Goal: Task Accomplishment & Management: Manage account settings

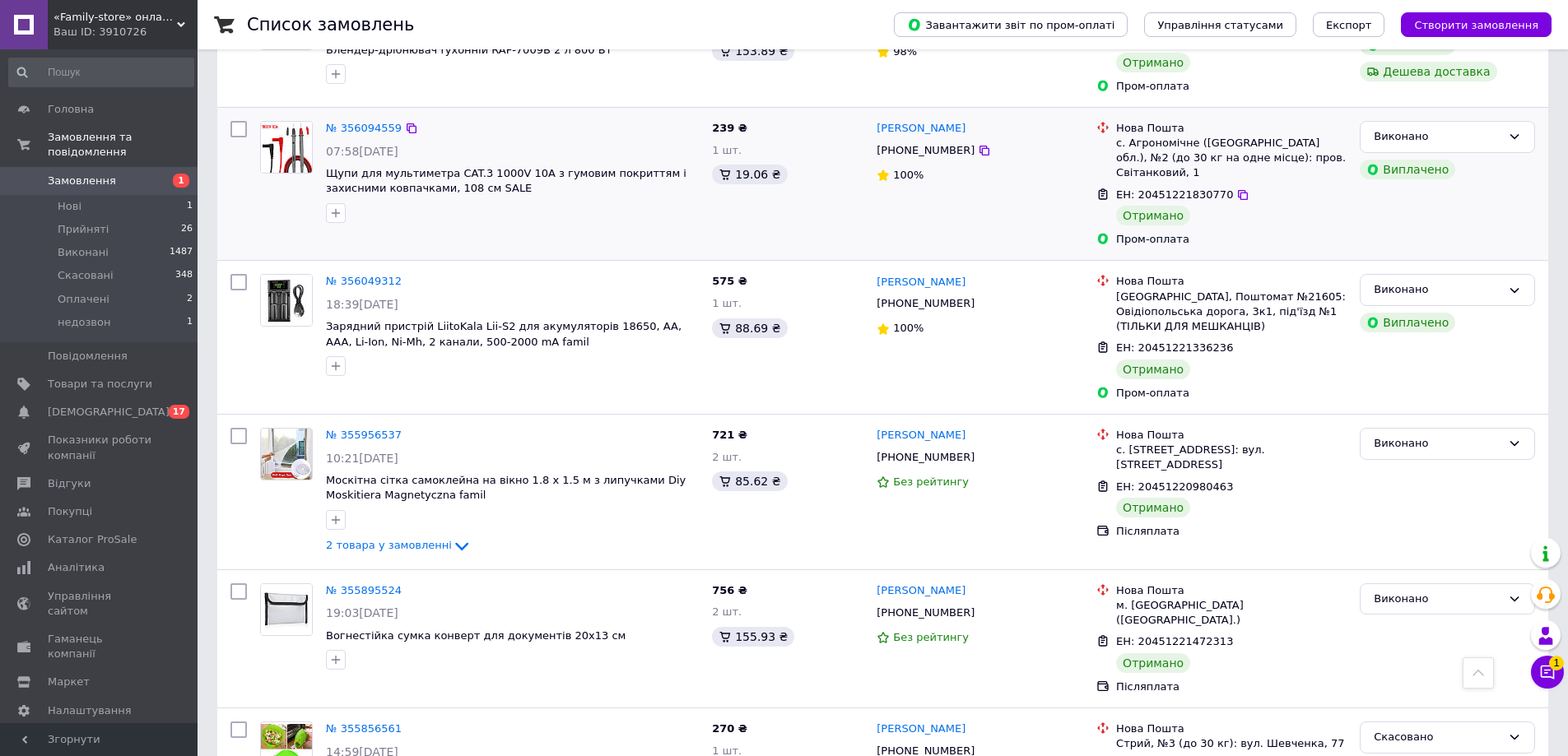
scroll to position [1399, 0]
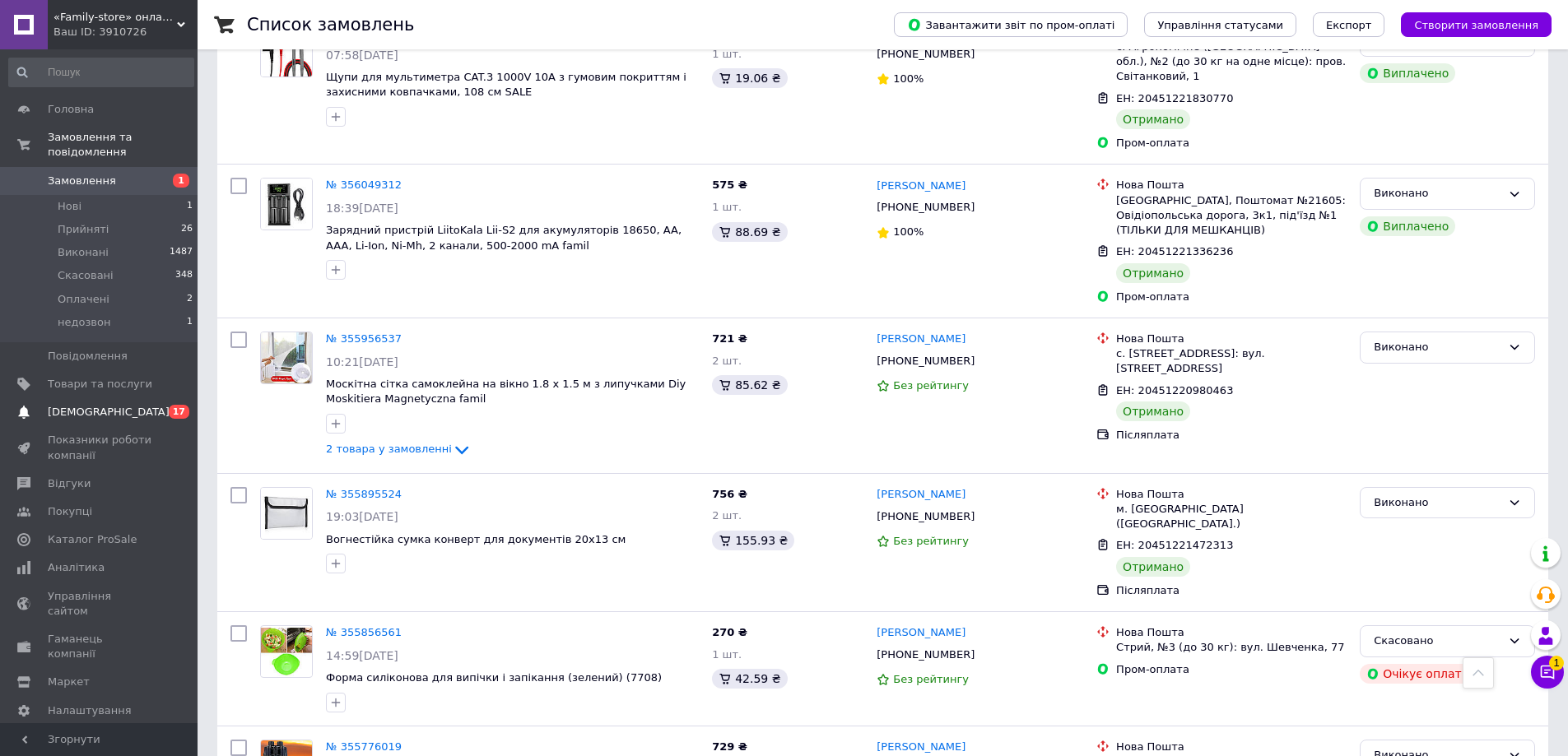
click at [141, 405] on span "[DEMOGRAPHIC_DATA]" at bounding box center [100, 412] width 105 height 15
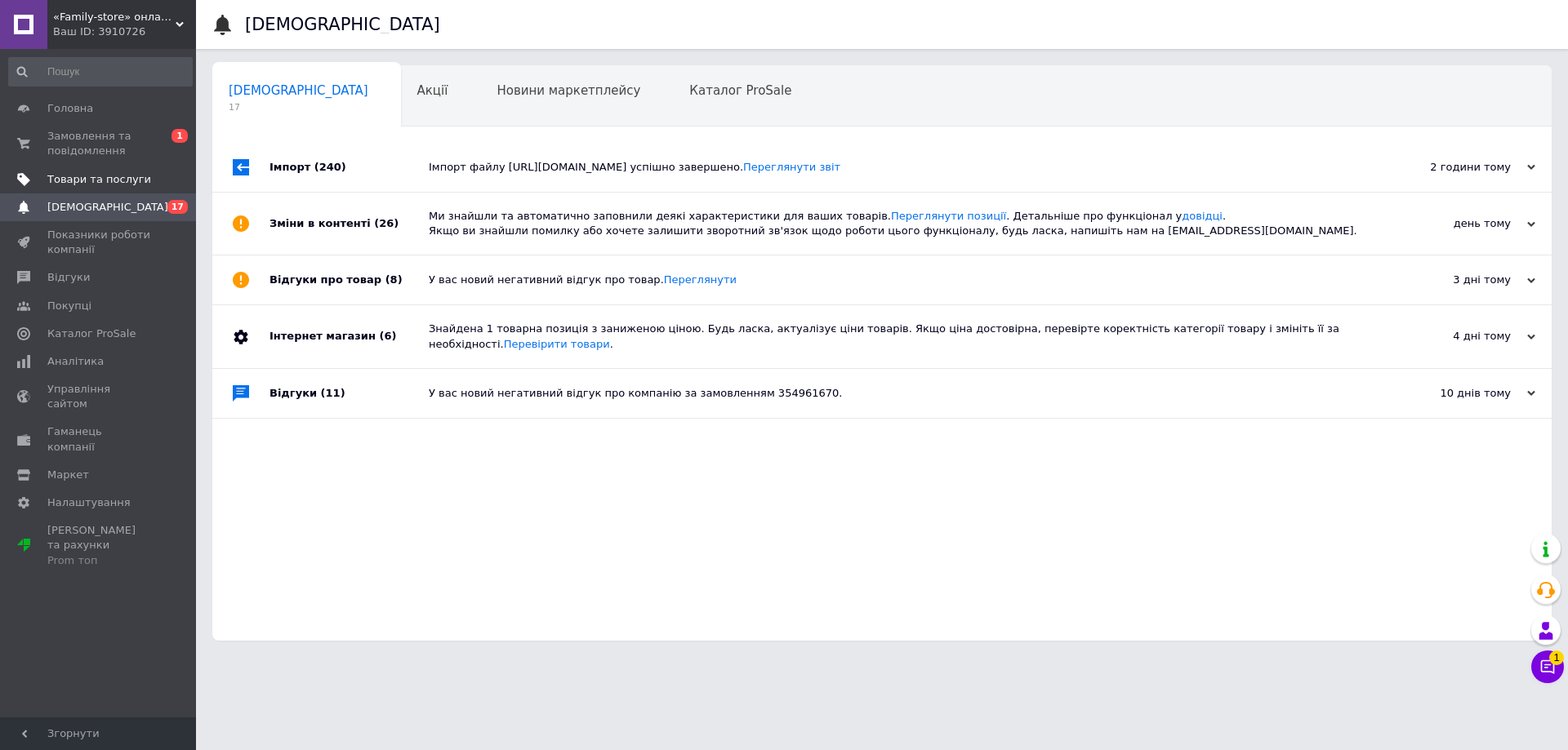
click at [118, 180] on span "Товари та послуги" at bounding box center [99, 180] width 104 height 15
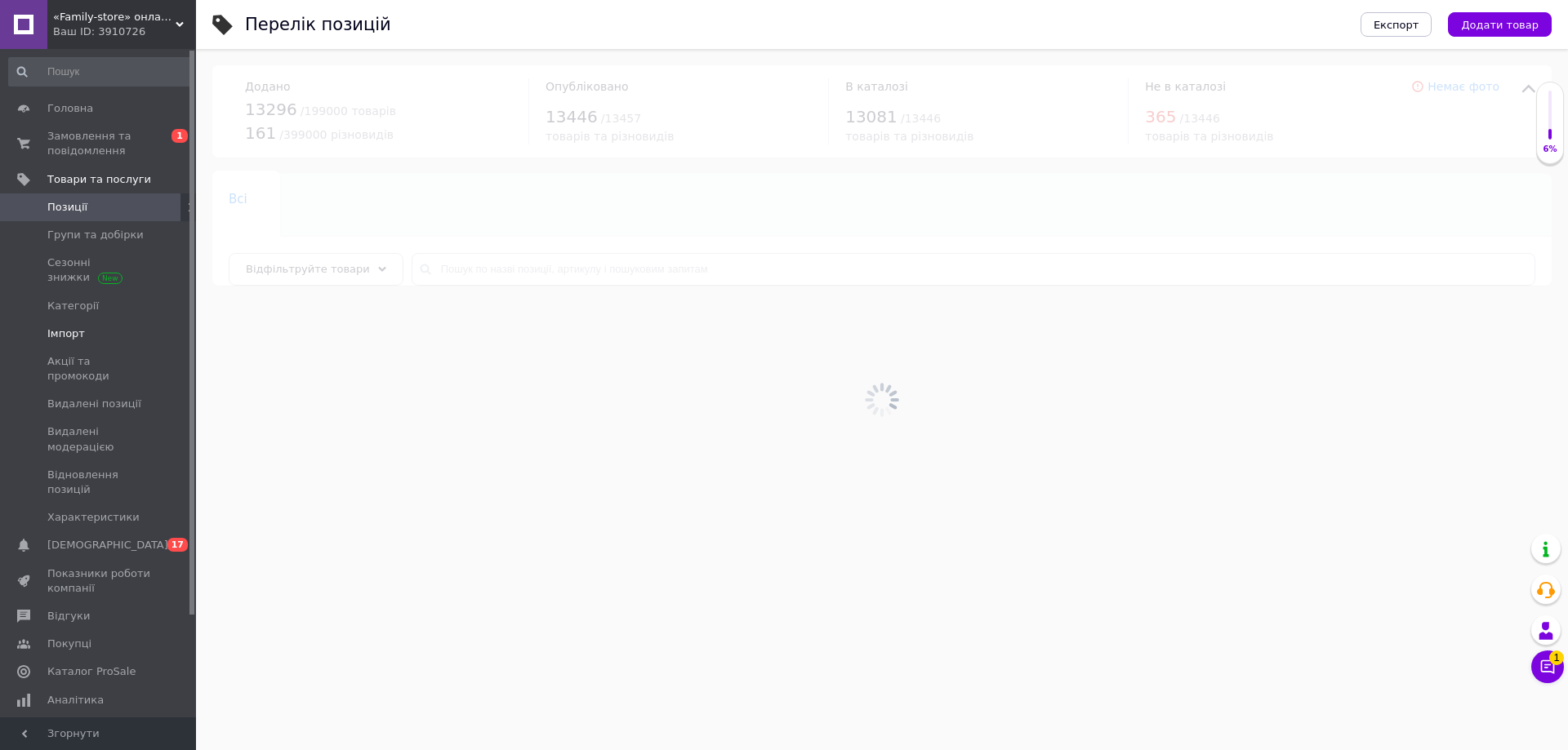
click at [83, 335] on span "Імпорт" at bounding box center [99, 333] width 104 height 15
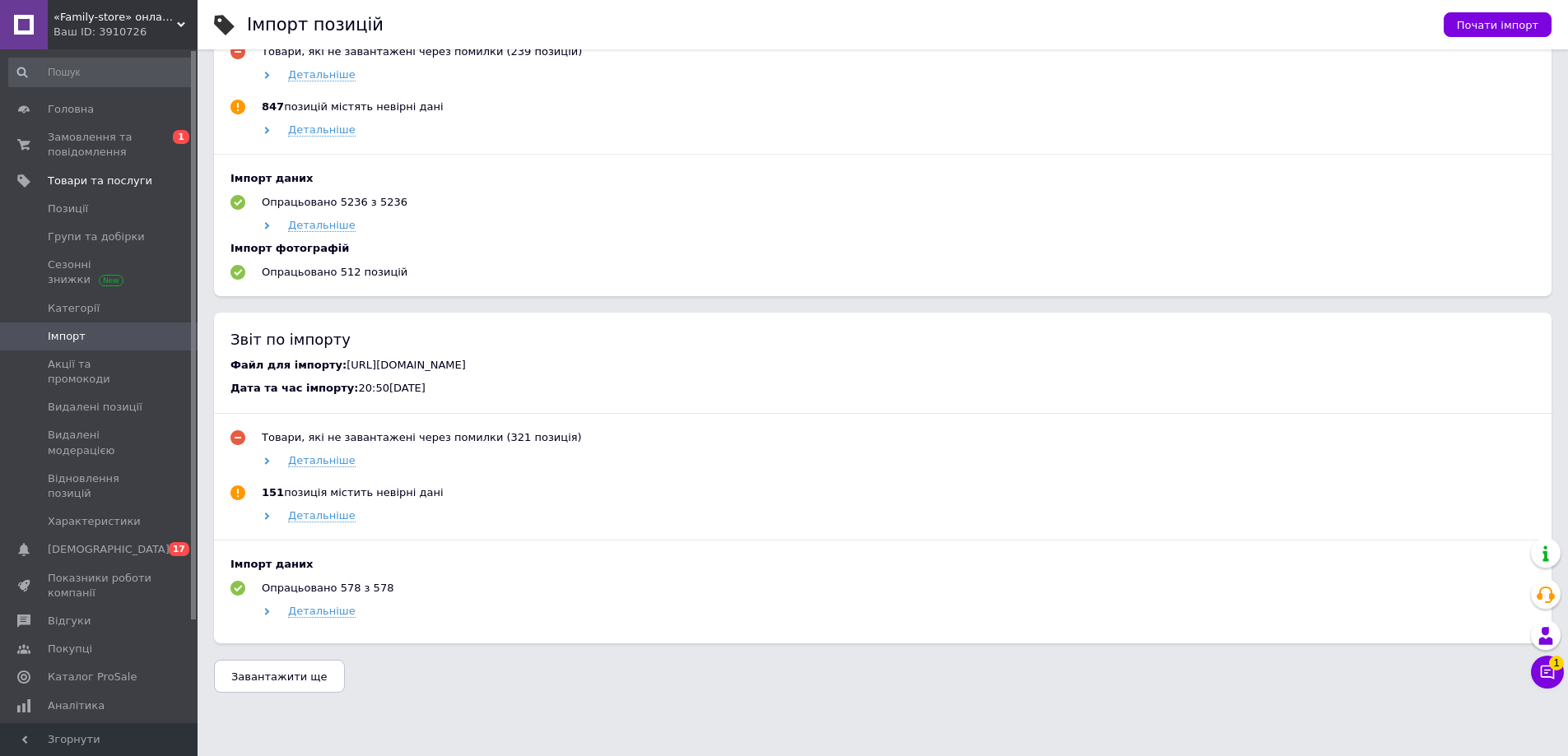
scroll to position [1153, 0]
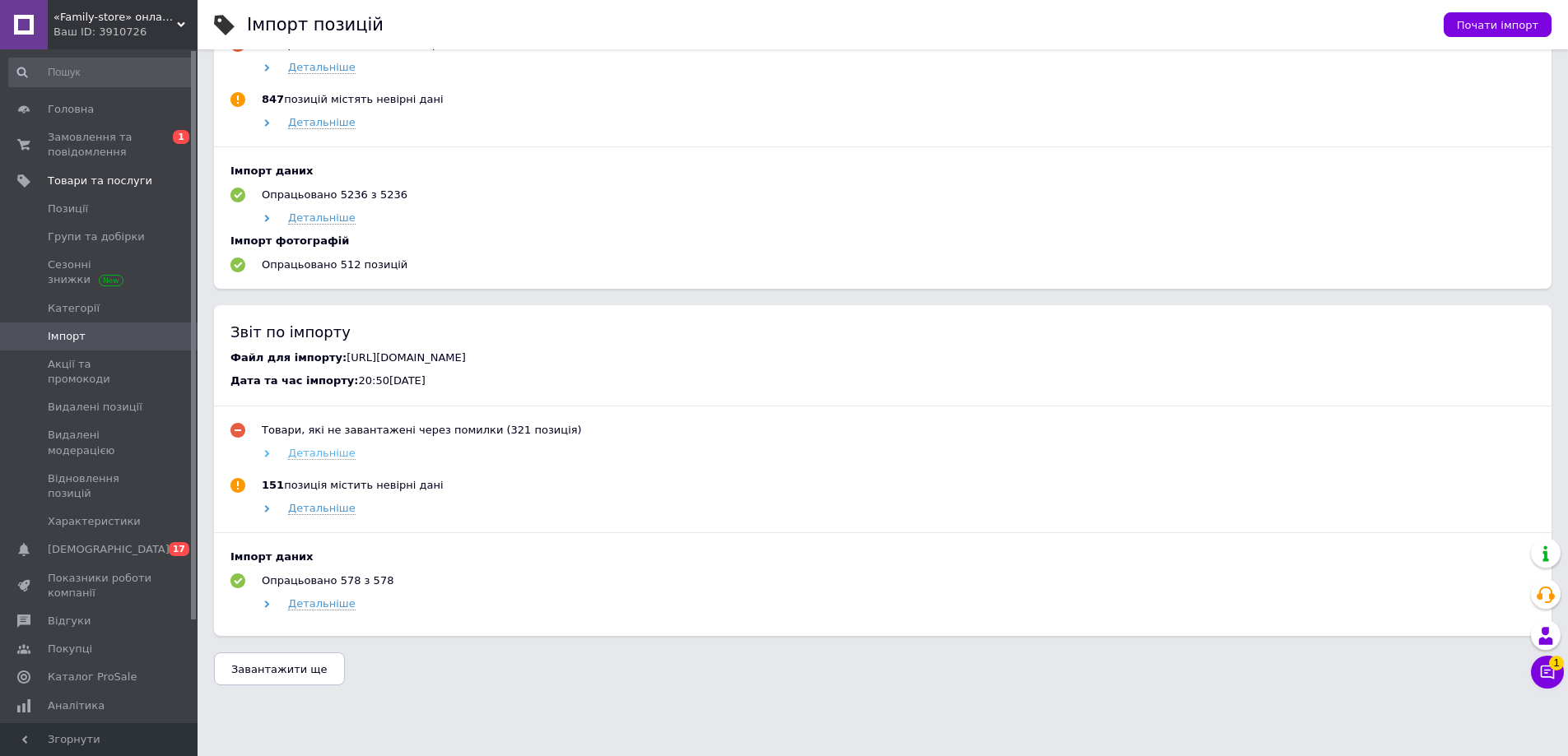
click at [320, 460] on span "Детальніше" at bounding box center [322, 453] width 68 height 13
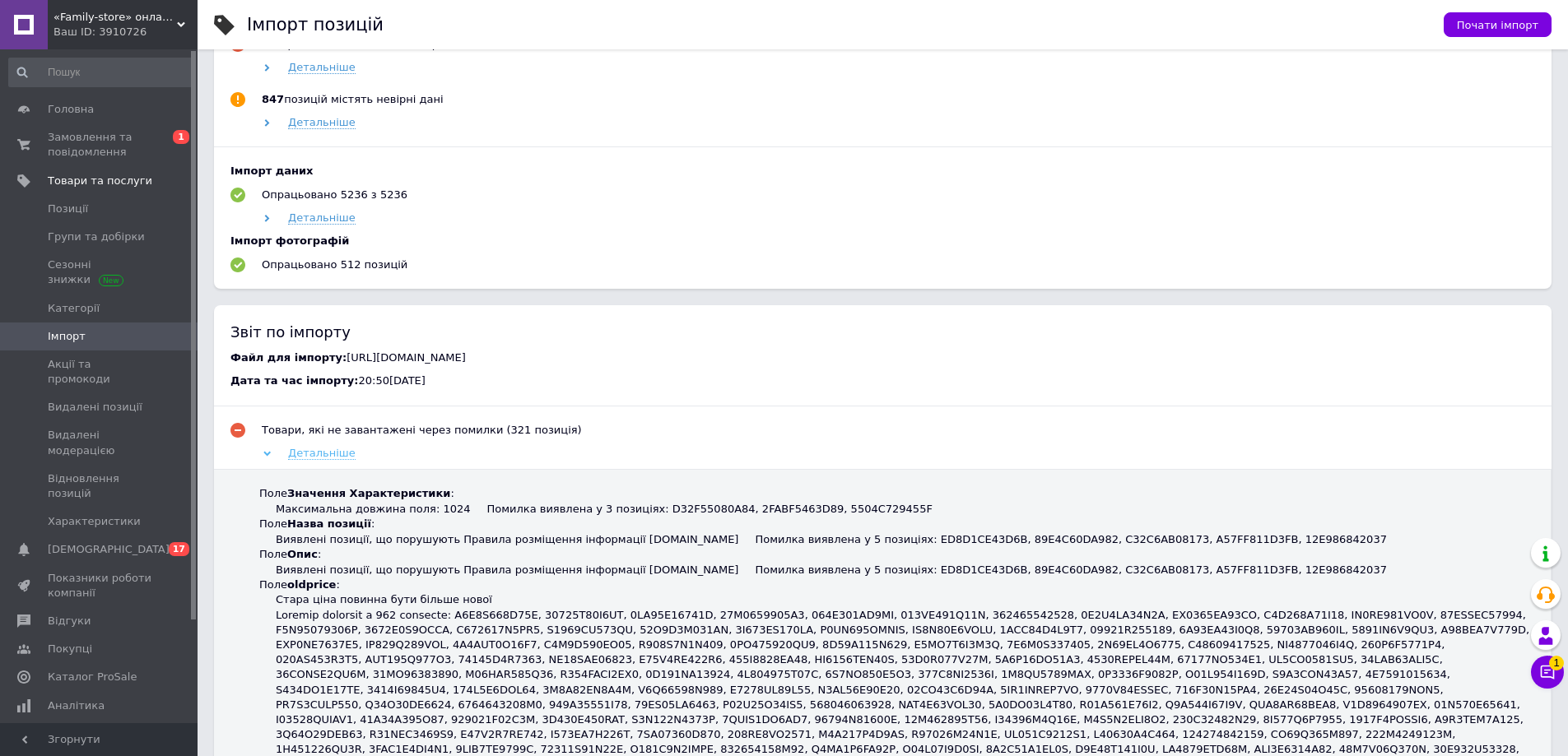
click at [320, 460] on span "Детальніше" at bounding box center [322, 453] width 68 height 13
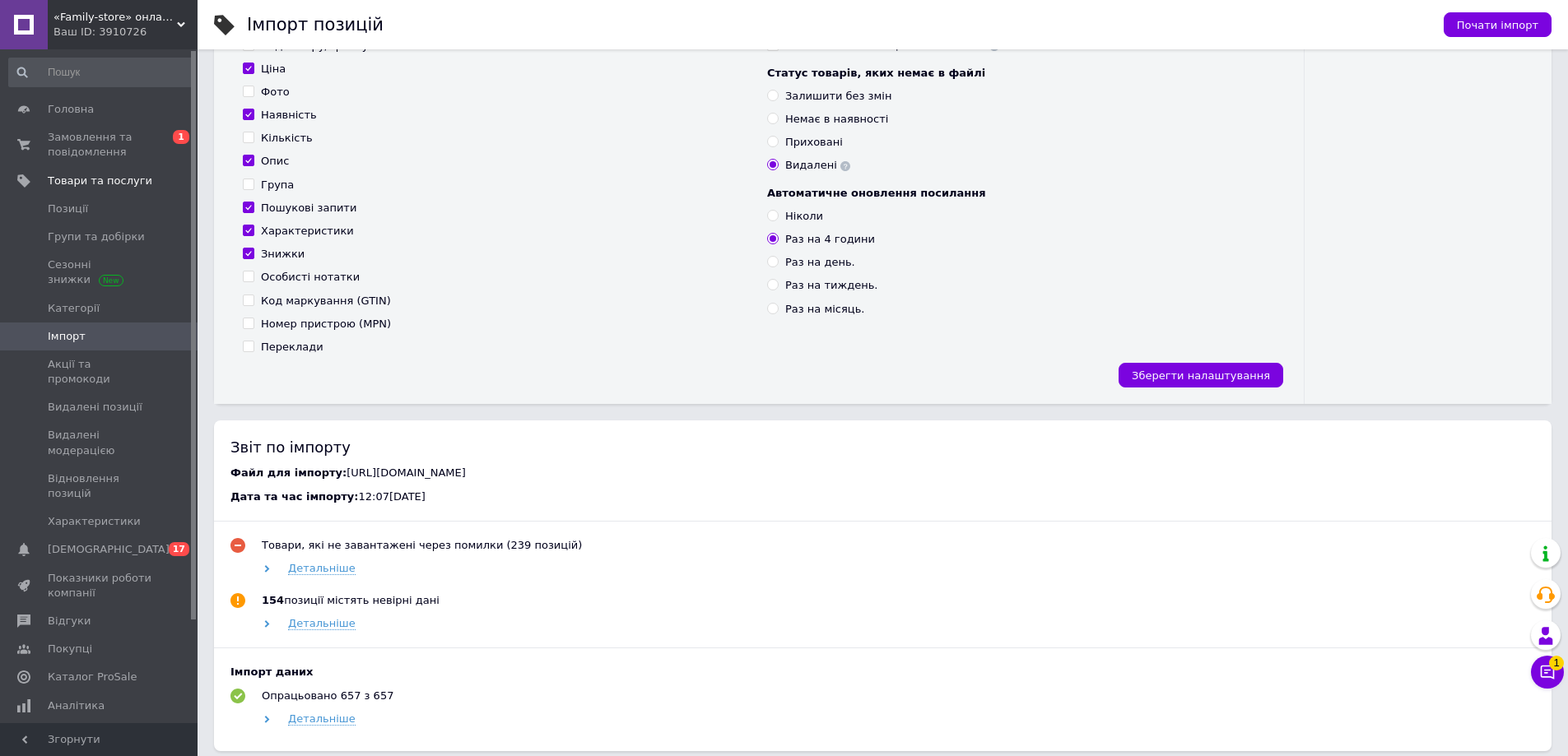
scroll to position [494, 0]
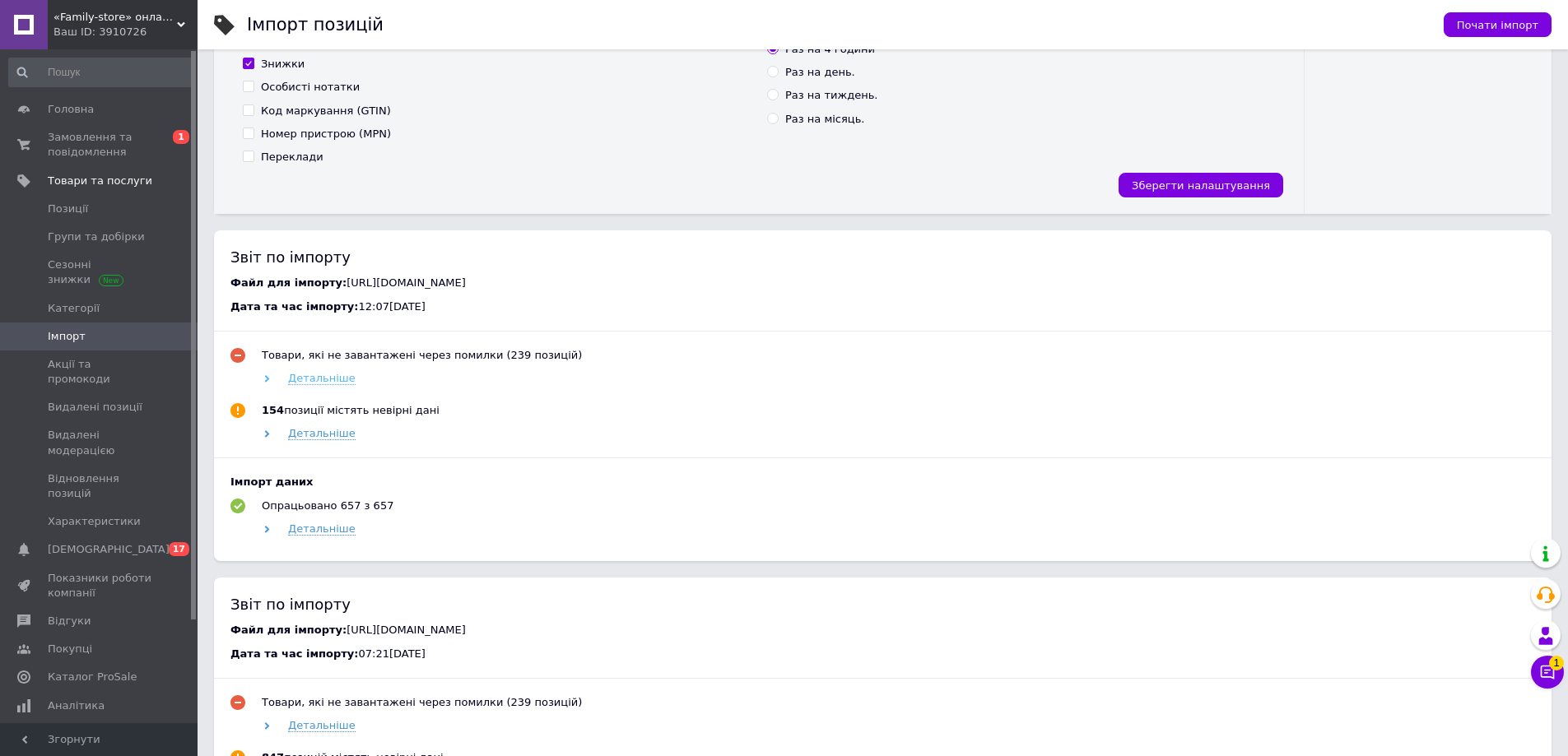
click at [321, 384] on span "Детальніше" at bounding box center [322, 378] width 68 height 13
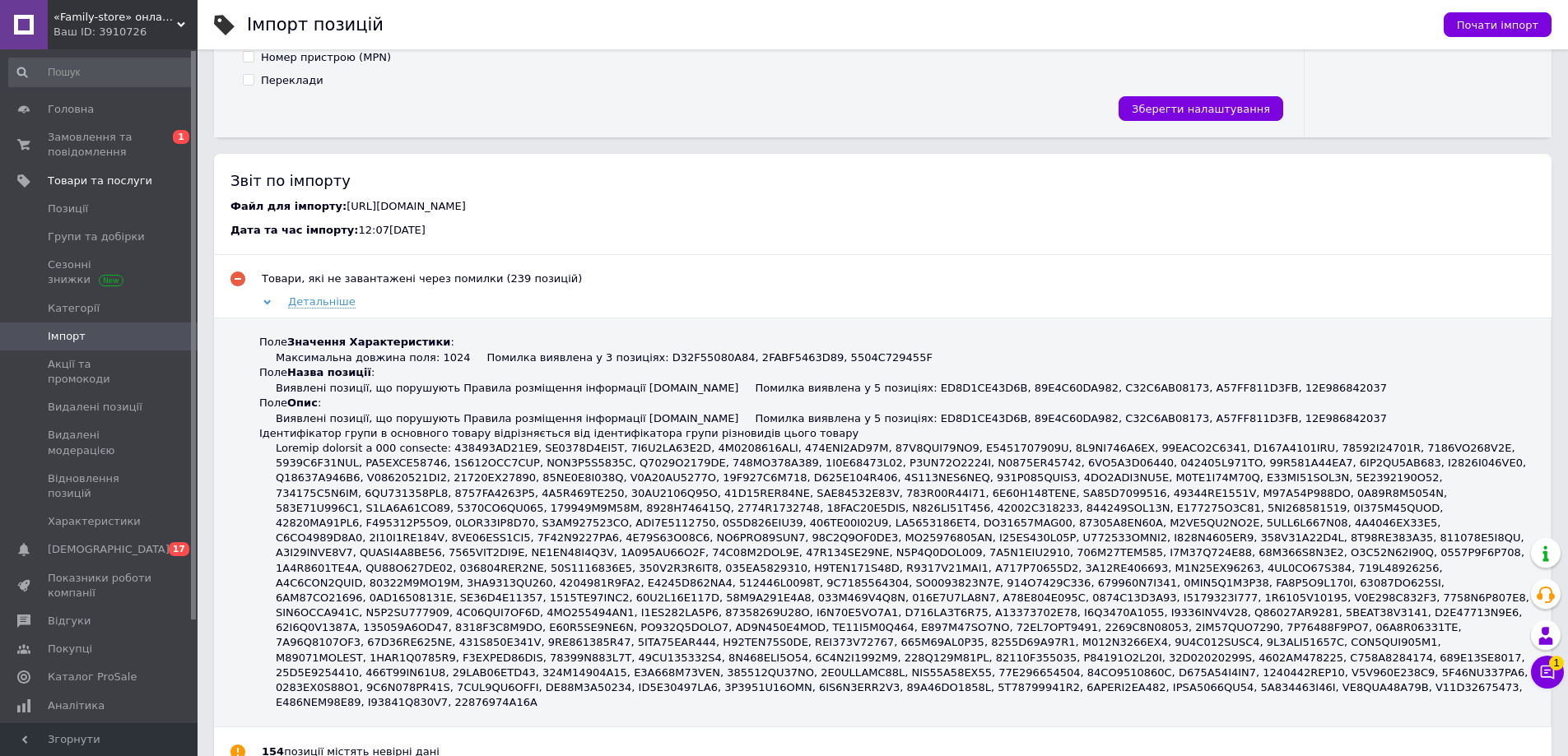
scroll to position [411, 0]
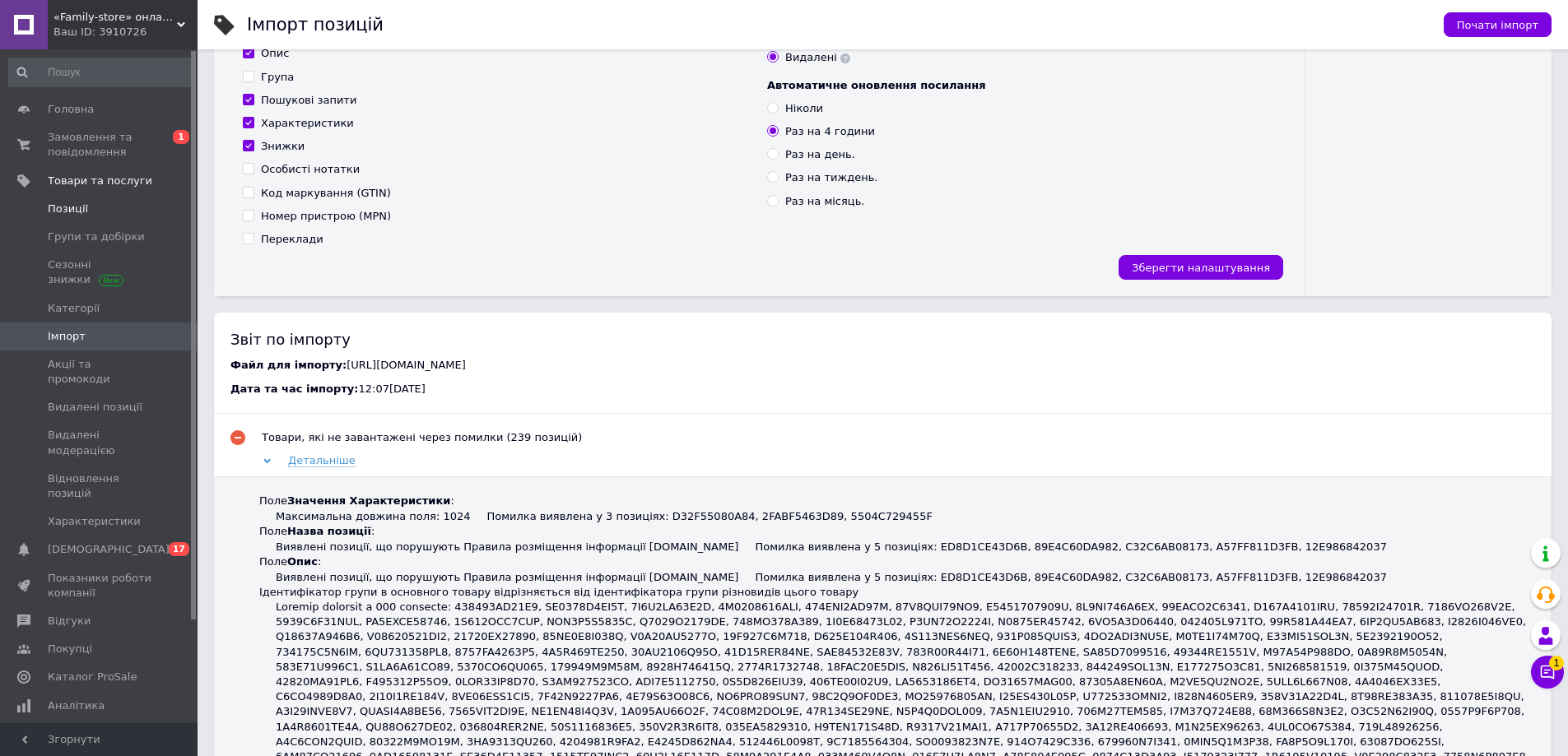
click at [91, 215] on span "Позиції" at bounding box center [100, 209] width 105 height 15
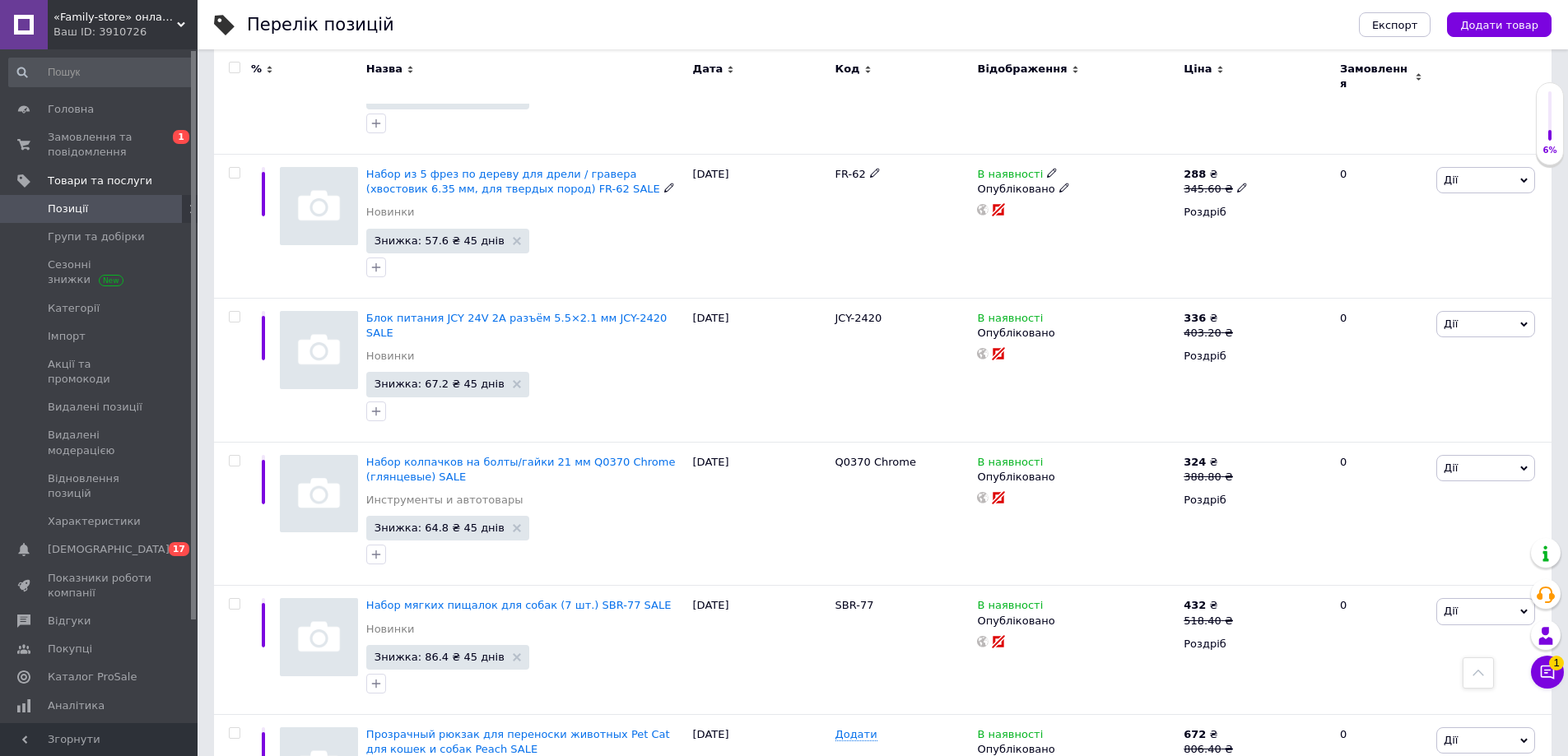
scroll to position [7041, 0]
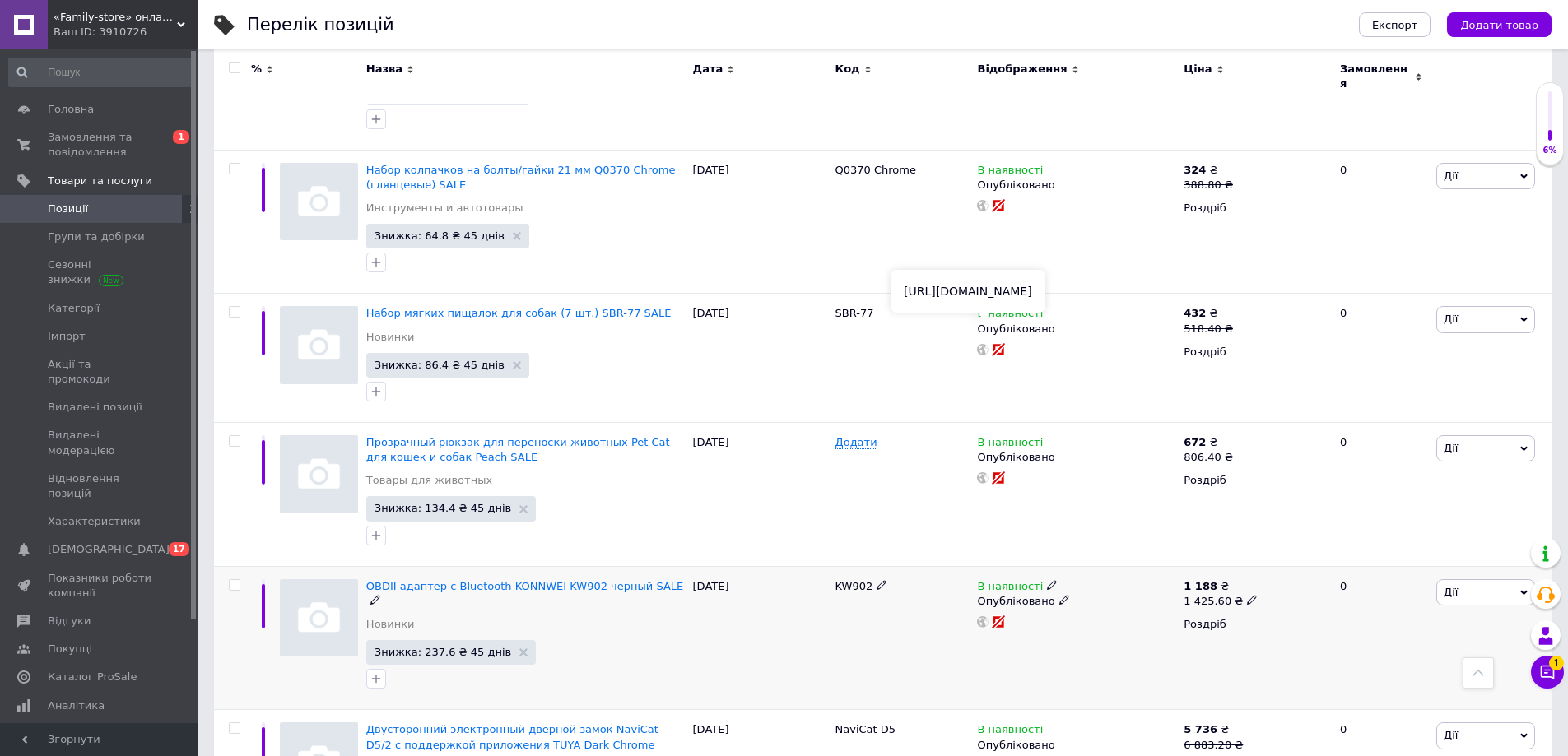
click at [979, 617] on use at bounding box center [982, 622] width 11 height 11
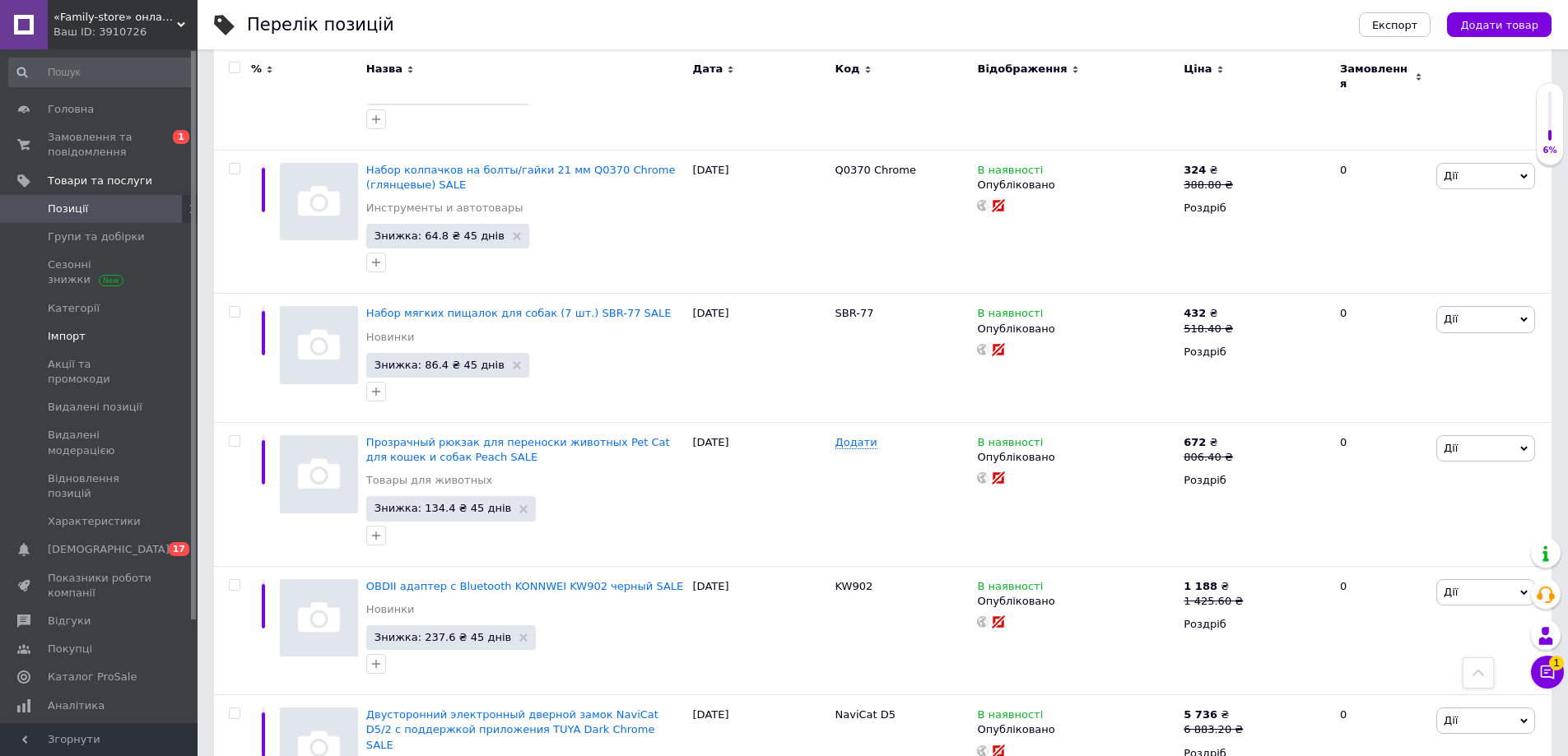
click at [79, 337] on span "Імпорт" at bounding box center [67, 336] width 38 height 15
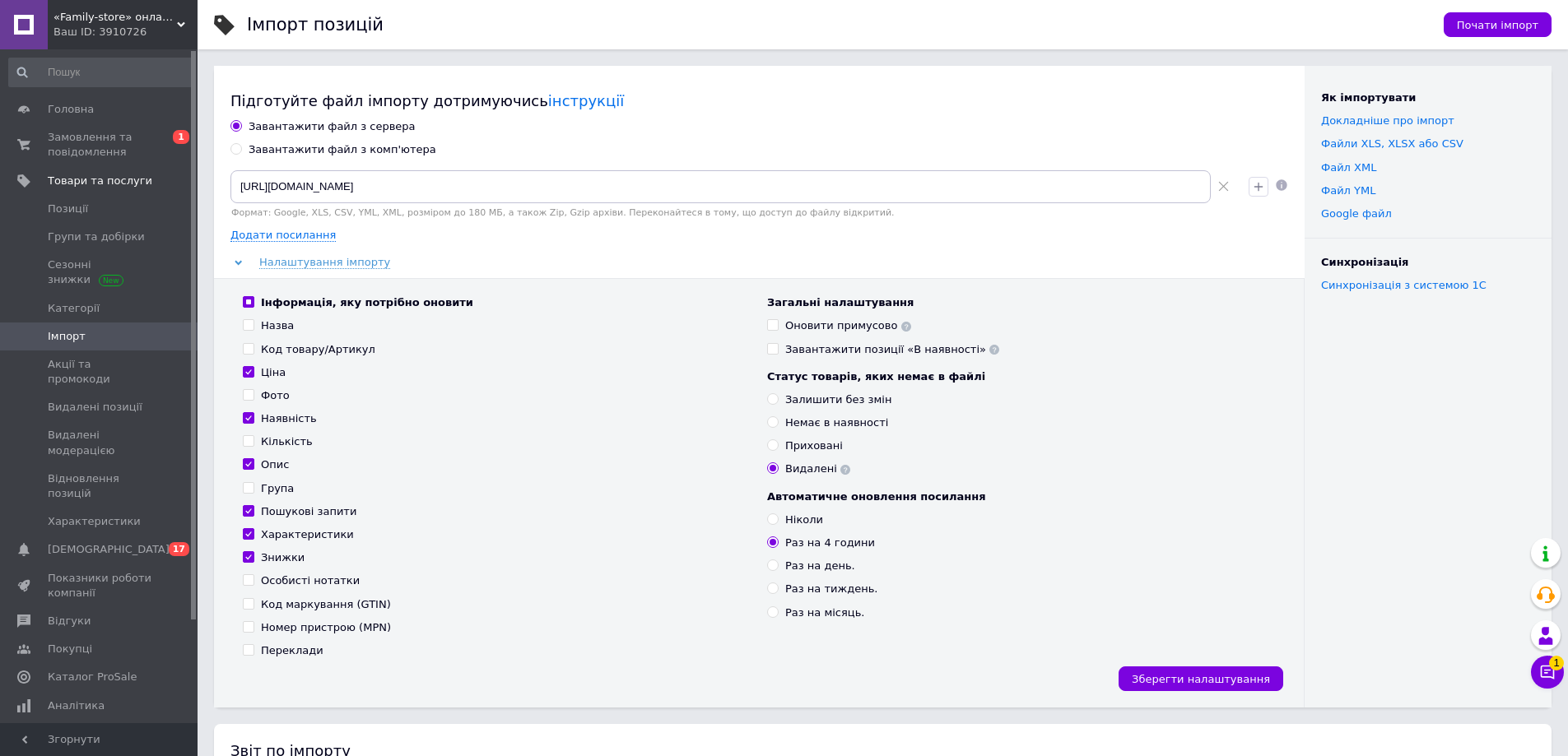
click at [250, 393] on input "Фото" at bounding box center [248, 395] width 10 height 10
checkbox input "true"
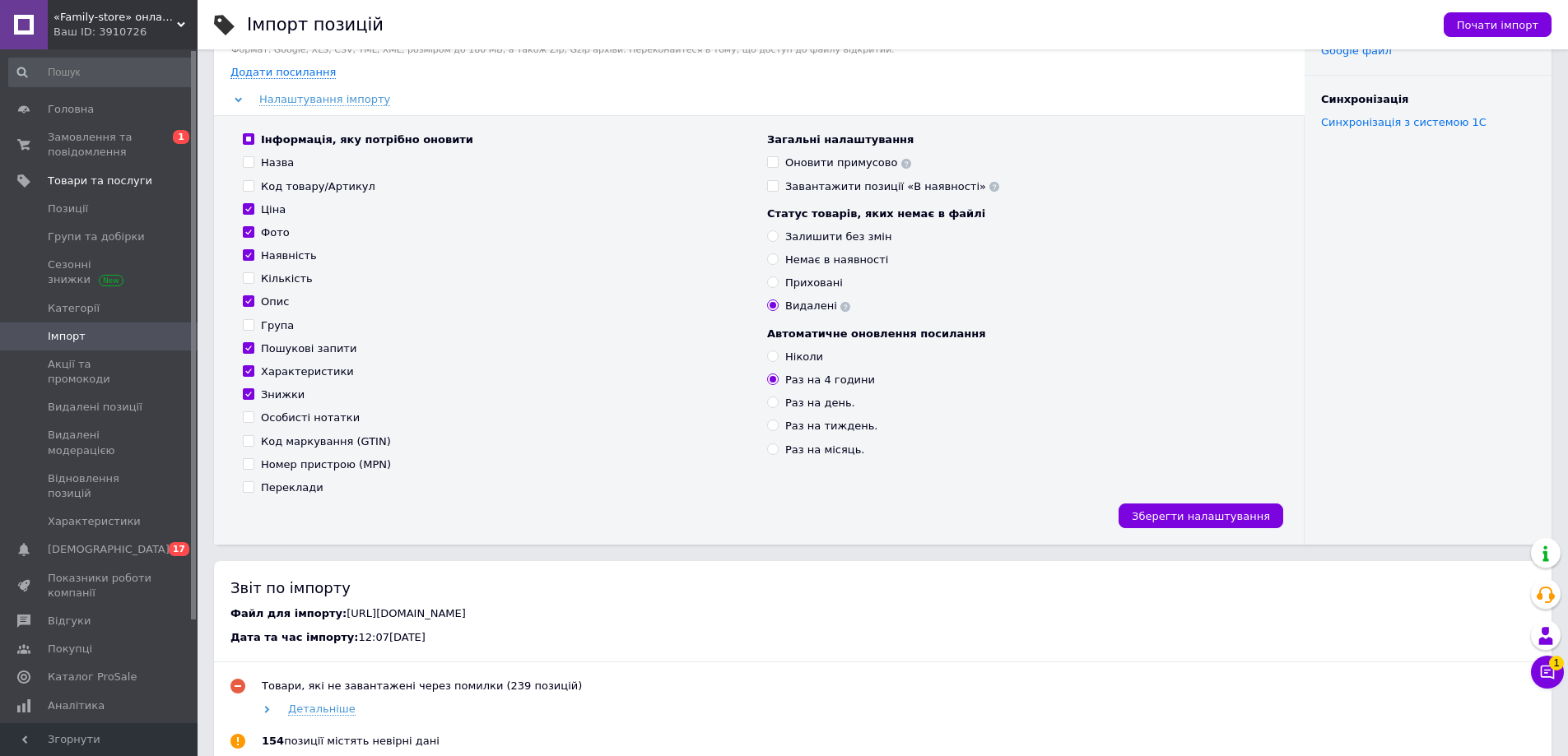
scroll to position [165, 0]
click at [1175, 521] on span "Зберегти налаштування" at bounding box center [1201, 514] width 139 height 12
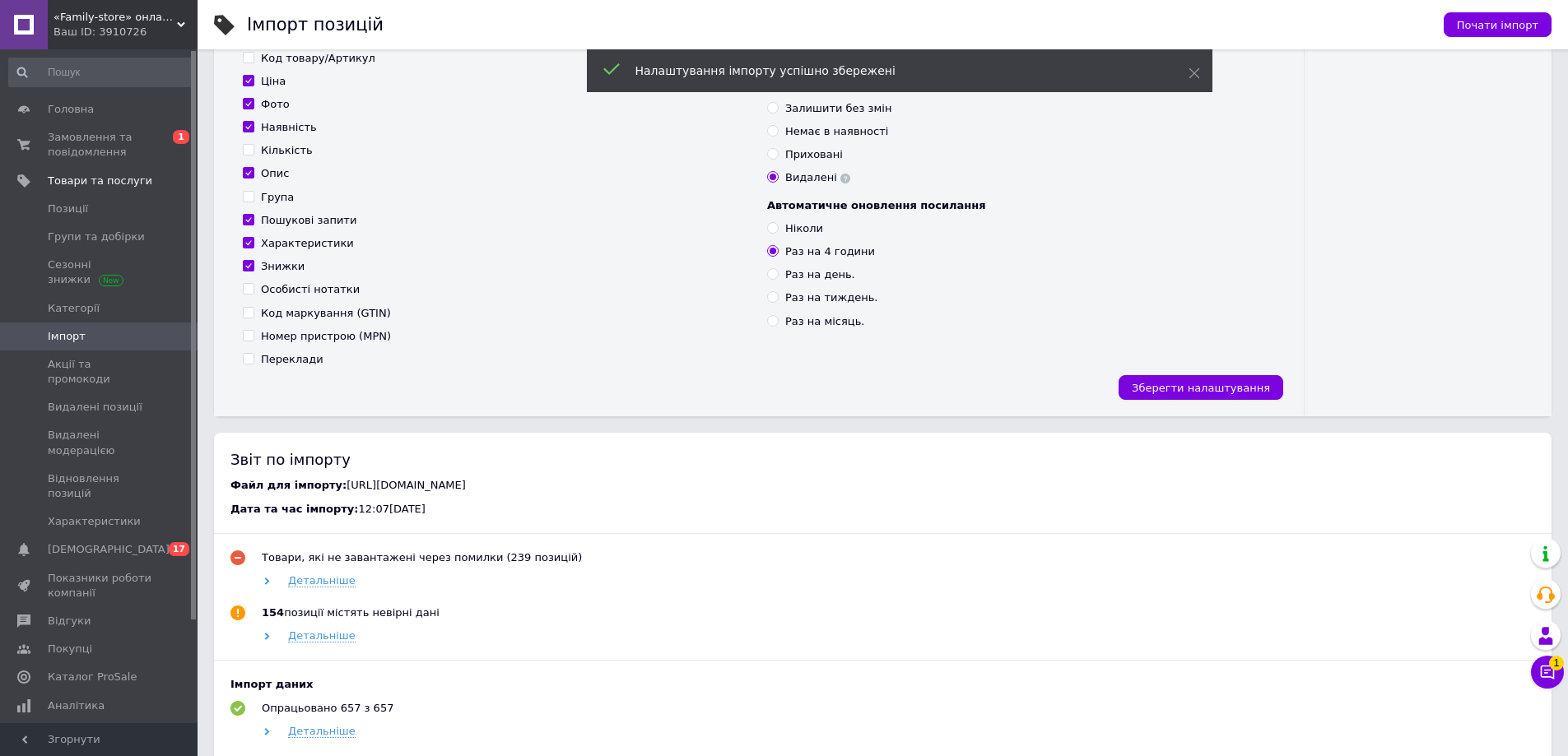
scroll to position [494, 0]
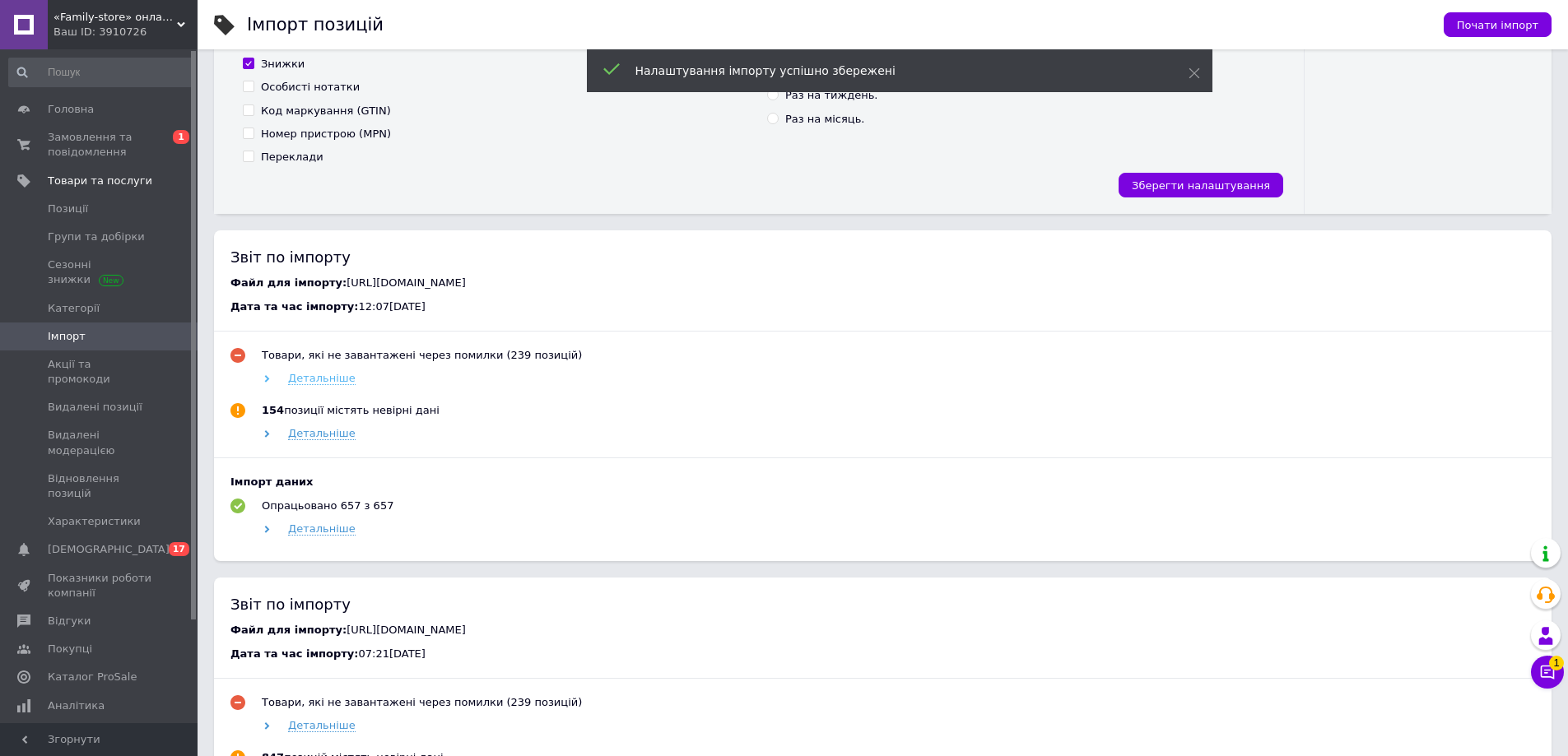
click at [323, 380] on span "Детальніше" at bounding box center [322, 378] width 68 height 13
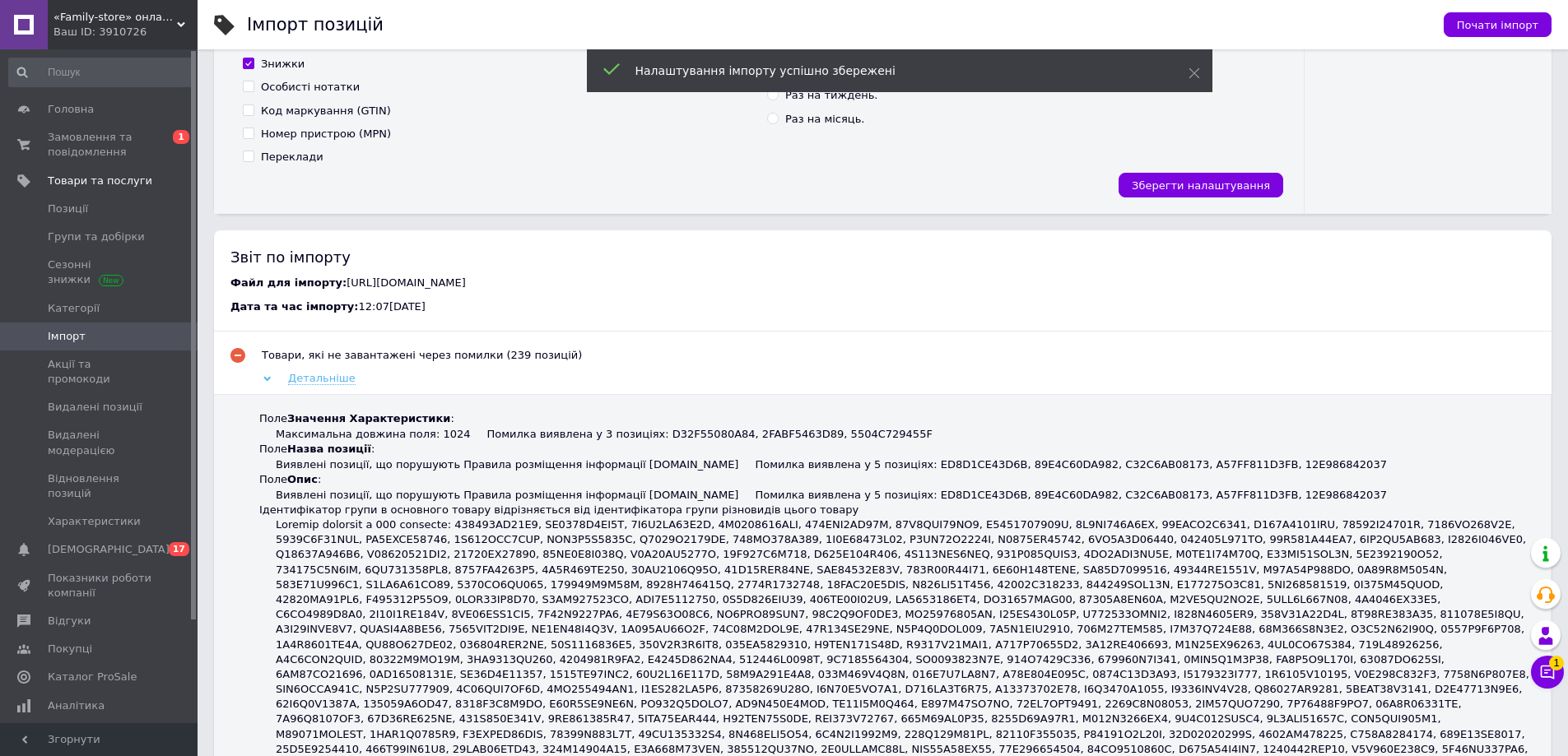
click at [323, 380] on span "Детальніше" at bounding box center [322, 378] width 68 height 13
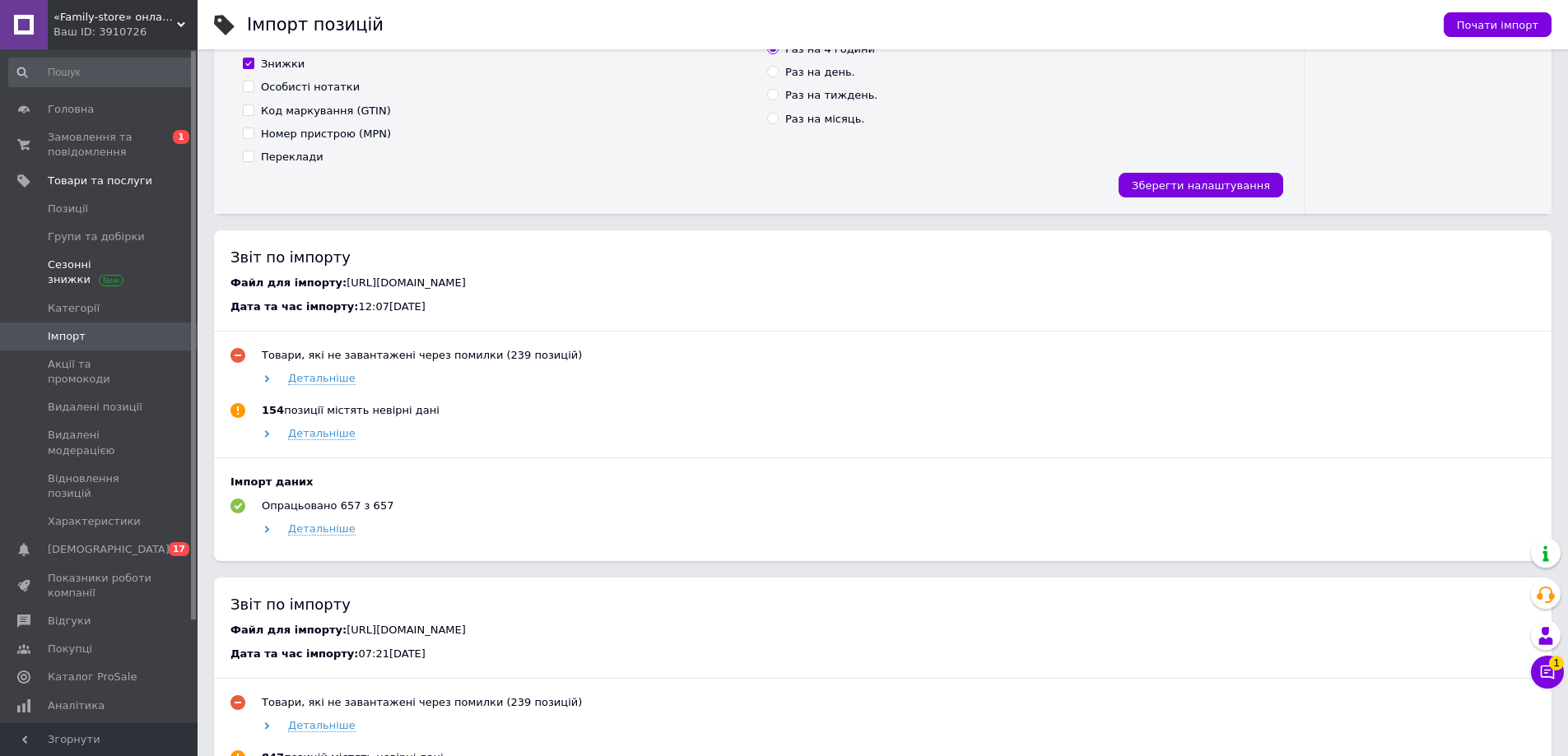
click at [58, 274] on span "Сезонні знижки" at bounding box center [100, 272] width 105 height 29
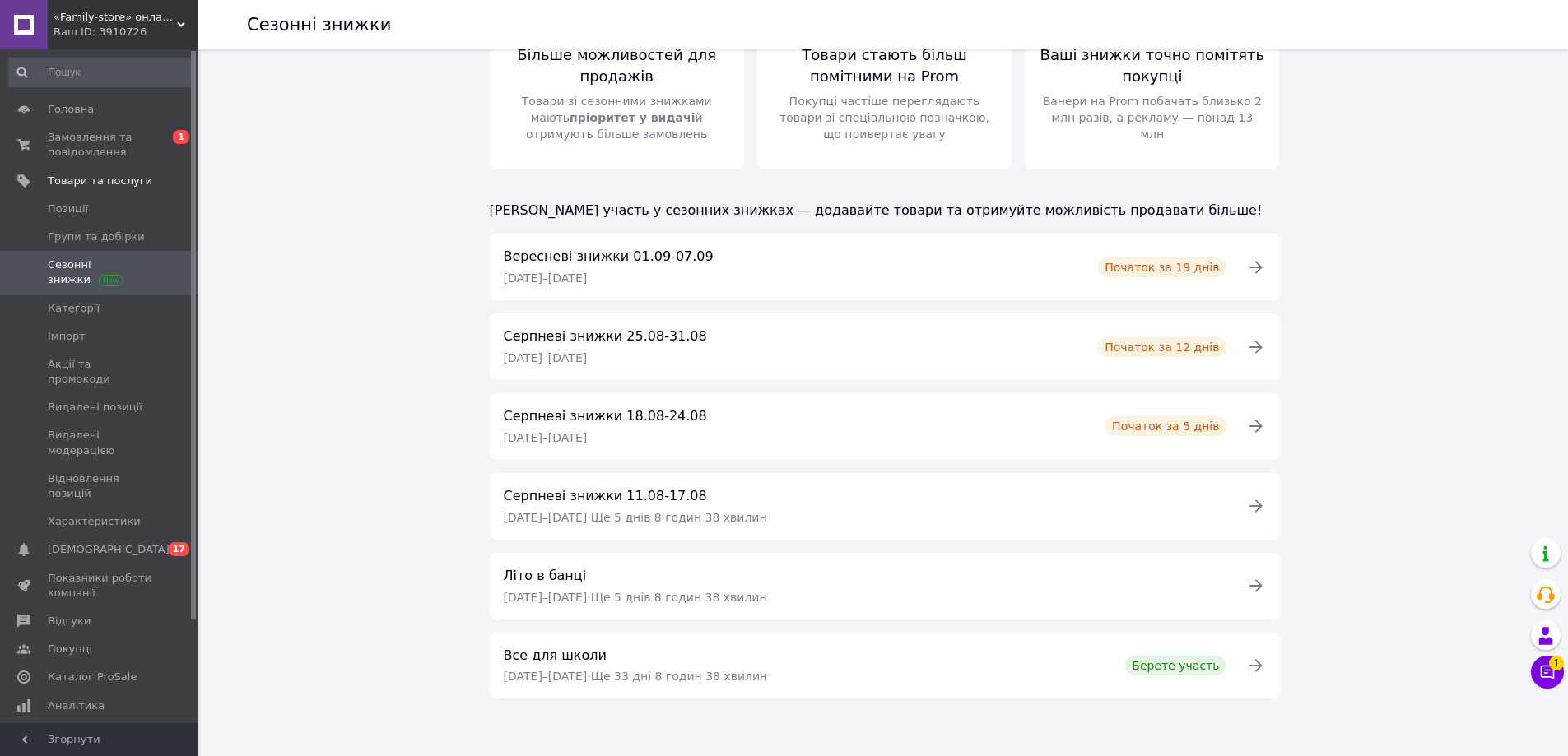
scroll to position [145, 0]
click at [766, 576] on div "Літо в банці" at bounding box center [636, 575] width 263 height 19
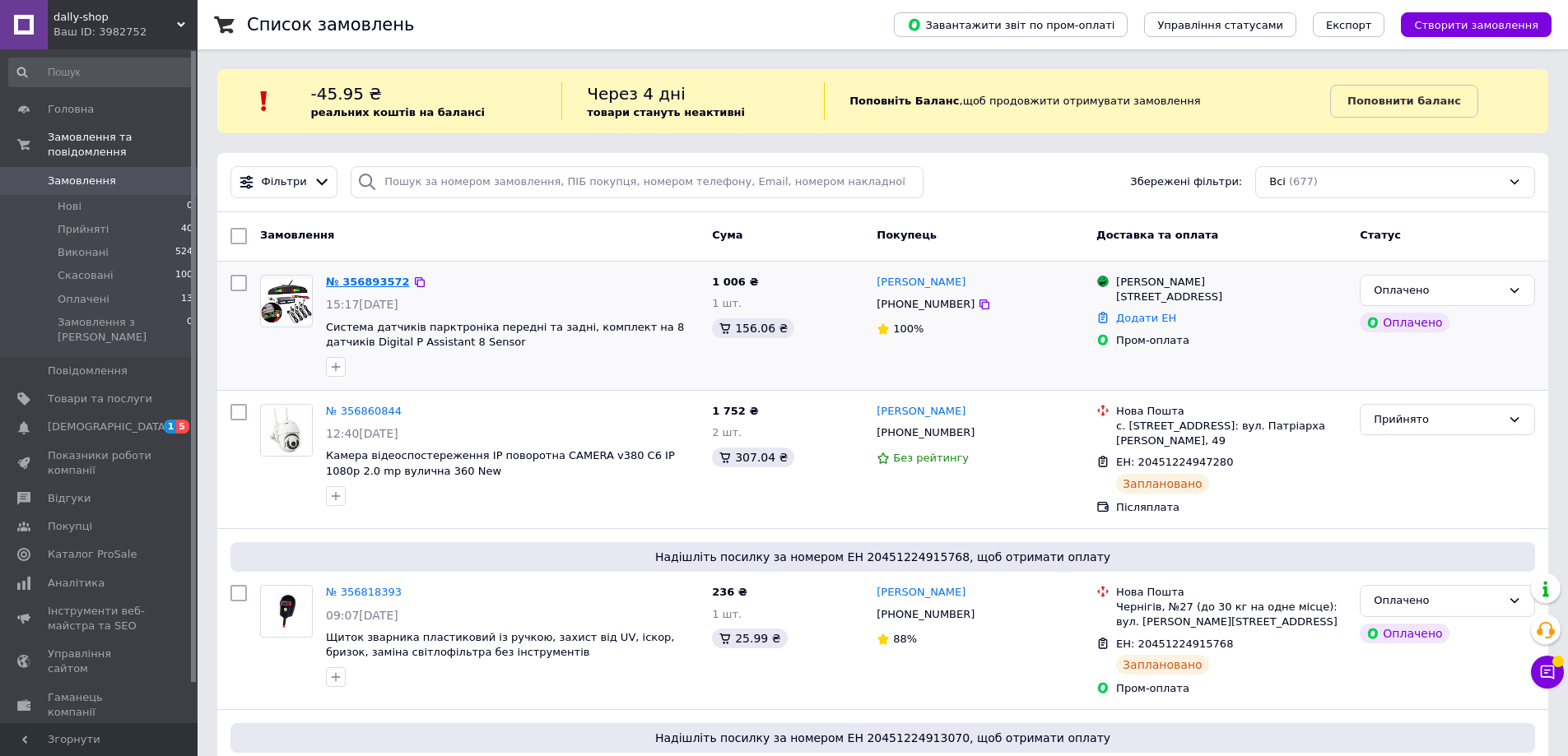
click at [369, 283] on link "№ 356893572" at bounding box center [367, 281] width 84 height 12
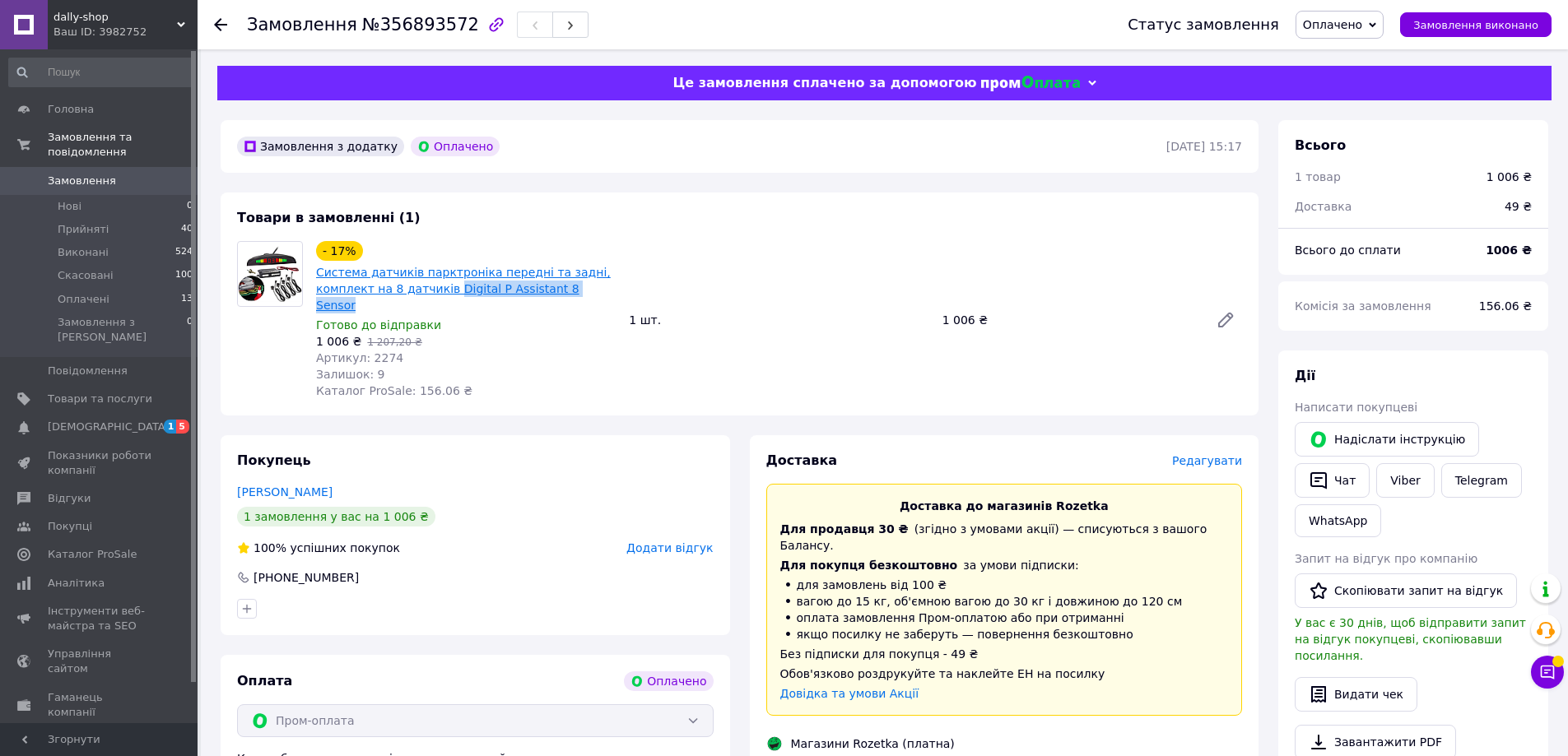
drag, startPoint x: 584, startPoint y: 288, endPoint x: 443, endPoint y: 289, distance: 141.0
click at [443, 289] on span "Система датчиків парктроніка передні та задні, комплект на 8 датчиків Digital P…" at bounding box center [466, 288] width 300 height 49
copy link "Digital P Assistant 8 Sensor"
click at [473, 333] on div "1 006 ₴   1 207,20 ₴" at bounding box center [466, 341] width 300 height 16
drag, startPoint x: 590, startPoint y: 291, endPoint x: 490, endPoint y: 292, distance: 100.0
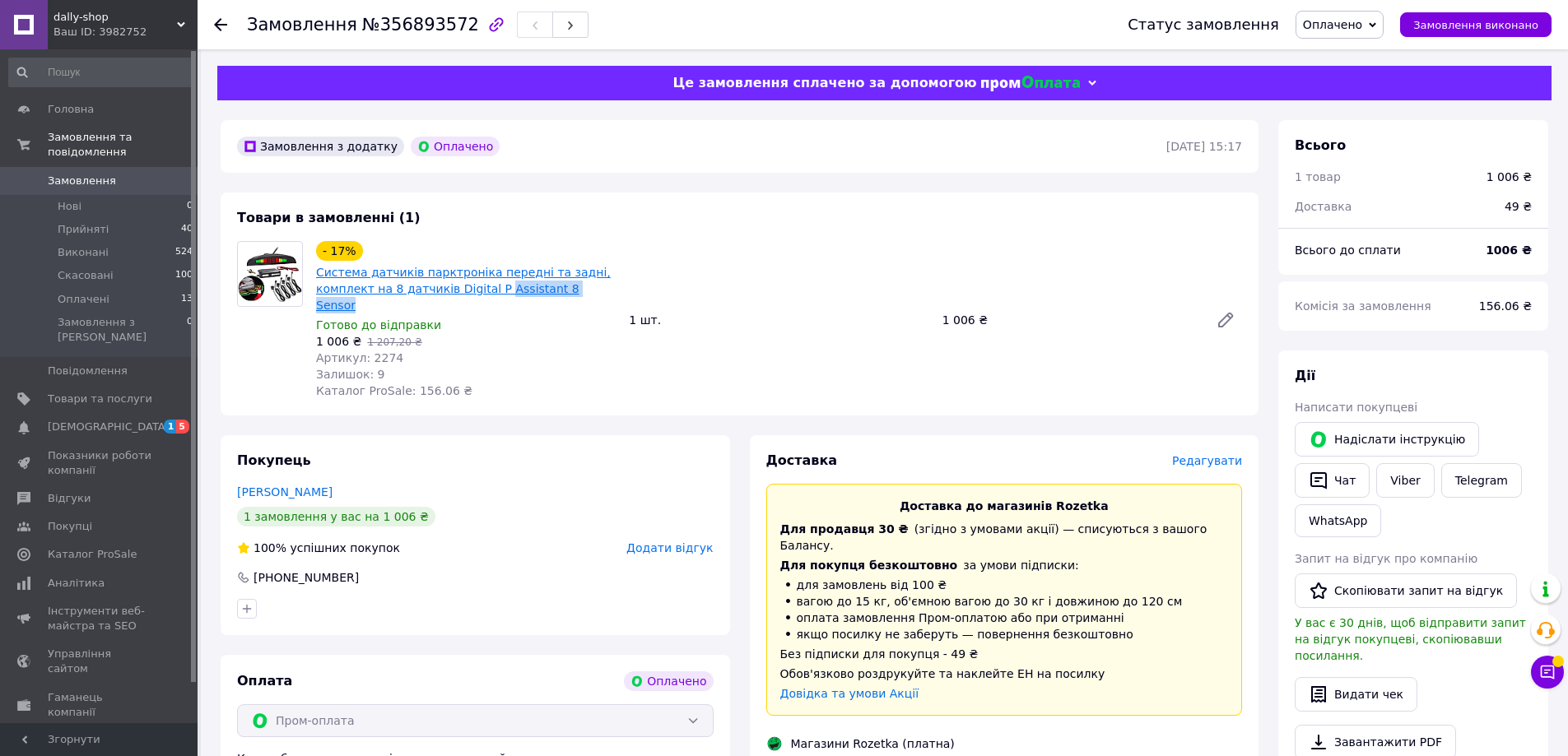
click at [490, 292] on span "Система датчиків парктроніка передні та задні, комплект на 8 датчиків Digital P…" at bounding box center [466, 288] width 300 height 49
copy link "Assistant 8 Sensor"
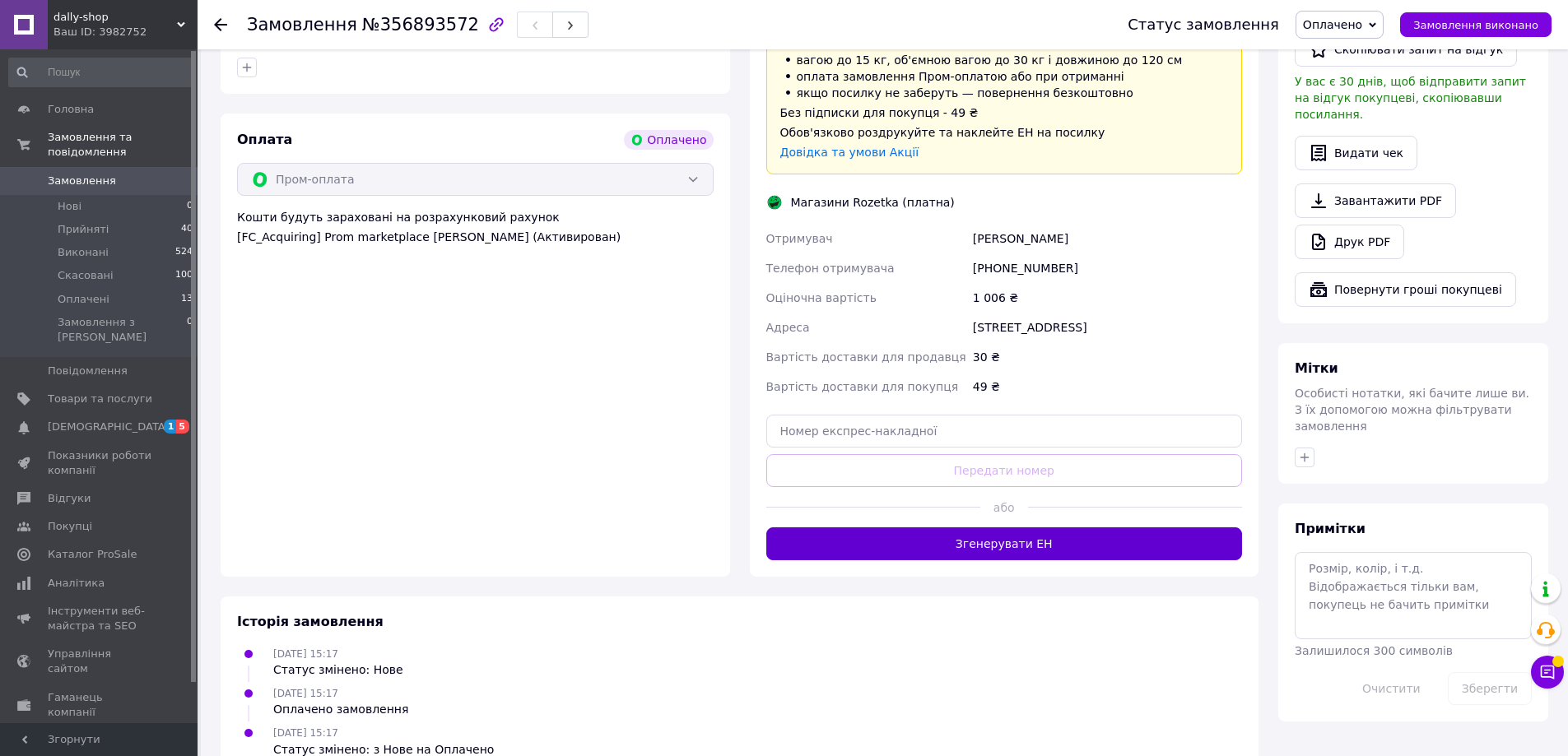
scroll to position [546, 0]
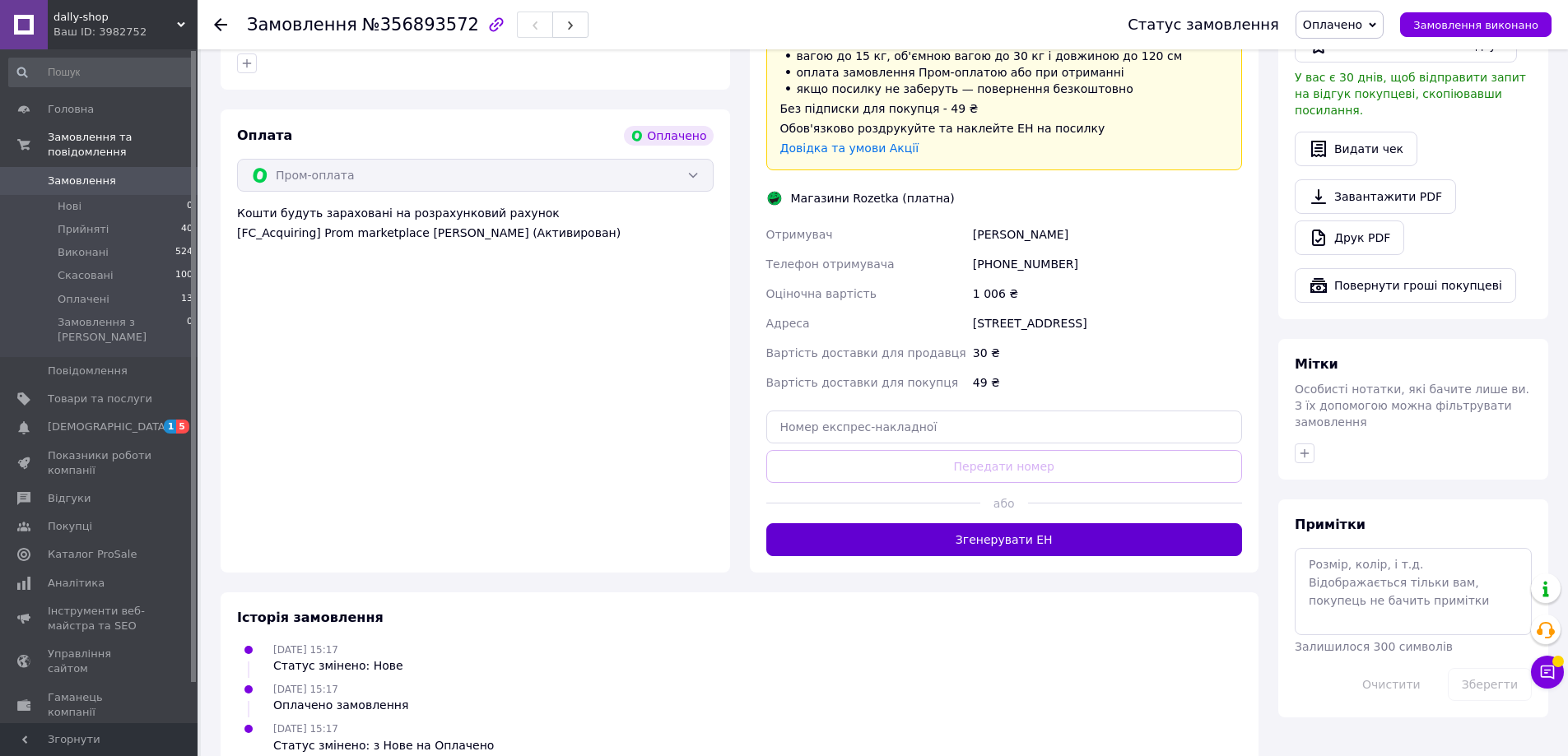
click at [932, 523] on button "Згенерувати ЕН" at bounding box center [1004, 540] width 476 height 33
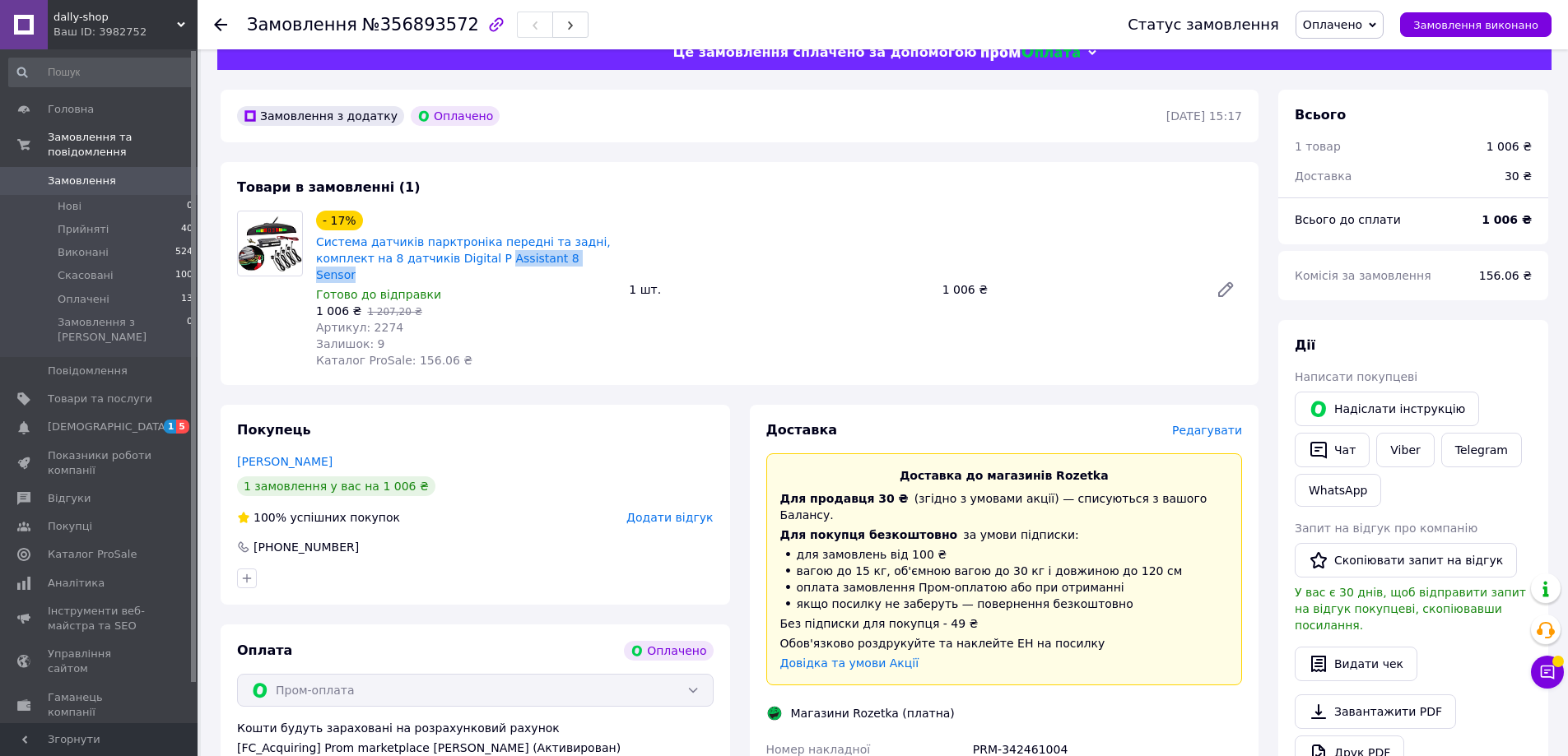
scroll to position [0, 0]
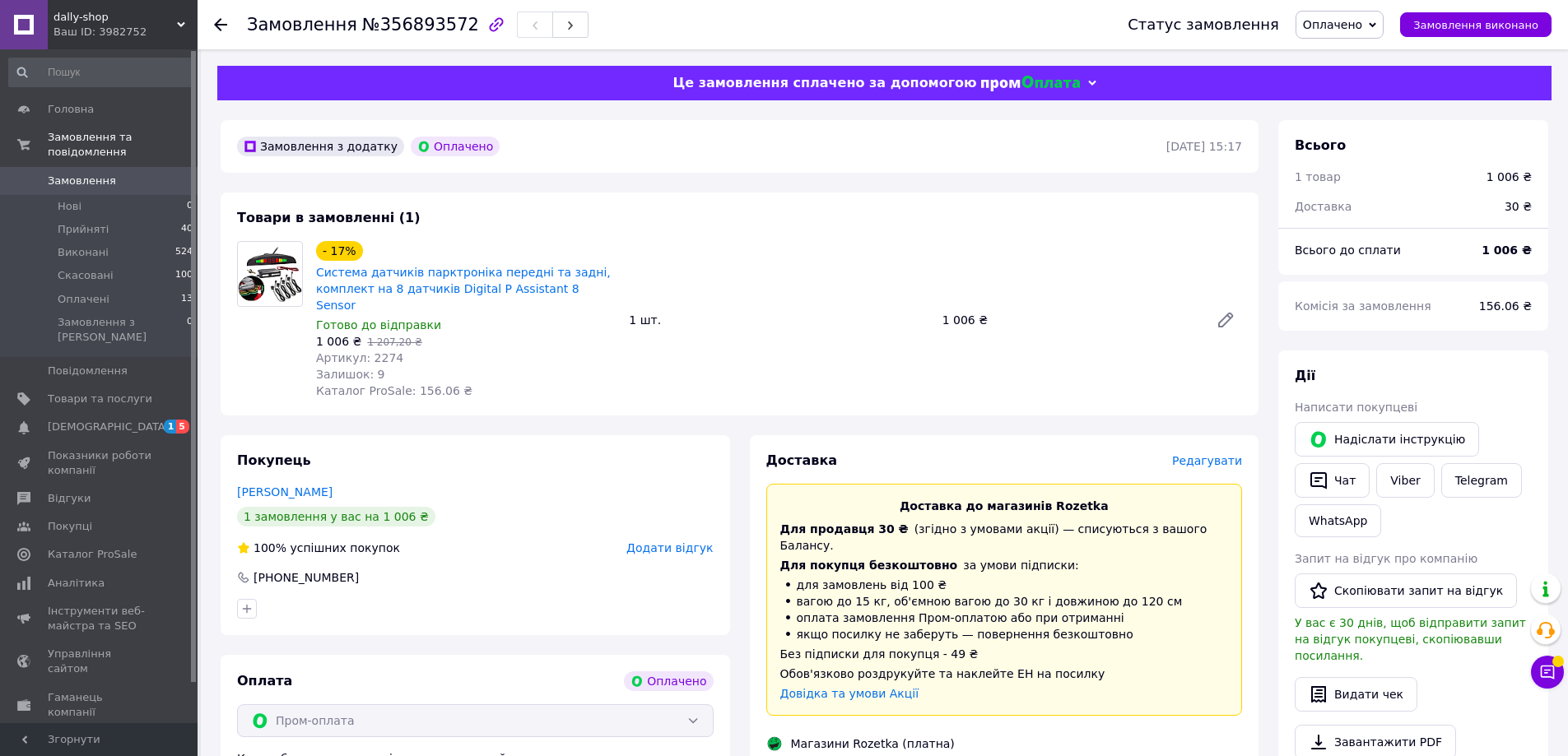
click at [413, 29] on span "№356893572" at bounding box center [420, 24] width 117 height 20
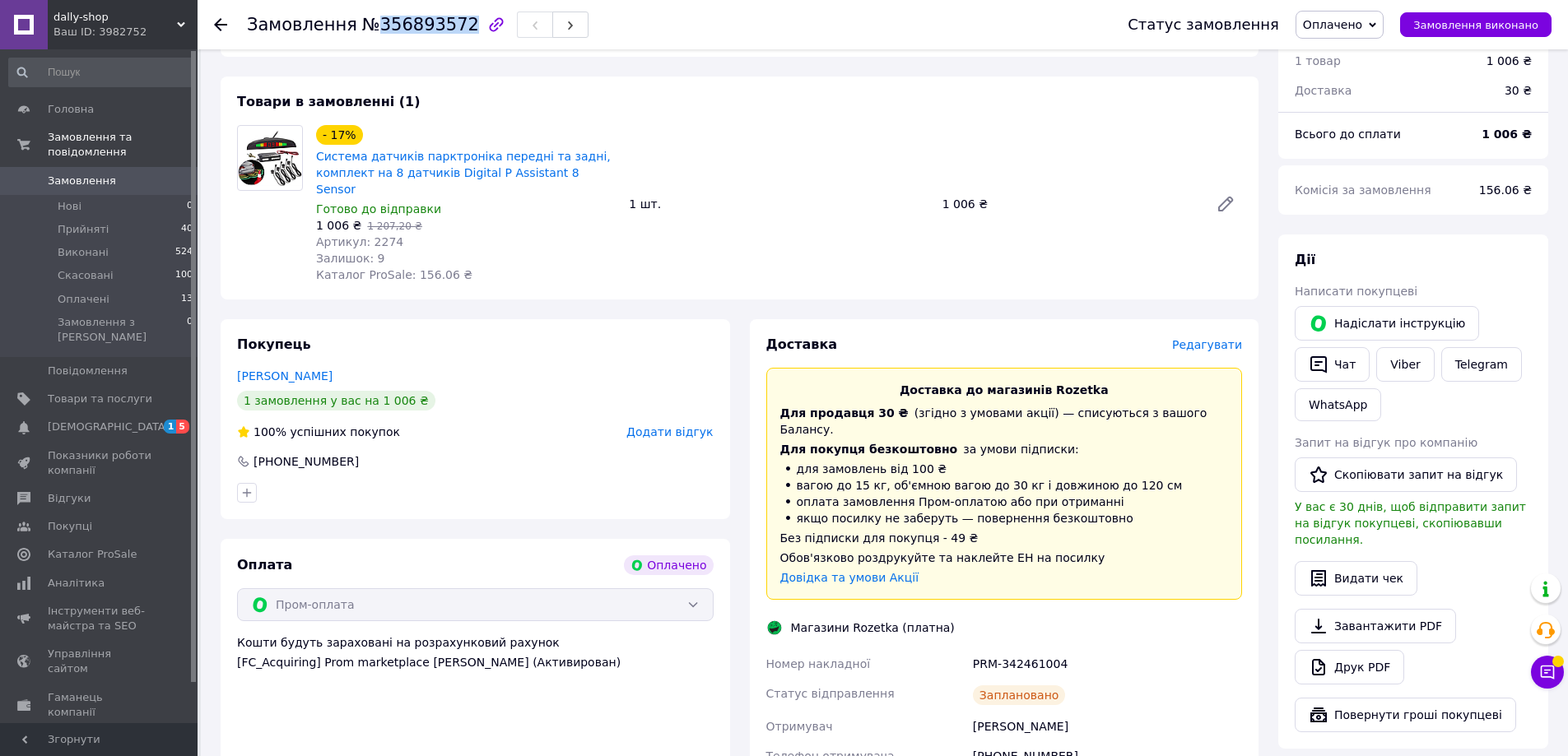
scroll to position [411, 0]
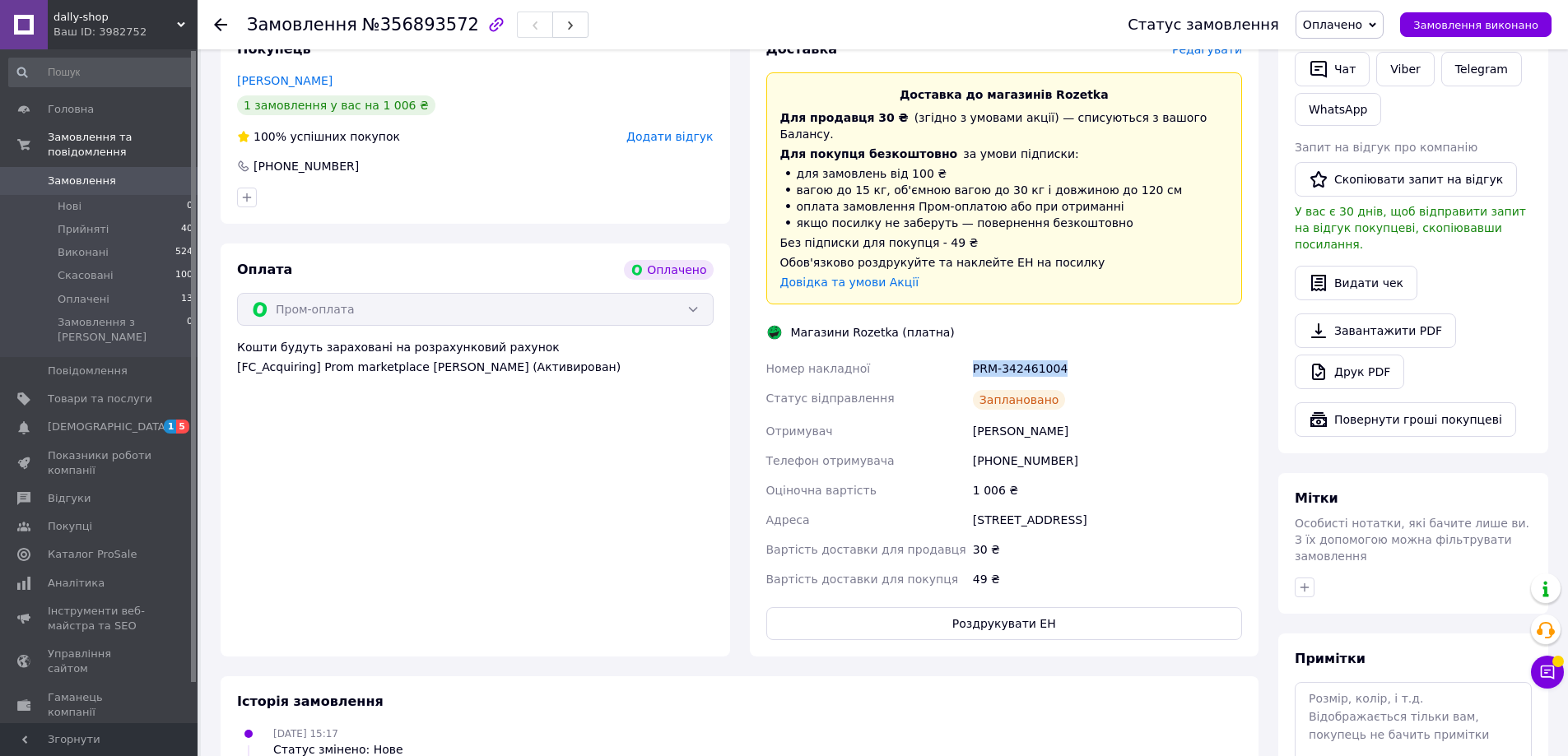
drag, startPoint x: 972, startPoint y: 337, endPoint x: 1087, endPoint y: 342, distance: 115.1
click at [1086, 354] on div "PRM-342461004" at bounding box center [1107, 369] width 275 height 29
copy div "PRM-342461004"
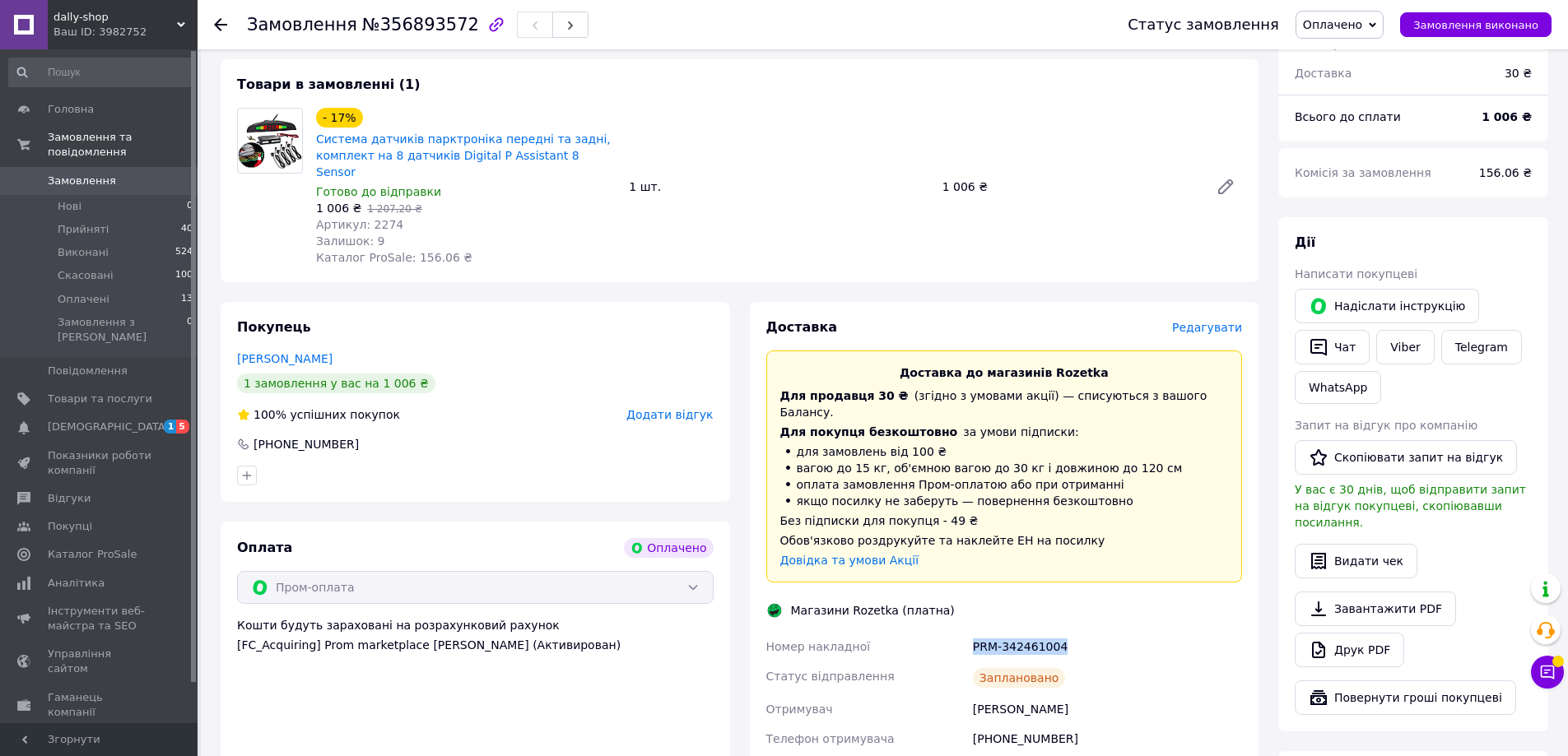
scroll to position [0, 0]
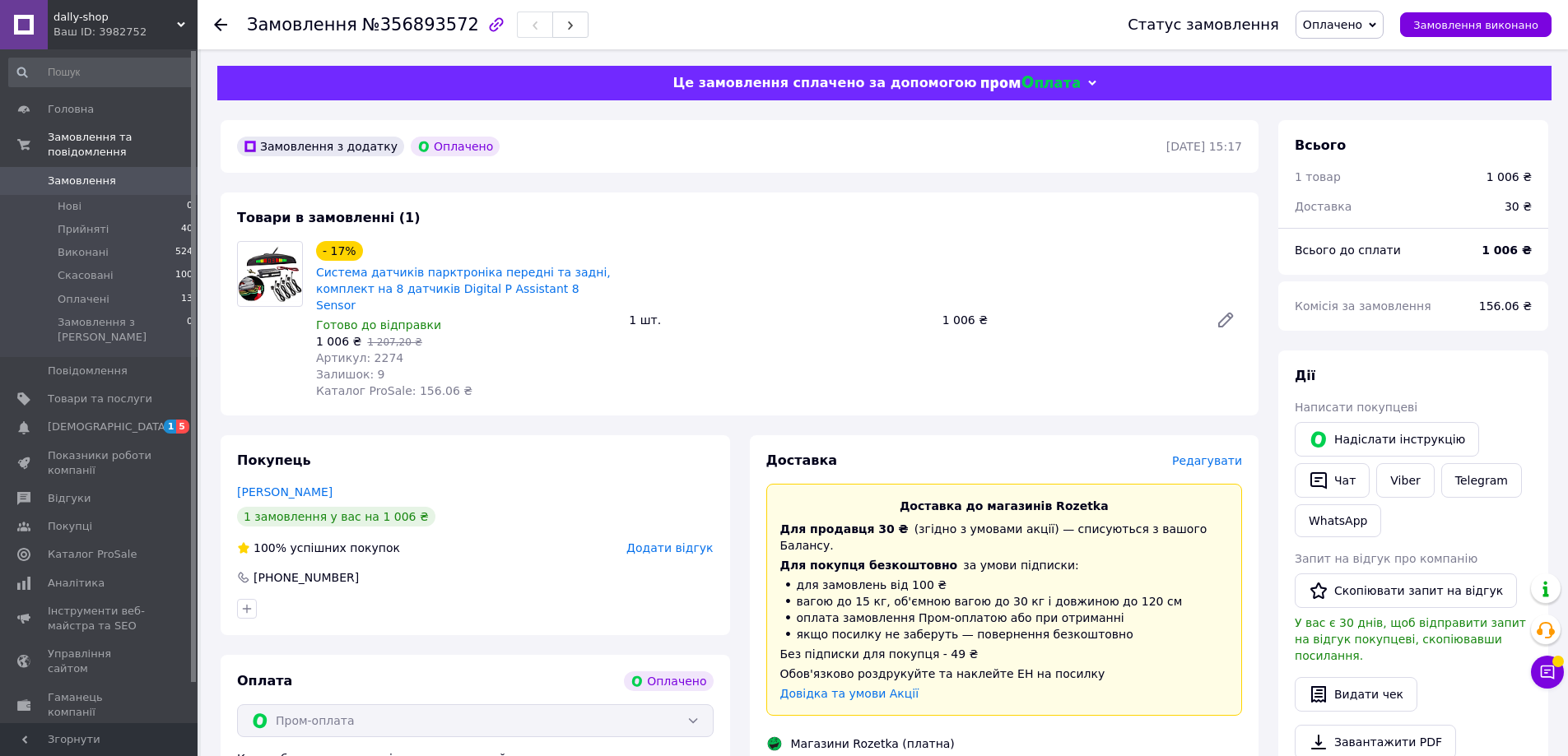
click at [106, 174] on span "Замовлення" at bounding box center [81, 181] width 68 height 15
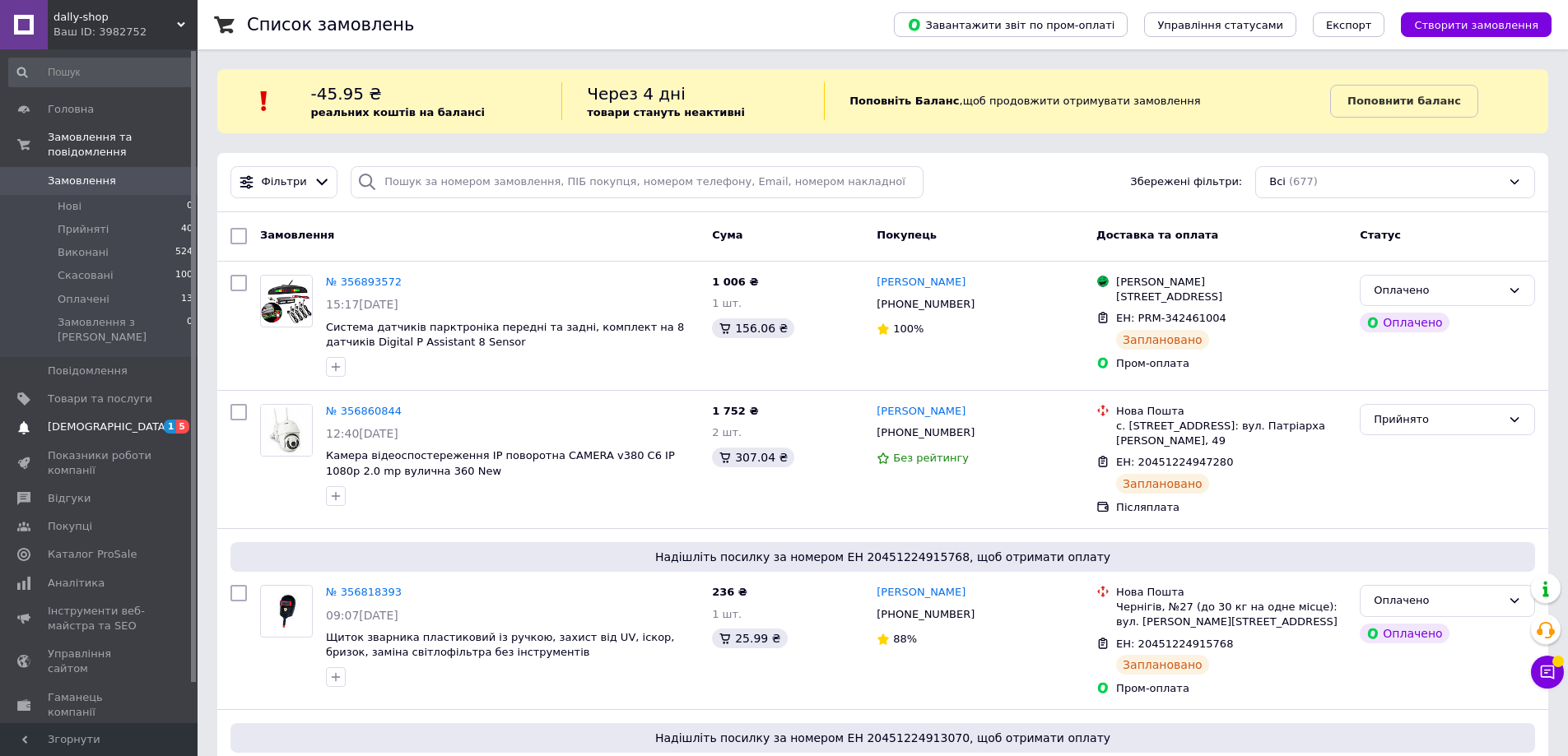
click at [122, 420] on span "[DEMOGRAPHIC_DATA]" at bounding box center [100, 427] width 105 height 15
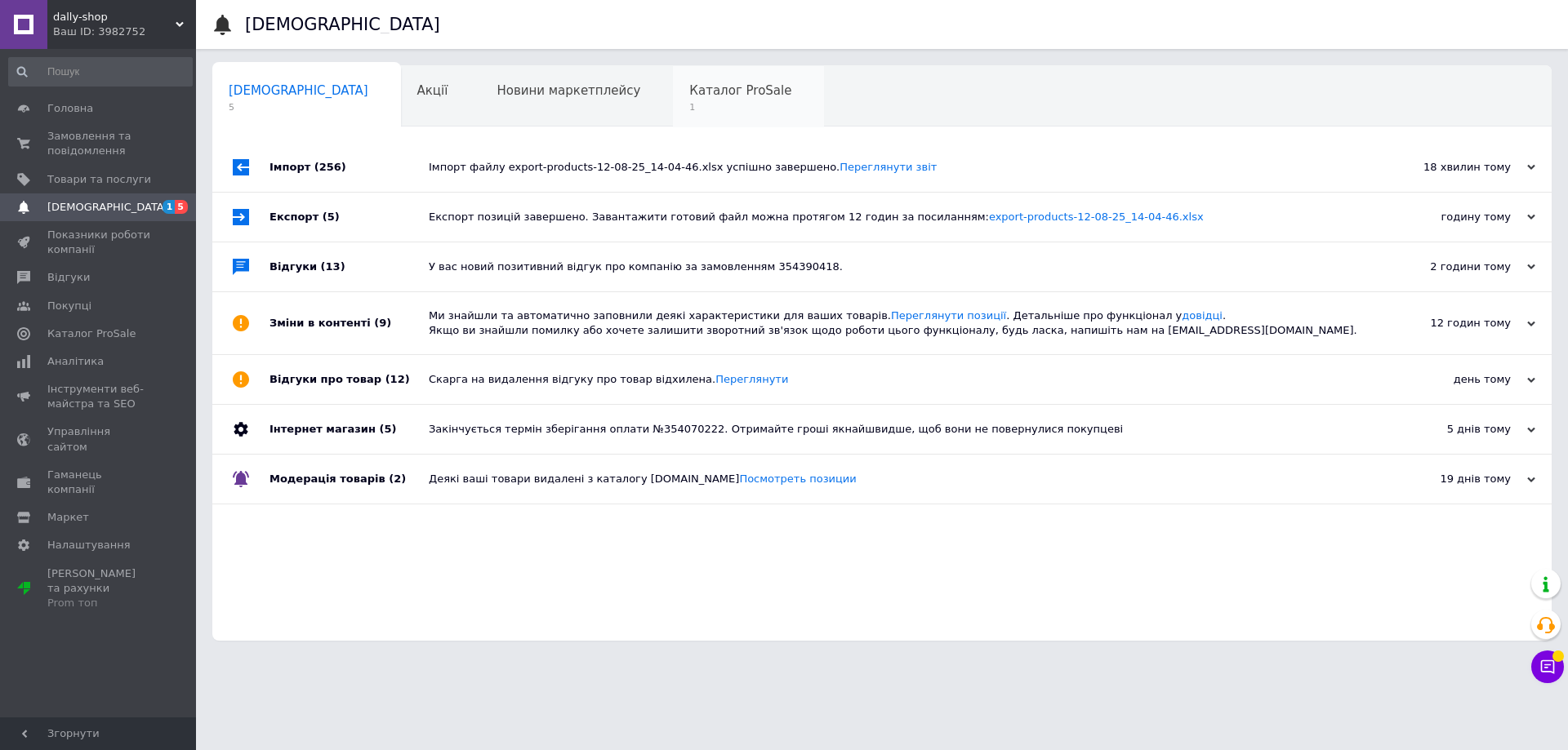
click at [673, 93] on div "Каталог ProSale 1" at bounding box center [748, 97] width 151 height 62
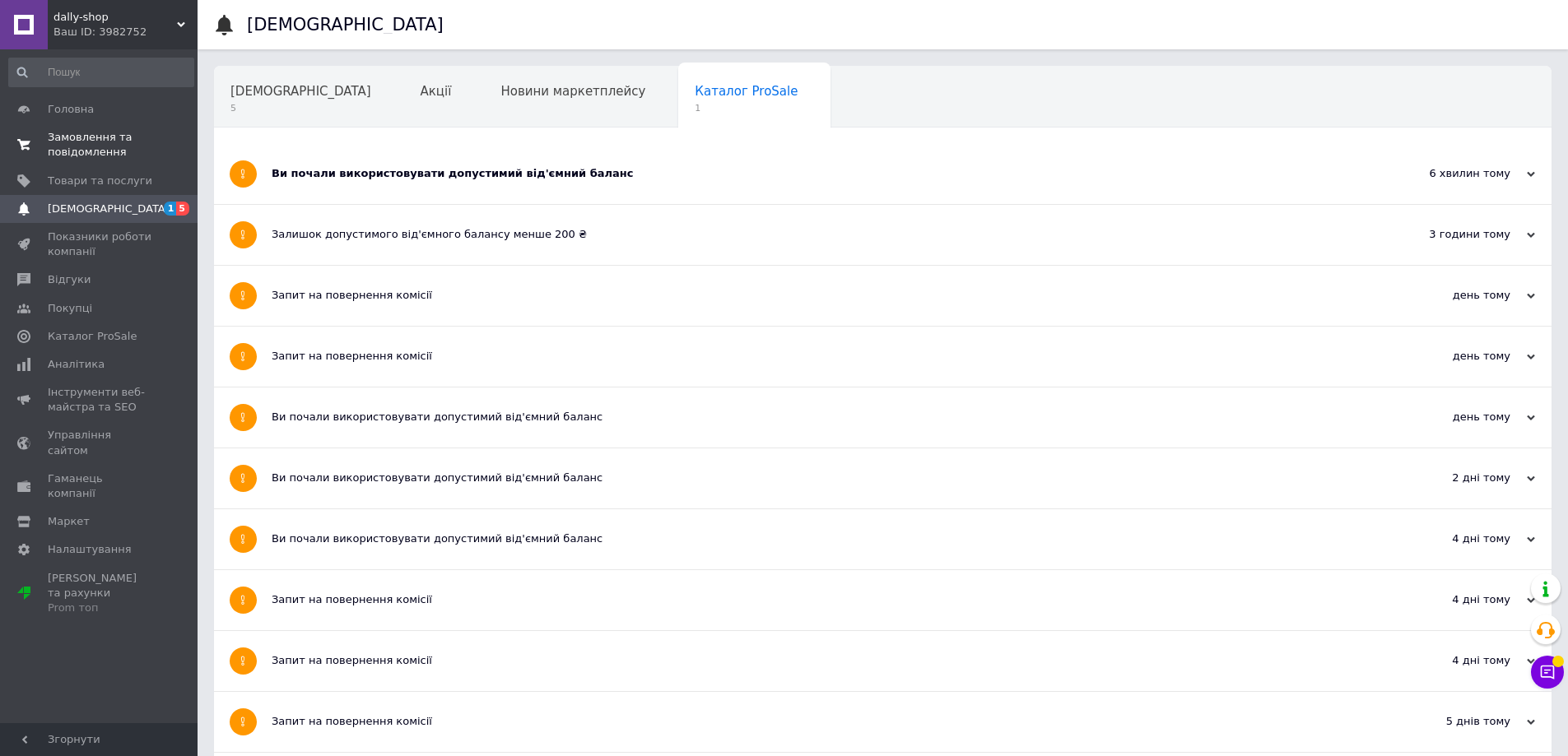
click at [86, 157] on span "Замовлення та повідомлення" at bounding box center [100, 145] width 105 height 29
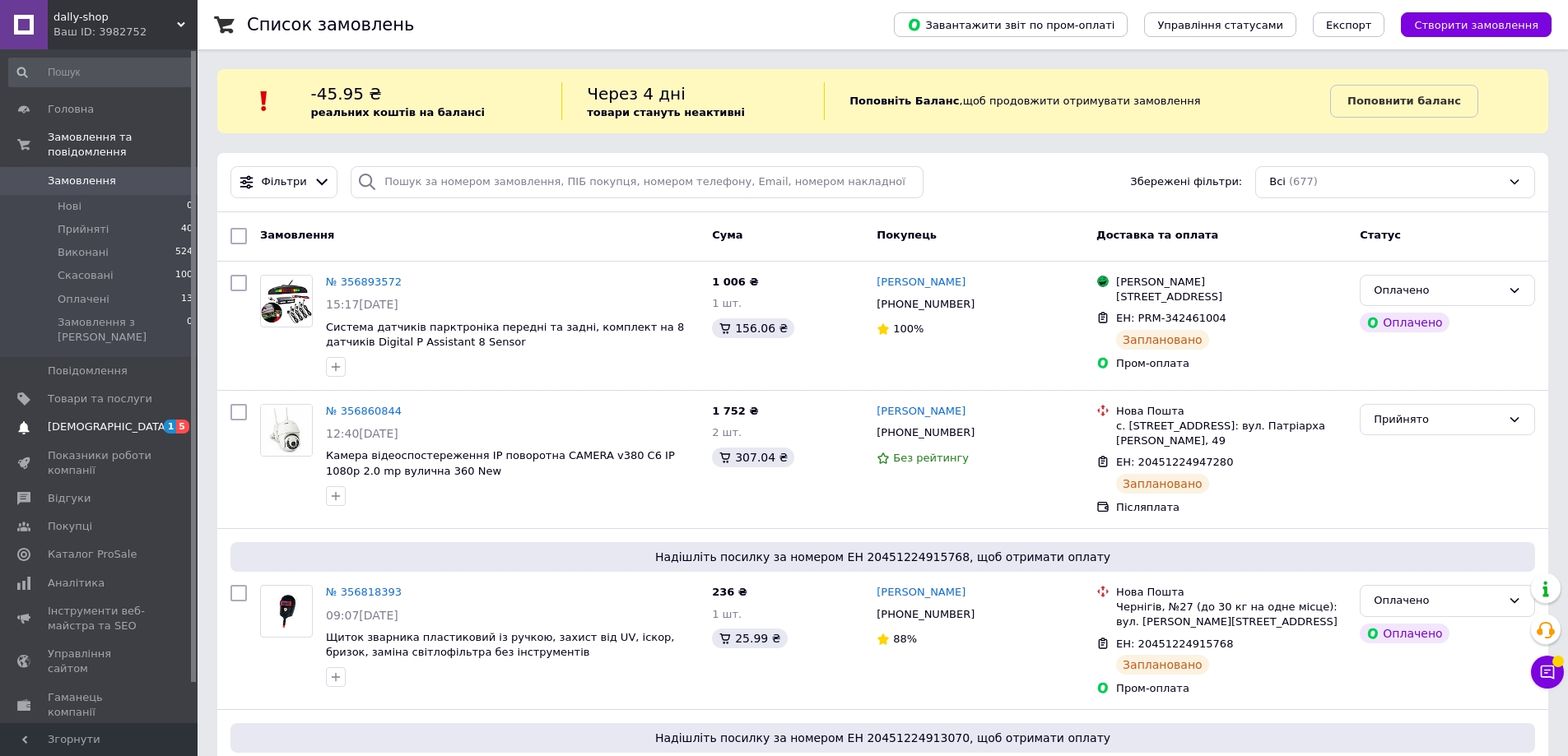
click at [181, 420] on span "5" at bounding box center [182, 427] width 13 height 14
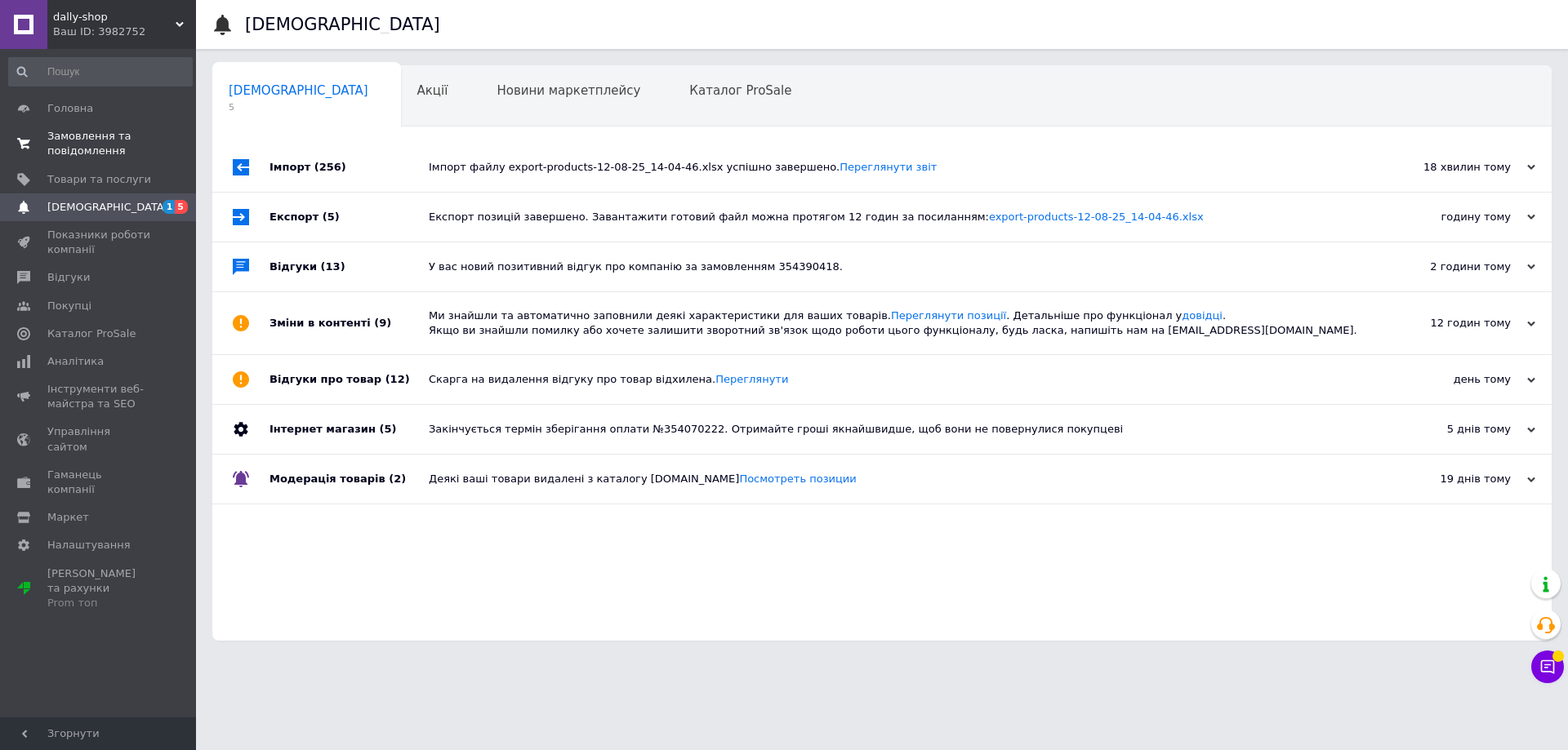
click at [103, 138] on span "Замовлення та повідомлення" at bounding box center [99, 143] width 104 height 29
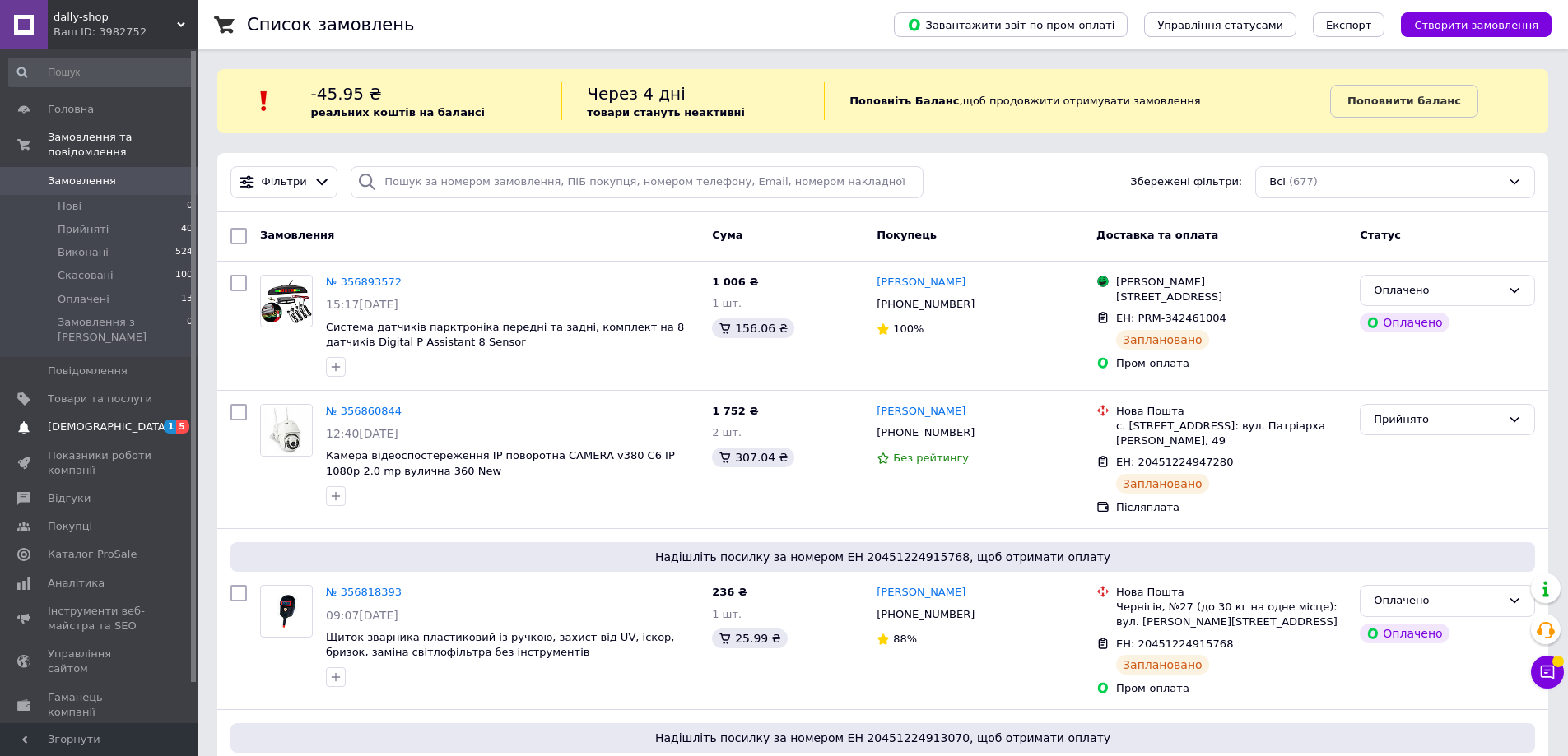
click at [161, 420] on span "1 5" at bounding box center [175, 427] width 45 height 15
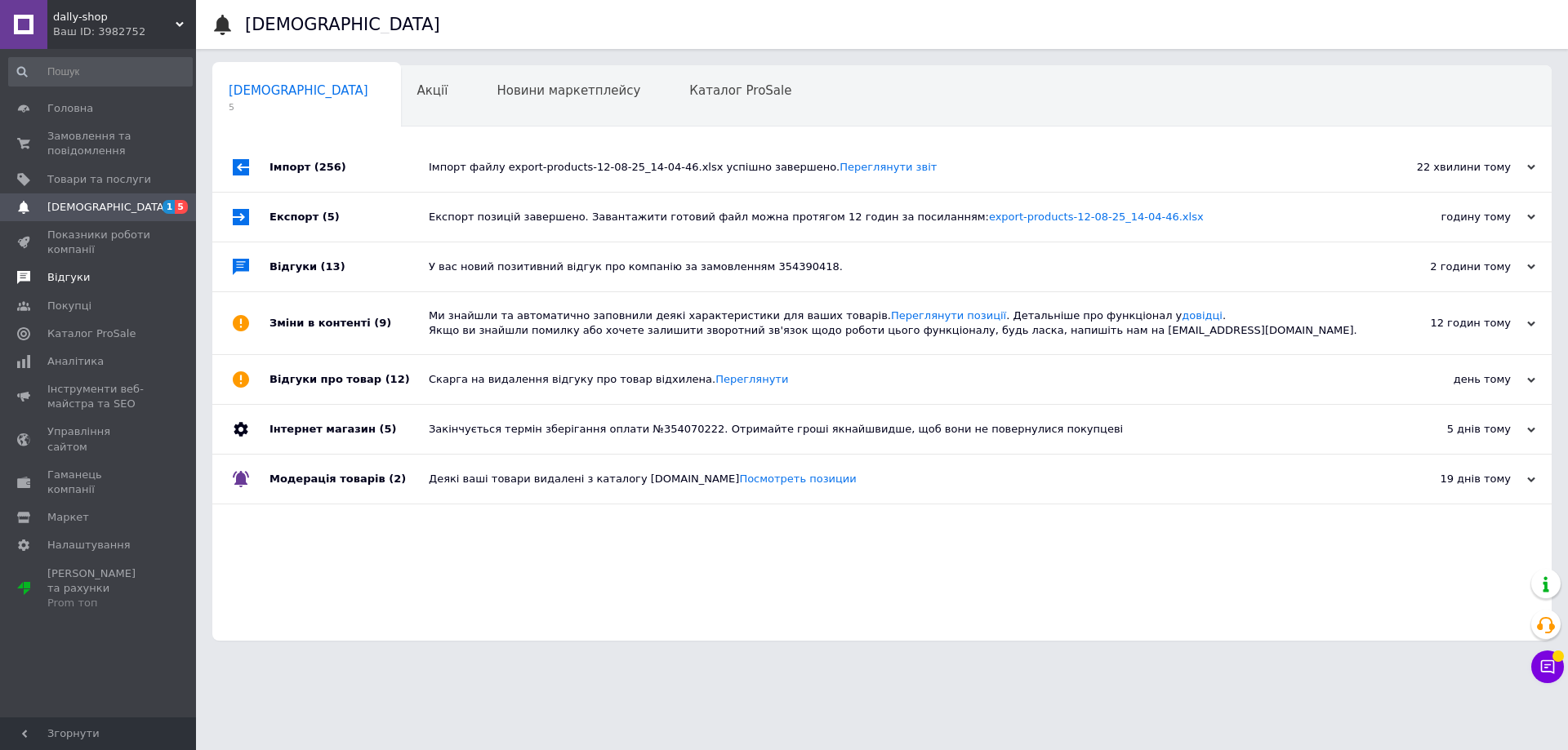
click at [73, 282] on span "Відгуки" at bounding box center [68, 277] width 42 height 15
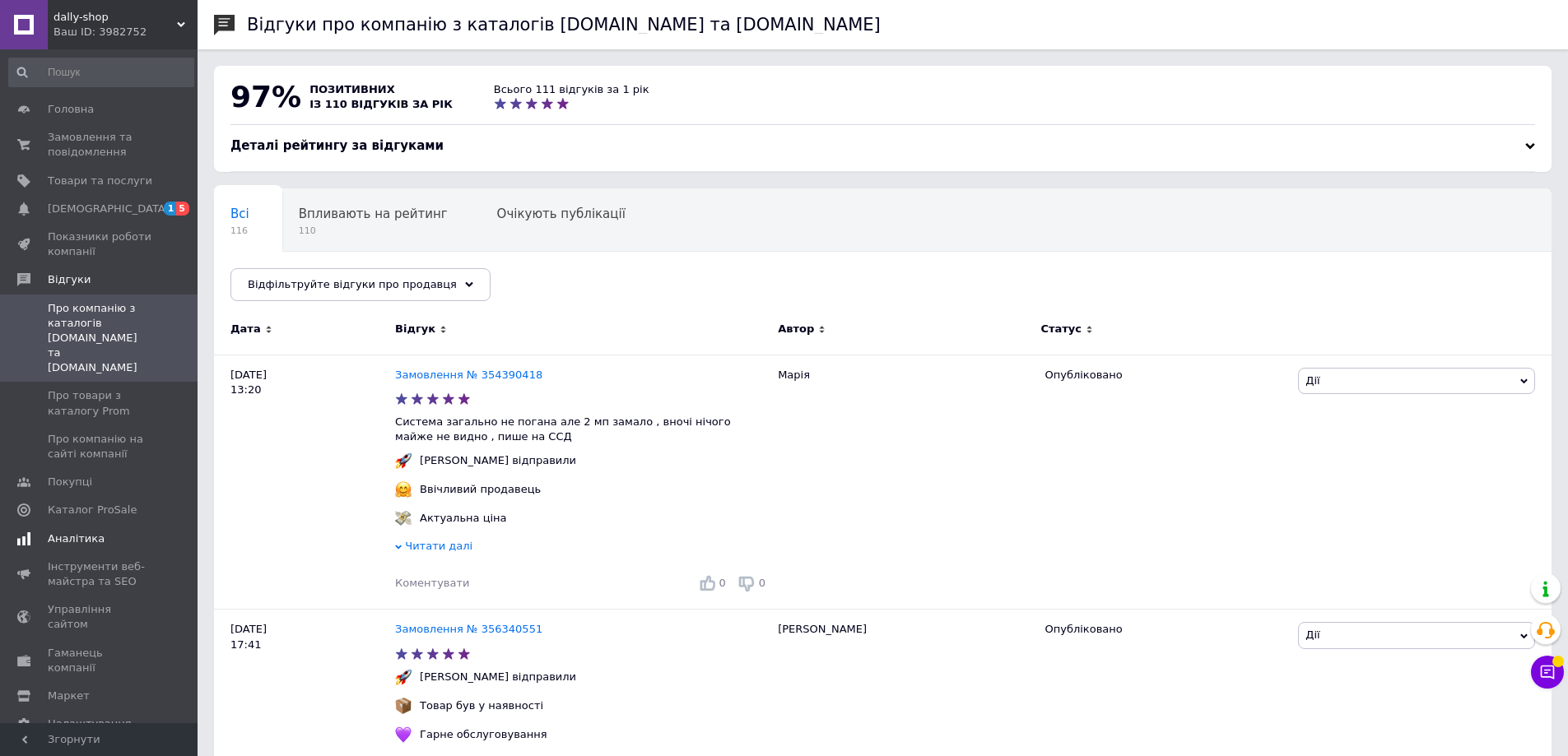
click at [92, 532] on span "Аналітика" at bounding box center [76, 539] width 57 height 15
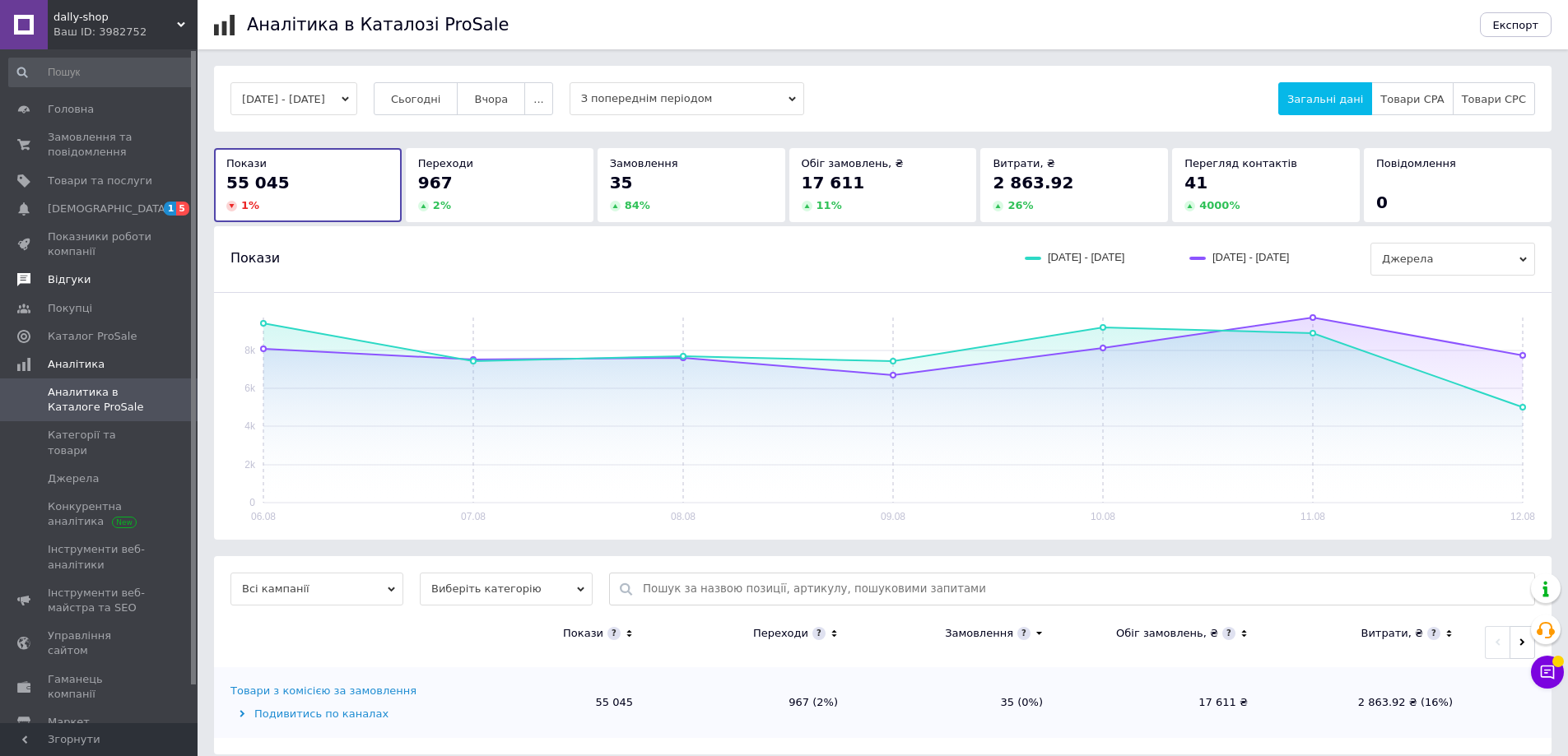
click at [99, 277] on span "Відгуки" at bounding box center [100, 280] width 105 height 15
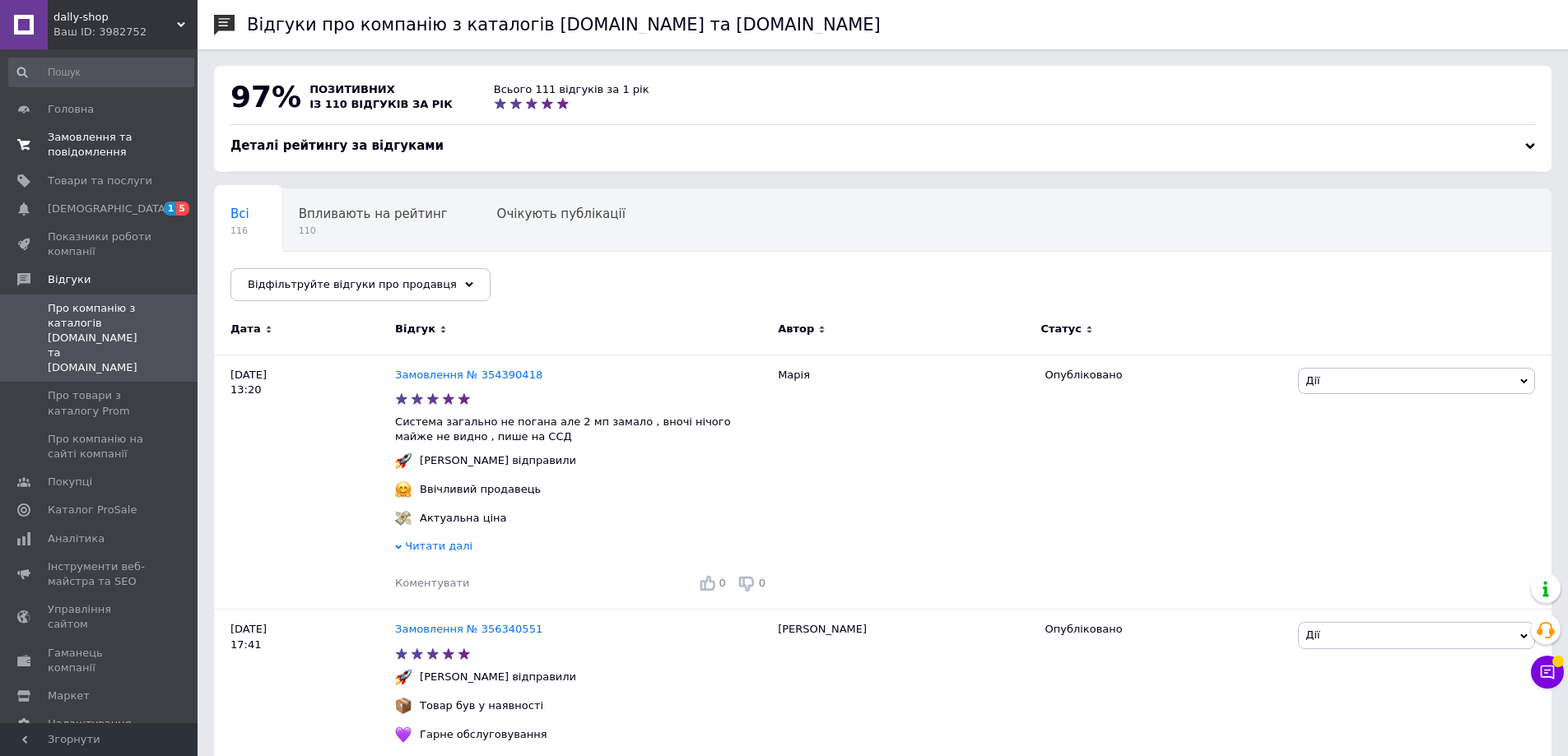
click at [126, 165] on link "Замовлення та повідомлення 0 0" at bounding box center [101, 145] width 203 height 42
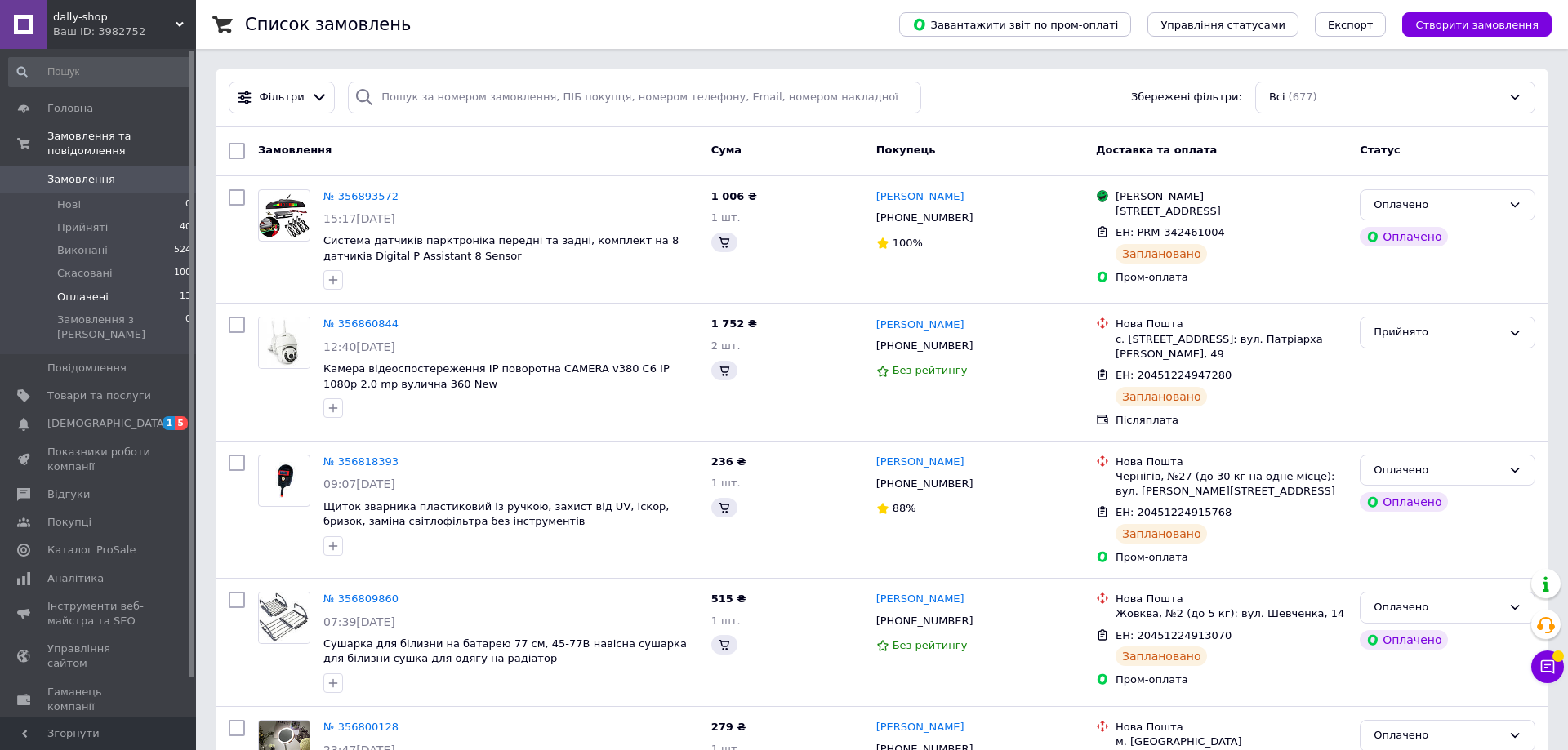
click at [94, 290] on span "Оплачені" at bounding box center [83, 296] width 52 height 15
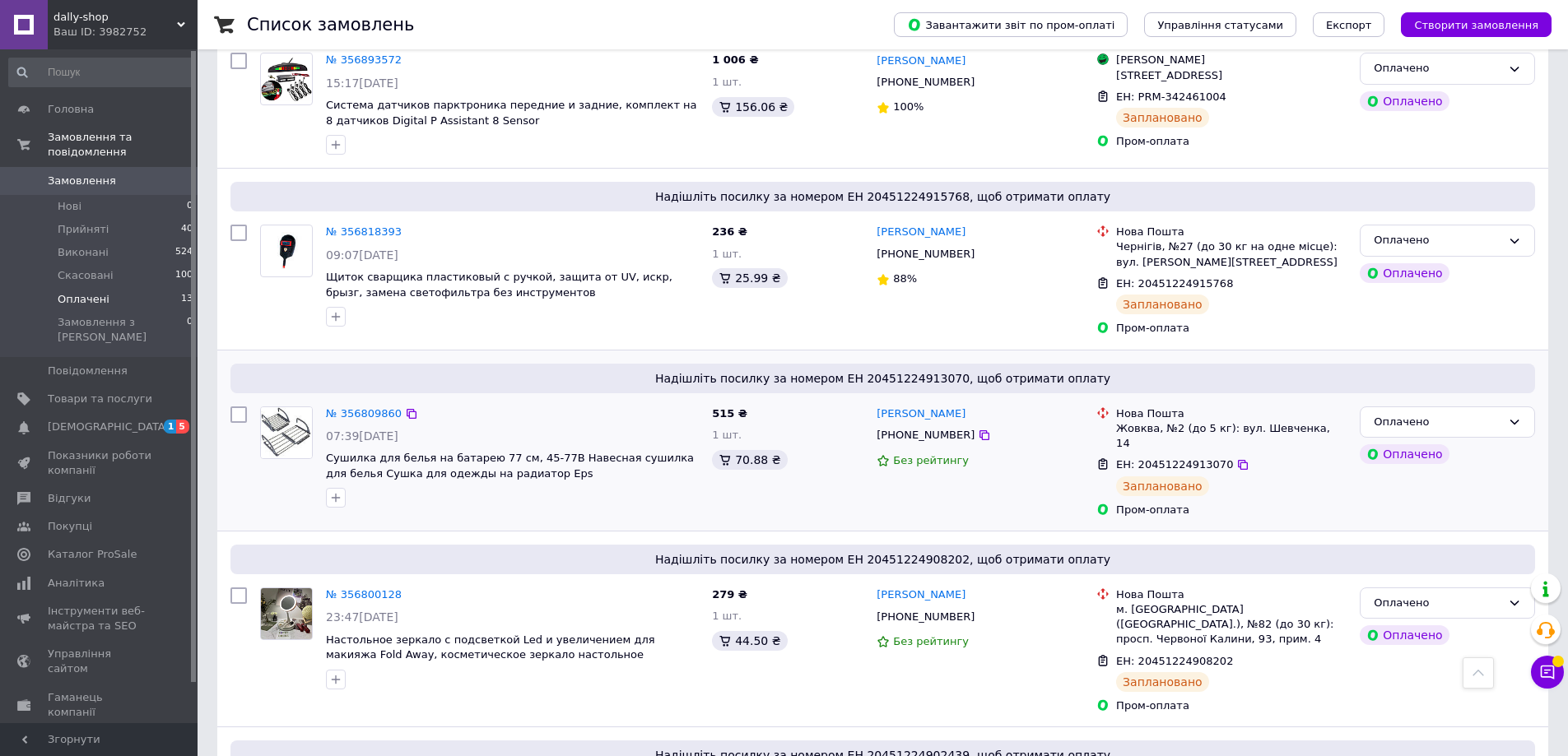
scroll to position [275, 0]
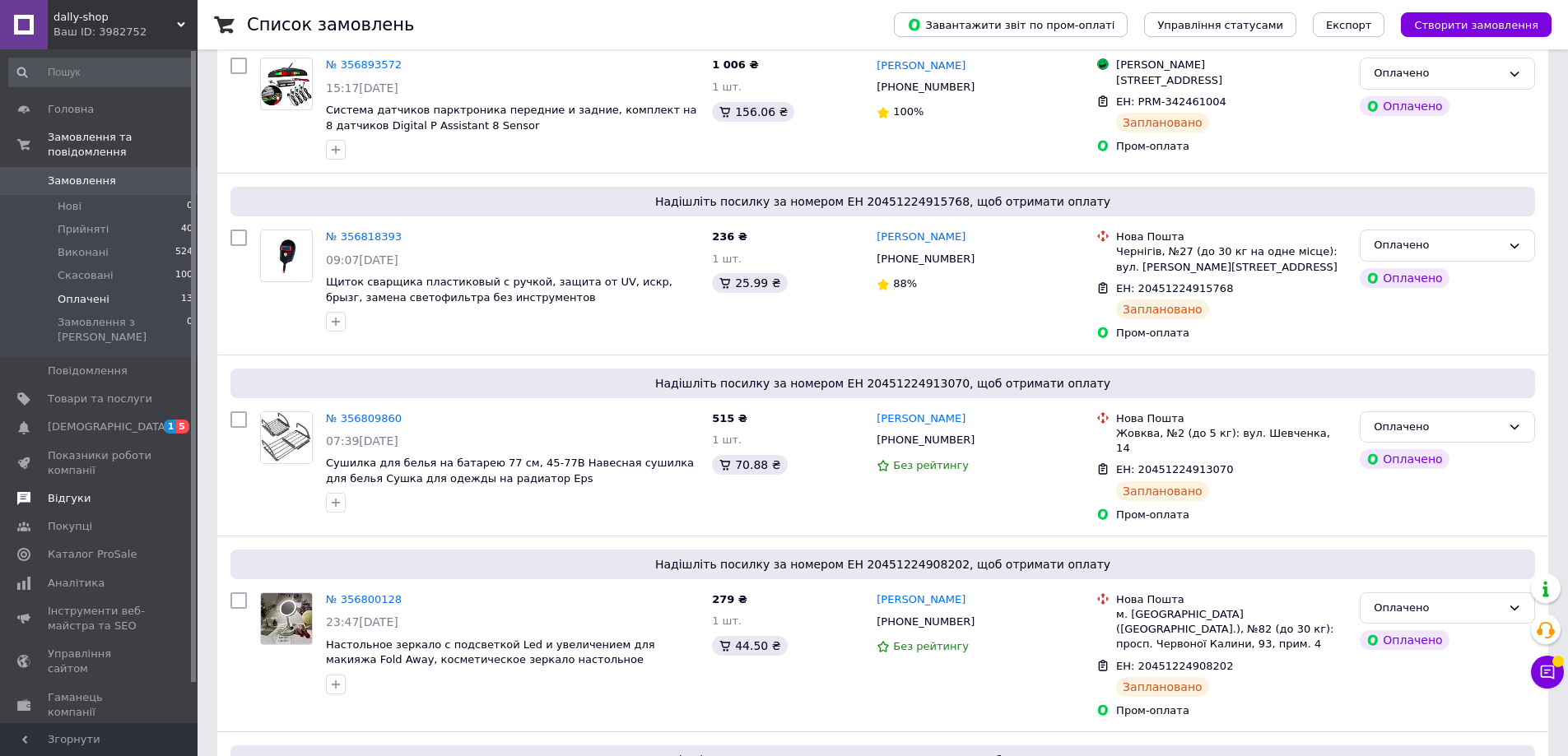
click at [99, 491] on span "Відгуки" at bounding box center [100, 498] width 105 height 15
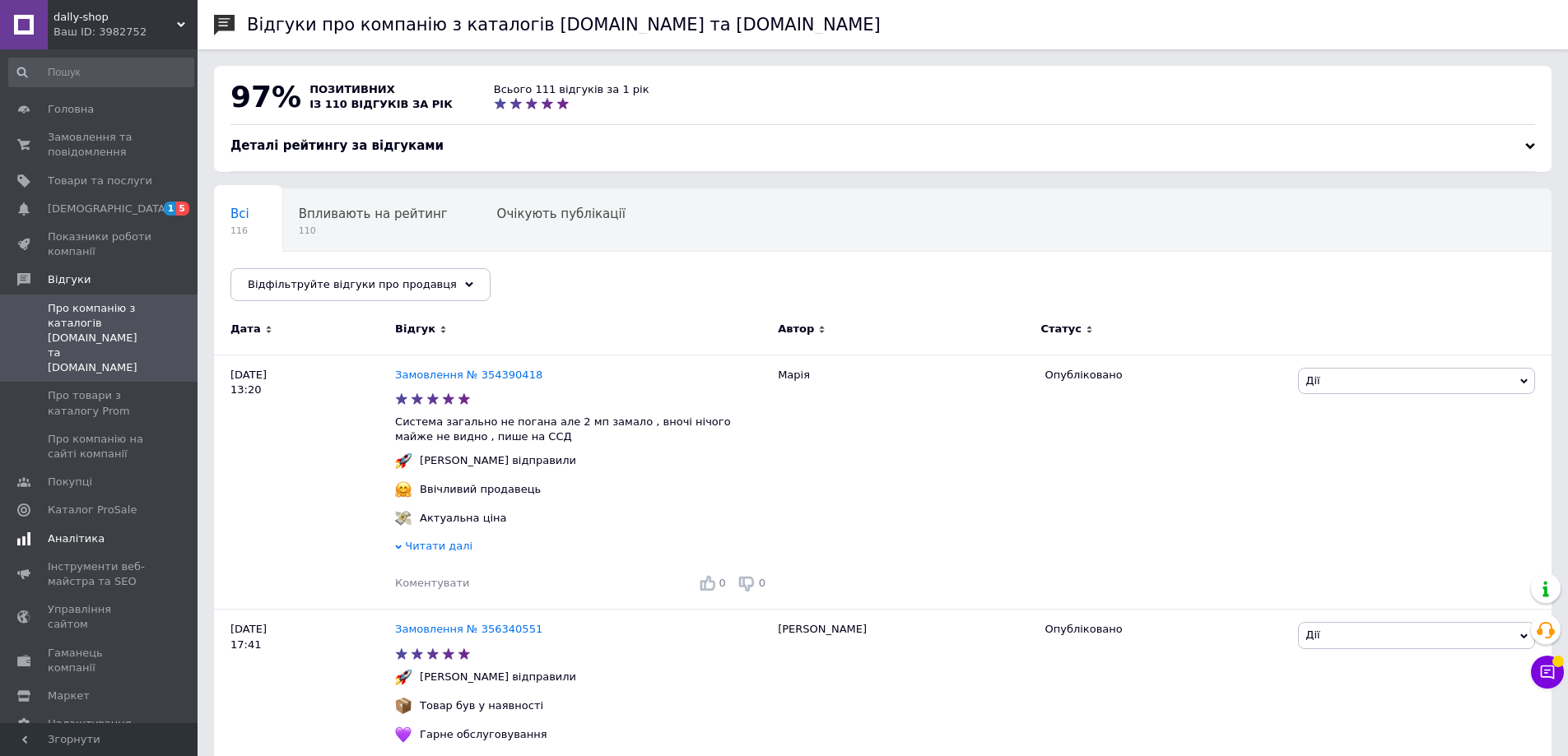
click at [103, 525] on link "Аналітика" at bounding box center [101, 539] width 203 height 28
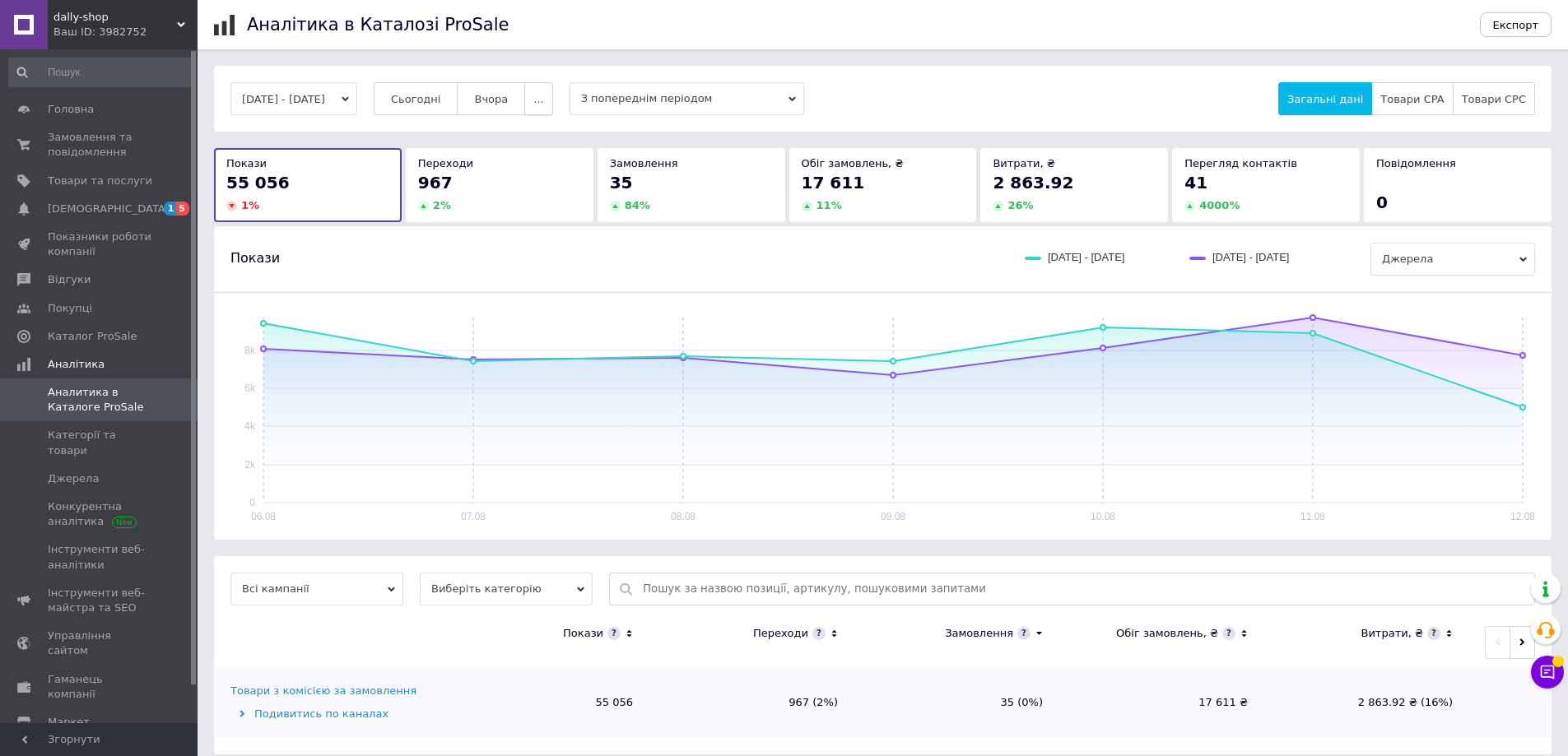
click at [543, 93] on span "..." at bounding box center [538, 99] width 10 height 12
click at [1094, 100] on div "06.08.2025 - 12.08.2025 Сьогодні Вчора ... Місяць Тиждень 2 тижні 60 днів 60-10…" at bounding box center [882, 99] width 1304 height 33
click at [1443, 97] on span "Товари CPA" at bounding box center [1411, 99] width 63 height 12
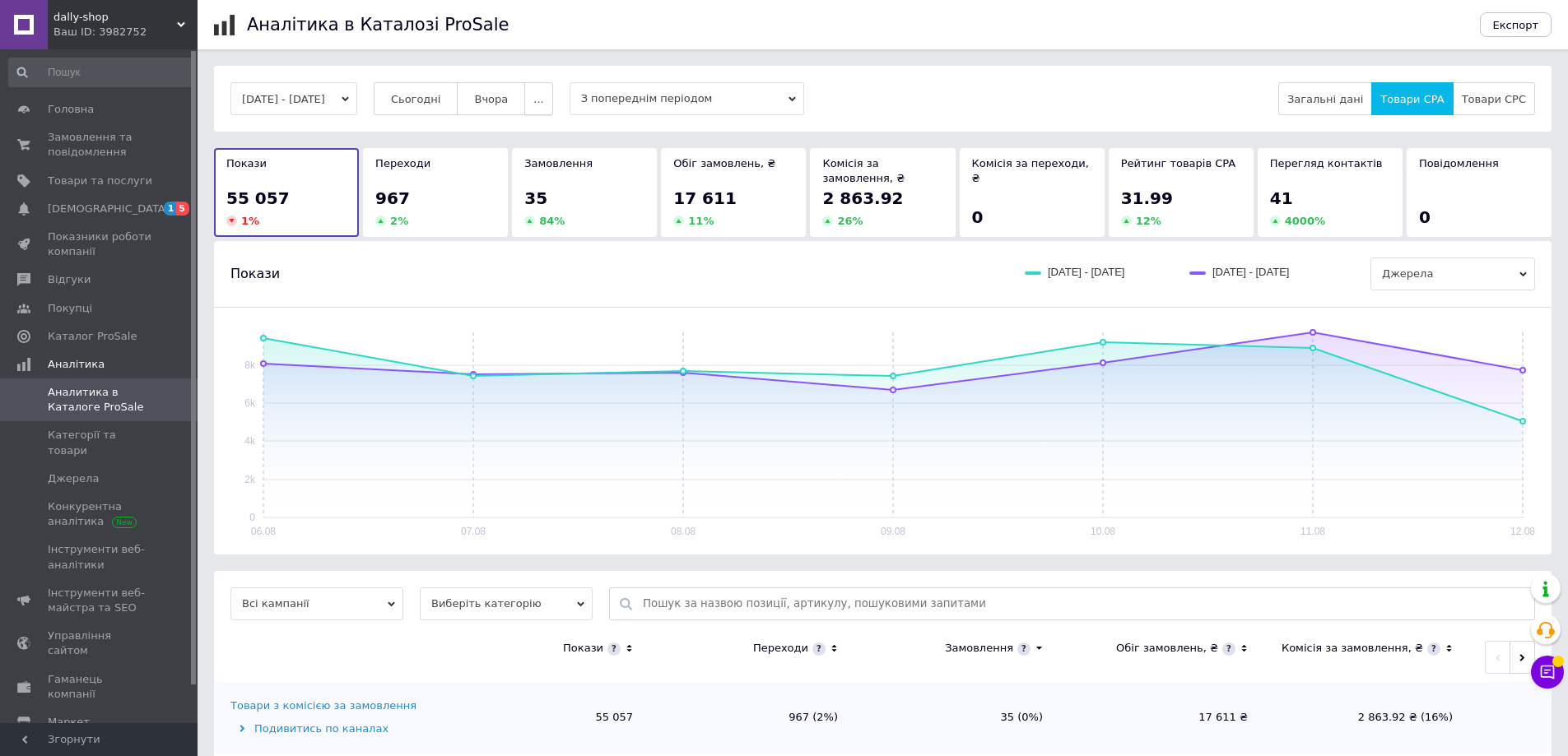
click at [543, 96] on span "..." at bounding box center [538, 99] width 10 height 12
click at [527, 190] on span "2 тижні" at bounding box center [506, 196] width 42 height 12
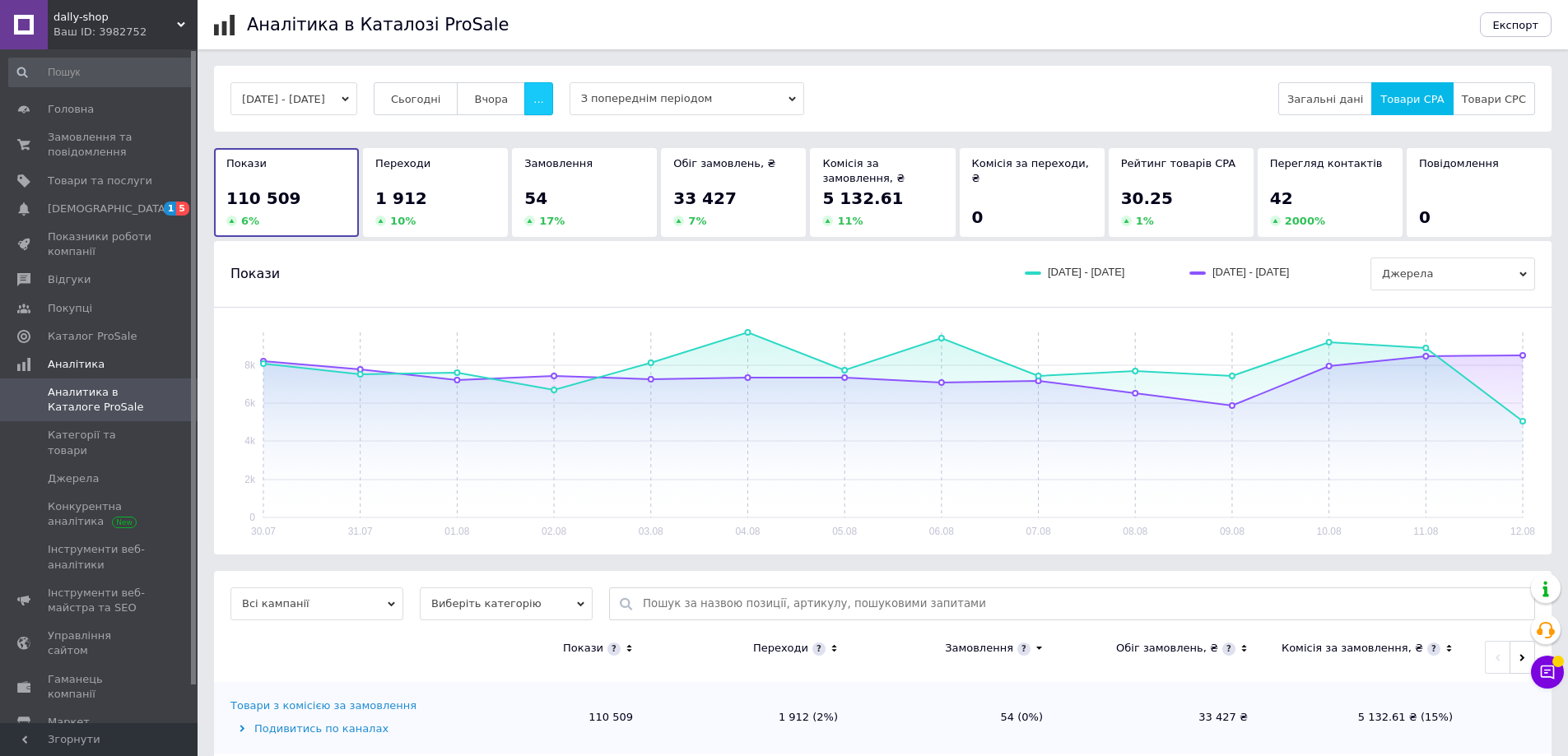
click at [552, 90] on button "..." at bounding box center [538, 99] width 28 height 33
click at [525, 134] on span "Місяць" at bounding box center [507, 131] width 38 height 12
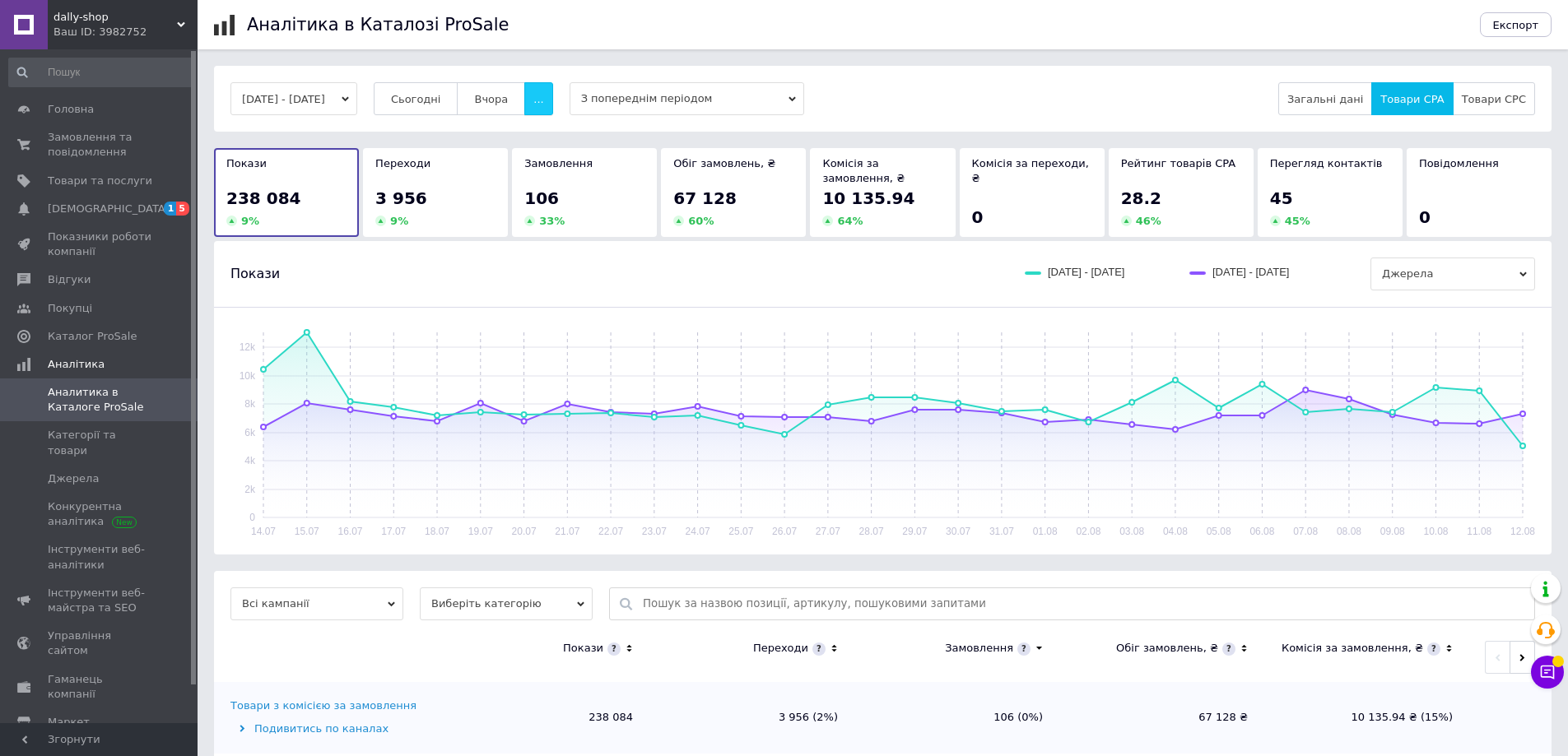
click at [552, 106] on button "..." at bounding box center [538, 99] width 28 height 33
click at [521, 223] on span "60 днів" at bounding box center [507, 228] width 41 height 12
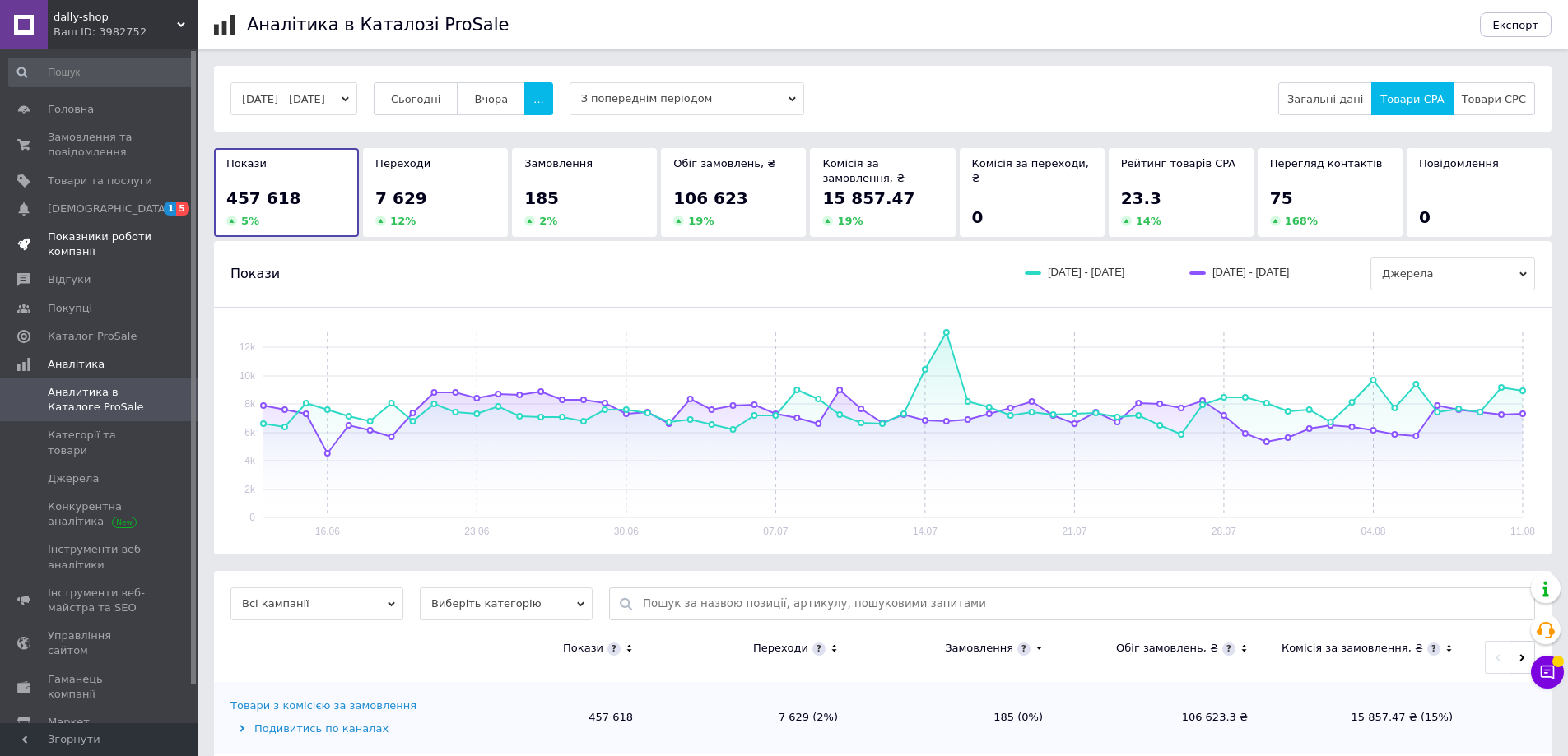
click at [94, 246] on span "Показники роботи компанії" at bounding box center [100, 244] width 105 height 29
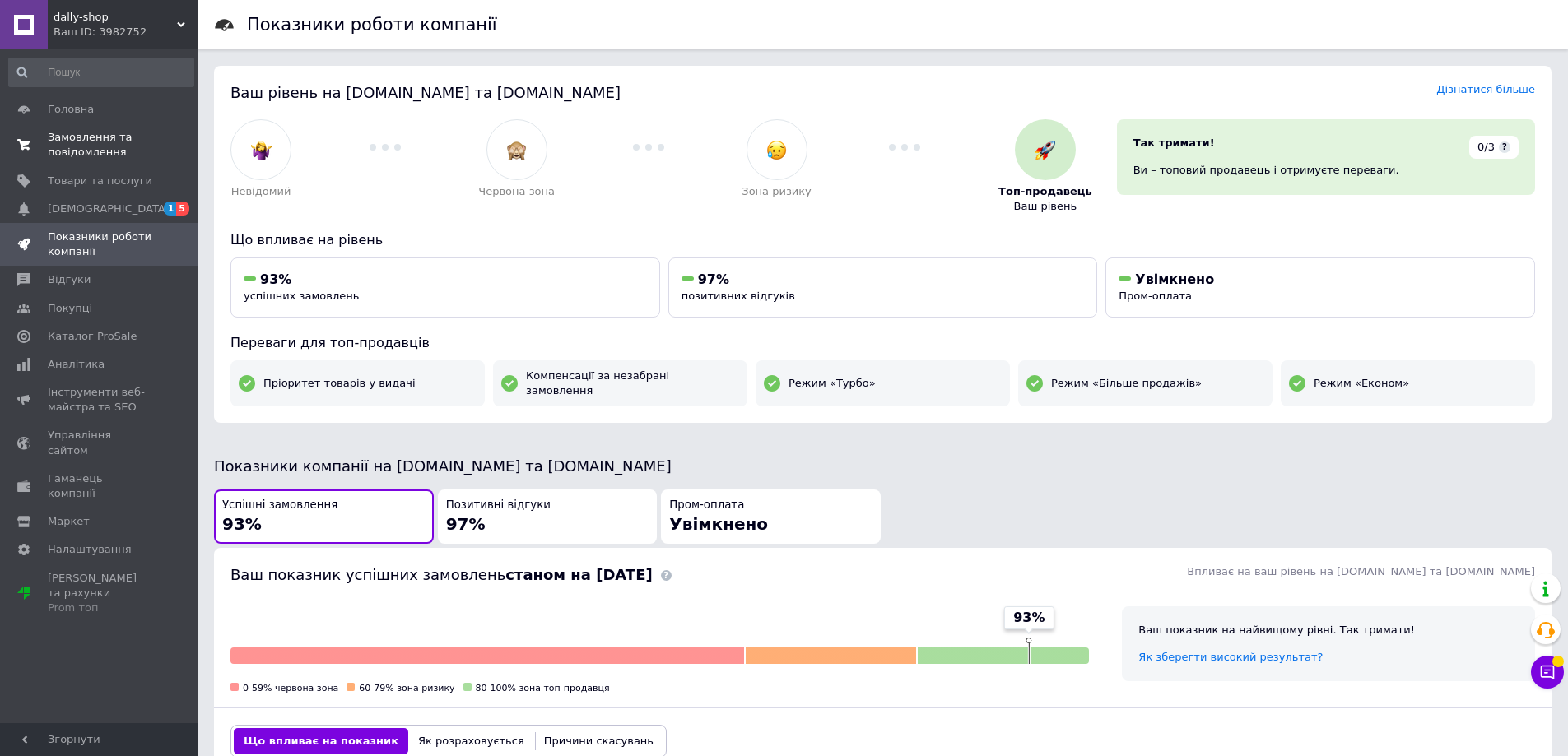
click at [114, 139] on span "Замовлення та повідомлення" at bounding box center [100, 145] width 105 height 29
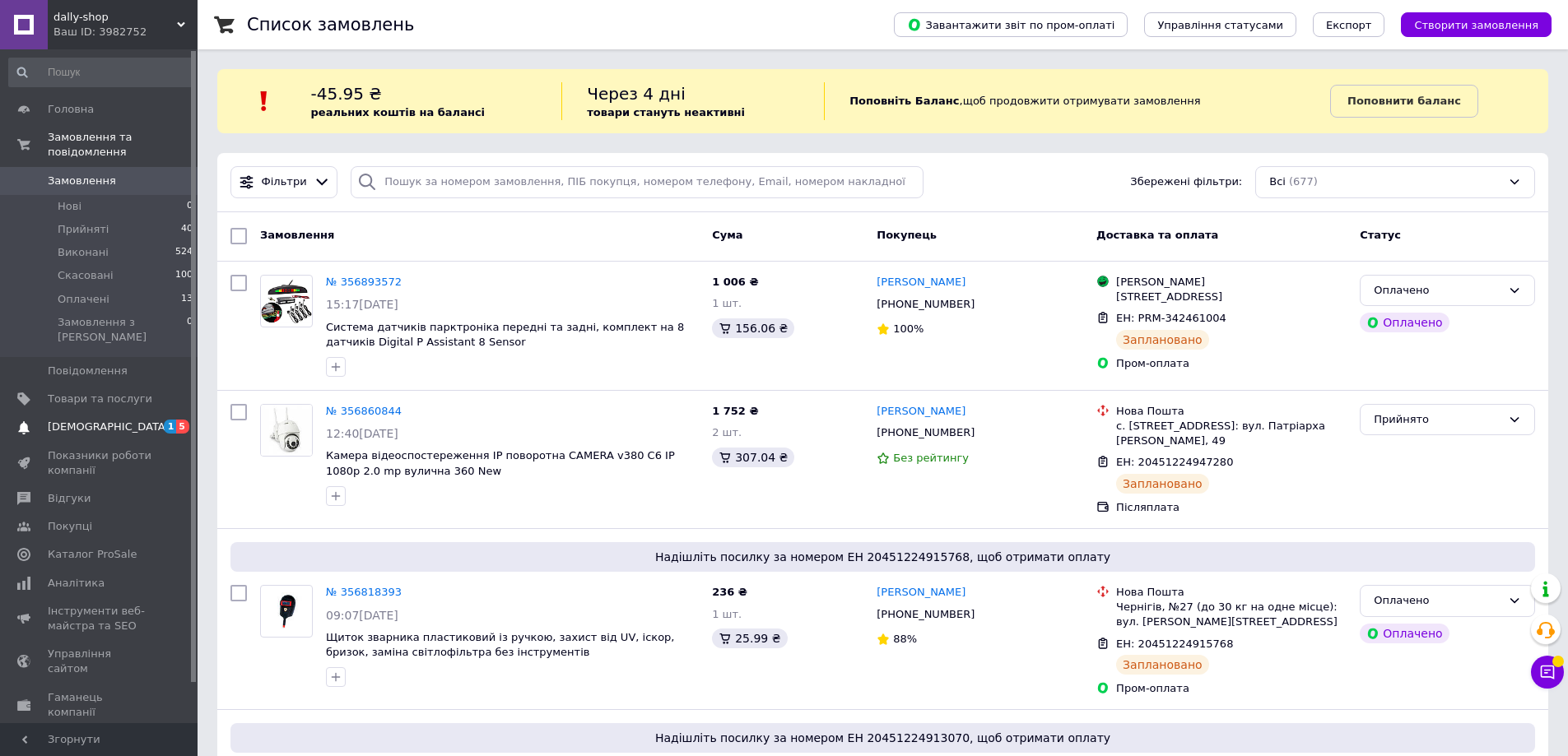
click at [87, 420] on span "[DEMOGRAPHIC_DATA]" at bounding box center [108, 427] width 122 height 15
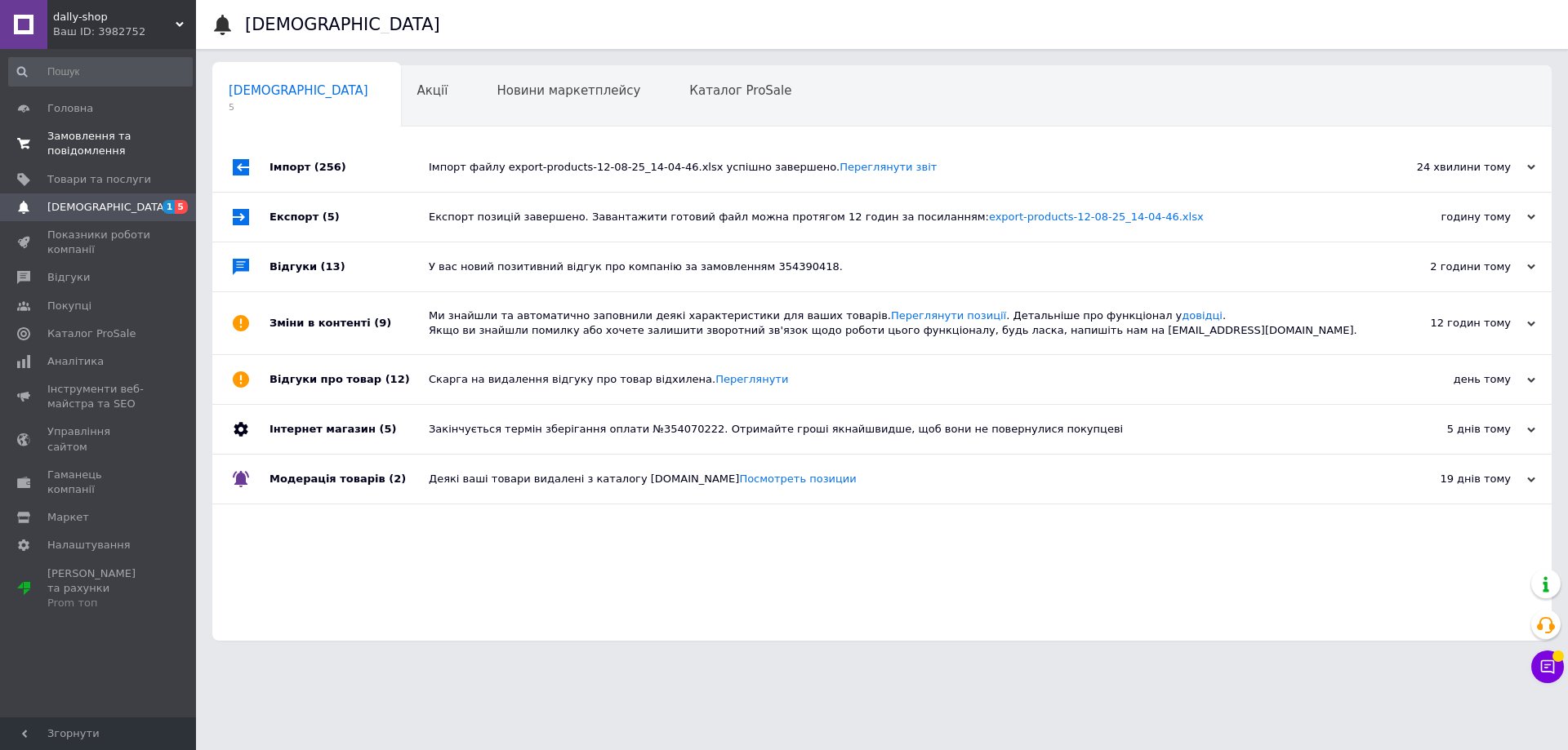
click at [125, 152] on span "Замовлення та повідомлення" at bounding box center [99, 143] width 104 height 29
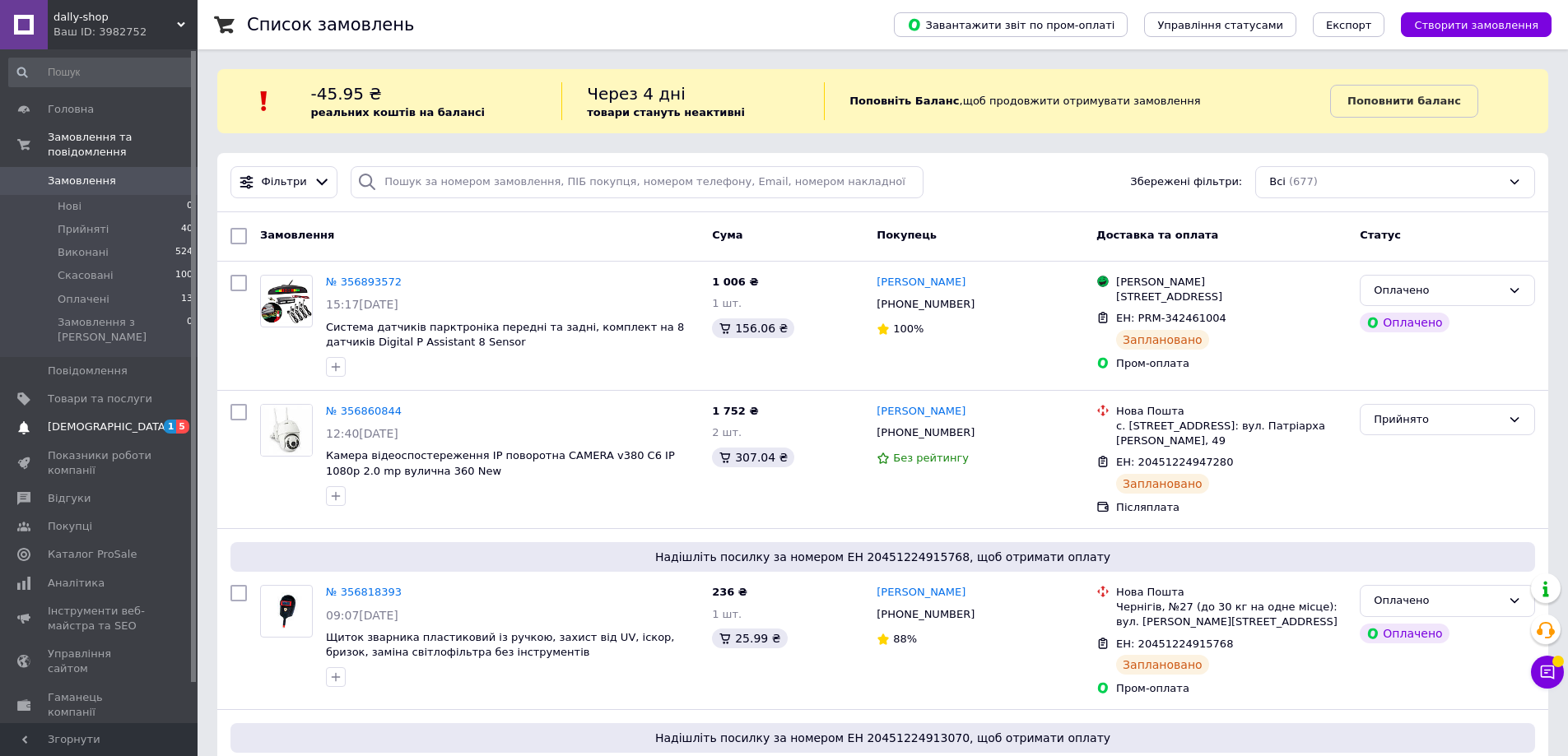
click at [71, 420] on span "[DEMOGRAPHIC_DATA]" at bounding box center [108, 427] width 122 height 15
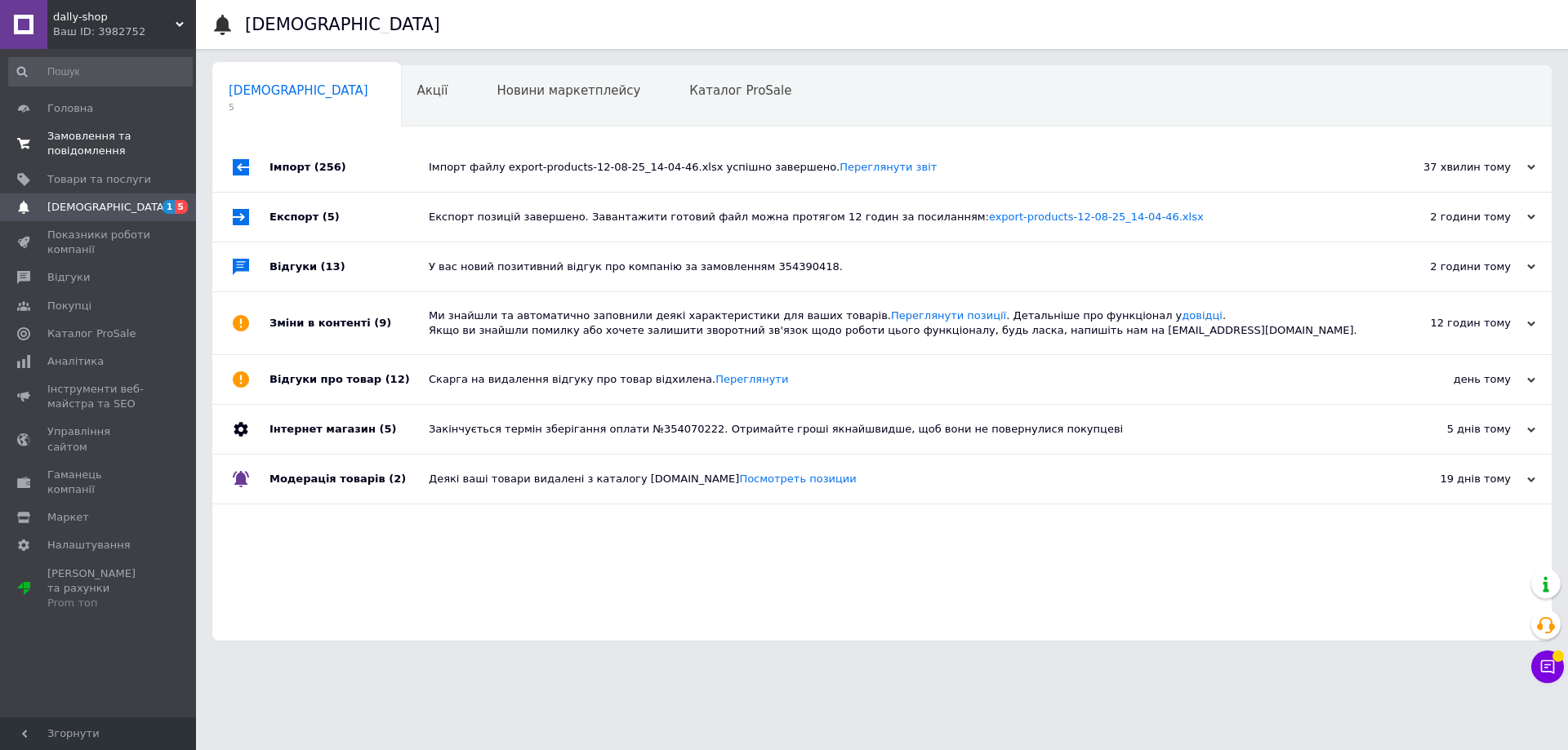
click at [130, 145] on span "Замовлення та повідомлення" at bounding box center [99, 143] width 104 height 29
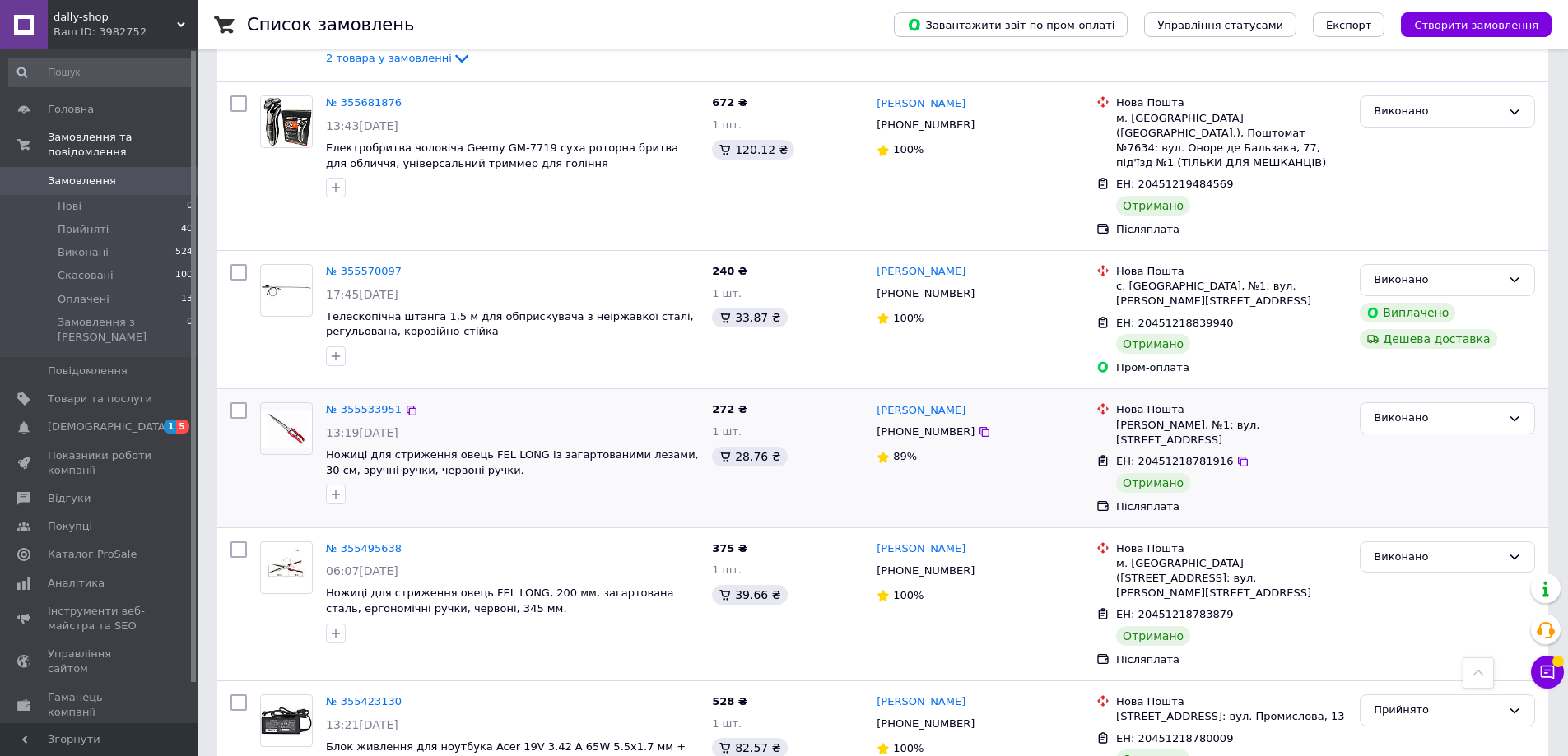
scroll to position [7572, 0]
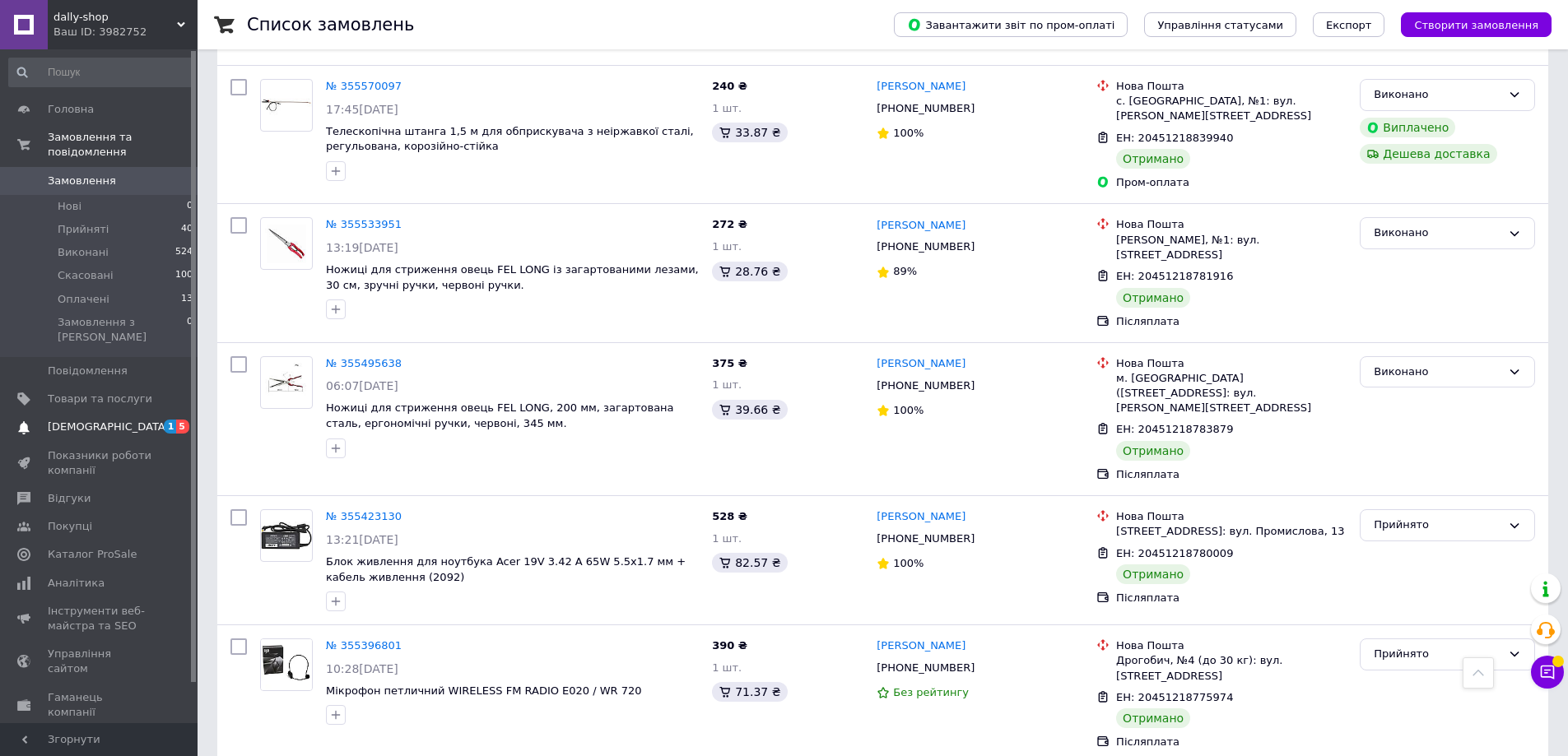
click at [106, 420] on span "[DEMOGRAPHIC_DATA]" at bounding box center [108, 427] width 122 height 15
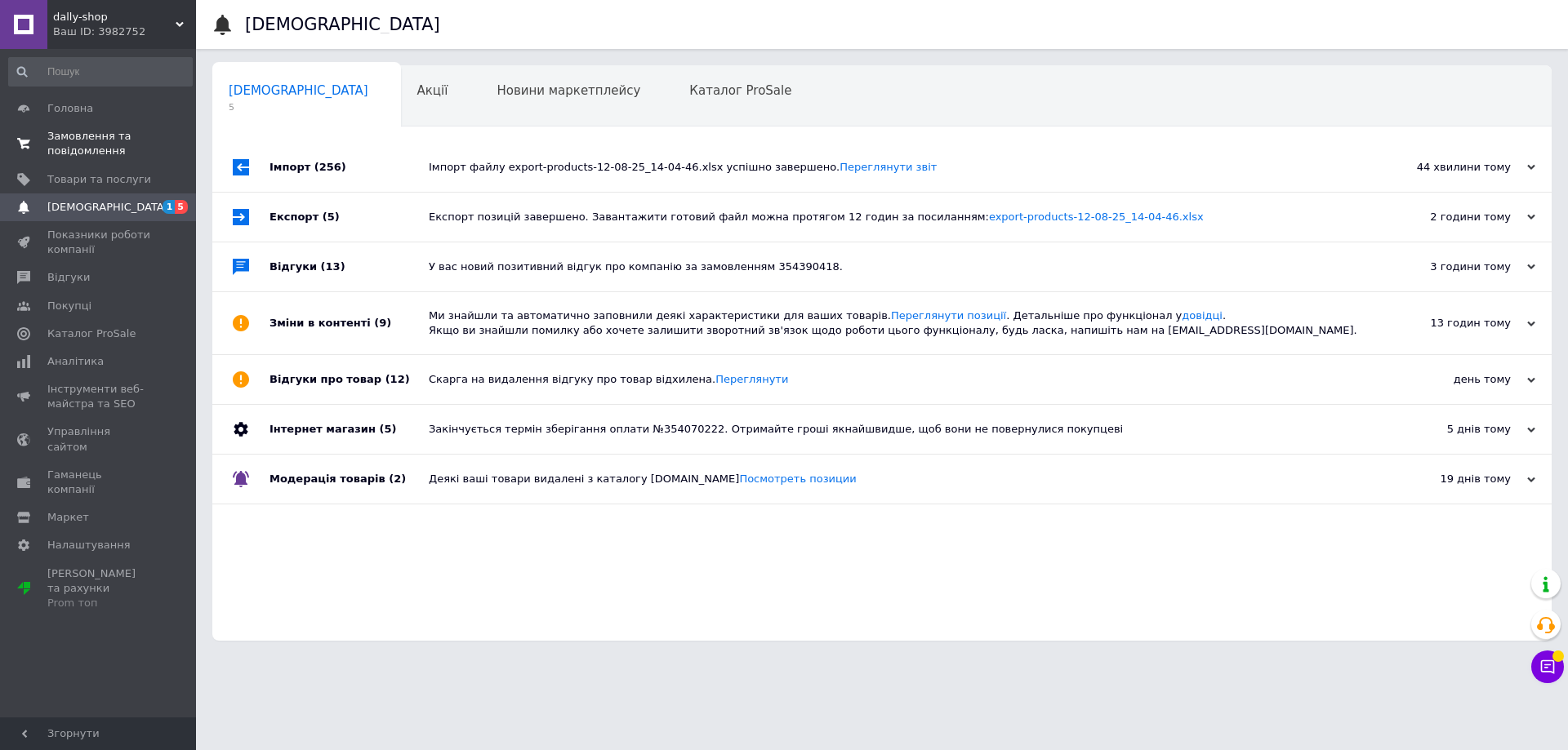
click at [128, 137] on span "Замовлення та повідомлення" at bounding box center [99, 143] width 104 height 29
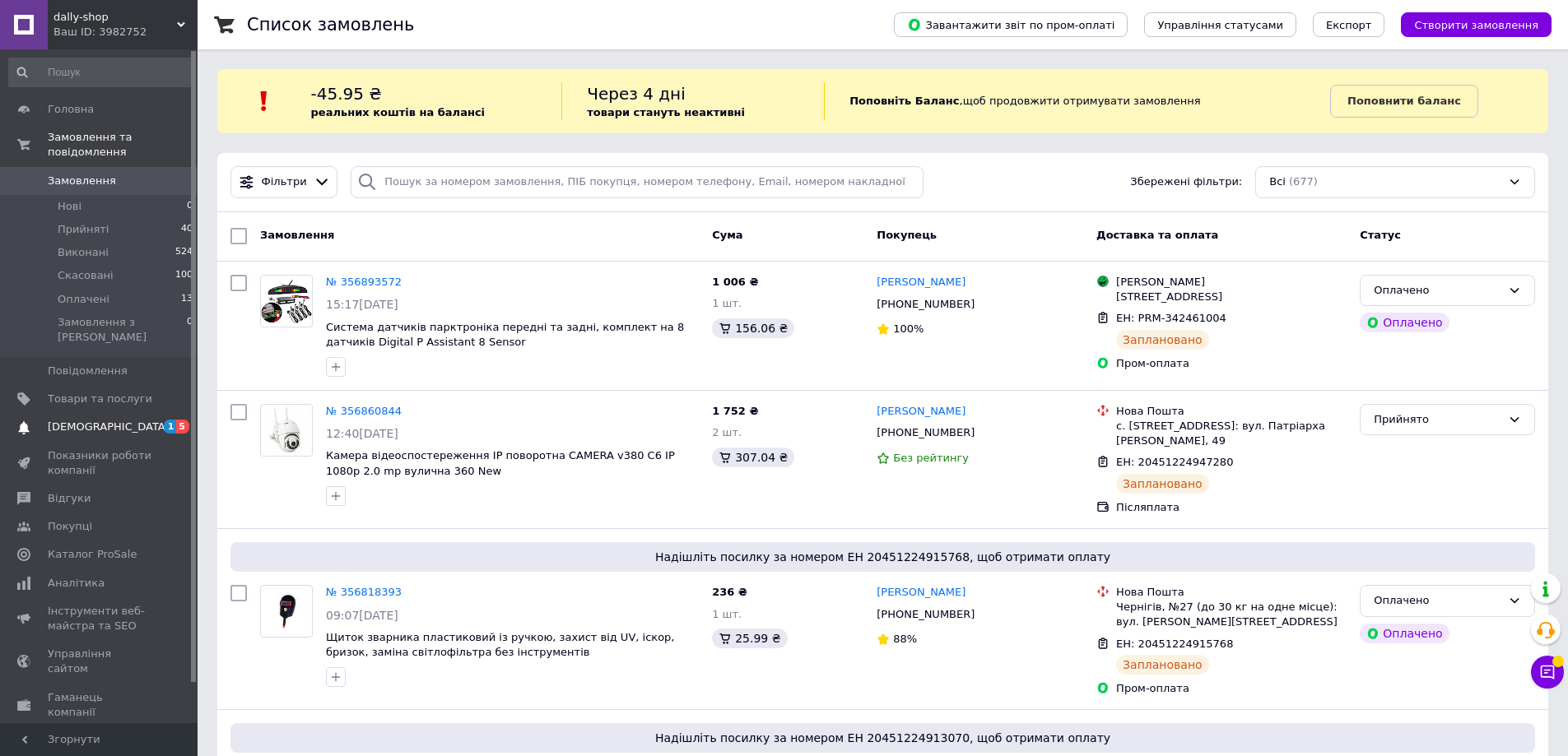
click at [178, 420] on span "5" at bounding box center [182, 427] width 13 height 14
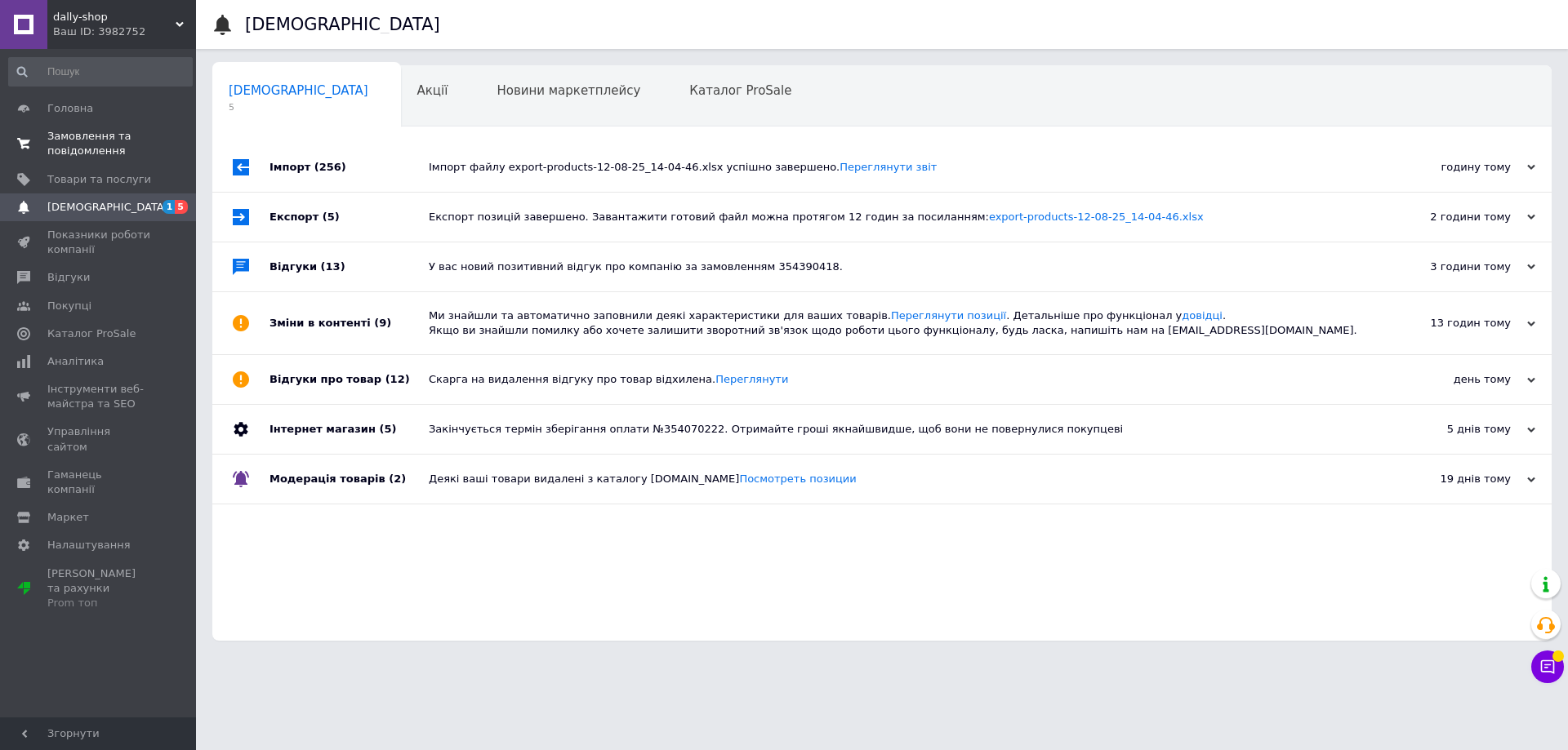
click at [95, 137] on span "Замовлення та повідомлення" at bounding box center [99, 143] width 104 height 29
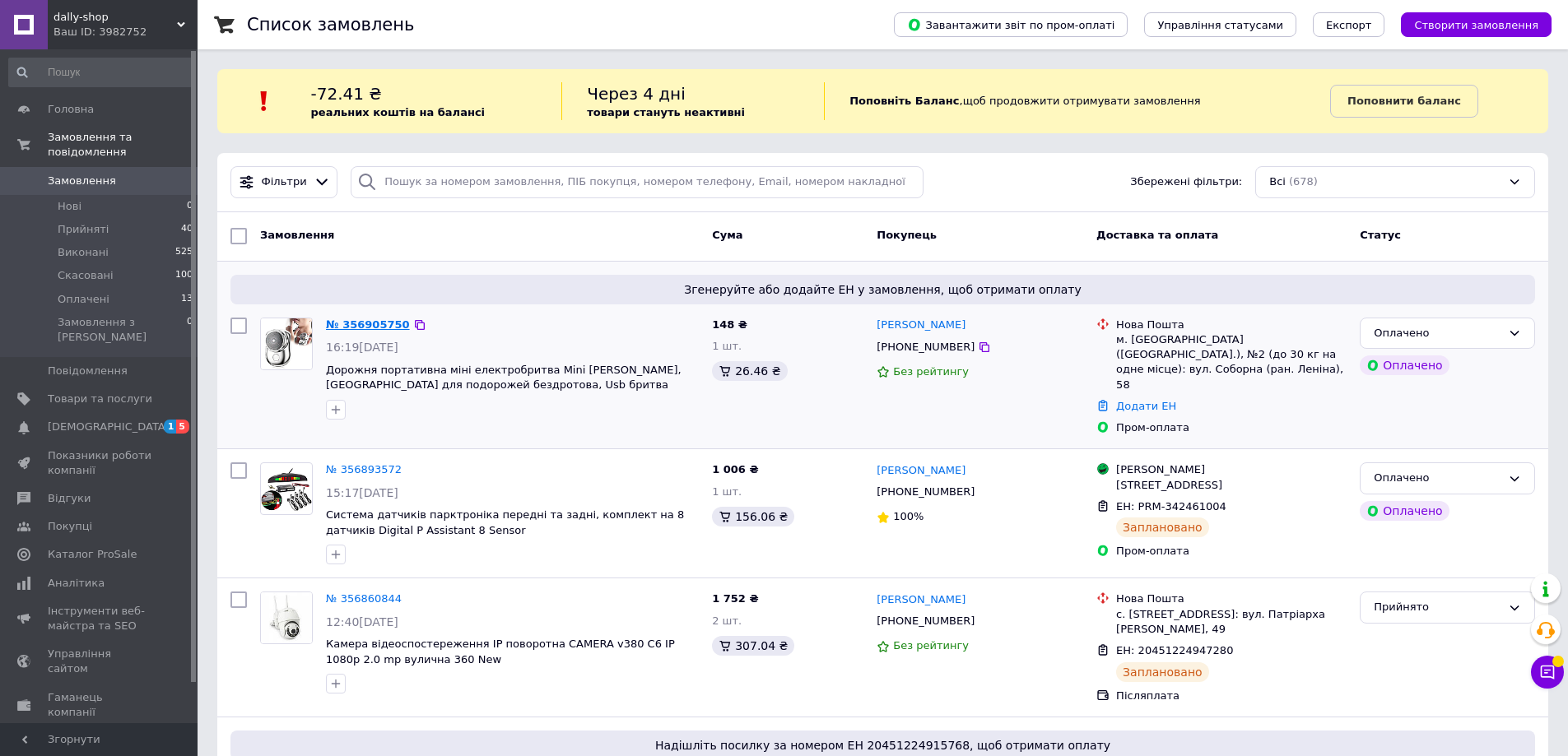
click at [370, 326] on link "№ 356905750" at bounding box center [367, 325] width 84 height 12
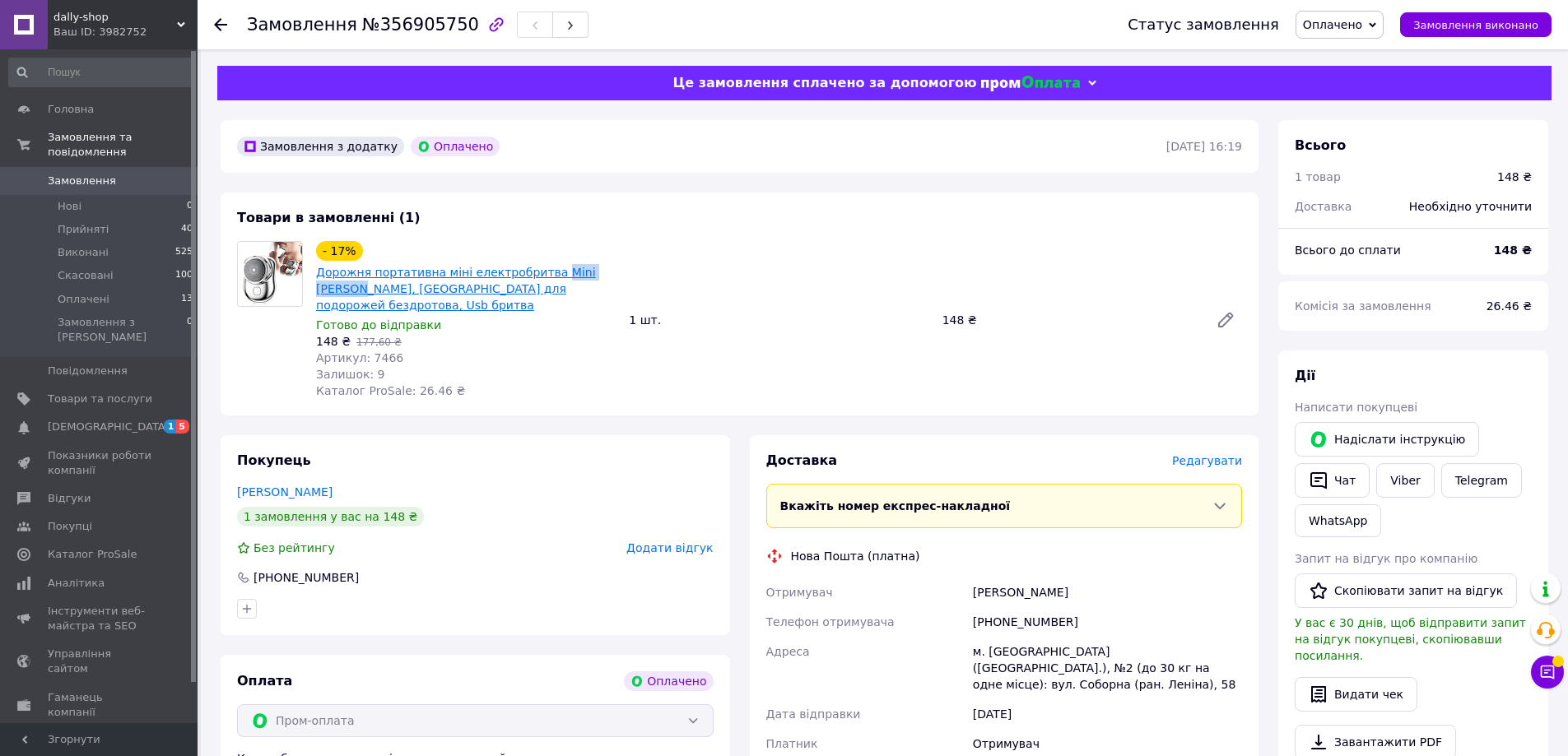
drag, startPoint x: 601, startPoint y: 273, endPoint x: 557, endPoint y: 262, distance: 45.4
click at [539, 270] on span "Дорожня портативна міні електробритва Mini [PERSON_NAME], [GEOGRAPHIC_DATA] для…" at bounding box center [466, 288] width 300 height 49
copy link "Mini Shaver,"
drag, startPoint x: 976, startPoint y: 604, endPoint x: 1093, endPoint y: 602, distance: 117.0
click at [1104, 607] on div "[PHONE_NUMBER]" at bounding box center [1107, 622] width 275 height 29
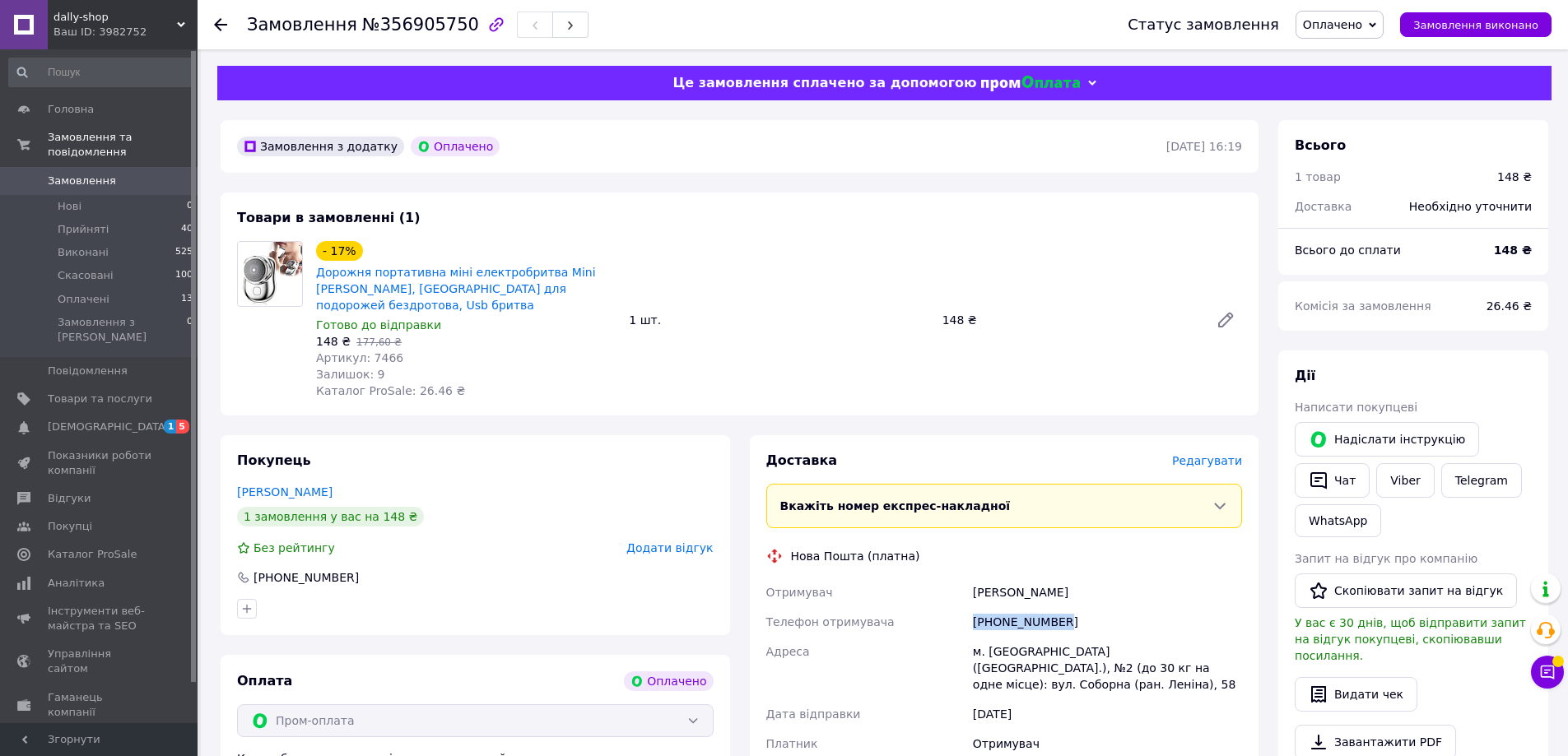
copy div "[PHONE_NUMBER]"
drag, startPoint x: 972, startPoint y: 576, endPoint x: 1106, endPoint y: 574, distance: 134.0
click at [1106, 578] on div "Василішин Евген" at bounding box center [1107, 592] width 275 height 29
copy div "Василішин Евген"
click at [1014, 637] on div "м. [GEOGRAPHIC_DATA] ([GEOGRAPHIC_DATA].), №2 (до 30 кг на одне місце): вул. Со…" at bounding box center [1107, 669] width 275 height 62
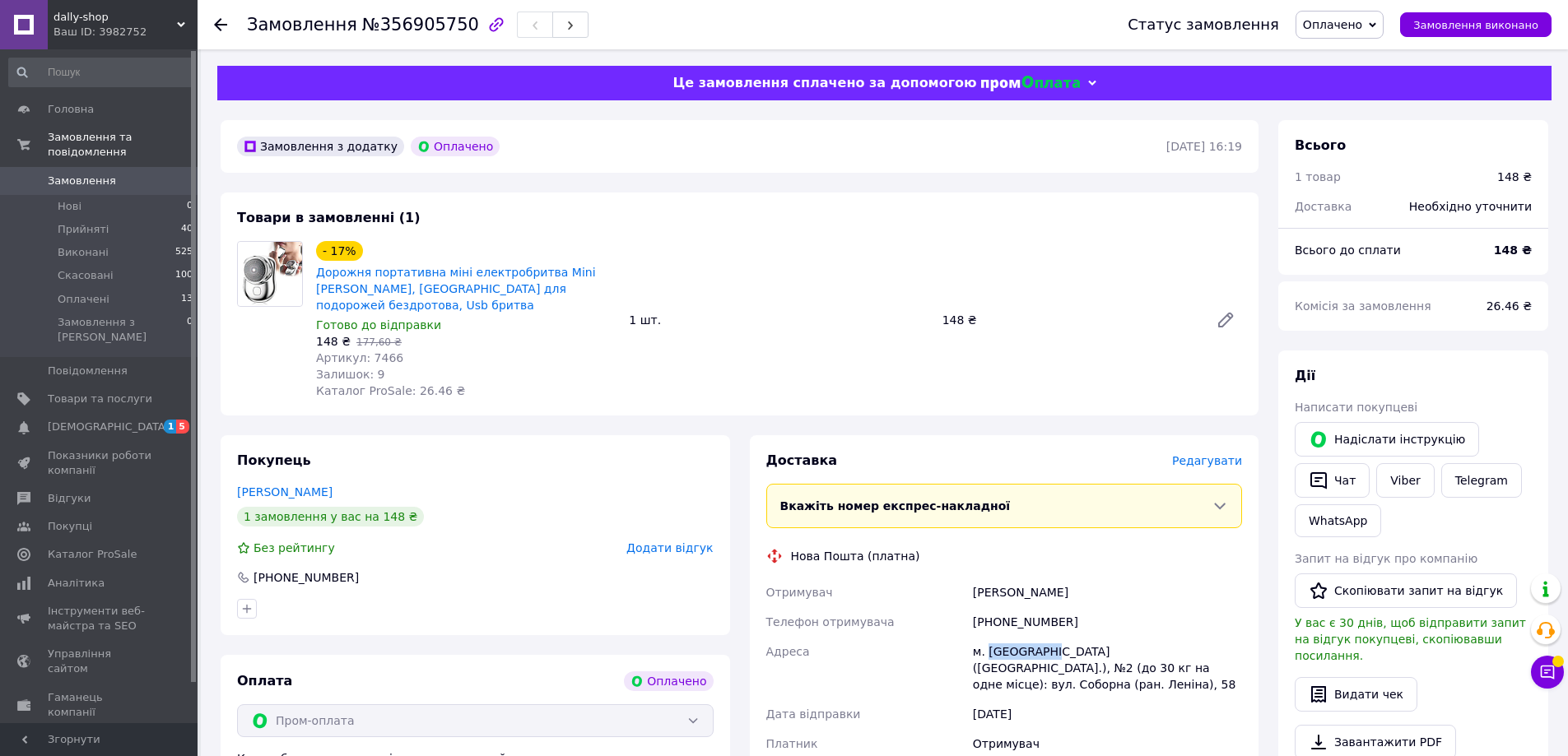
click at [1014, 637] on div "м. [GEOGRAPHIC_DATA] ([GEOGRAPHIC_DATA].), №2 (до 30 кг на одне місце): вул. Со…" at bounding box center [1107, 669] width 275 height 62
copy div "Павлоград"
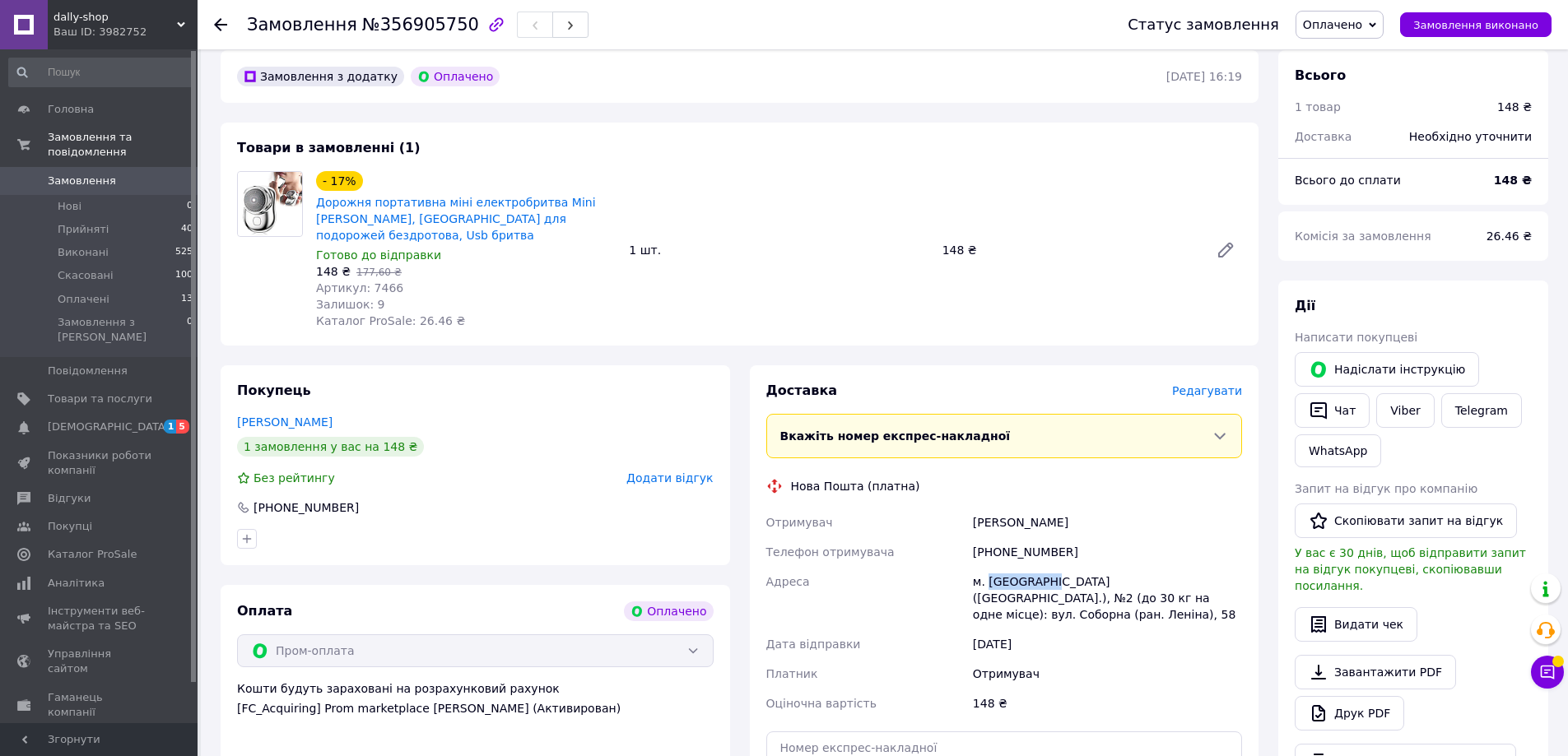
scroll to position [165, 0]
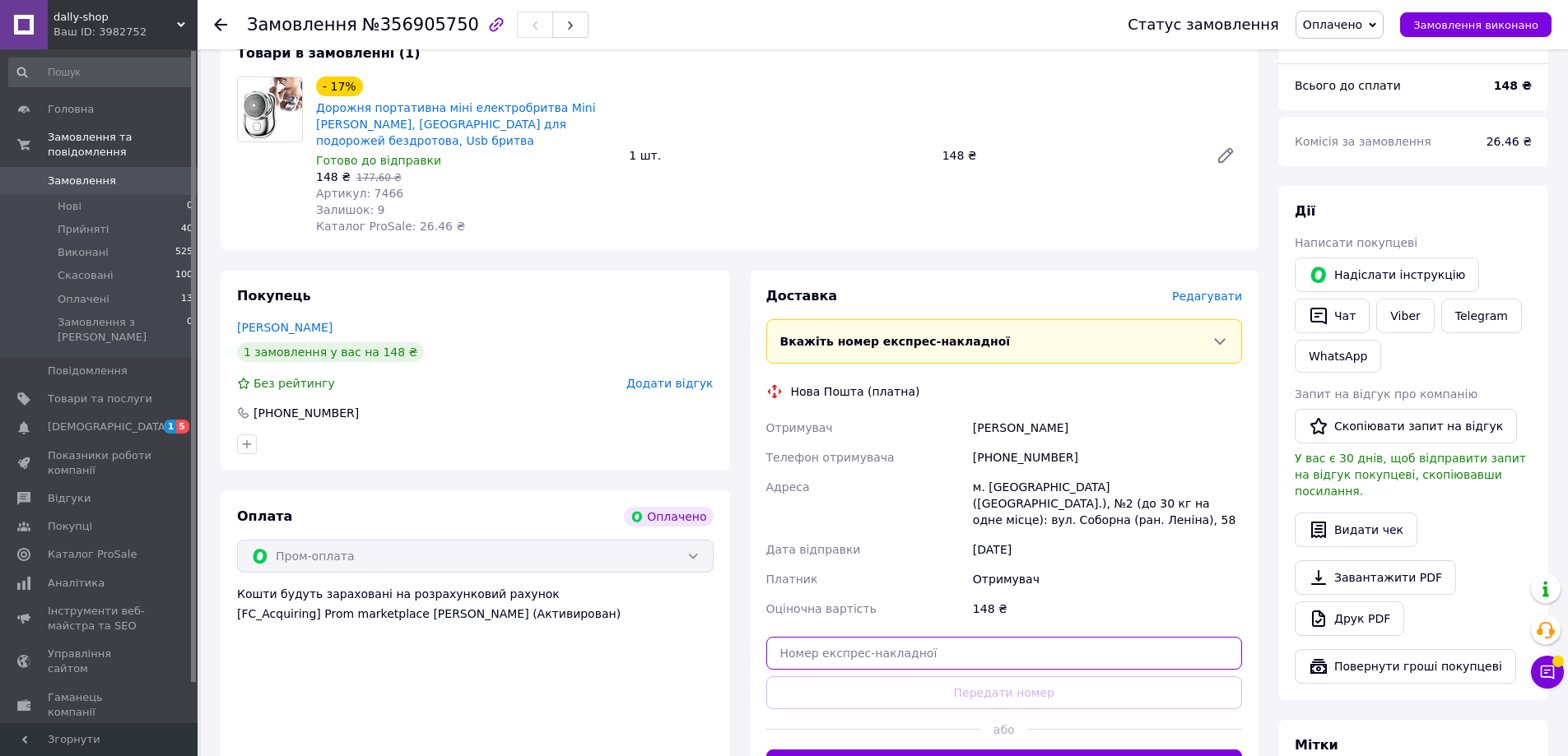
click at [962, 637] on input "text" at bounding box center [1004, 654] width 476 height 33
paste input "20451225247080"
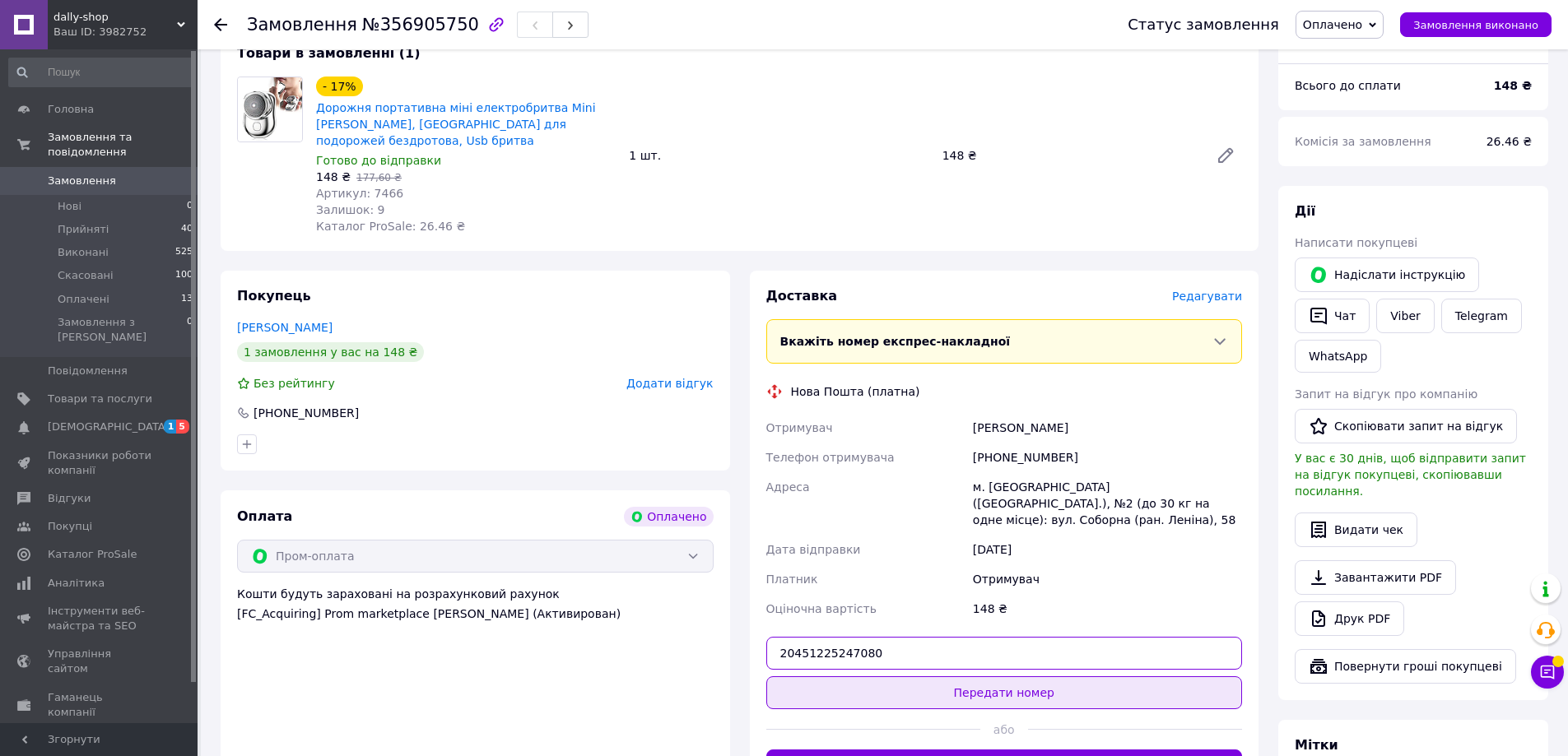
type input "20451225247080"
click at [958, 676] on button "Передати номер" at bounding box center [1004, 693] width 476 height 33
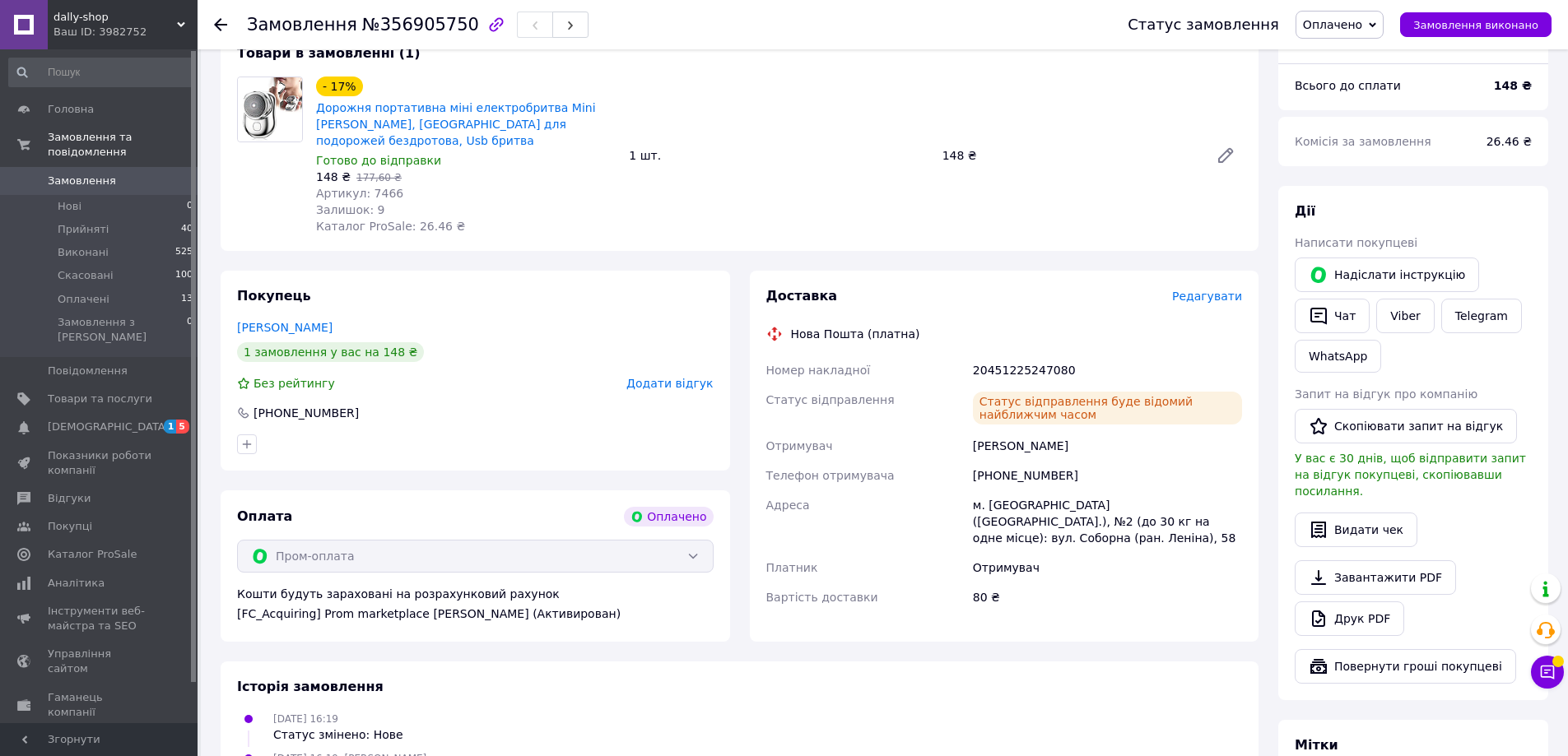
click at [149, 167] on link "Замовлення 0" at bounding box center [101, 181] width 203 height 28
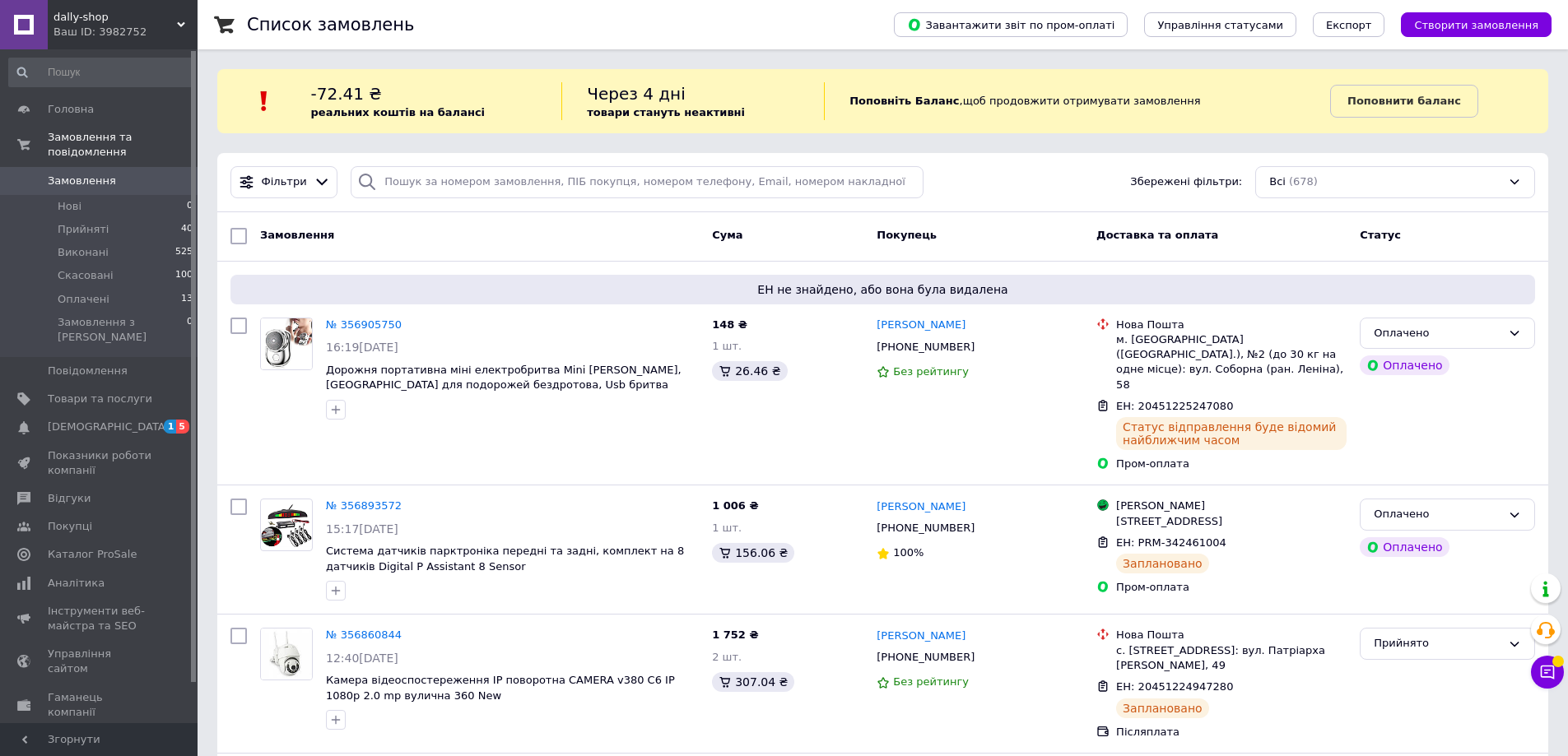
click at [285, 198] on div "Фільтри Збережені фільтри: Всі (678)" at bounding box center [882, 183] width 1331 height 59
click at [287, 187] on span "Фільтри" at bounding box center [284, 182] width 45 height 16
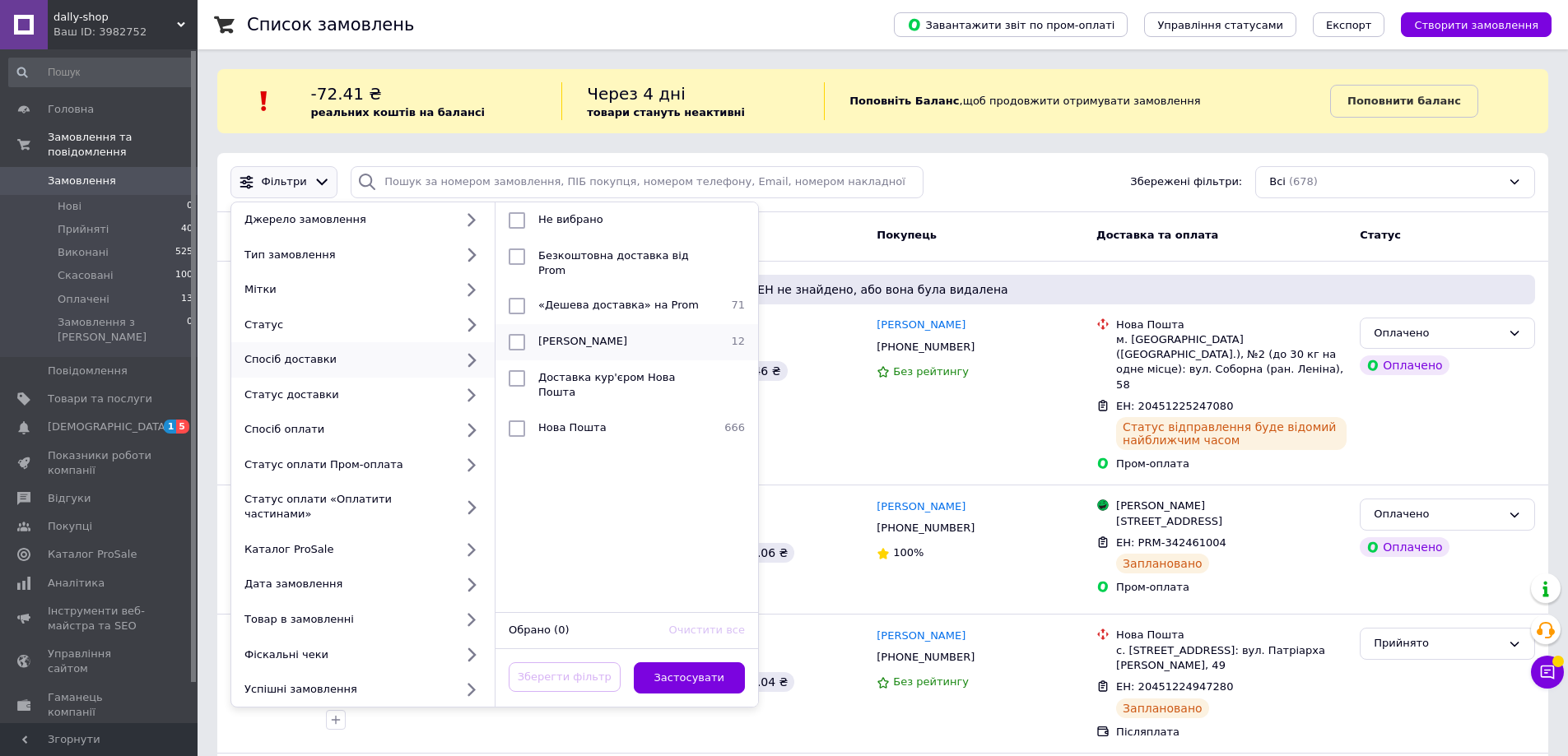
click at [518, 334] on input "checkbox" at bounding box center [516, 342] width 16 height 16
checkbox input "true"
click at [674, 662] on button "Застосувати" at bounding box center [689, 678] width 112 height 32
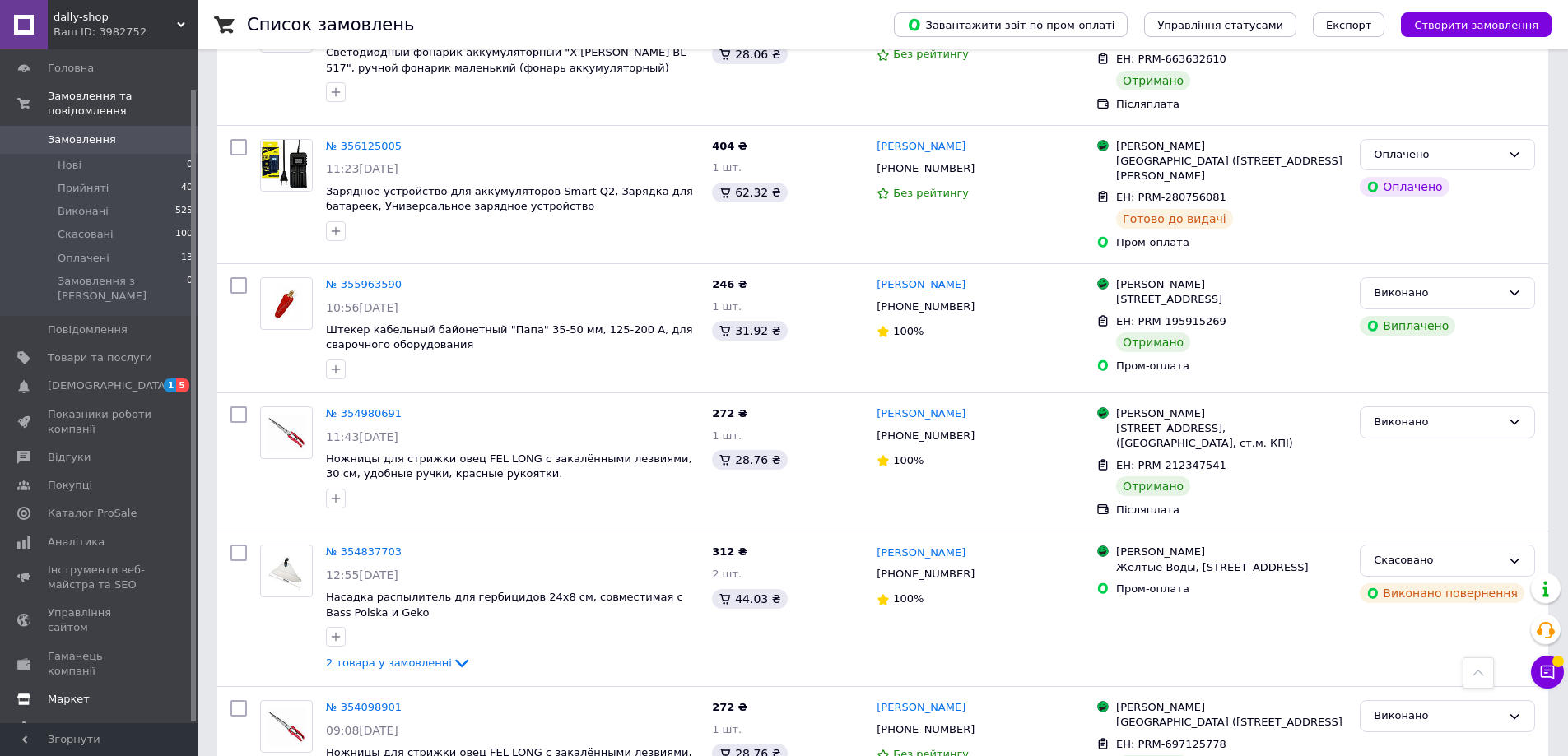
scroll to position [42, 0]
click at [79, 712] on link "Налаштування" at bounding box center [101, 726] width 203 height 28
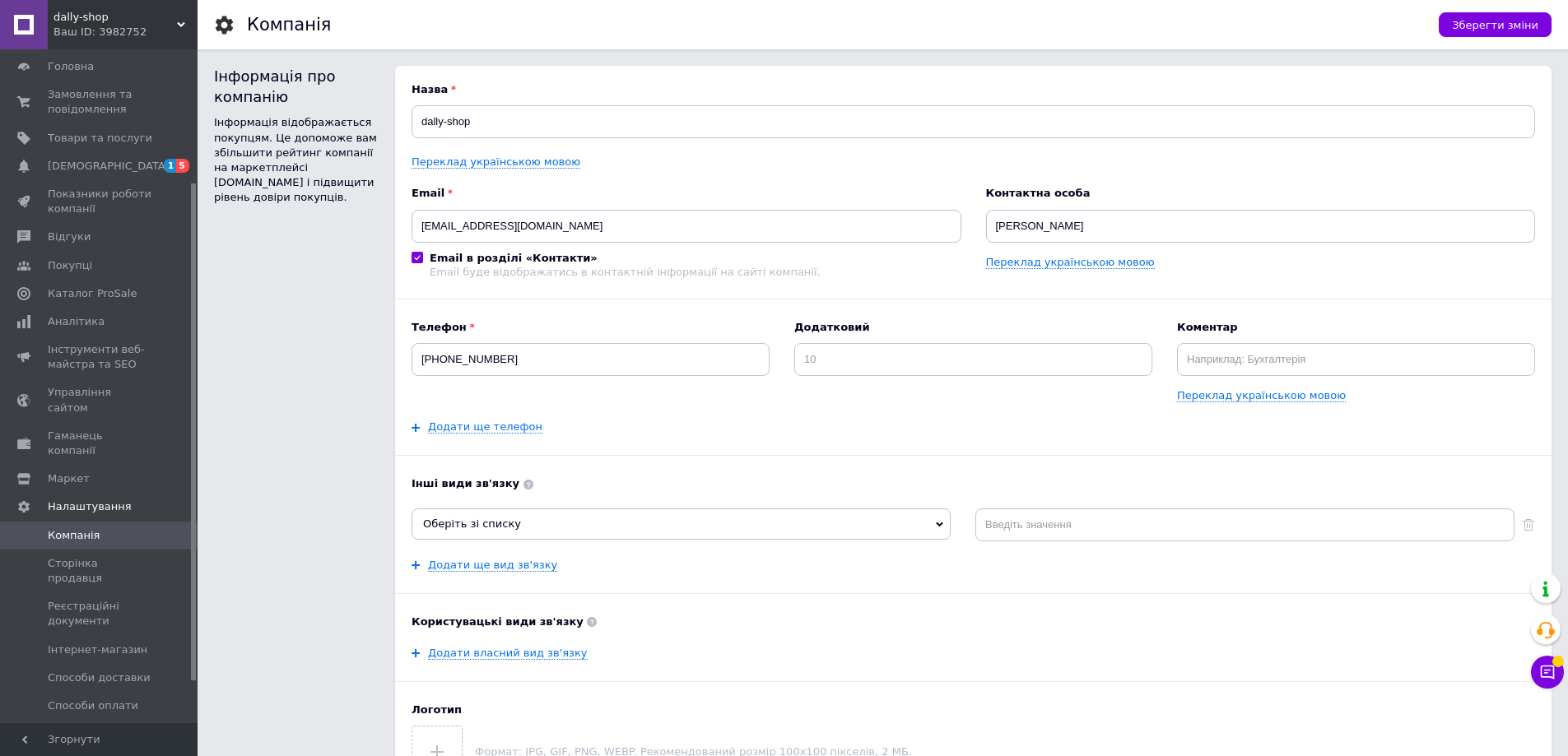
scroll to position [236, 0]
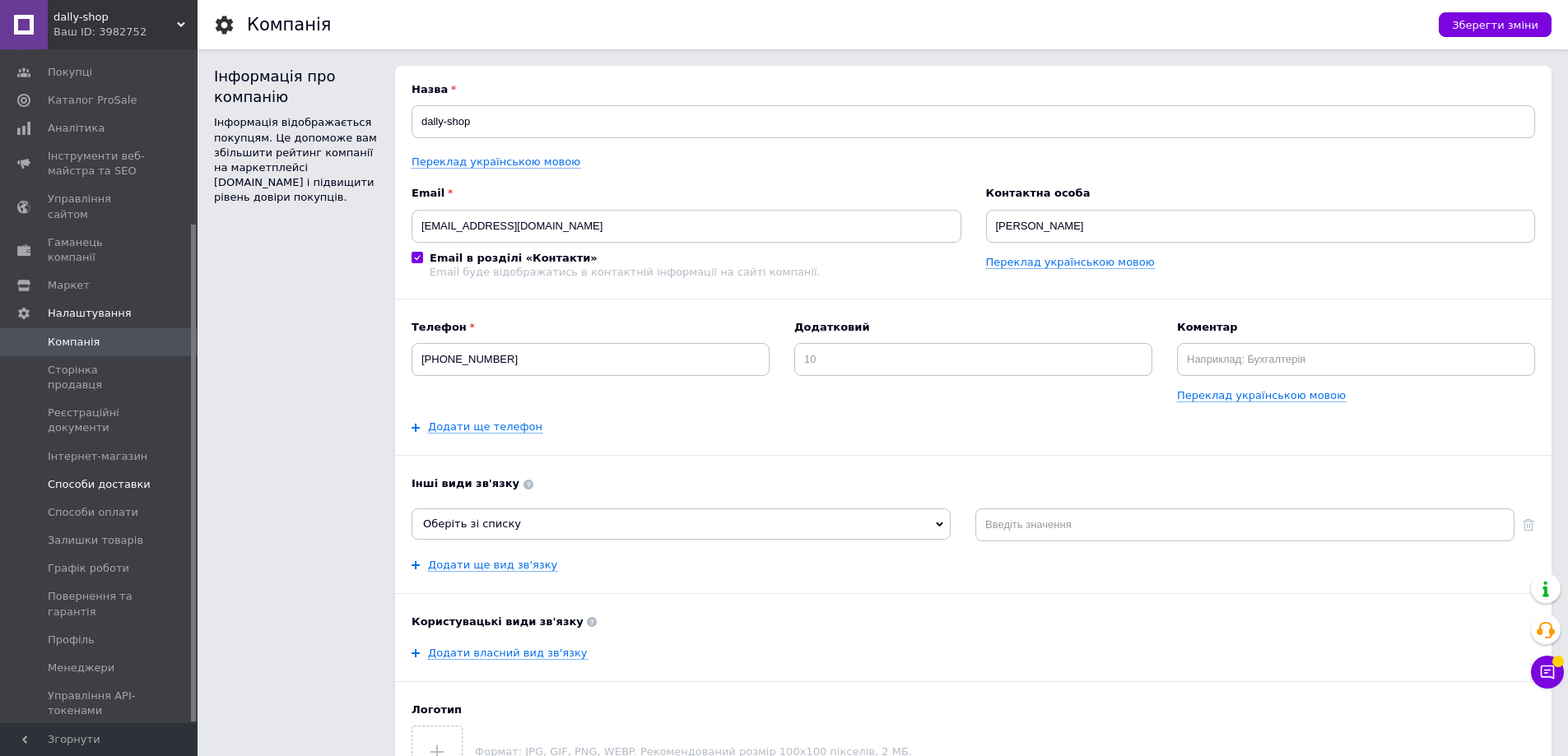
click at [112, 477] on span "Способи доставки" at bounding box center [99, 484] width 103 height 15
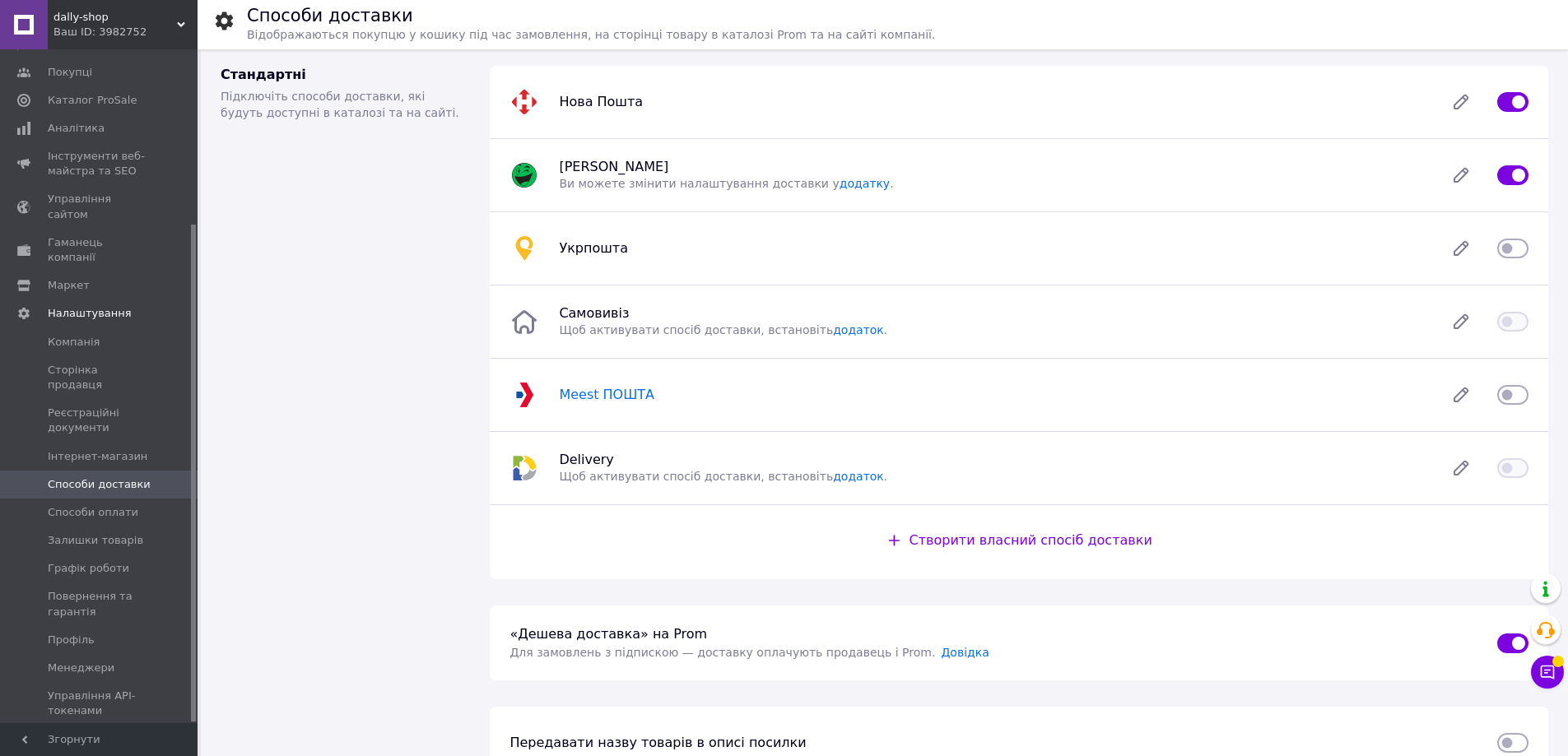
click at [597, 389] on span "Meest ПОШТА" at bounding box center [606, 395] width 95 height 16
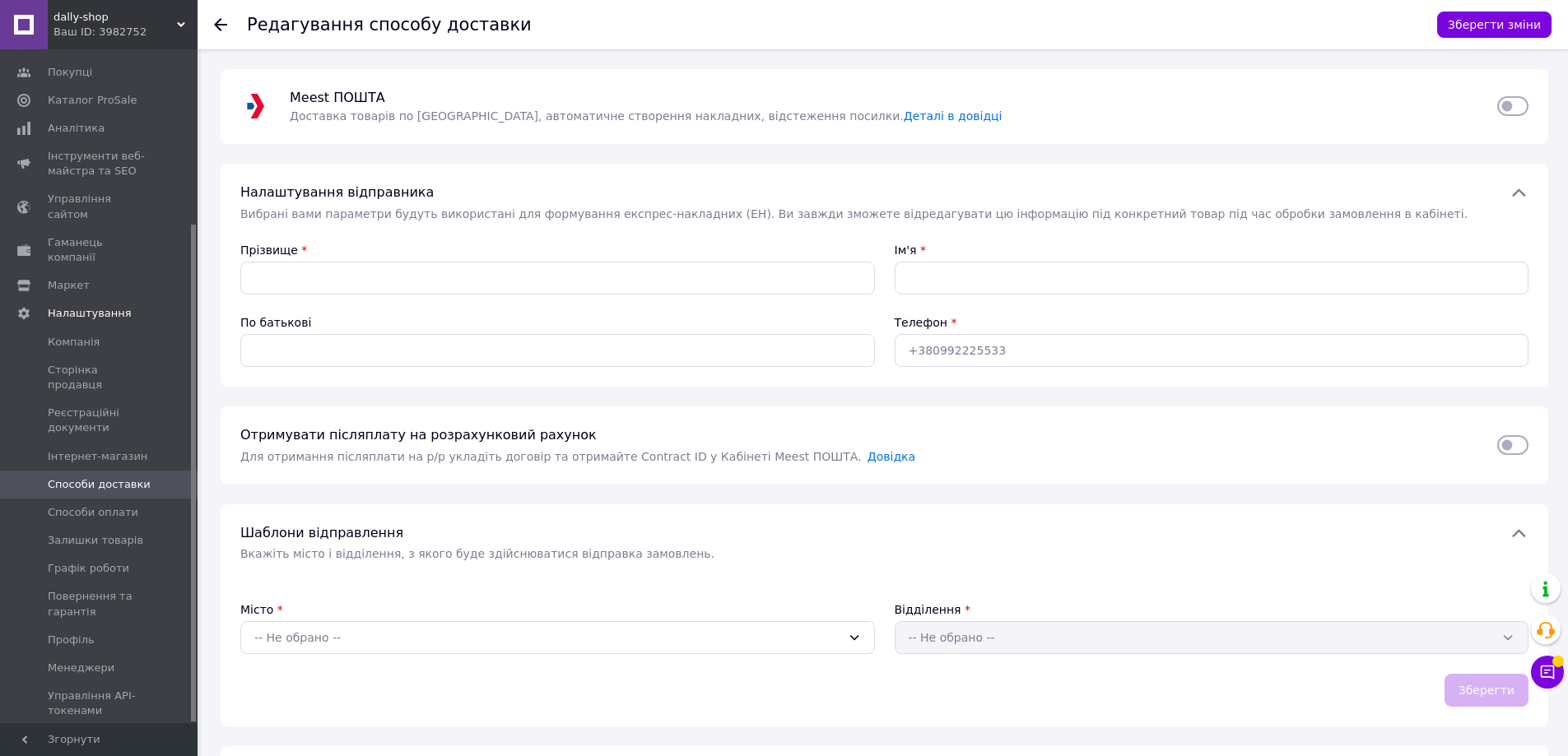
click at [123, 15] on span "dally-shop" at bounding box center [115, 16] width 124 height 15
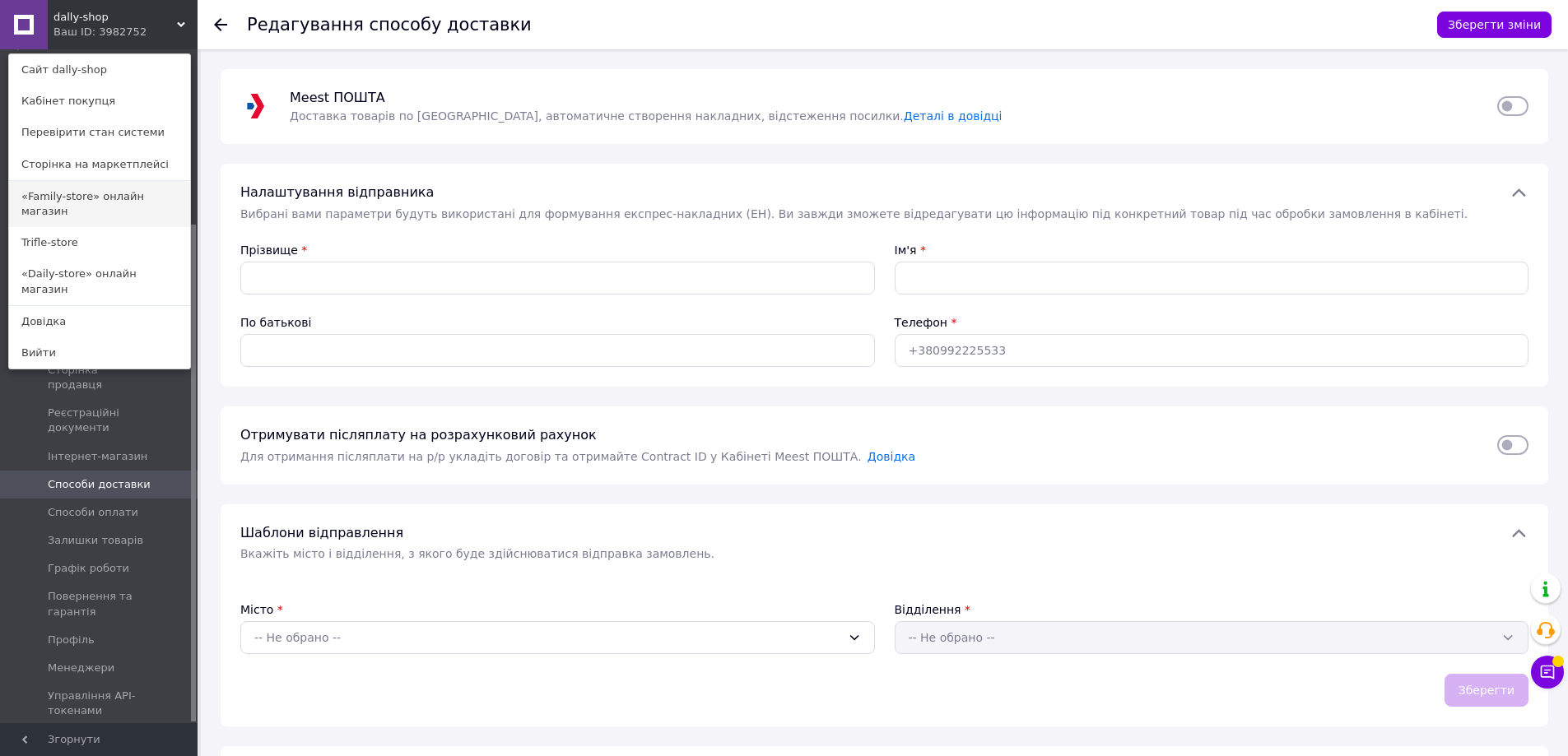
click at [65, 198] on link "«Family-store» онлайн магазин" at bounding box center [99, 204] width 181 height 46
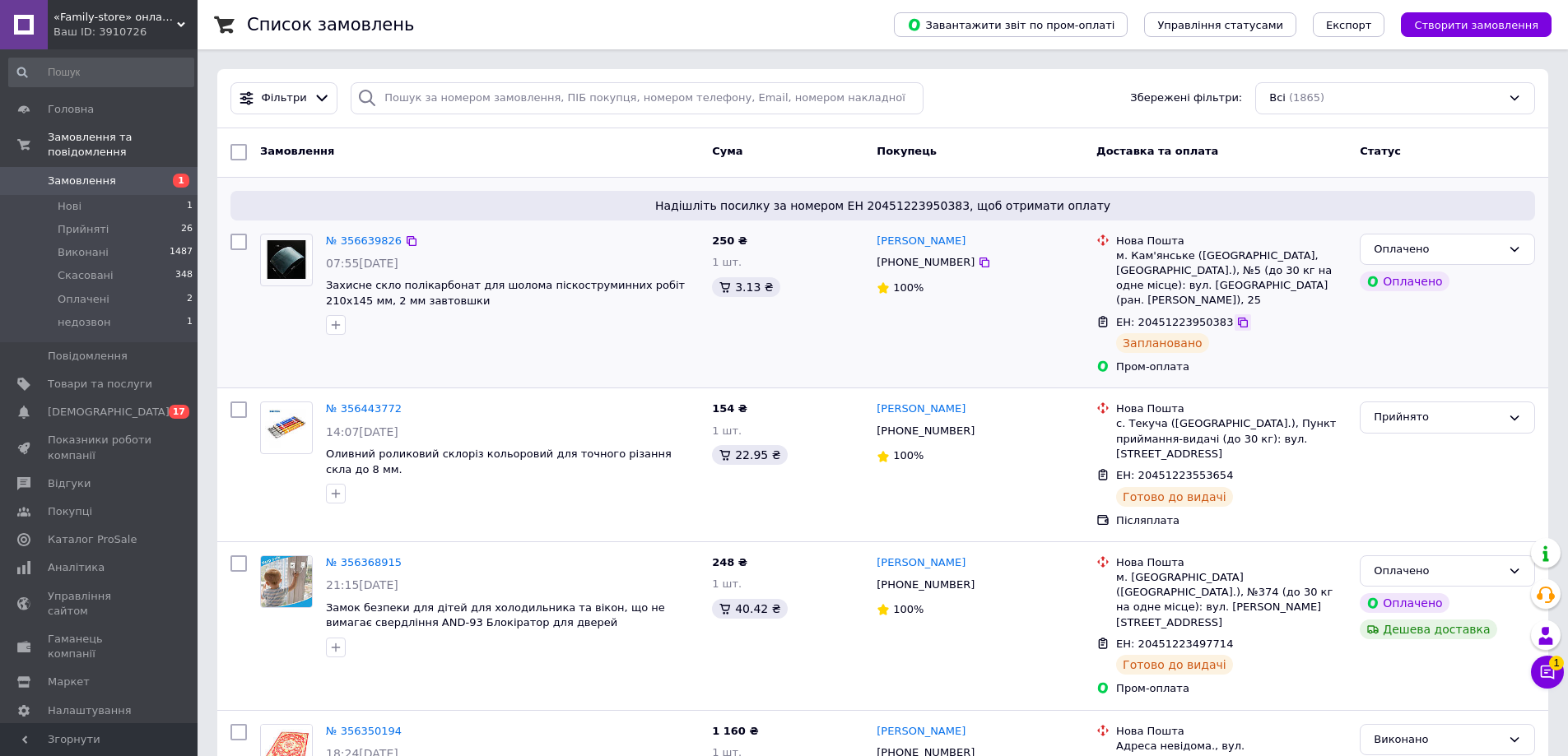
click at [1237, 318] on icon at bounding box center [1242, 322] width 10 height 10
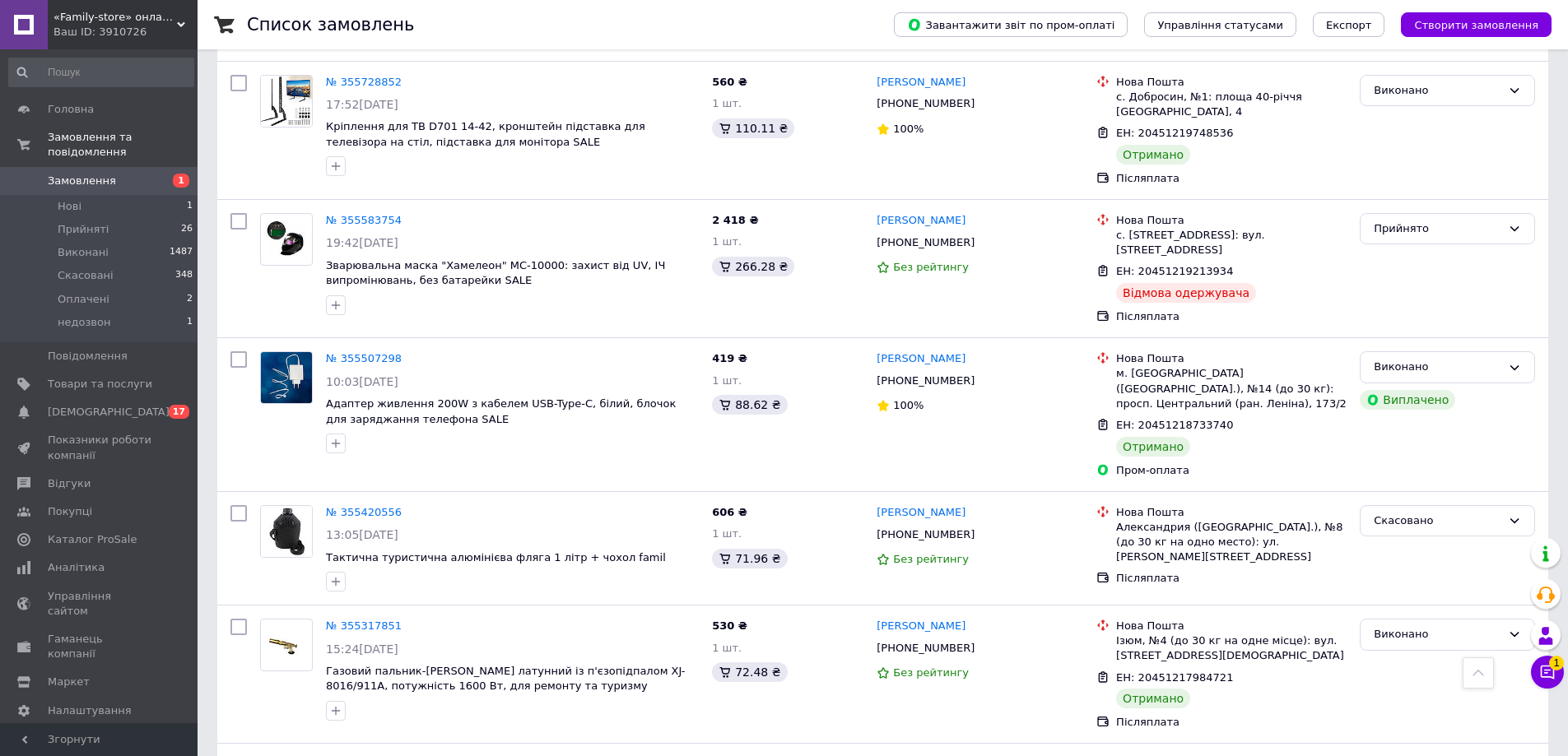
scroll to position [2387, 0]
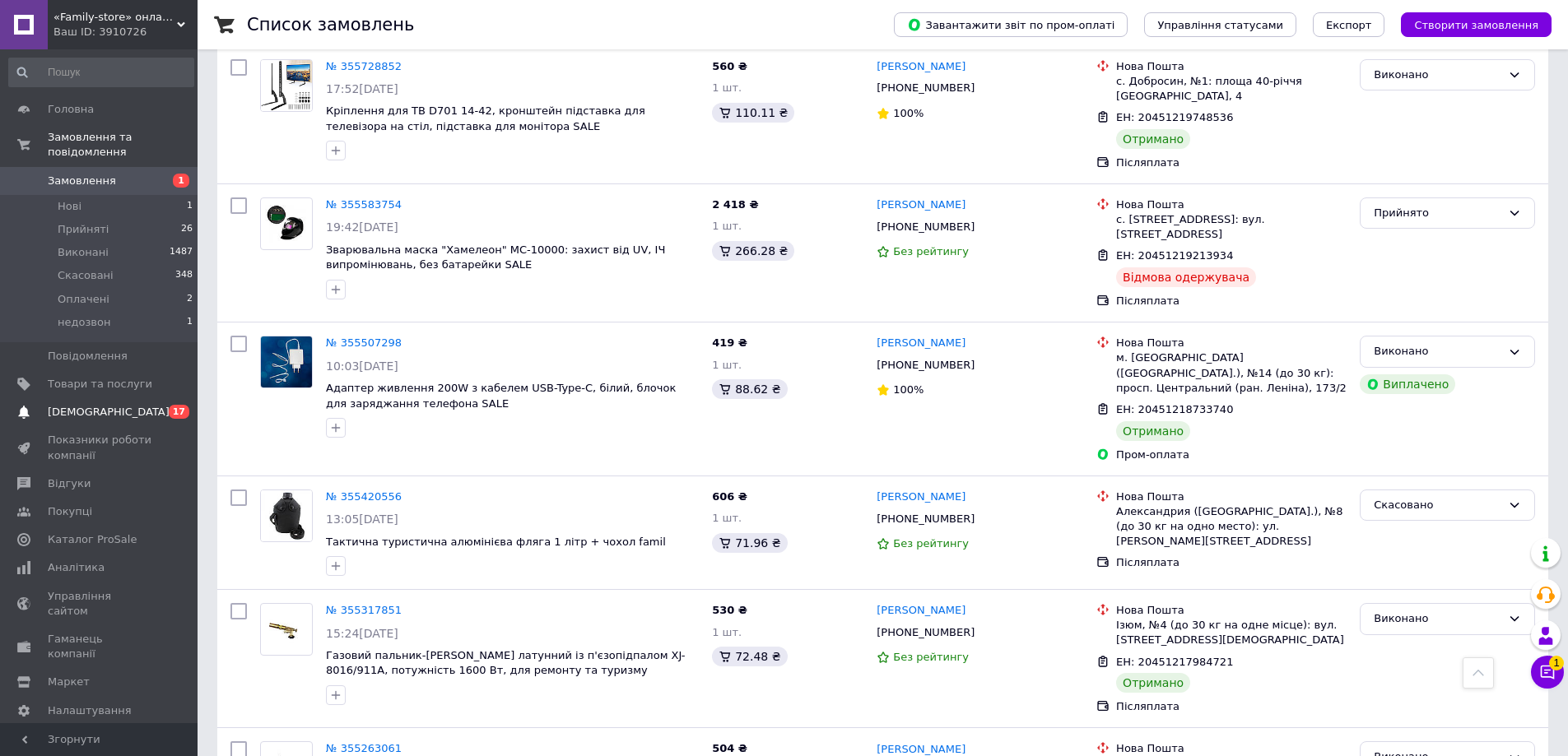
click at [178, 405] on span "17" at bounding box center [179, 412] width 21 height 14
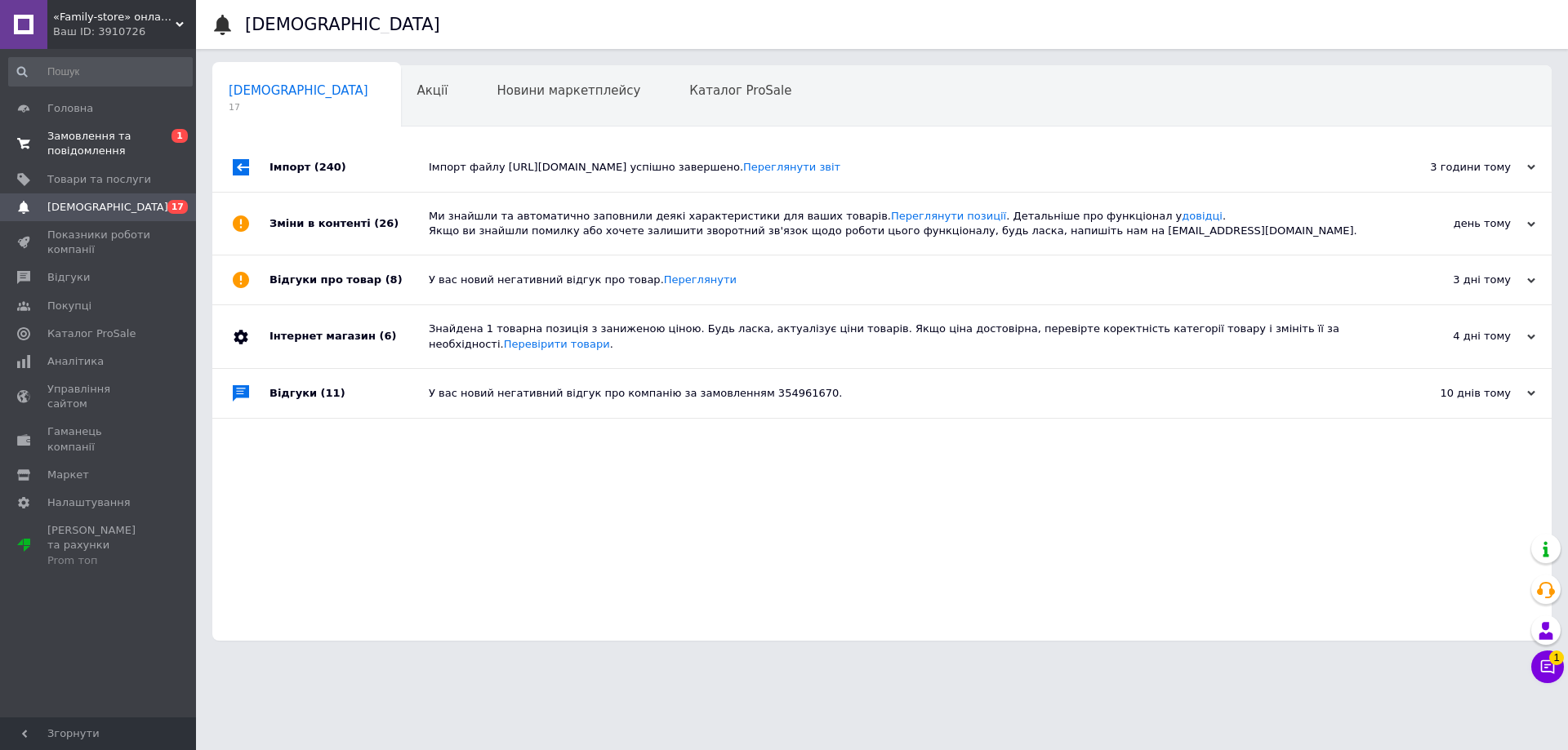
click at [183, 134] on span "1" at bounding box center [180, 136] width 16 height 14
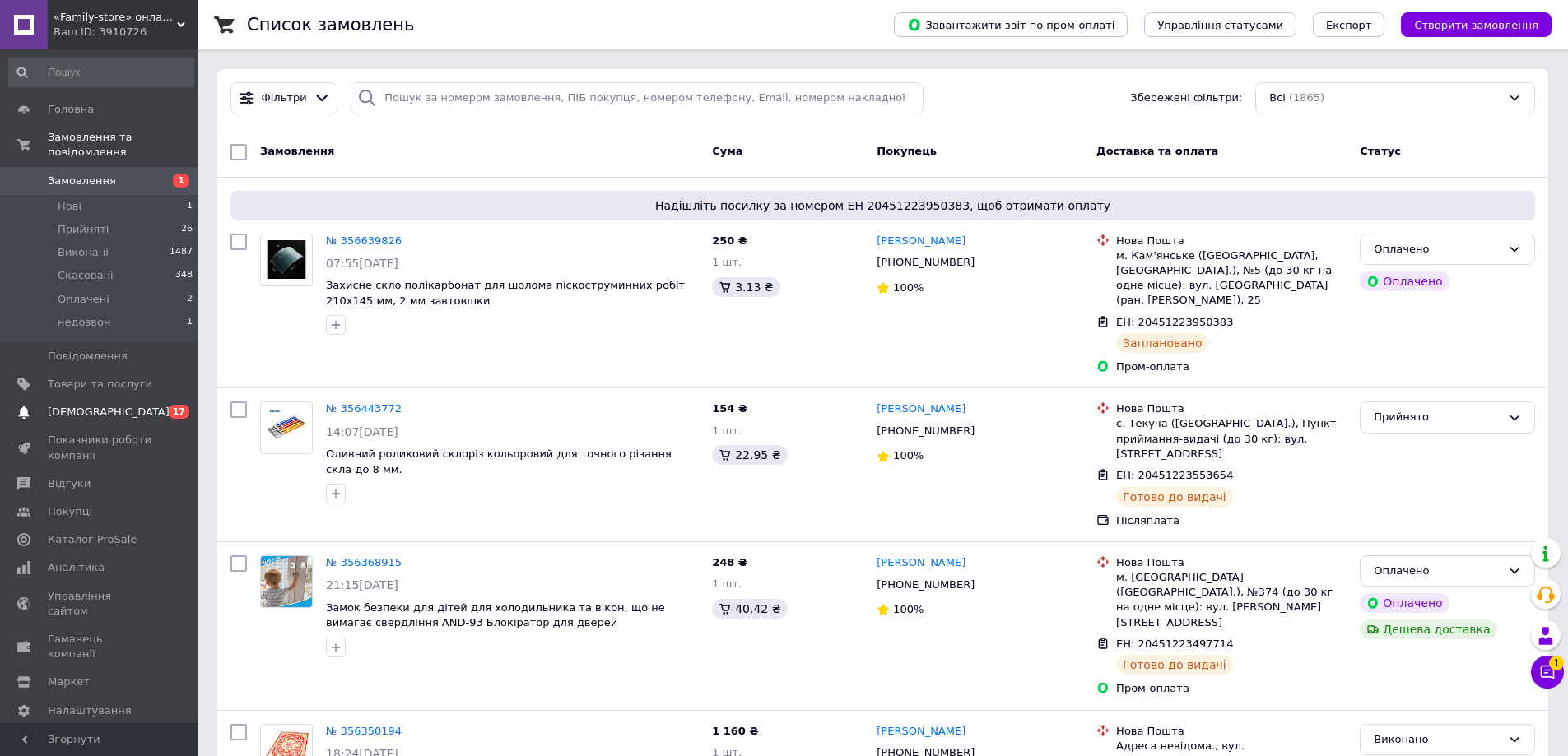
click at [169, 408] on link "Сповіщення 0 17" at bounding box center [101, 412] width 203 height 28
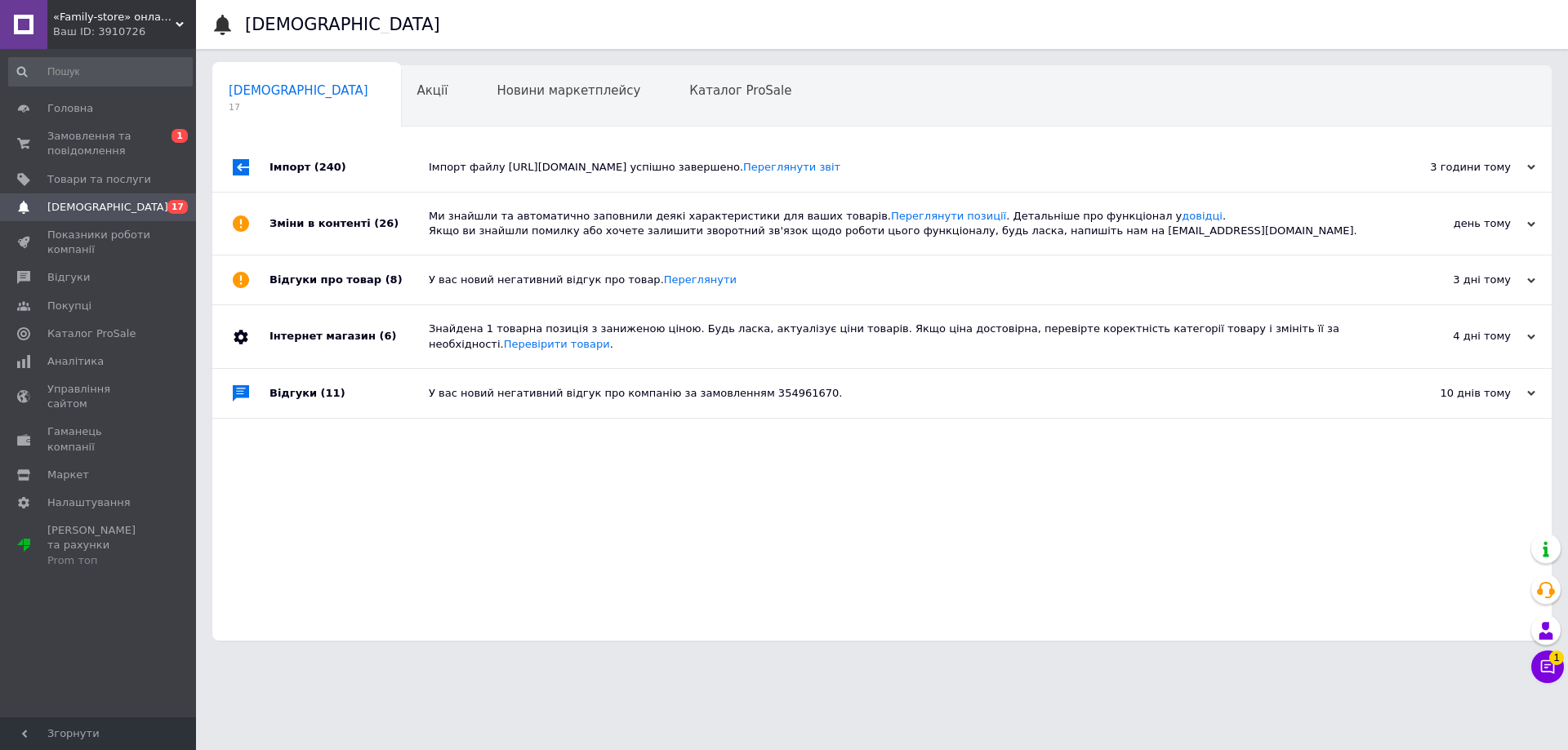
click at [137, 24] on span "«Family-store» онлайн магазин" at bounding box center [114, 16] width 123 height 15
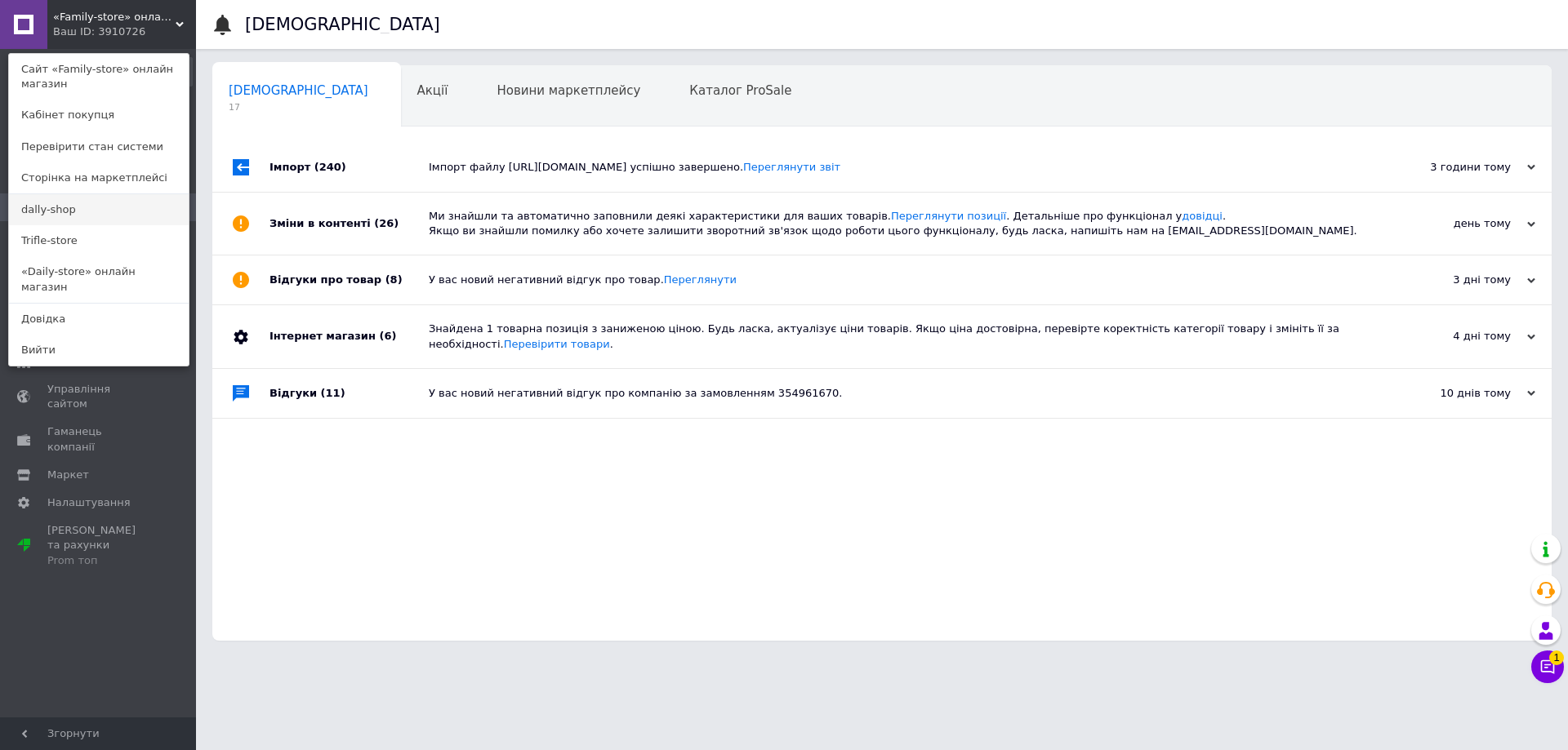
click at [70, 220] on link "dally-shop" at bounding box center [98, 210] width 180 height 31
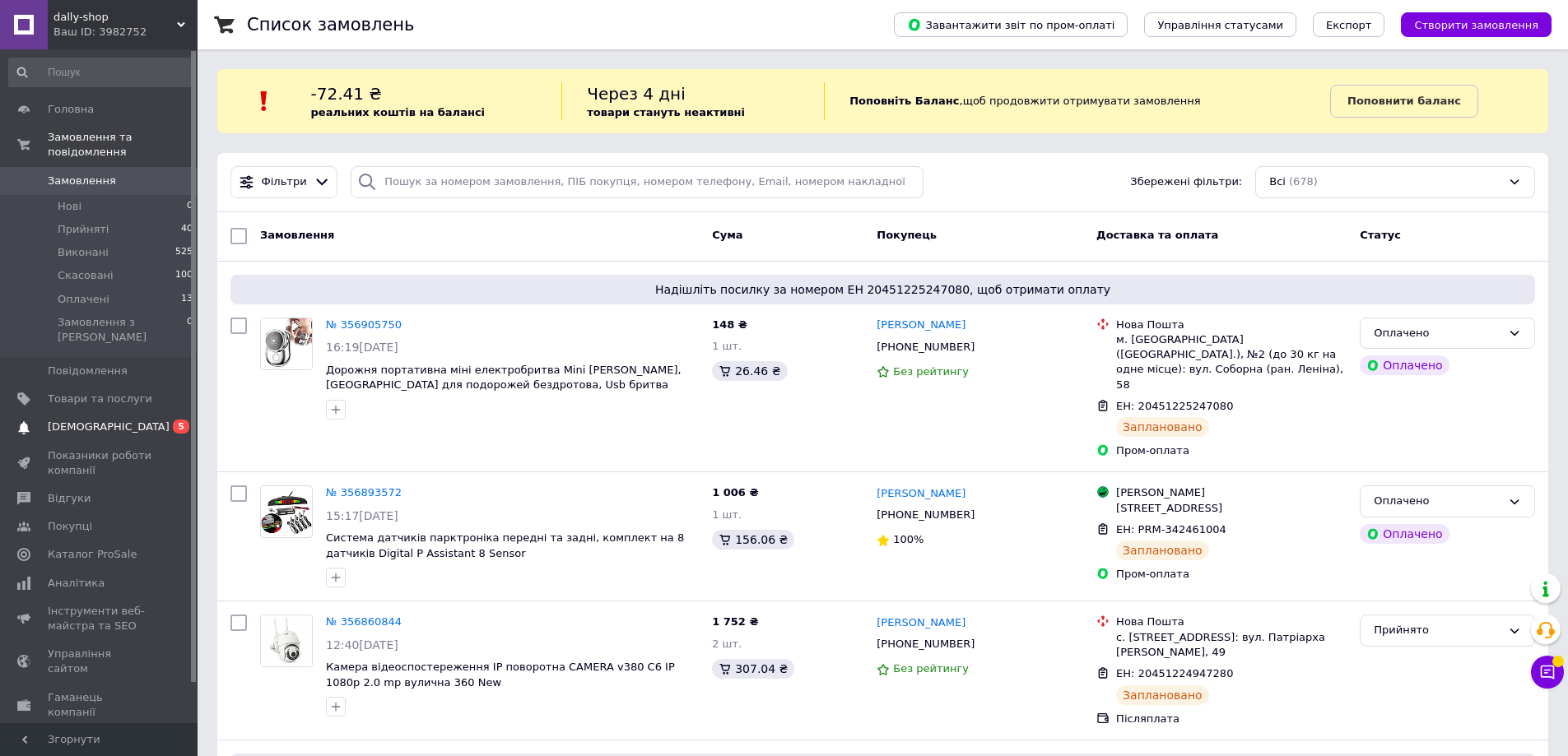
click at [133, 420] on span "[DEMOGRAPHIC_DATA]" at bounding box center [100, 427] width 105 height 15
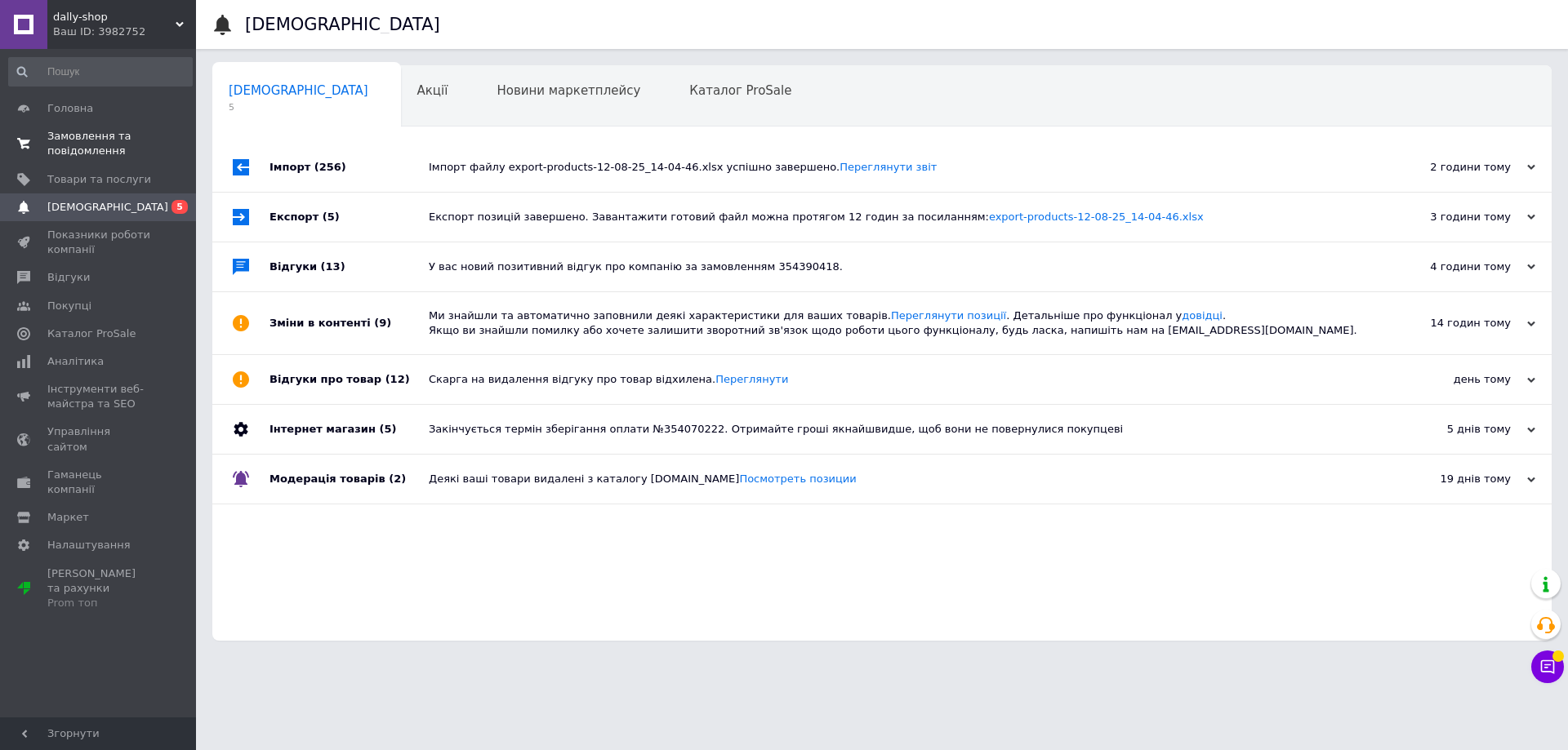
click at [109, 136] on span "Замовлення та повідомлення" at bounding box center [99, 143] width 104 height 29
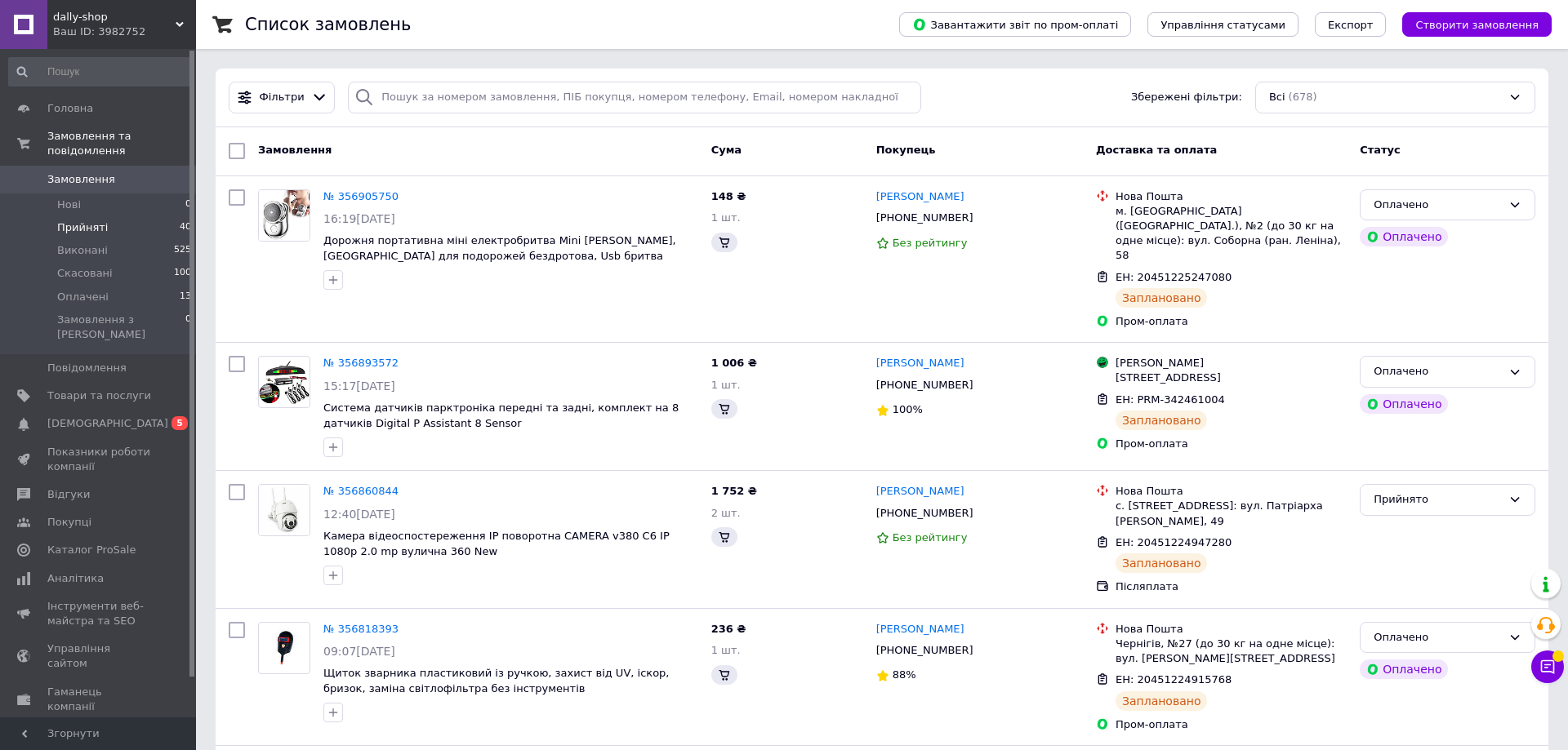
click at [125, 216] on li "Прийняті 40" at bounding box center [101, 228] width 201 height 23
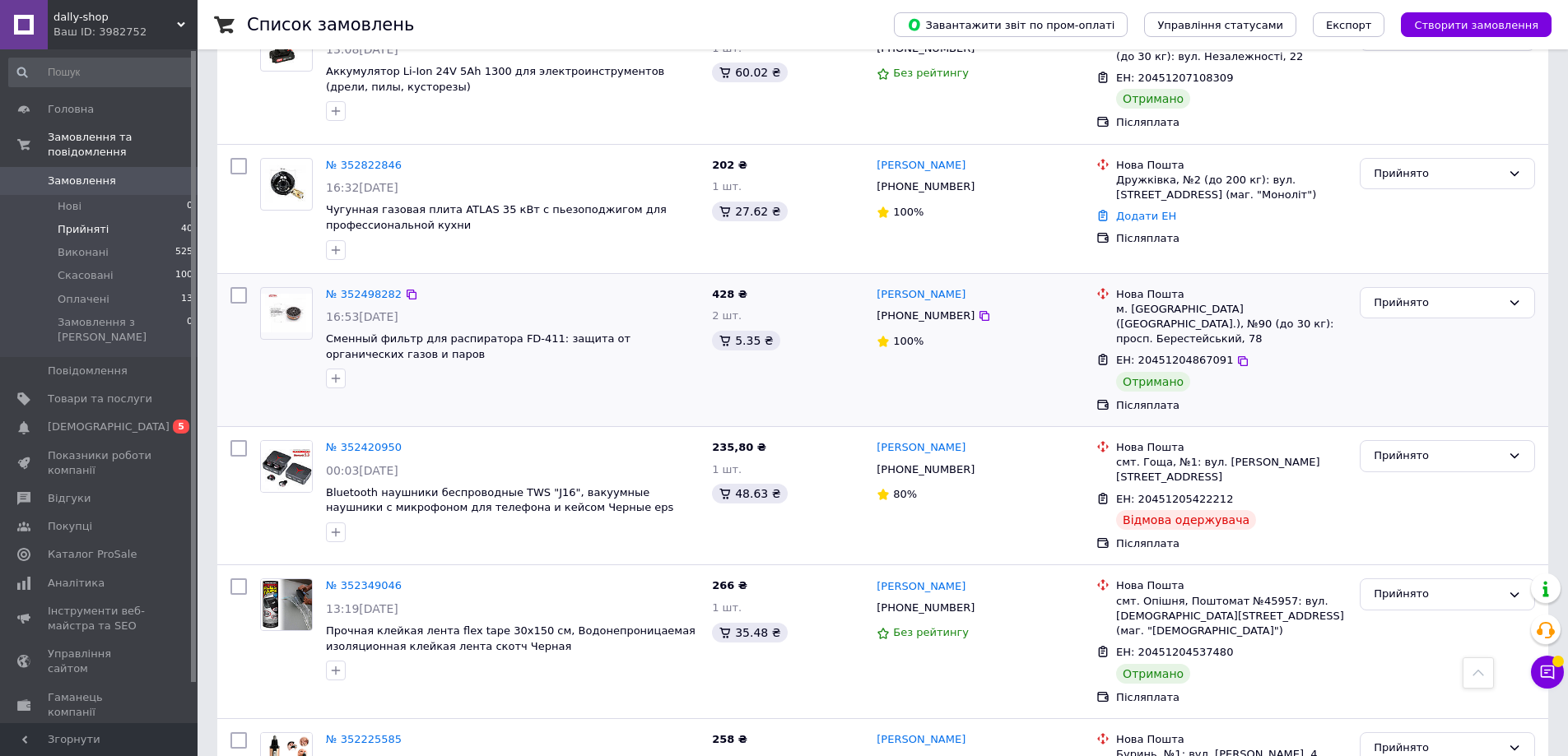
scroll to position [5091, 0]
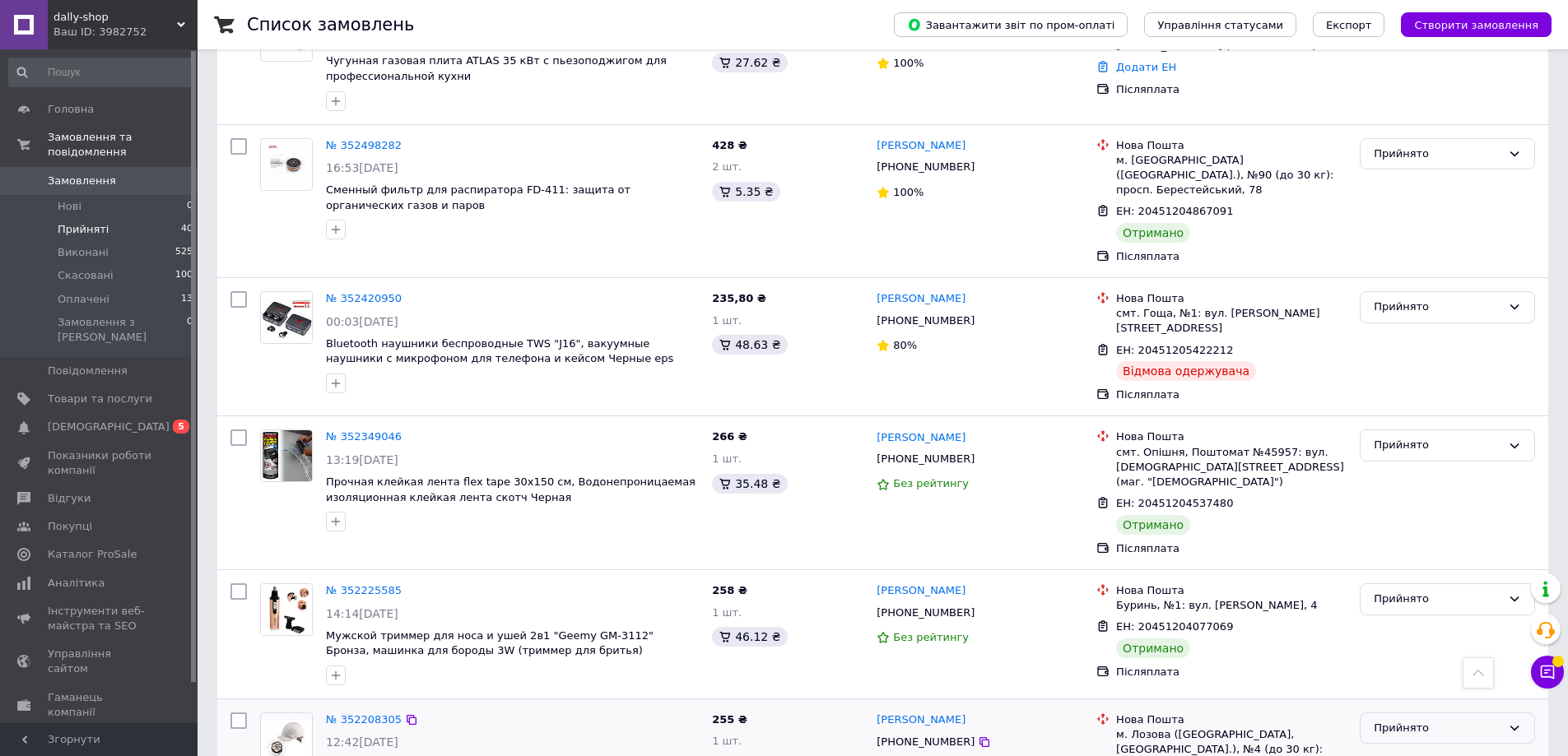
click at [1416, 720] on div "Прийнято" at bounding box center [1436, 729] width 127 height 17
click at [1407, 747] on li "Виконано" at bounding box center [1447, 762] width 174 height 30
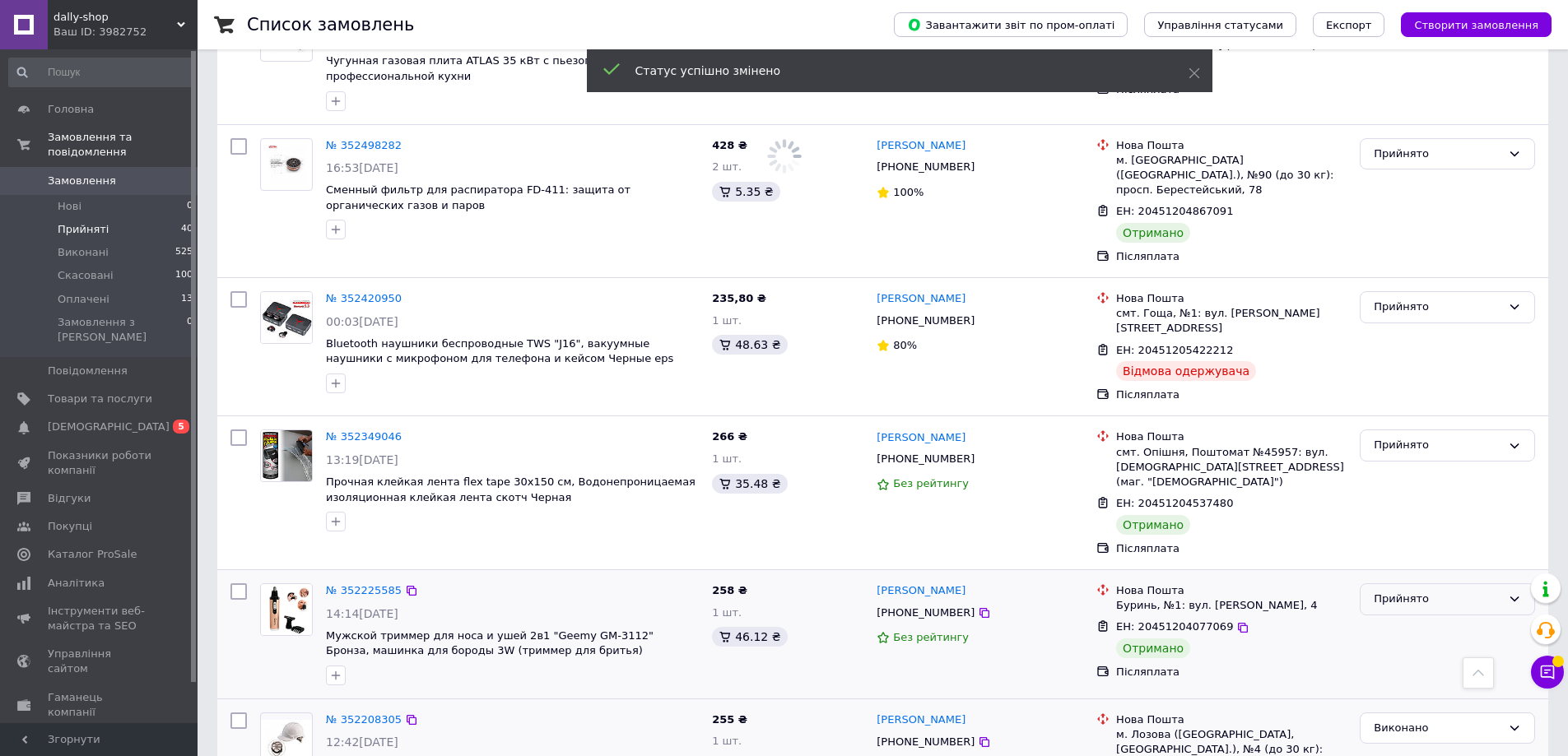
click at [1412, 591] on div "Прийнято" at bounding box center [1436, 599] width 127 height 17
click at [1412, 619] on li "Виконано" at bounding box center [1447, 634] width 174 height 30
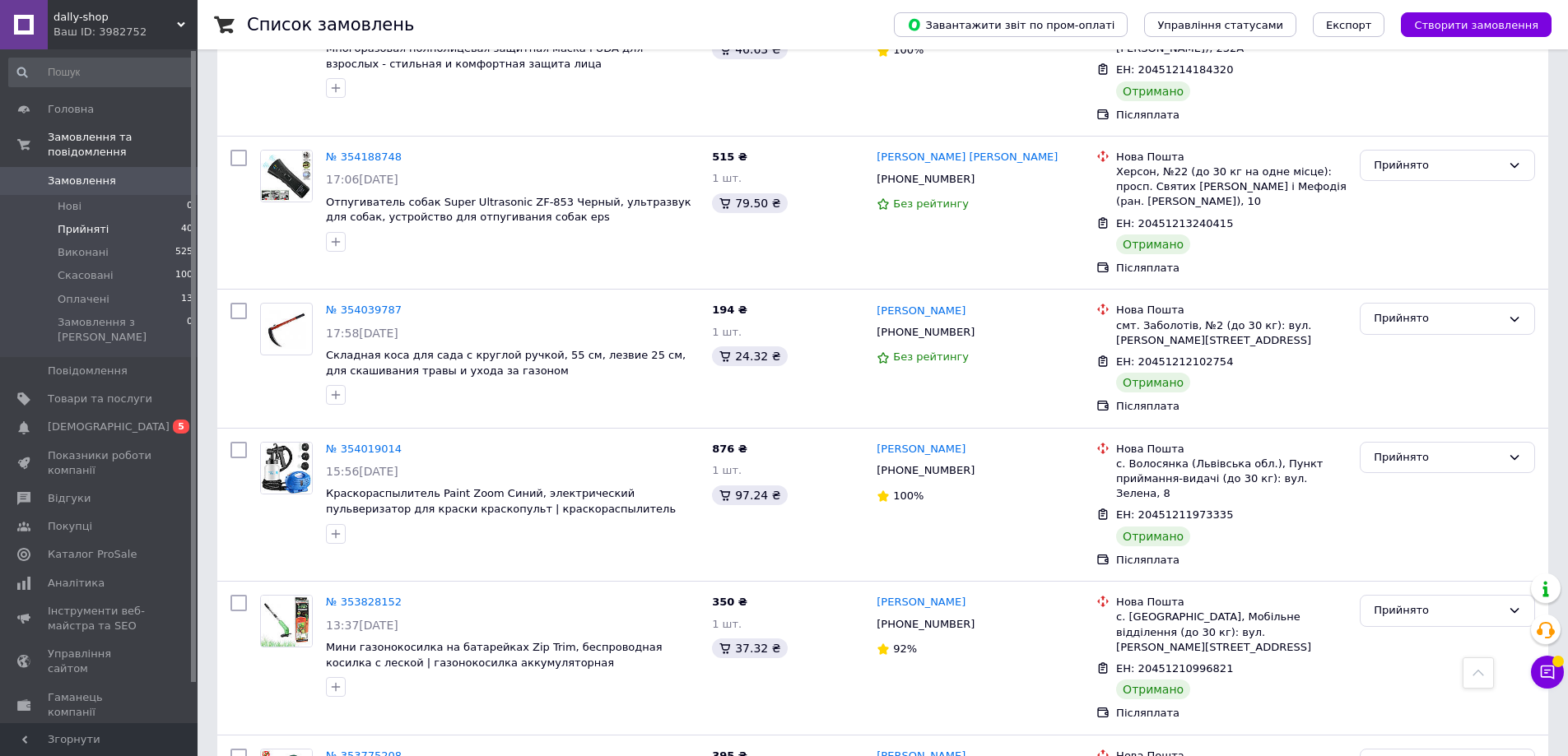
scroll to position [3610, 0]
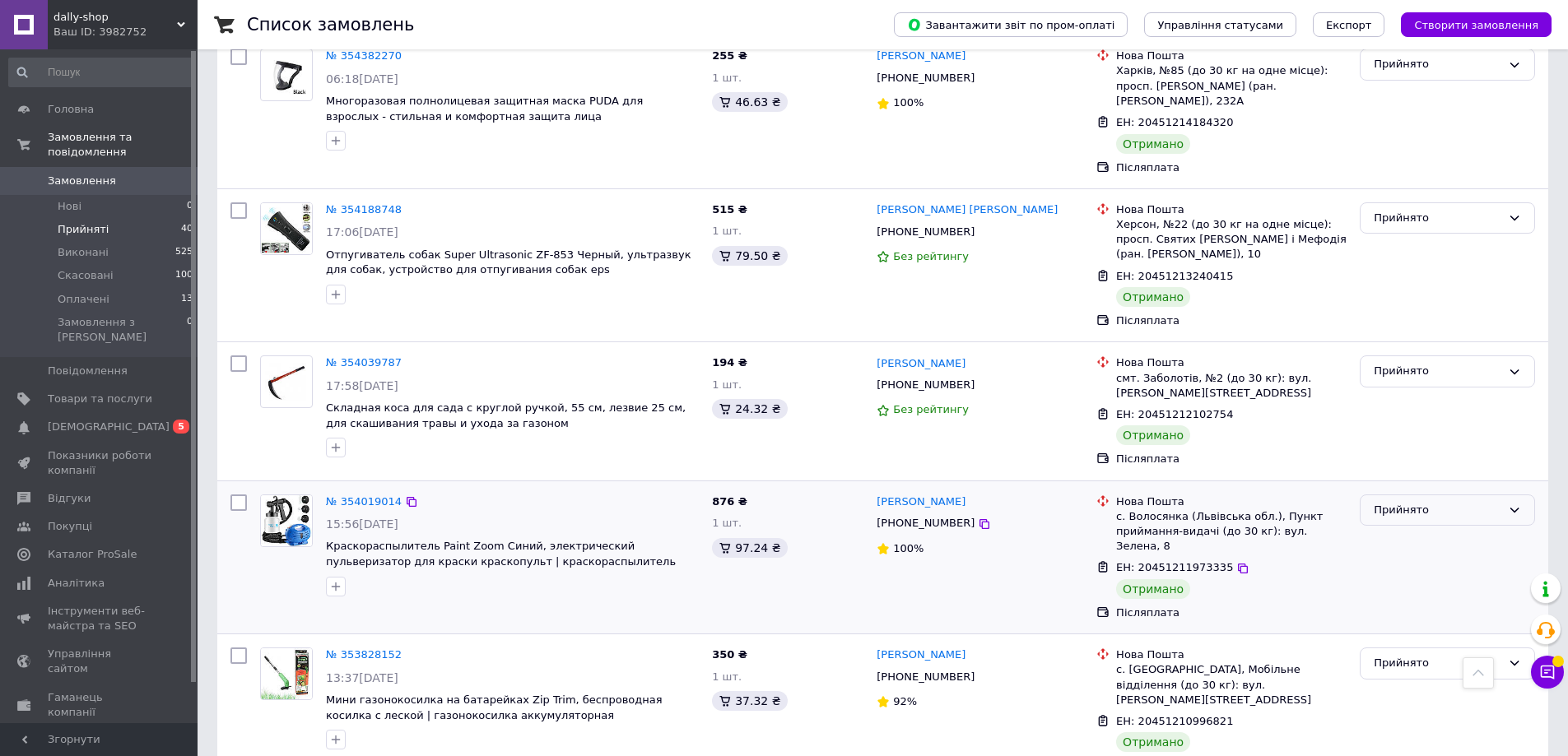
click at [1413, 502] on div "Прийнято" at bounding box center [1436, 511] width 127 height 17
click at [1411, 529] on li "Виконано" at bounding box center [1447, 544] width 174 height 30
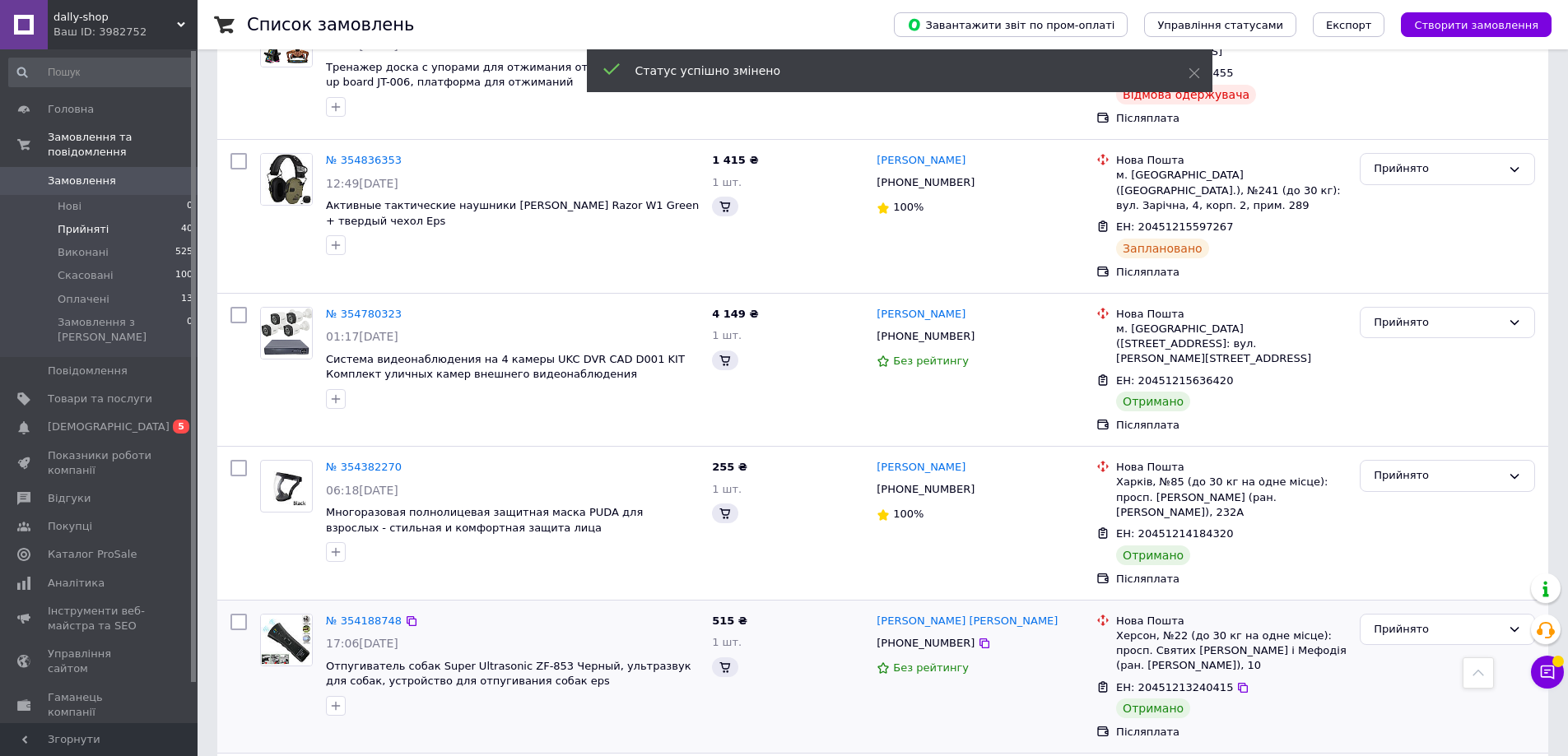
scroll to position [3034, 0]
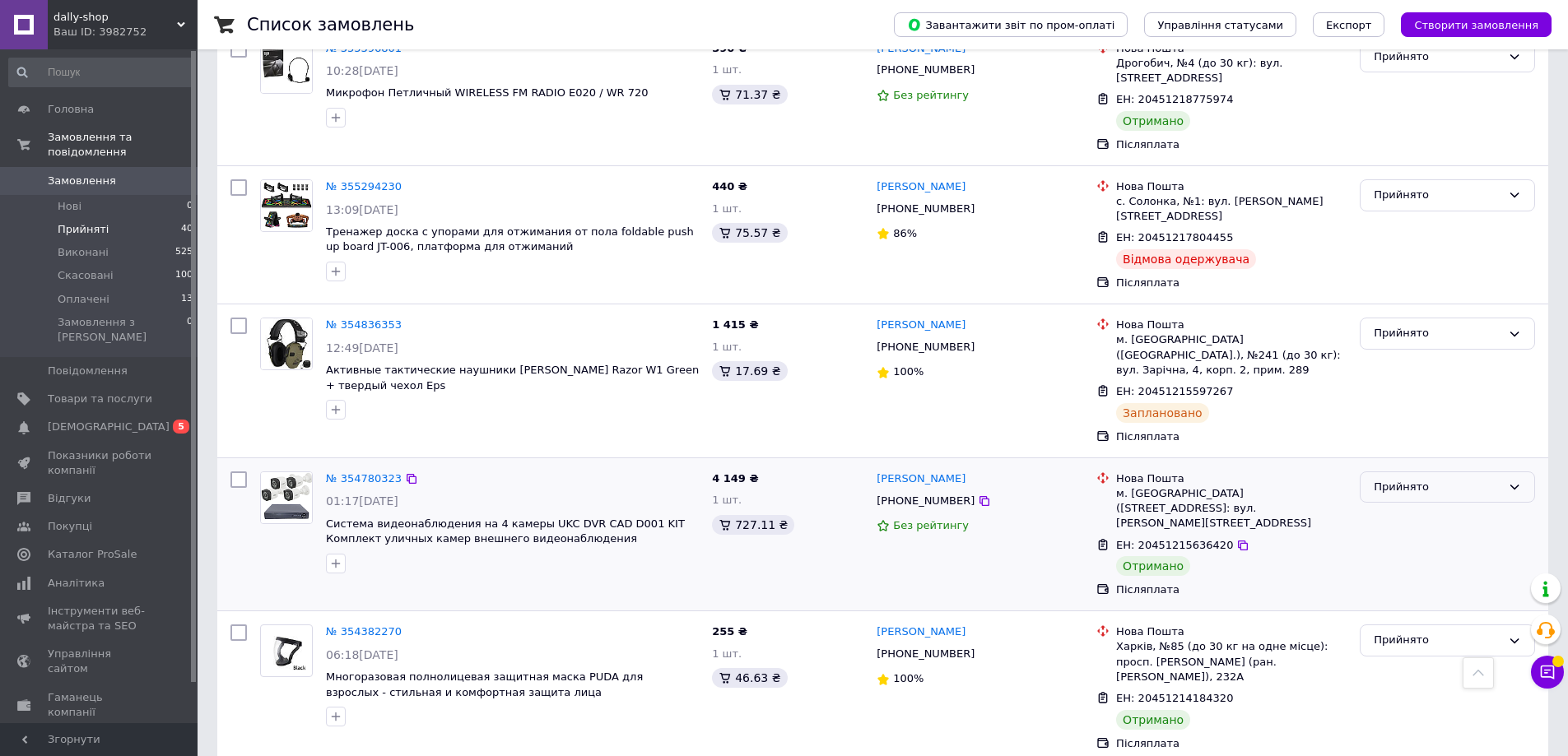
click at [1410, 479] on div "Прийнято" at bounding box center [1436, 488] width 127 height 17
click at [1410, 507] on li "Виконано" at bounding box center [1447, 521] width 174 height 30
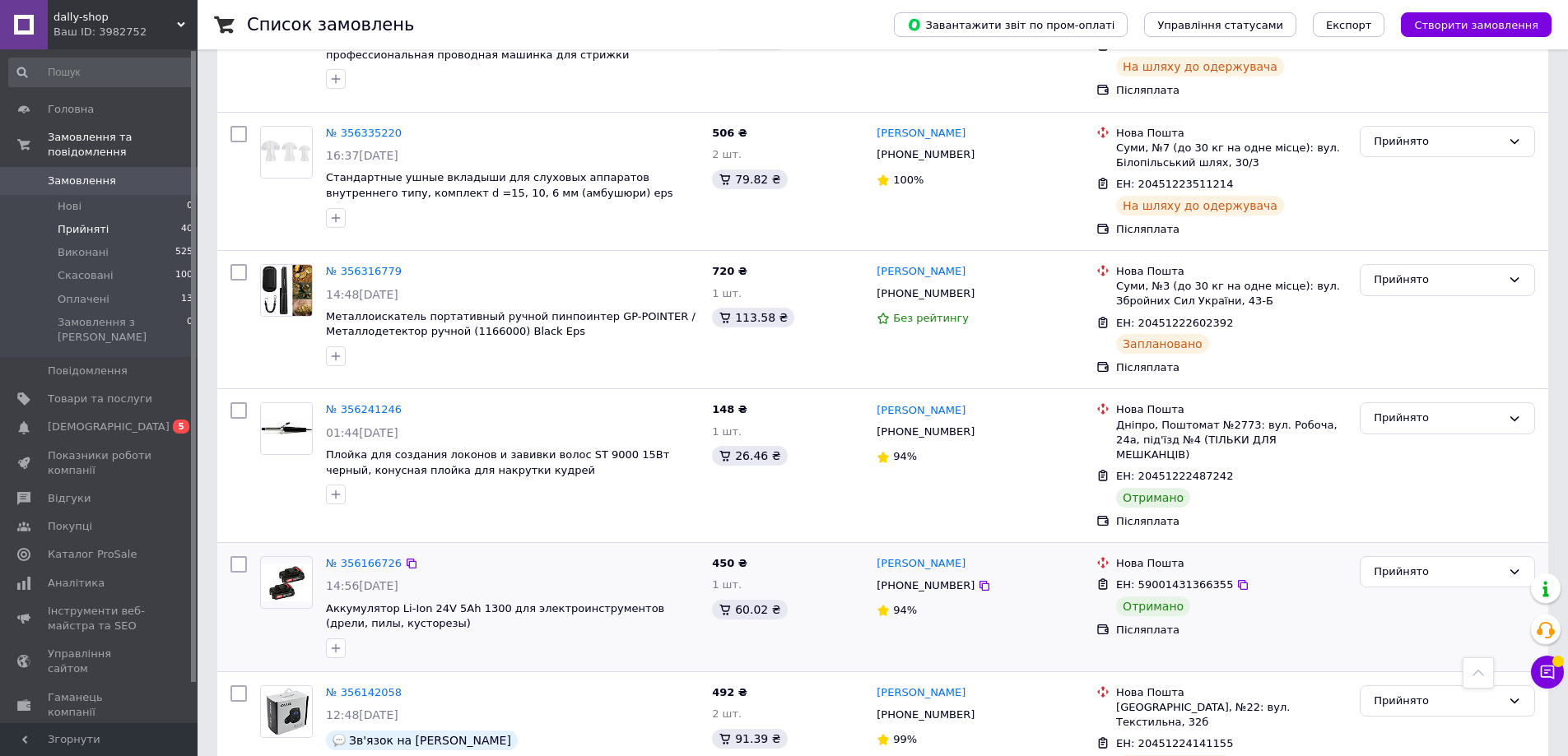
scroll to position [1717, 0]
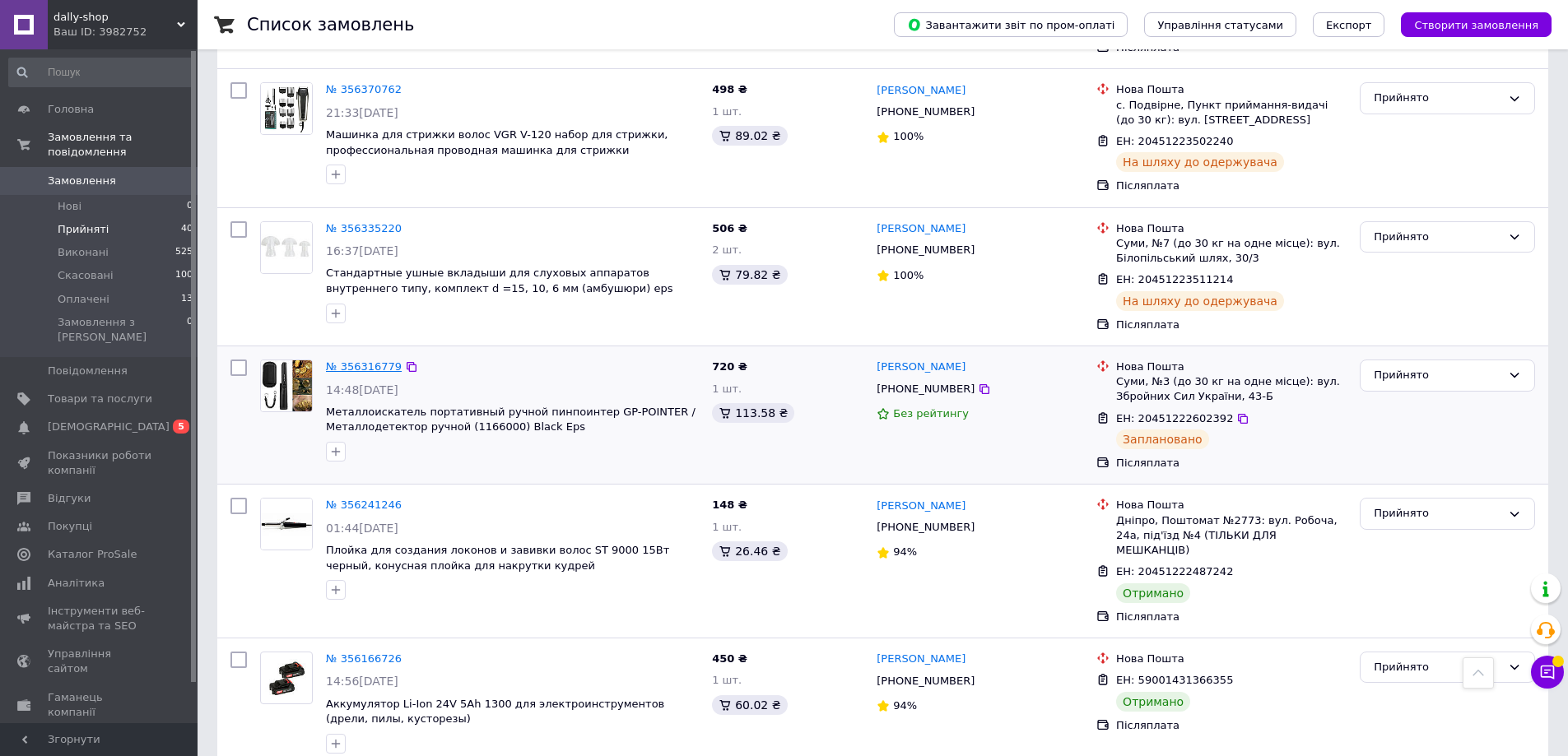
click at [387, 360] on link "№ 356316779" at bounding box center [363, 366] width 75 height 12
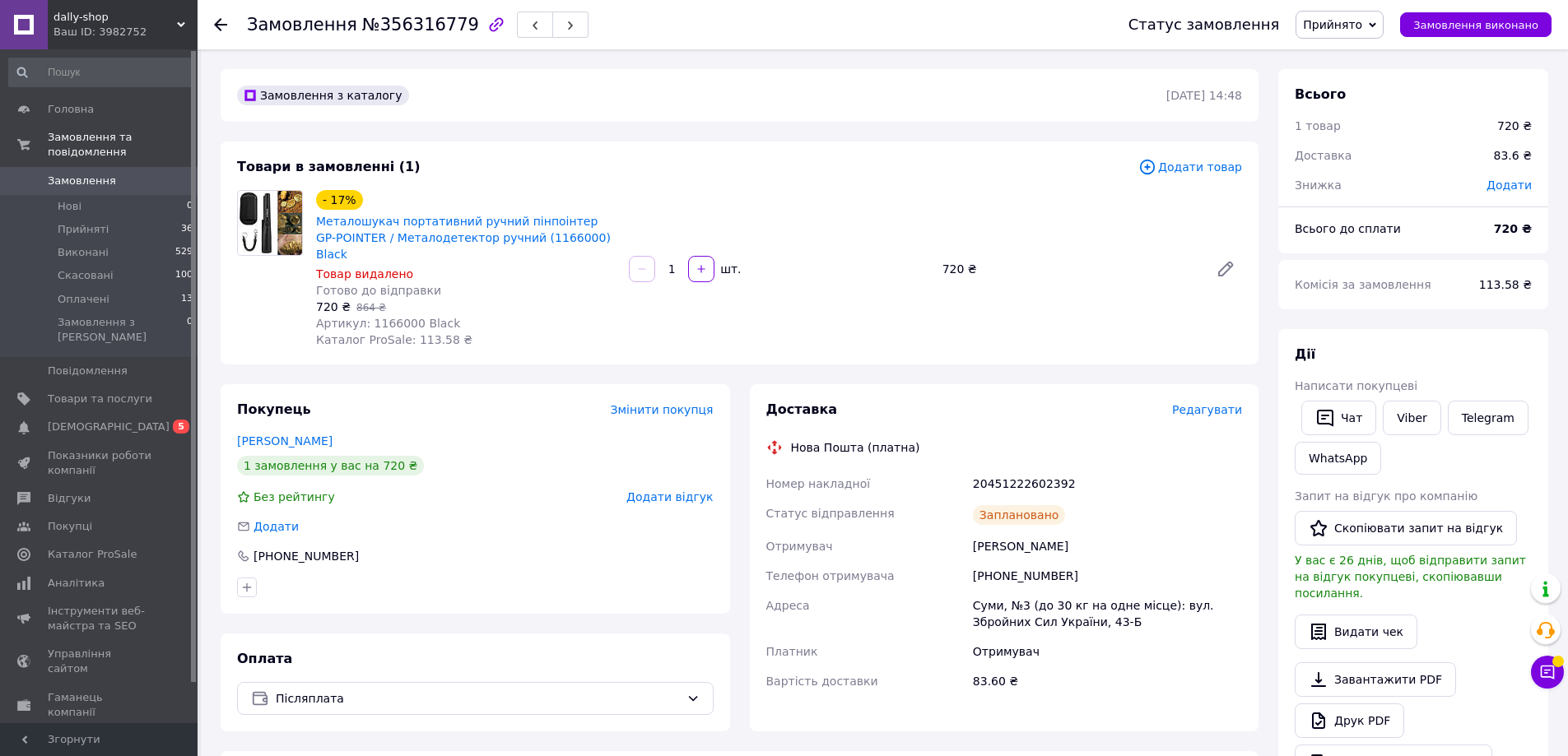
click at [219, 25] on use at bounding box center [220, 24] width 13 height 13
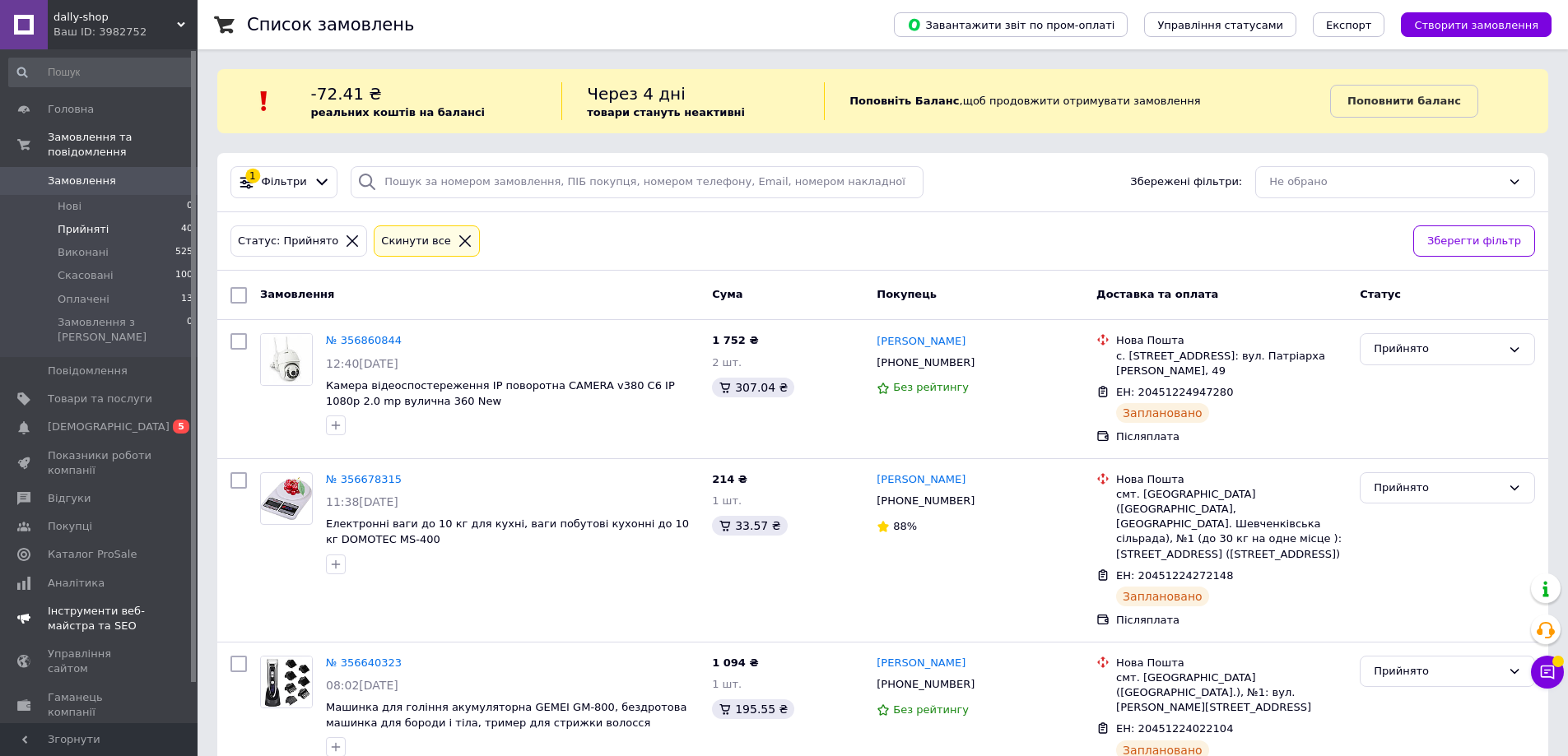
click at [113, 420] on span "[DEMOGRAPHIC_DATA]" at bounding box center [100, 427] width 105 height 15
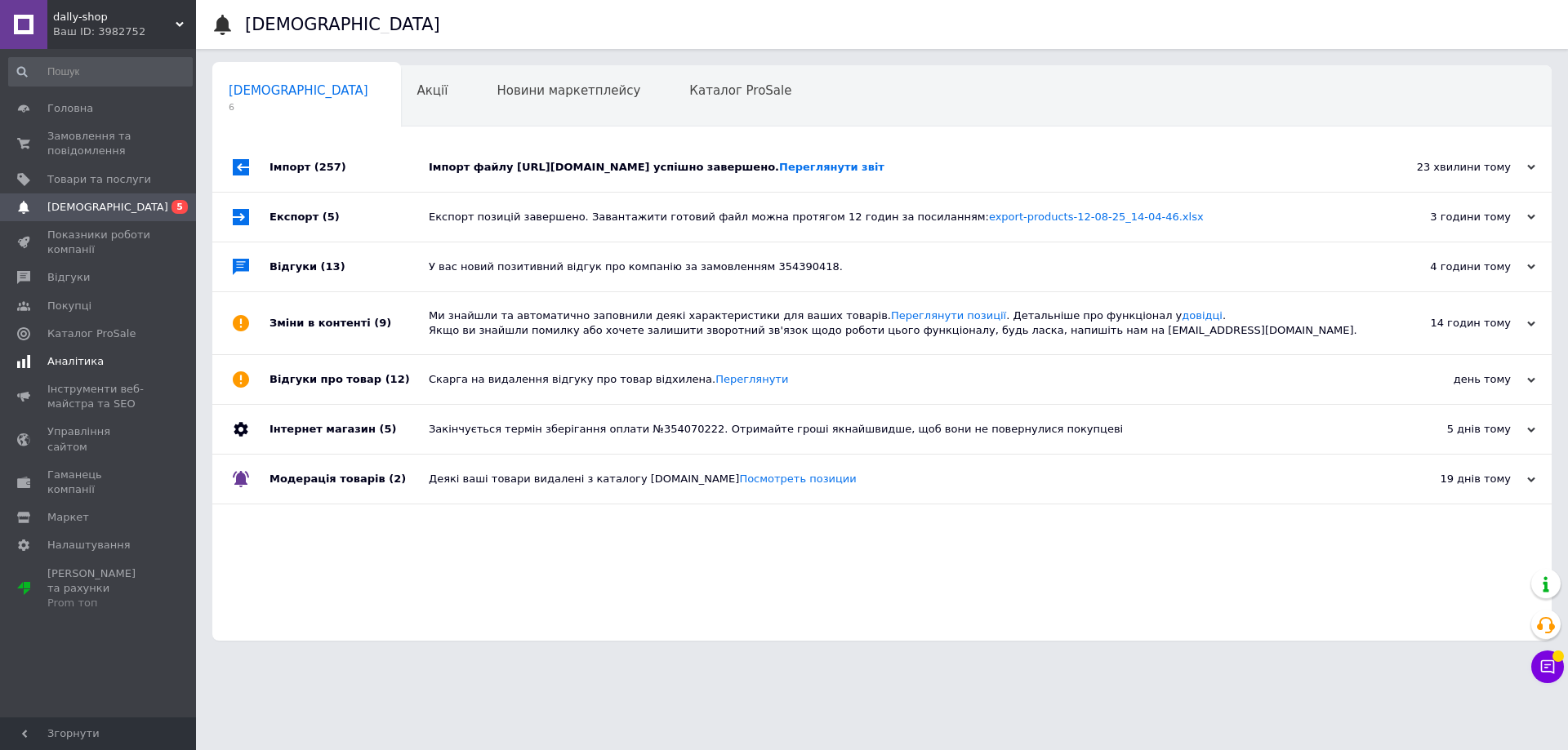
click at [97, 351] on link "Аналітика" at bounding box center [101, 362] width 201 height 27
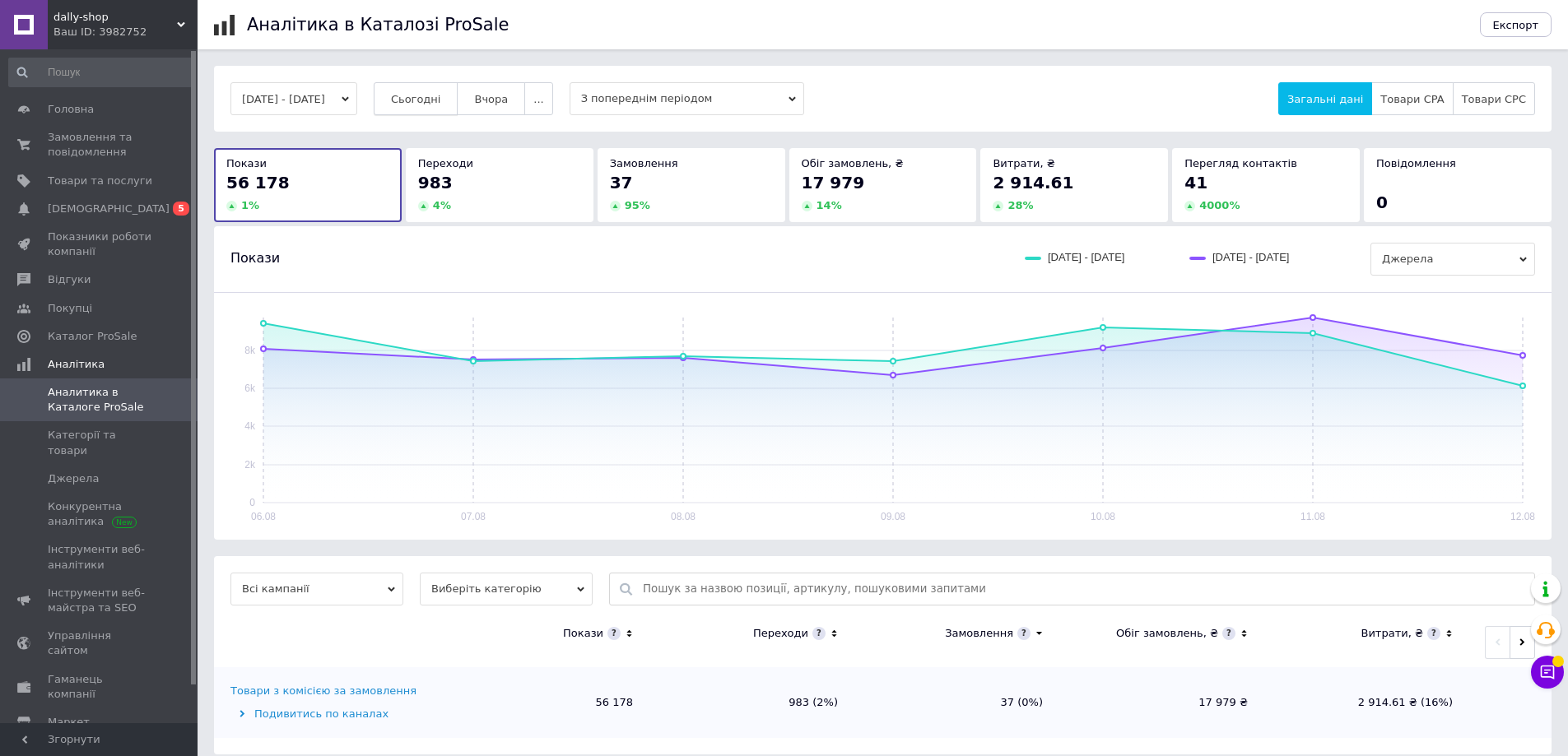
click at [441, 94] on span "Сьогодні" at bounding box center [416, 99] width 50 height 12
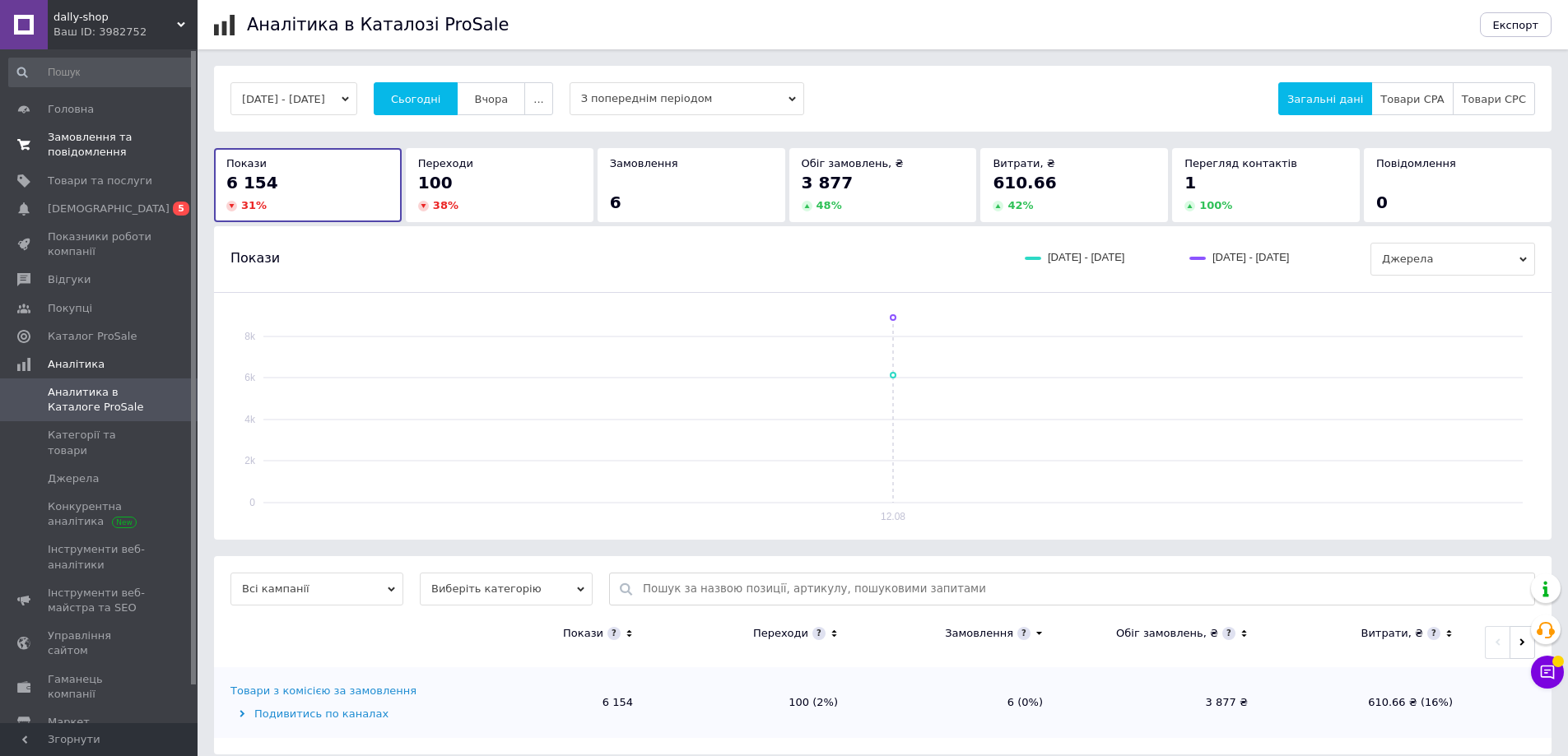
click at [115, 138] on span "Замовлення та повідомлення" at bounding box center [100, 145] width 105 height 29
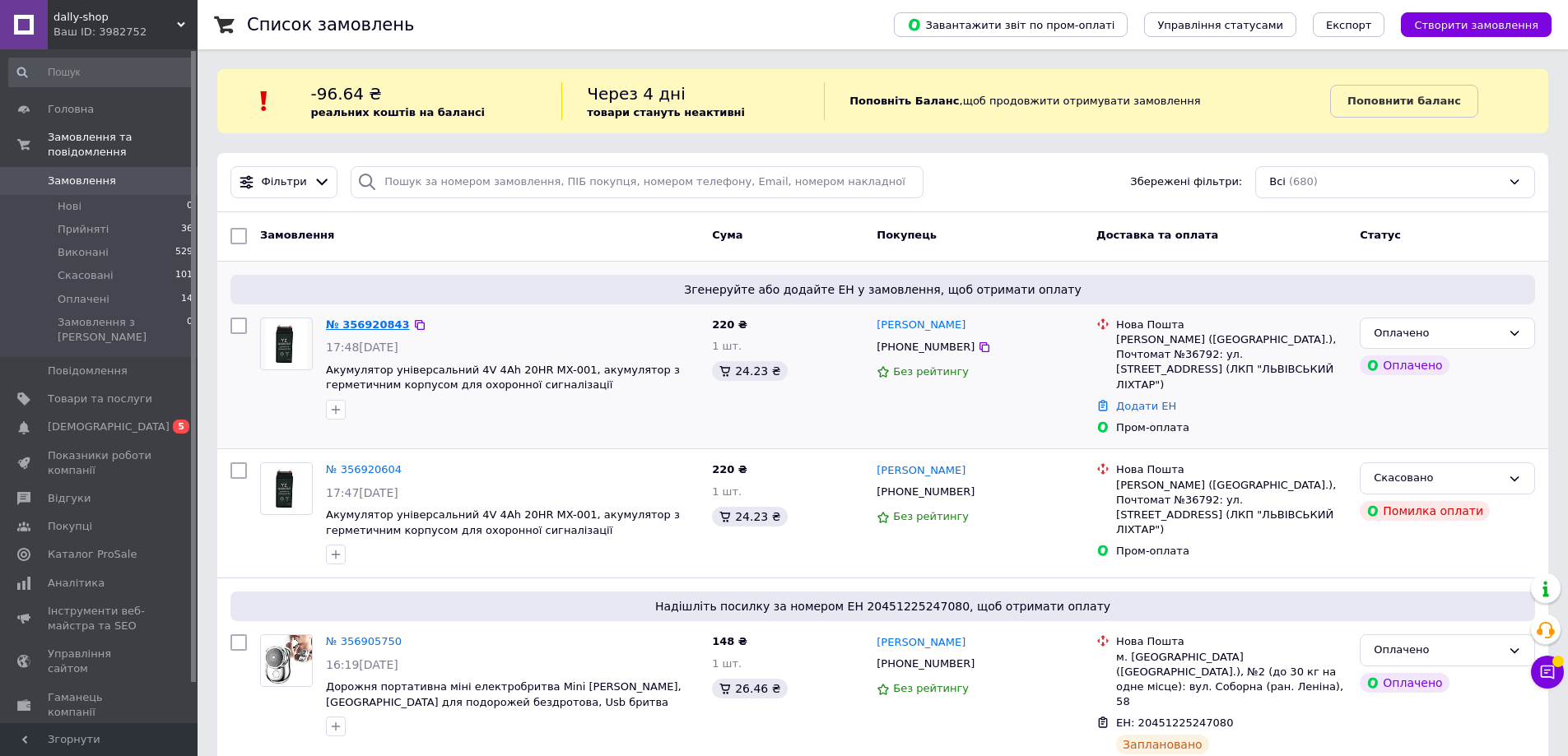
click at [384, 323] on link "№ 356920843" at bounding box center [367, 325] width 84 height 12
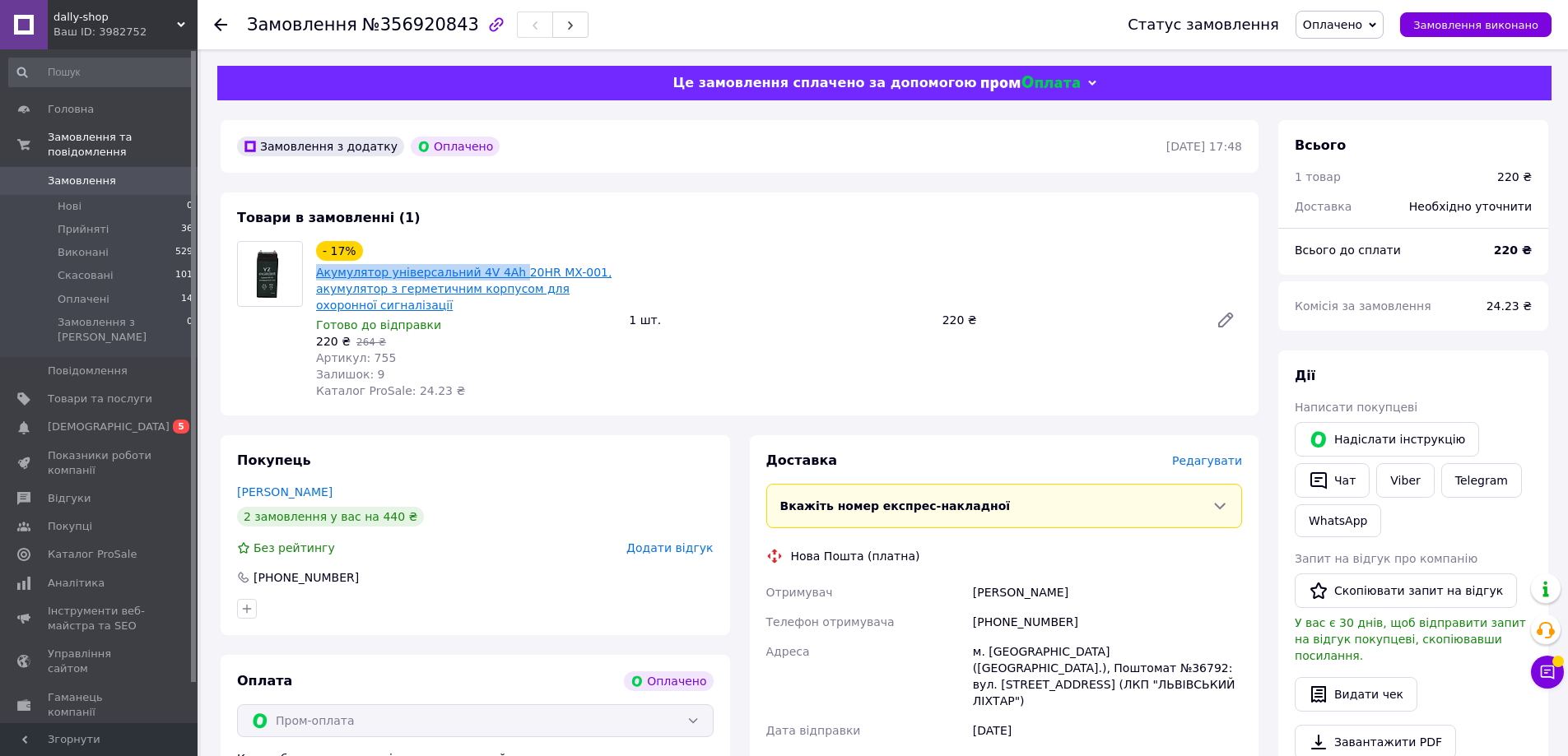
drag, startPoint x: 313, startPoint y: 273, endPoint x: 501, endPoint y: 272, distance: 188.0
click at [501, 272] on div "- 17% Акумулятор універсальний 4V 4Ah 20HR MX-001, акумулятор з герметичним кор…" at bounding box center [465, 320] width 313 height 165
copy link "Акумулятор універсальний 4V 4Ah"
drag, startPoint x: 581, startPoint y: 267, endPoint x: 532, endPoint y: 269, distance: 49.0
click at [532, 269] on span "Акумулятор універсальний 4V 4Ah 20HR MX-001, акумулятор з герметичним корпусом …" at bounding box center [466, 288] width 300 height 49
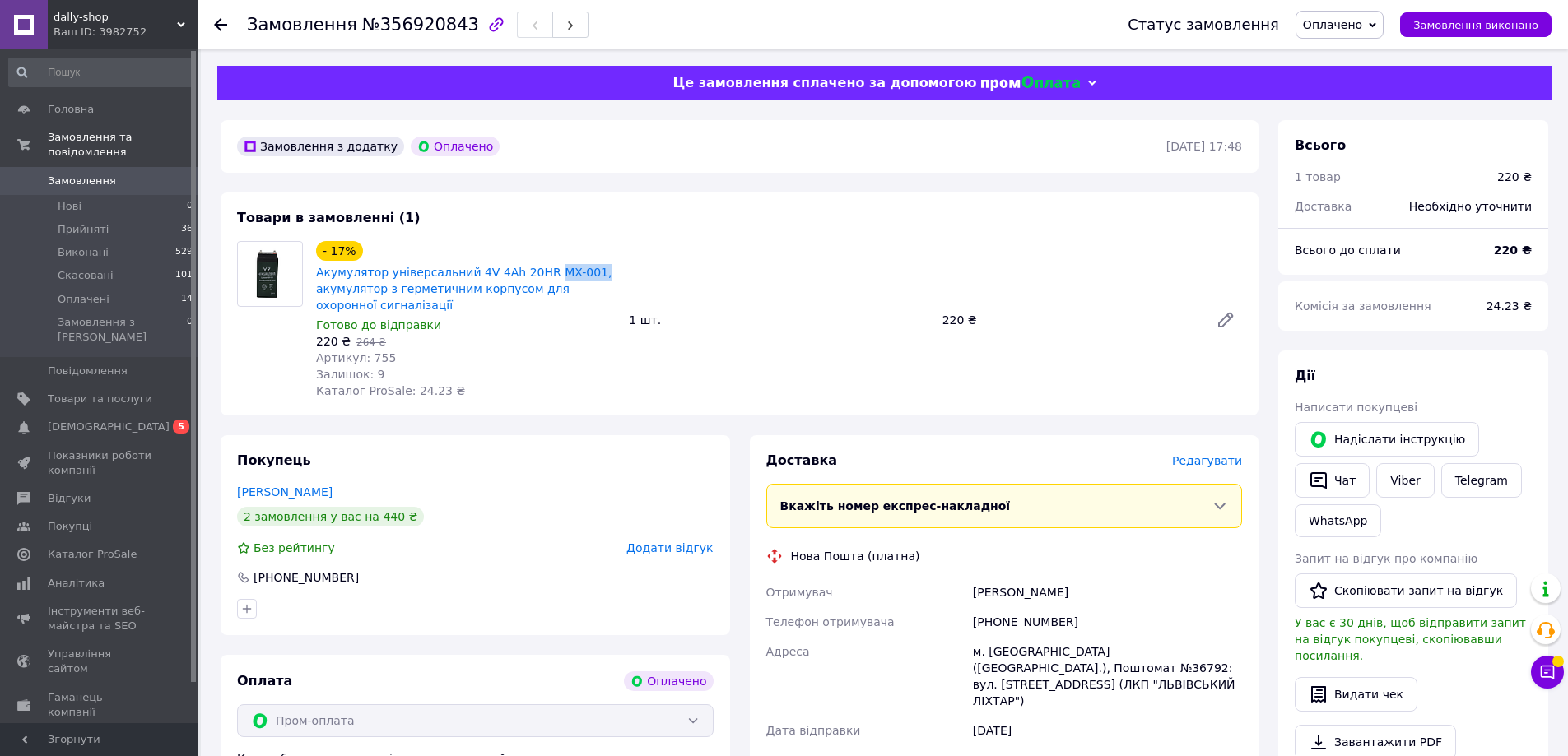
copy link "MX-001,"
click at [128, 174] on span "Замовлення" at bounding box center [100, 181] width 105 height 15
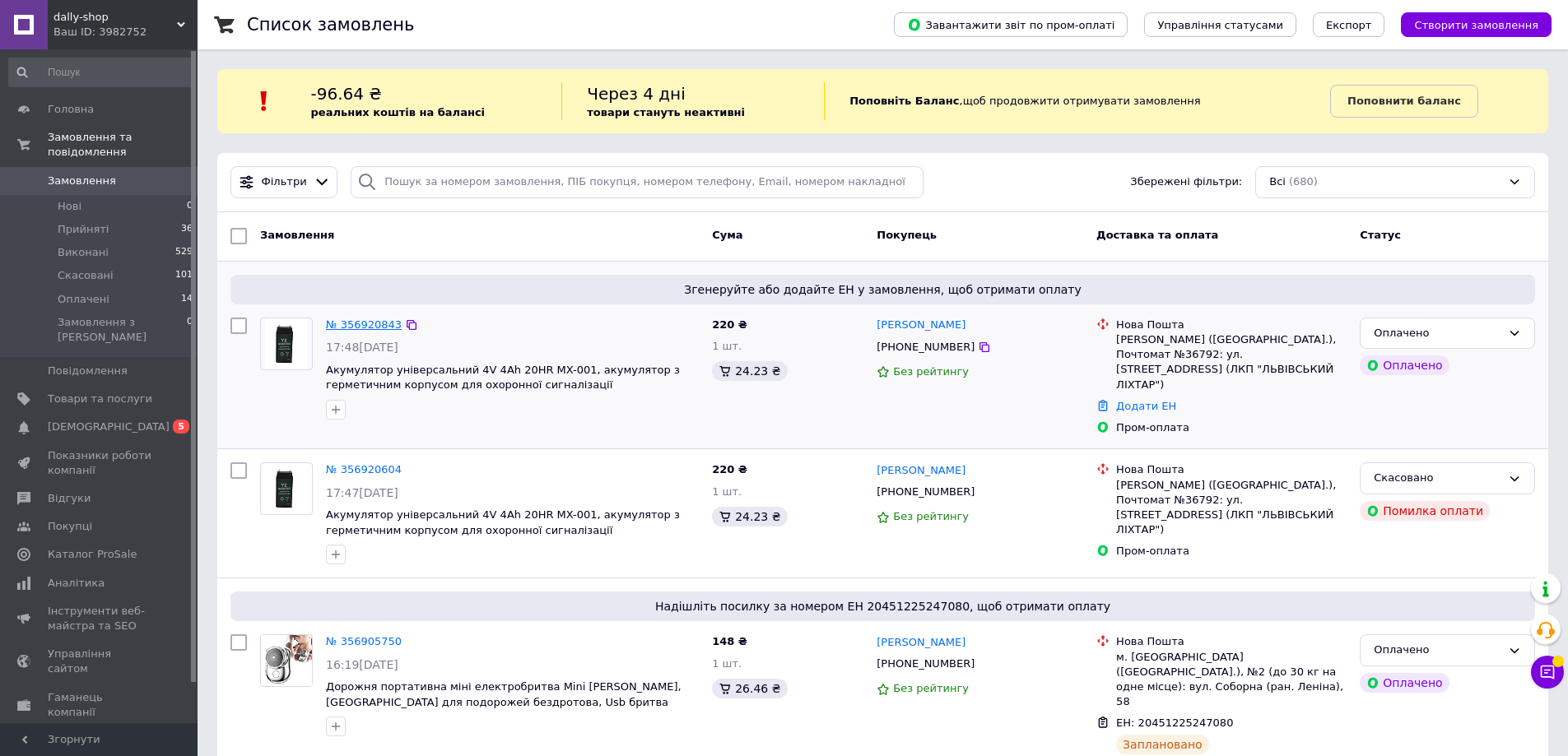
click at [365, 325] on link "№ 356920843" at bounding box center [363, 325] width 75 height 12
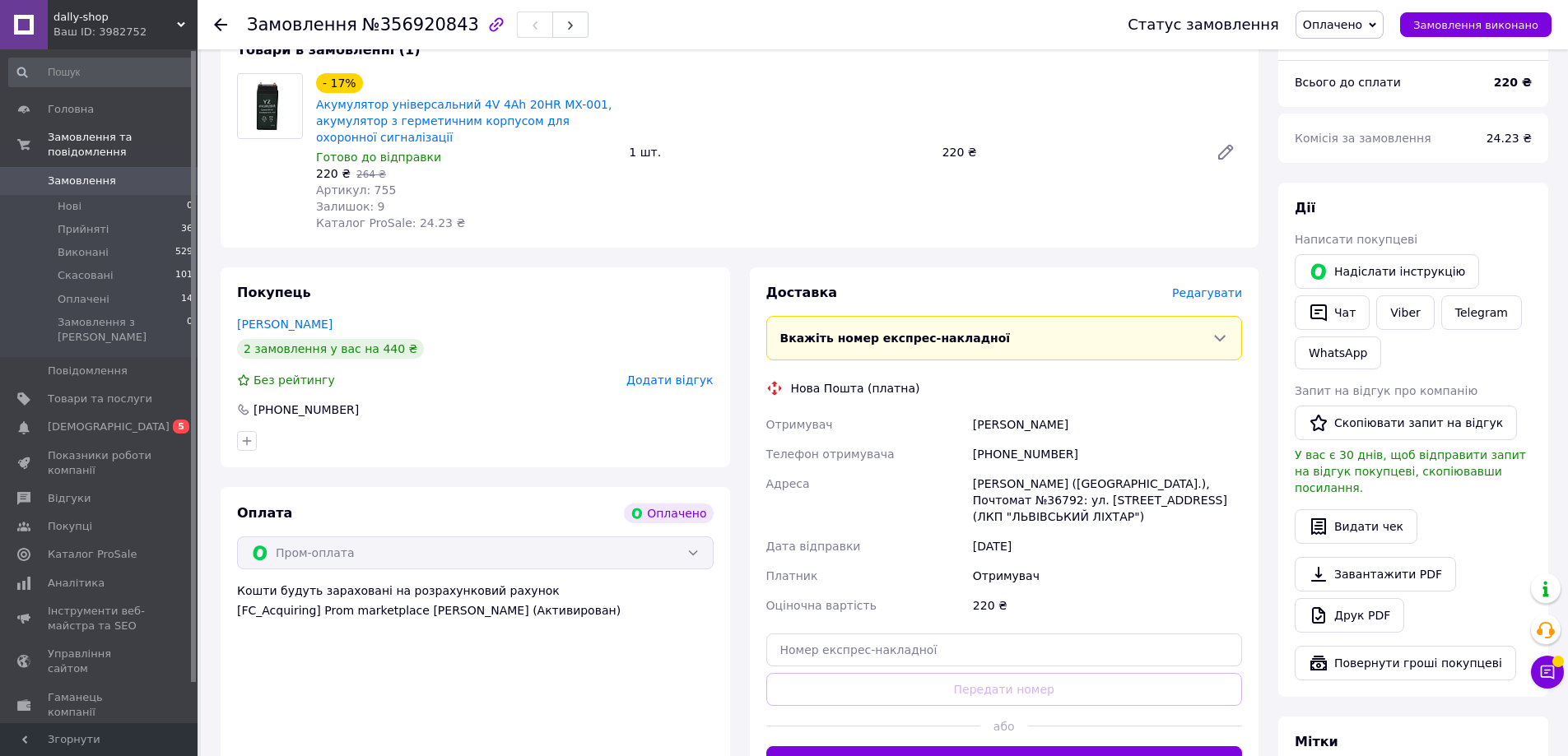
scroll to position [247, 0]
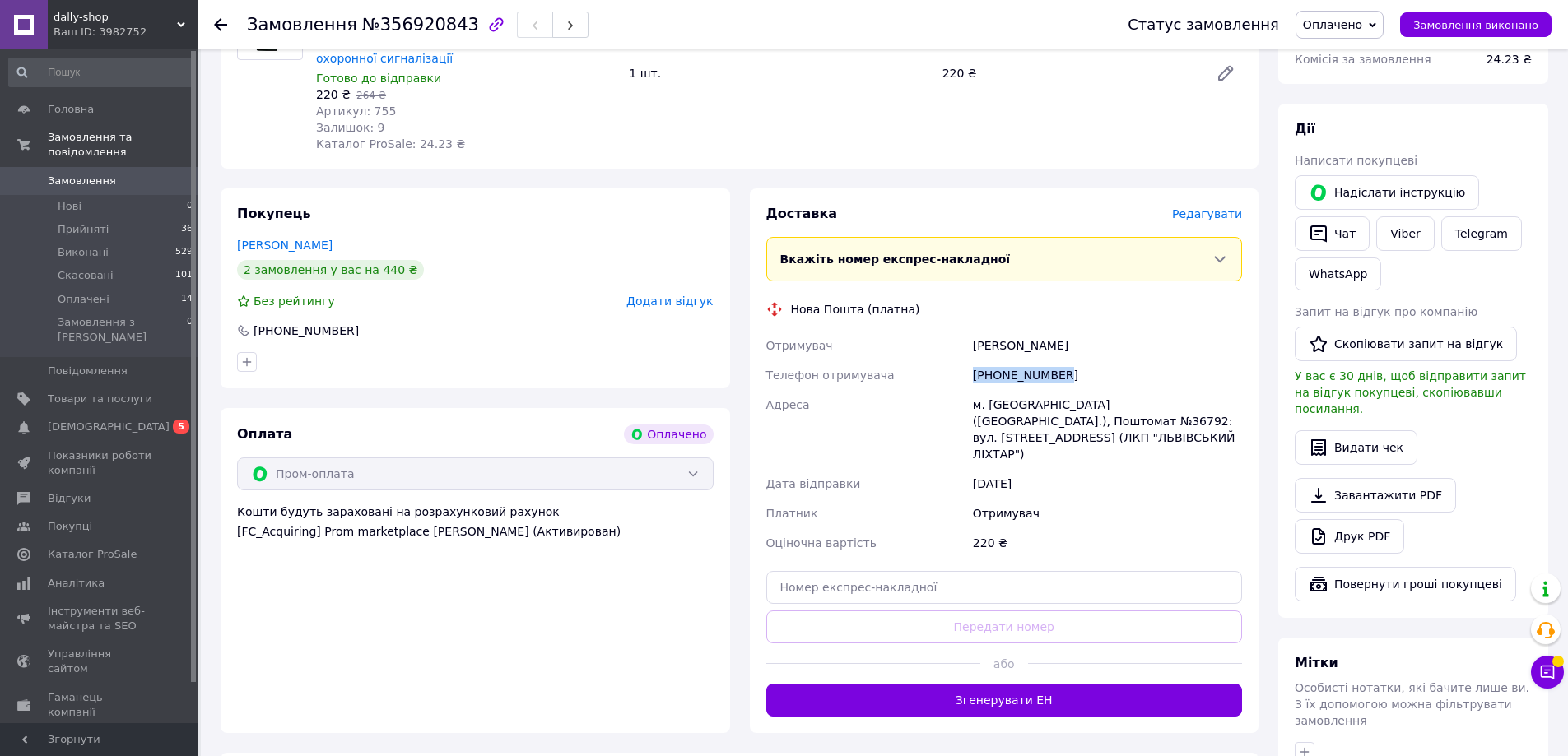
drag, startPoint x: 982, startPoint y: 375, endPoint x: 1082, endPoint y: 378, distance: 100.0
click at [1082, 378] on div "[PHONE_NUMBER]" at bounding box center [1107, 375] width 275 height 29
copy div "[PHONE_NUMBER]"
drag, startPoint x: 973, startPoint y: 342, endPoint x: 1080, endPoint y: 345, distance: 107.0
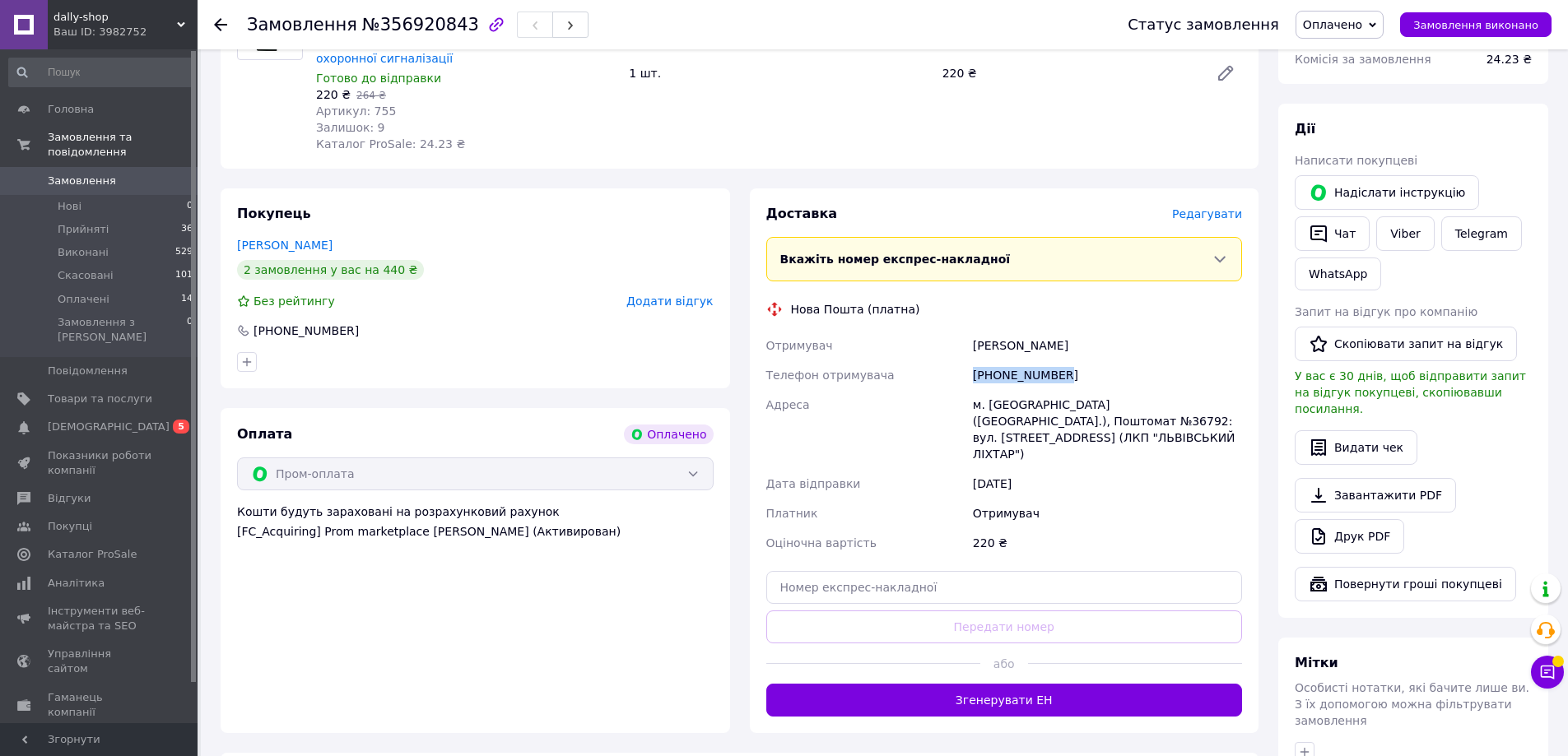
click at [1080, 345] on div "[PERSON_NAME]" at bounding box center [1107, 346] width 275 height 29
copy div "[PERSON_NAME]"
click at [1002, 407] on div "м. [GEOGRAPHIC_DATA] ([GEOGRAPHIC_DATA].), Поштомат №36792: вул. [STREET_ADDRES…" at bounding box center [1107, 430] width 275 height 79
copy div "Львів"
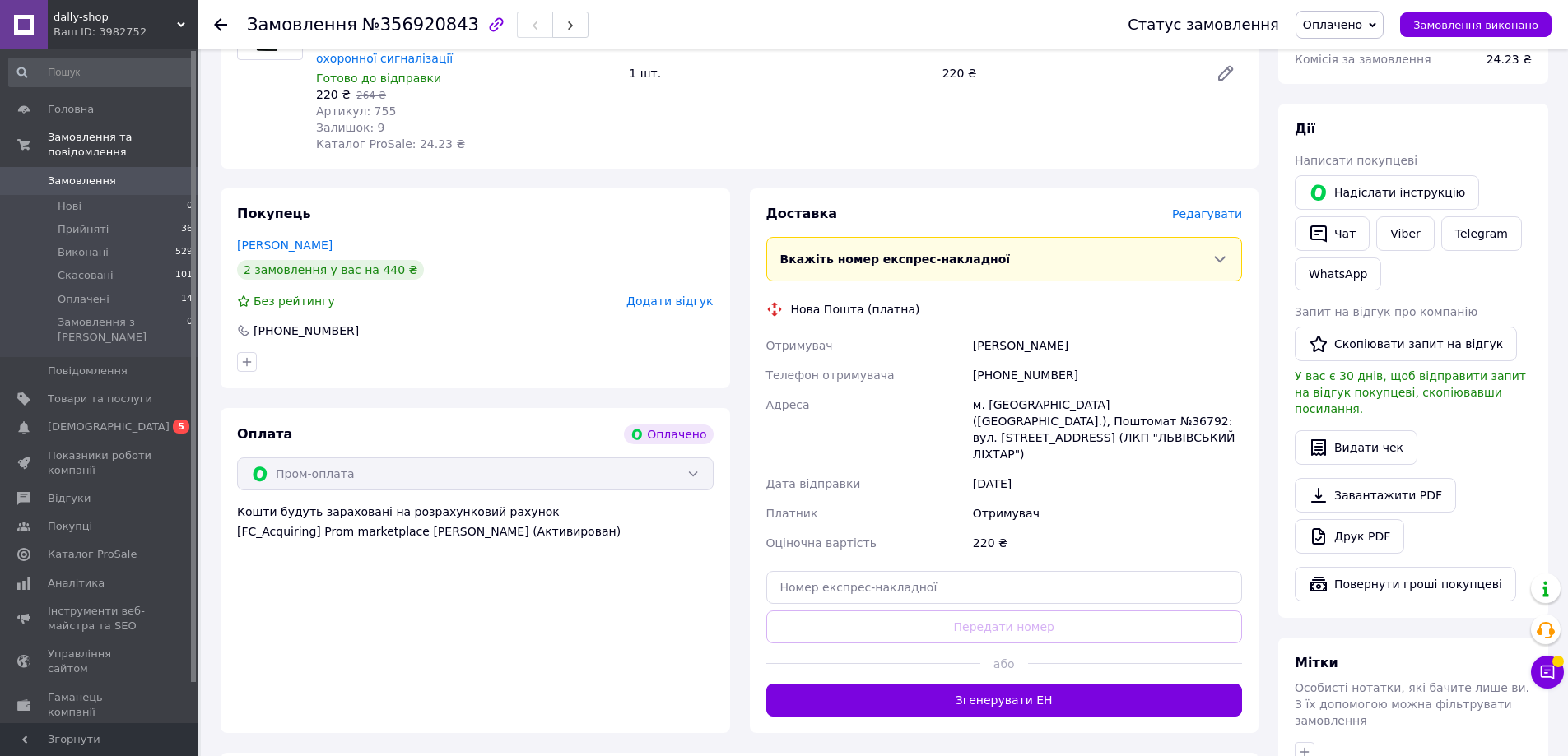
click at [1184, 408] on div "м. [GEOGRAPHIC_DATA] ([GEOGRAPHIC_DATA].), Поштомат №36792: вул. [STREET_ADDRES…" at bounding box center [1107, 430] width 275 height 79
copy div "36792"
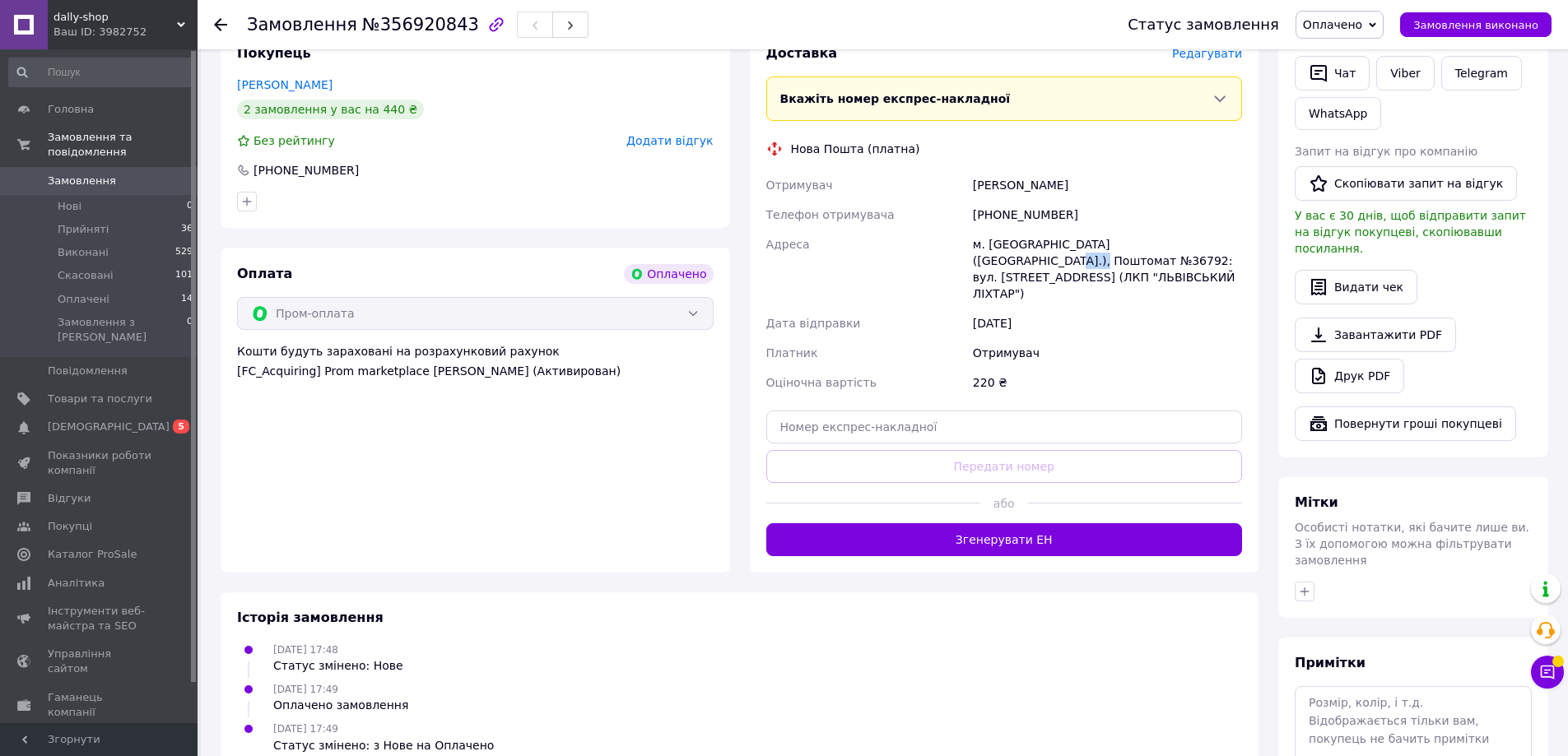
scroll to position [411, 0]
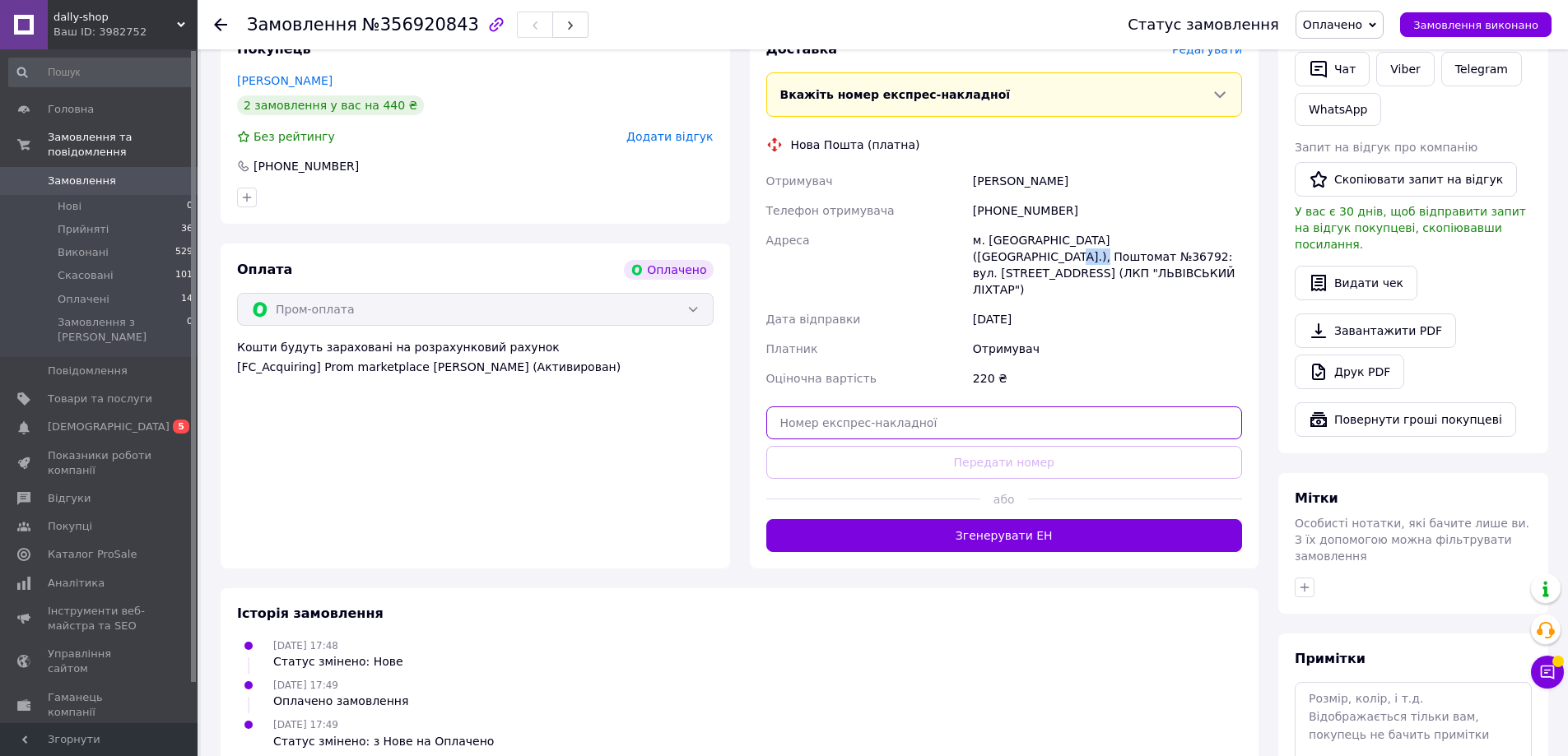
click at [918, 407] on input "text" at bounding box center [1004, 423] width 476 height 33
paste input "36792"
drag, startPoint x: 921, startPoint y: 432, endPoint x: 907, endPoint y: 419, distance: 19.1
click at [921, 446] on button "Передати номер" at bounding box center [1004, 462] width 476 height 33
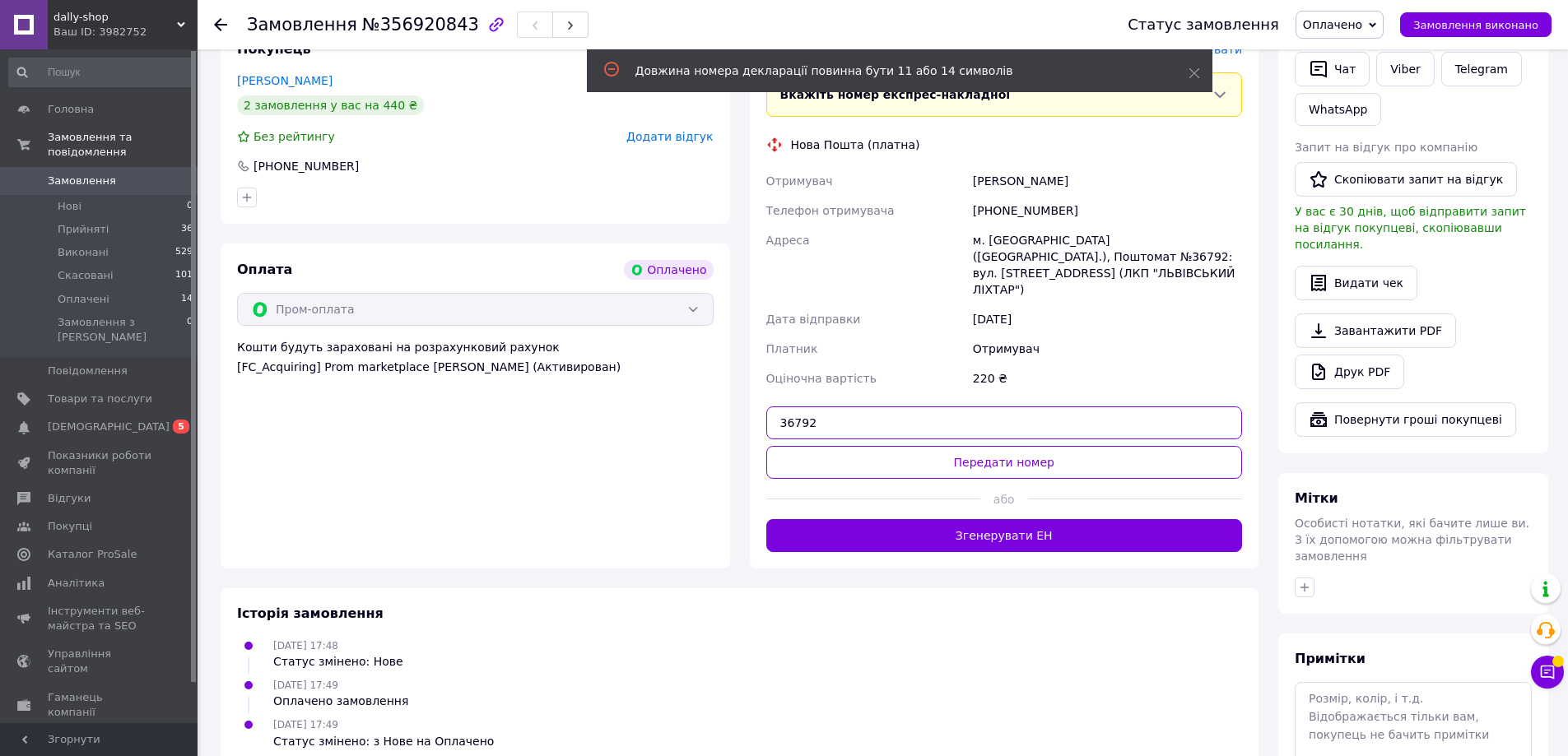
drag, startPoint x: 887, startPoint y: 386, endPoint x: 766, endPoint y: 391, distance: 121.1
click at [767, 407] on input "36792" at bounding box center [1004, 423] width 476 height 33
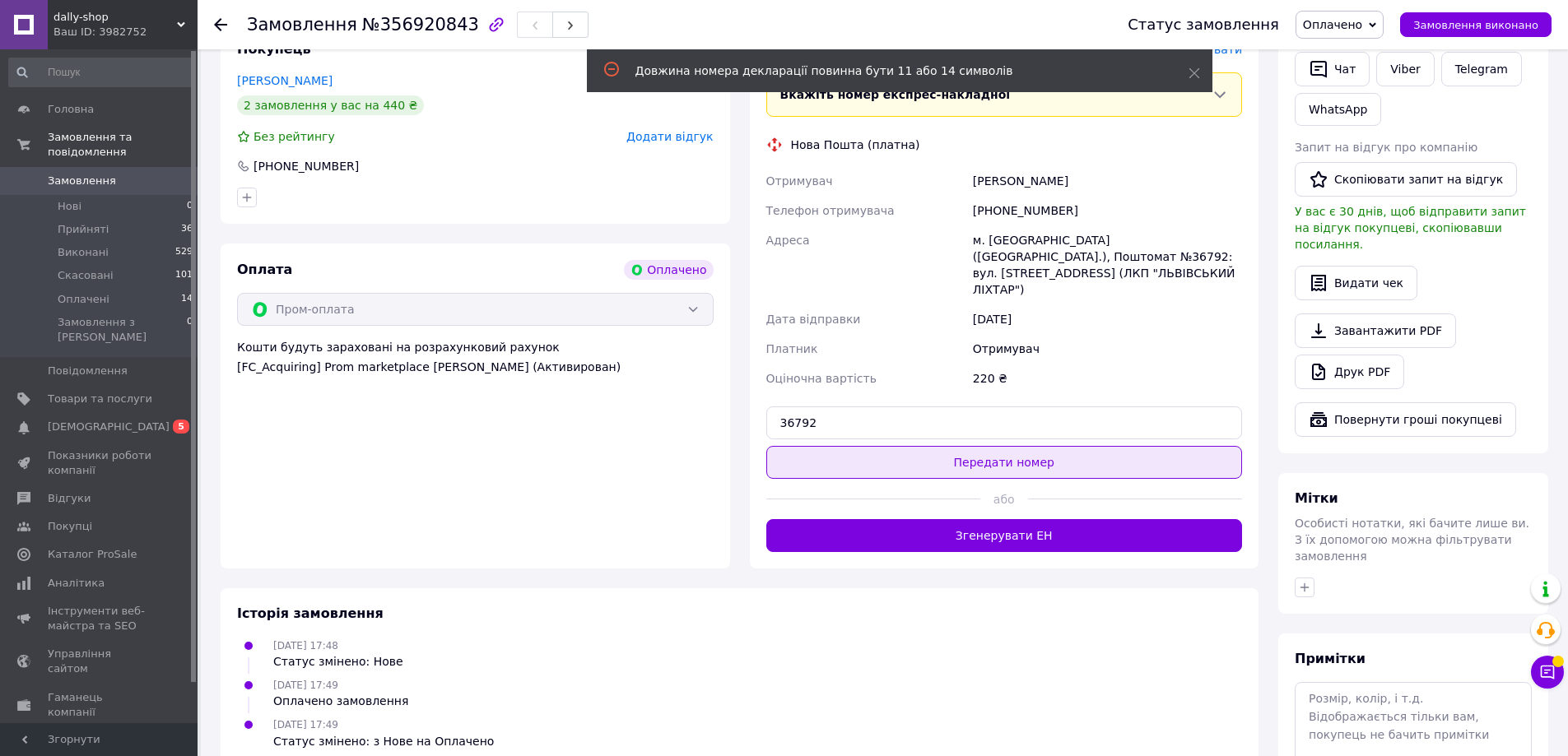
click at [958, 446] on button "Передати номер" at bounding box center [1004, 462] width 476 height 33
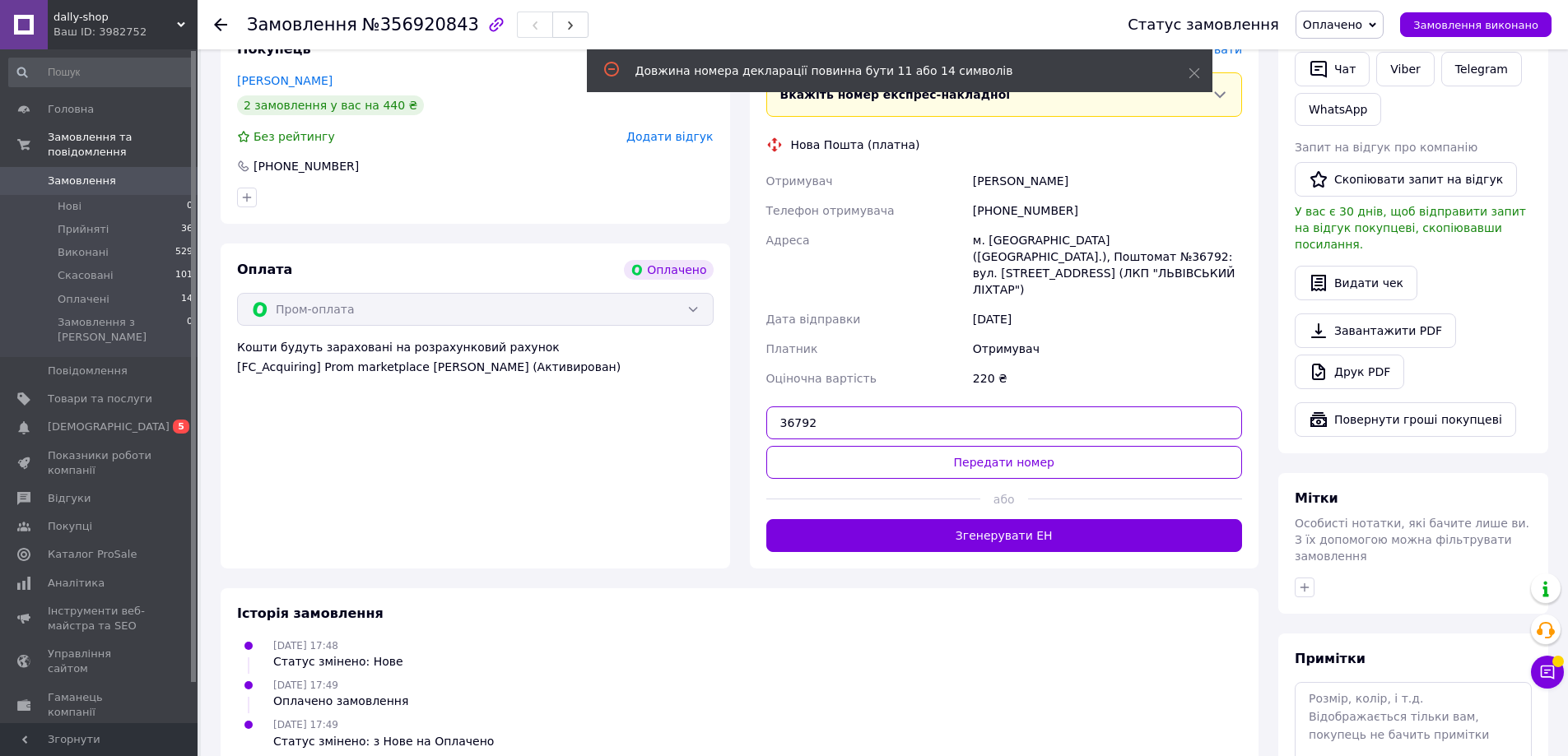
drag, startPoint x: 844, startPoint y: 396, endPoint x: 706, endPoint y: 395, distance: 138.0
click at [706, 396] on div "Покупець Шерстило Богдан 2 замовлення у вас на 440 ₴ Без рейтингу Додати відгук…" at bounding box center [739, 296] width 1057 height 545
paste input "20451225346190"
type input "20451225346190"
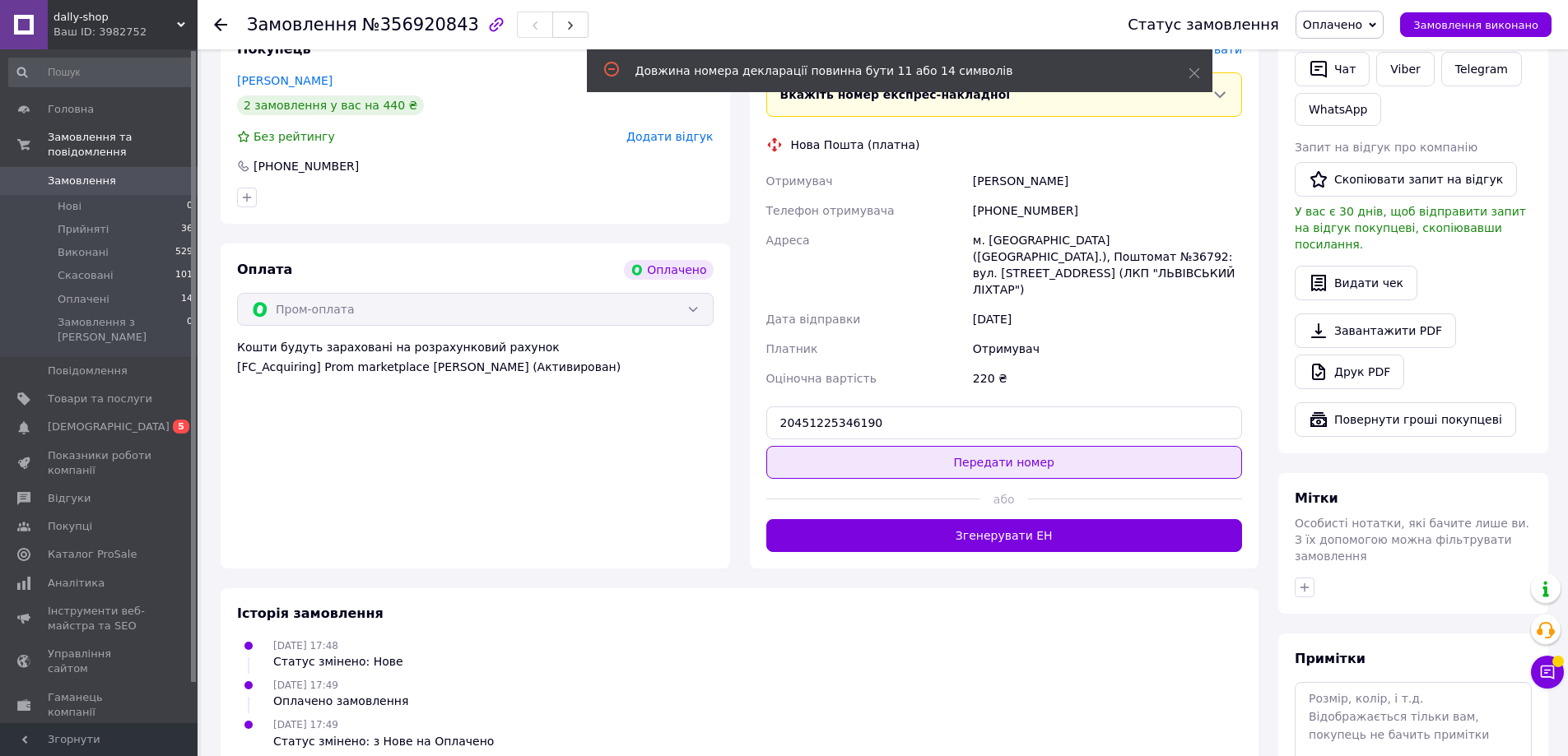
click at [1004, 446] on button "Передати номер" at bounding box center [1004, 462] width 476 height 33
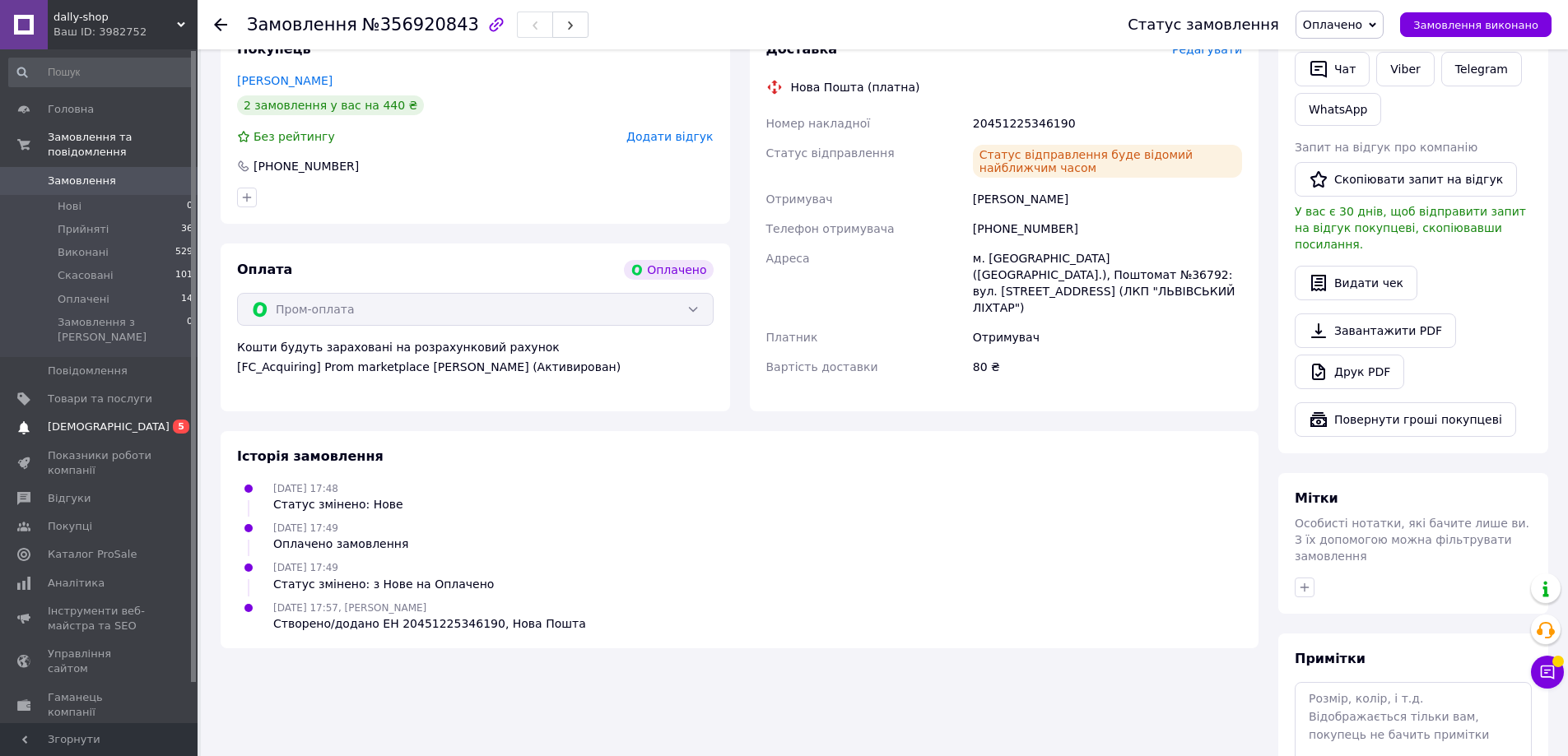
click at [179, 420] on span "5" at bounding box center [181, 427] width 16 height 14
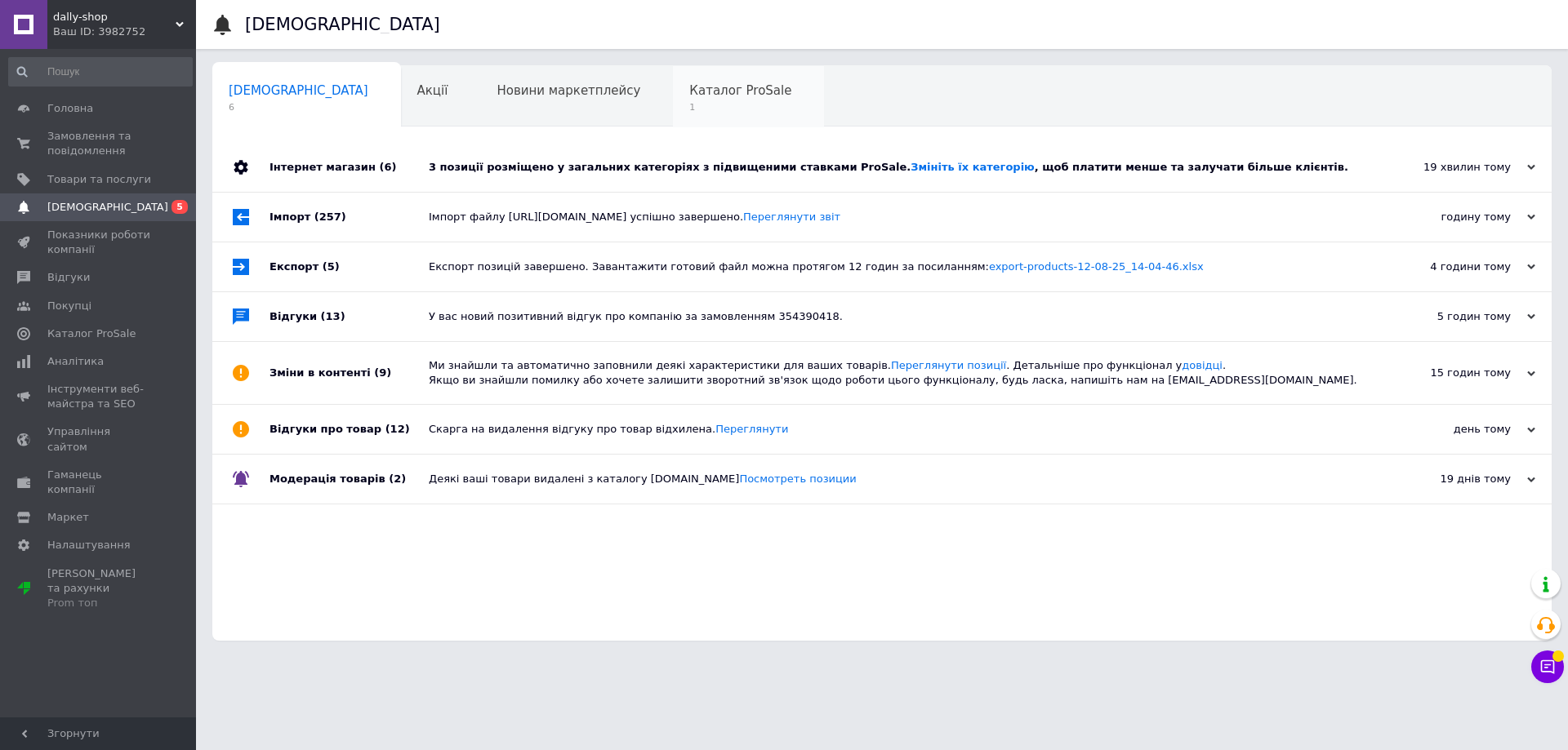
click at [673, 99] on div "Каталог ProSale 1" at bounding box center [748, 97] width 151 height 62
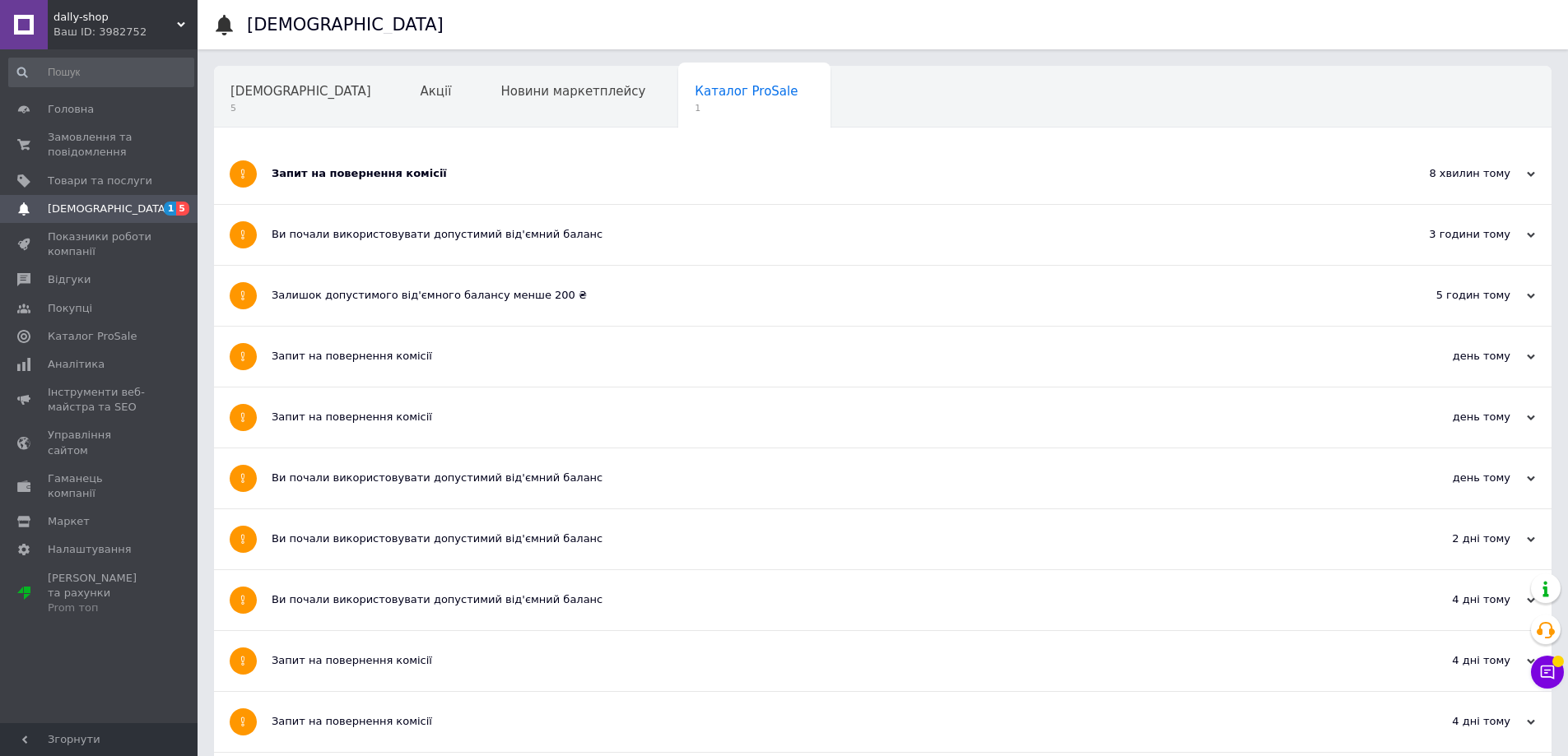
click at [472, 191] on div "Запит на повернення комісії" at bounding box center [821, 173] width 1099 height 60
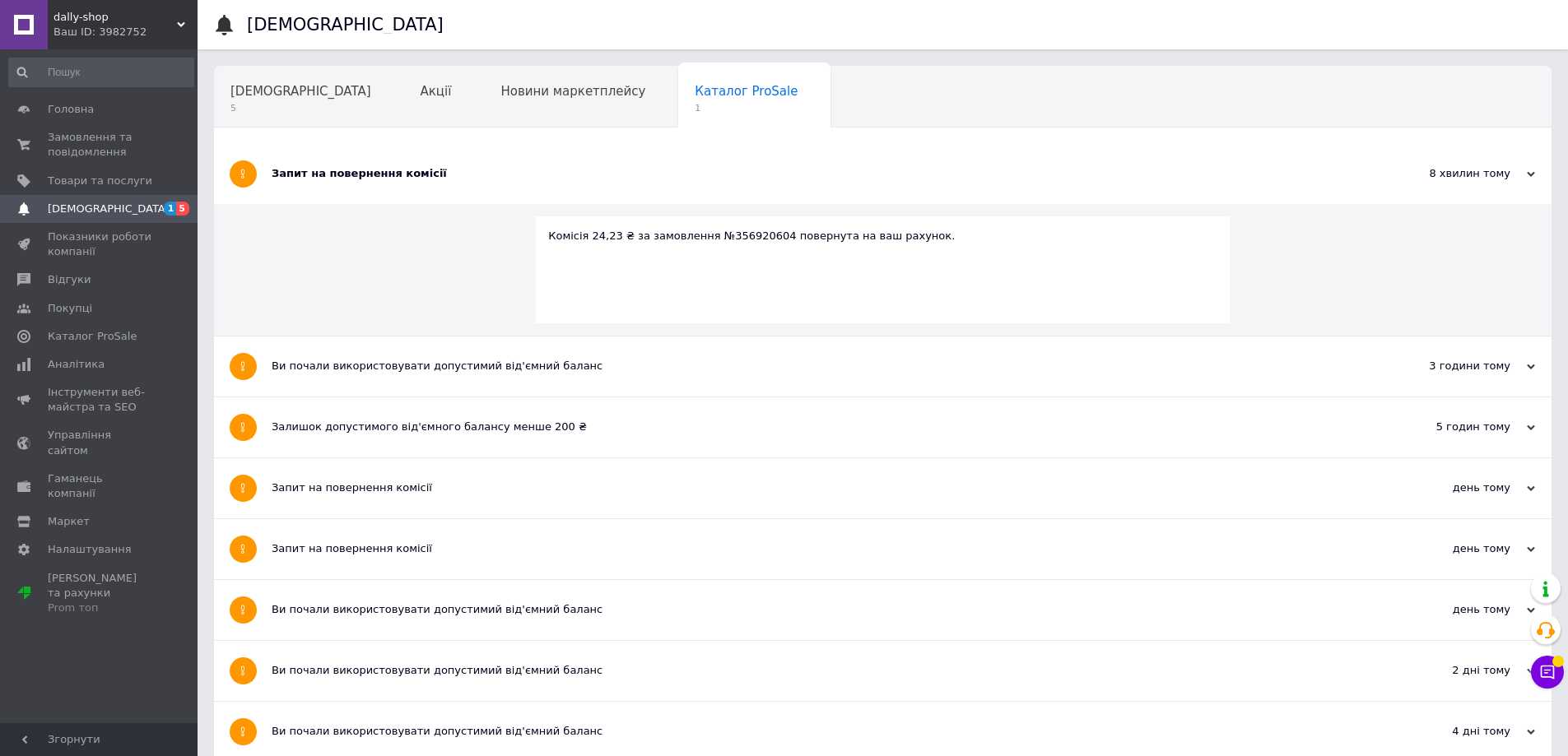
click at [472, 191] on div "Запит на повернення комісії" at bounding box center [821, 173] width 1099 height 60
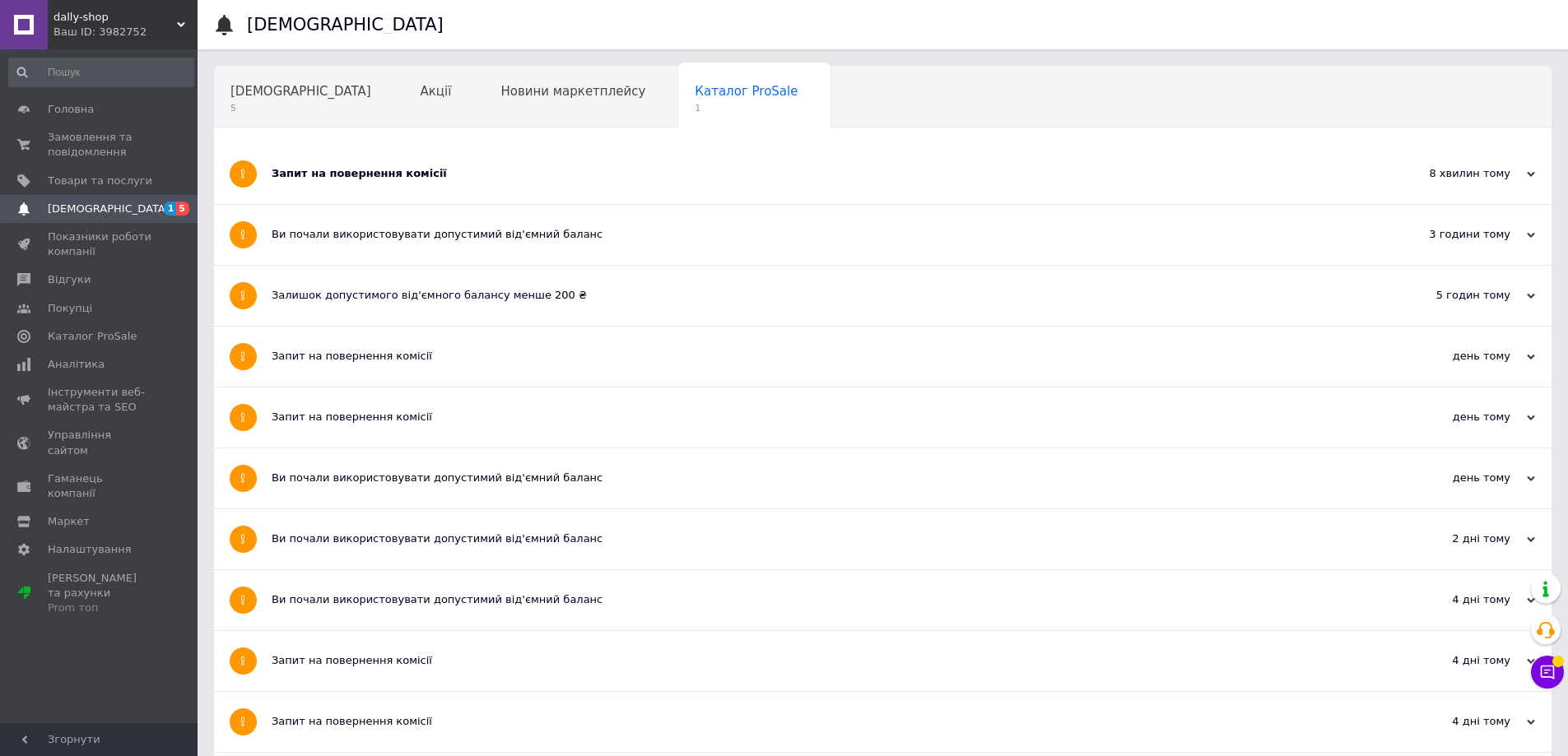
click at [479, 269] on div "Залишок допустимого від'ємного балансу менше 200 ₴" at bounding box center [821, 295] width 1099 height 60
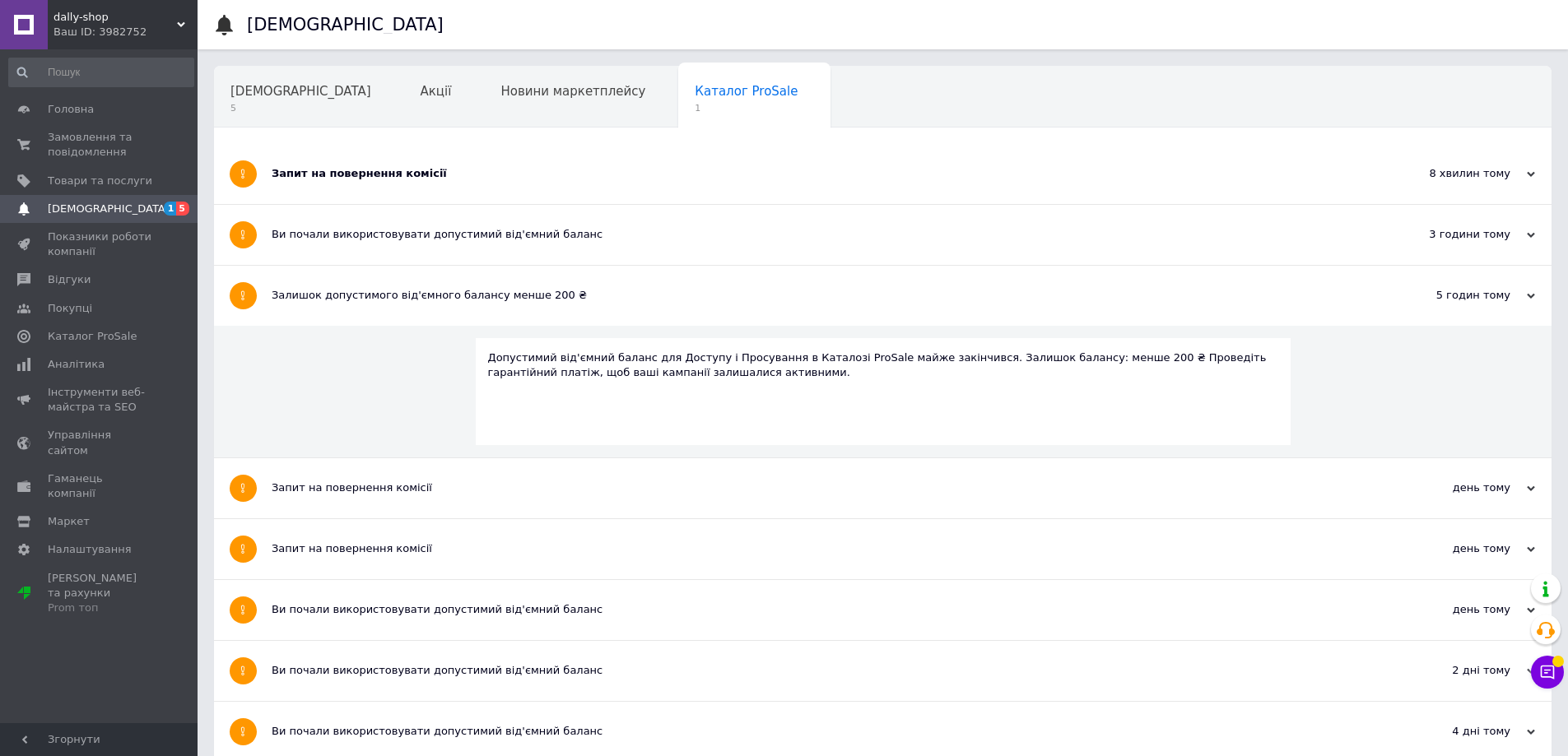
click at [479, 269] on div "Залишок допустимого від'ємного балансу менше 200 ₴" at bounding box center [821, 295] width 1099 height 60
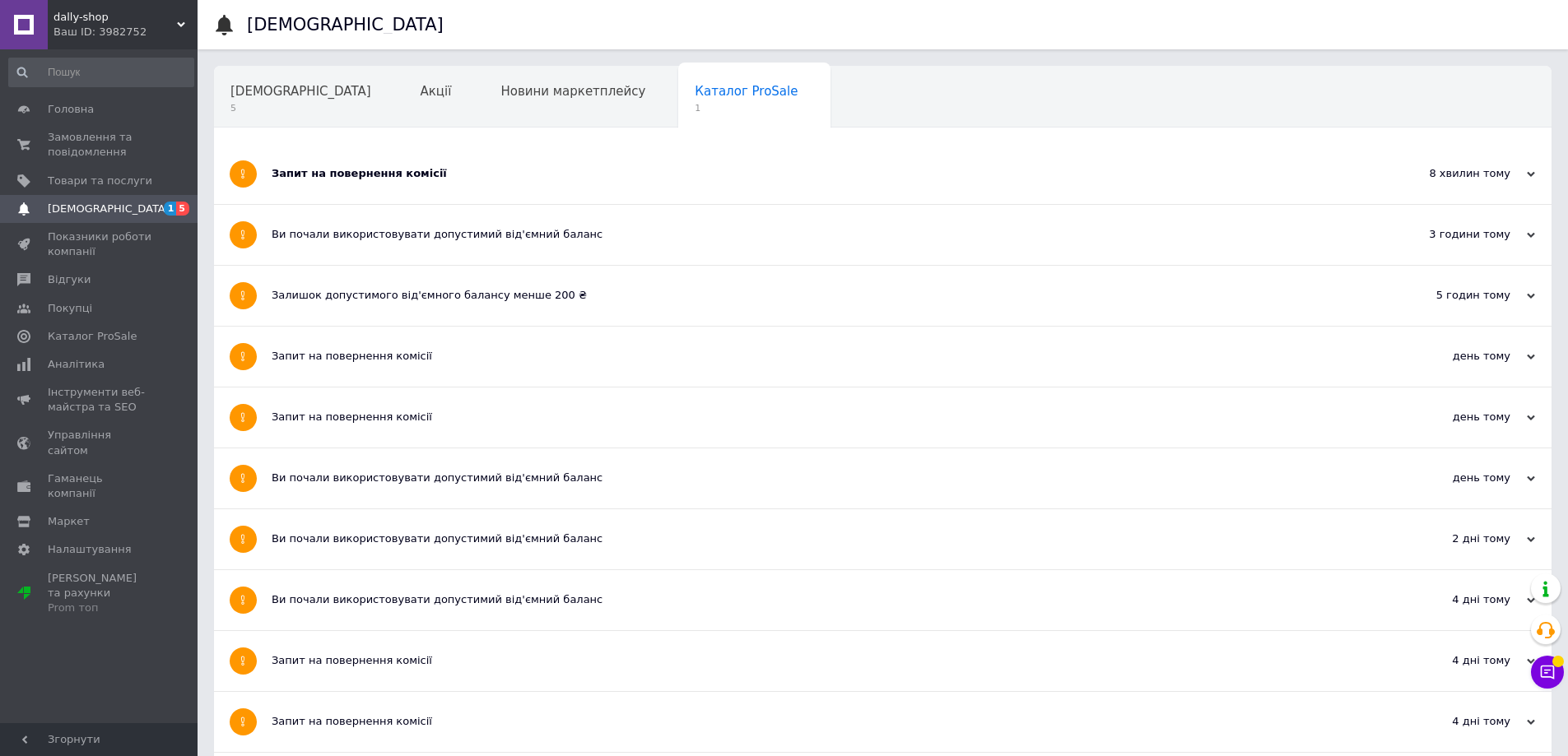
click at [481, 249] on div "Ви почали використовувати допустимий від'ємний баланс" at bounding box center [821, 235] width 1099 height 60
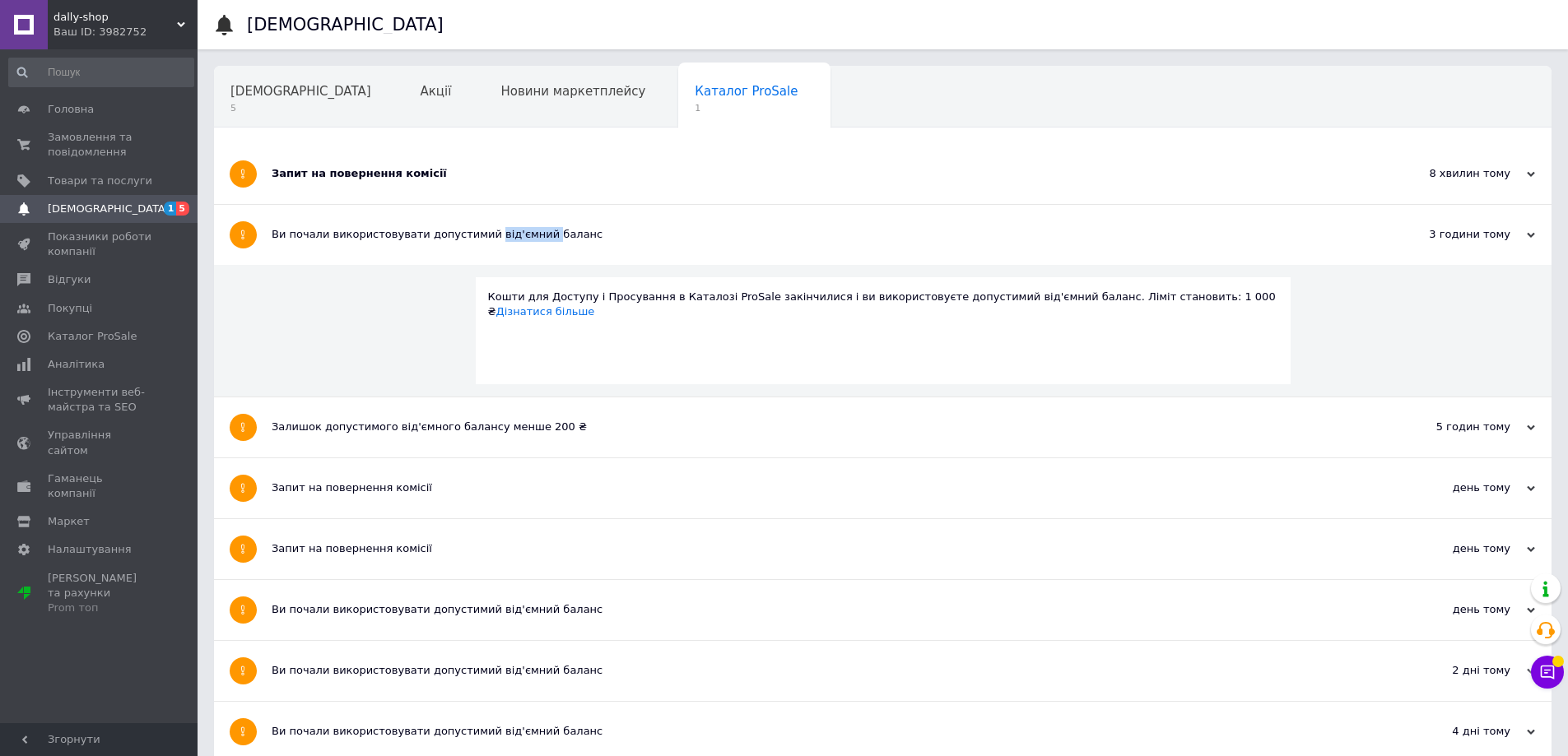
click at [481, 249] on div "Ви почали використовувати допустимий від'ємний баланс" at bounding box center [821, 235] width 1099 height 60
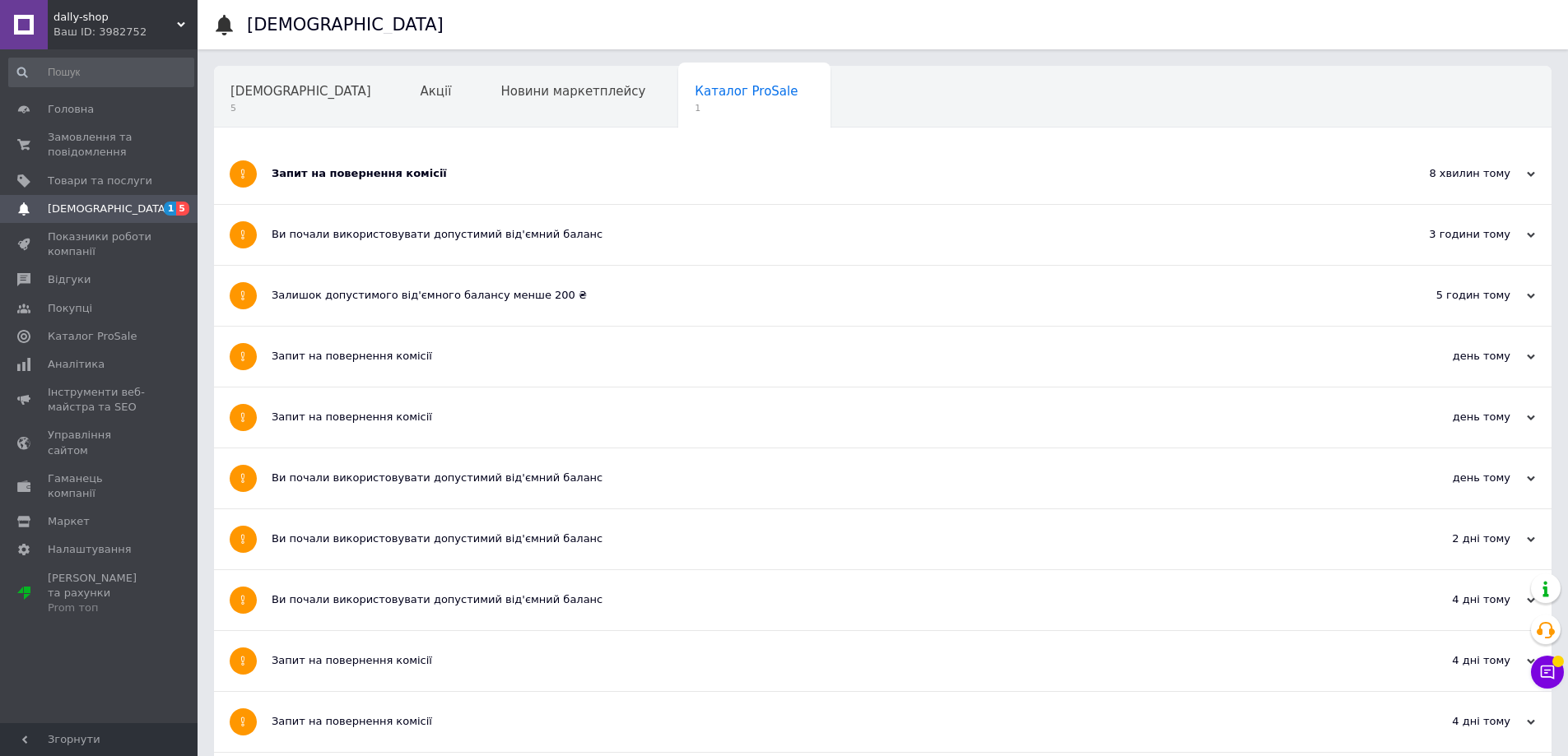
click at [512, 353] on div "Запит на повернення комісії" at bounding box center [821, 356] width 1099 height 15
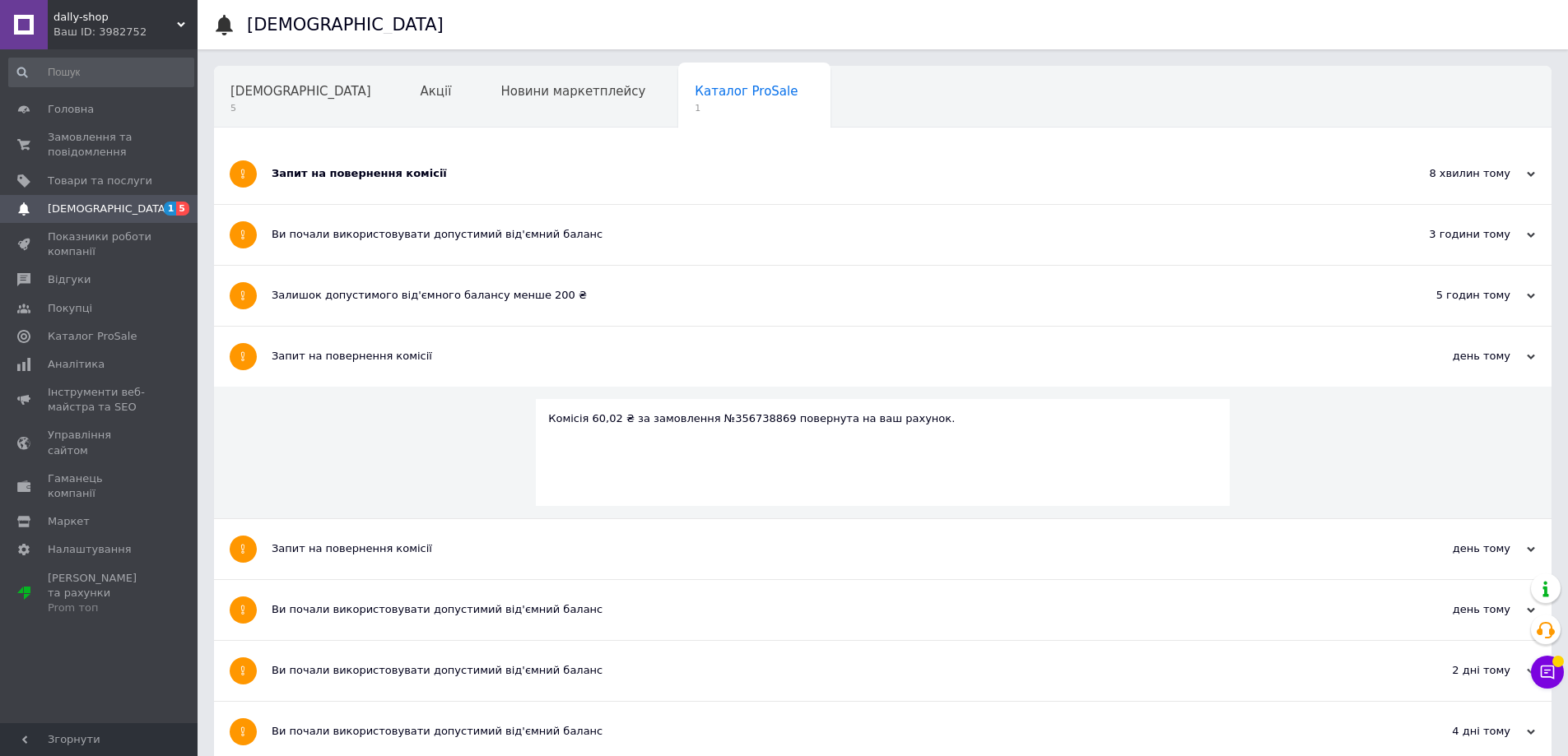
click at [512, 354] on div "Запит на повернення комісії" at bounding box center [821, 356] width 1099 height 15
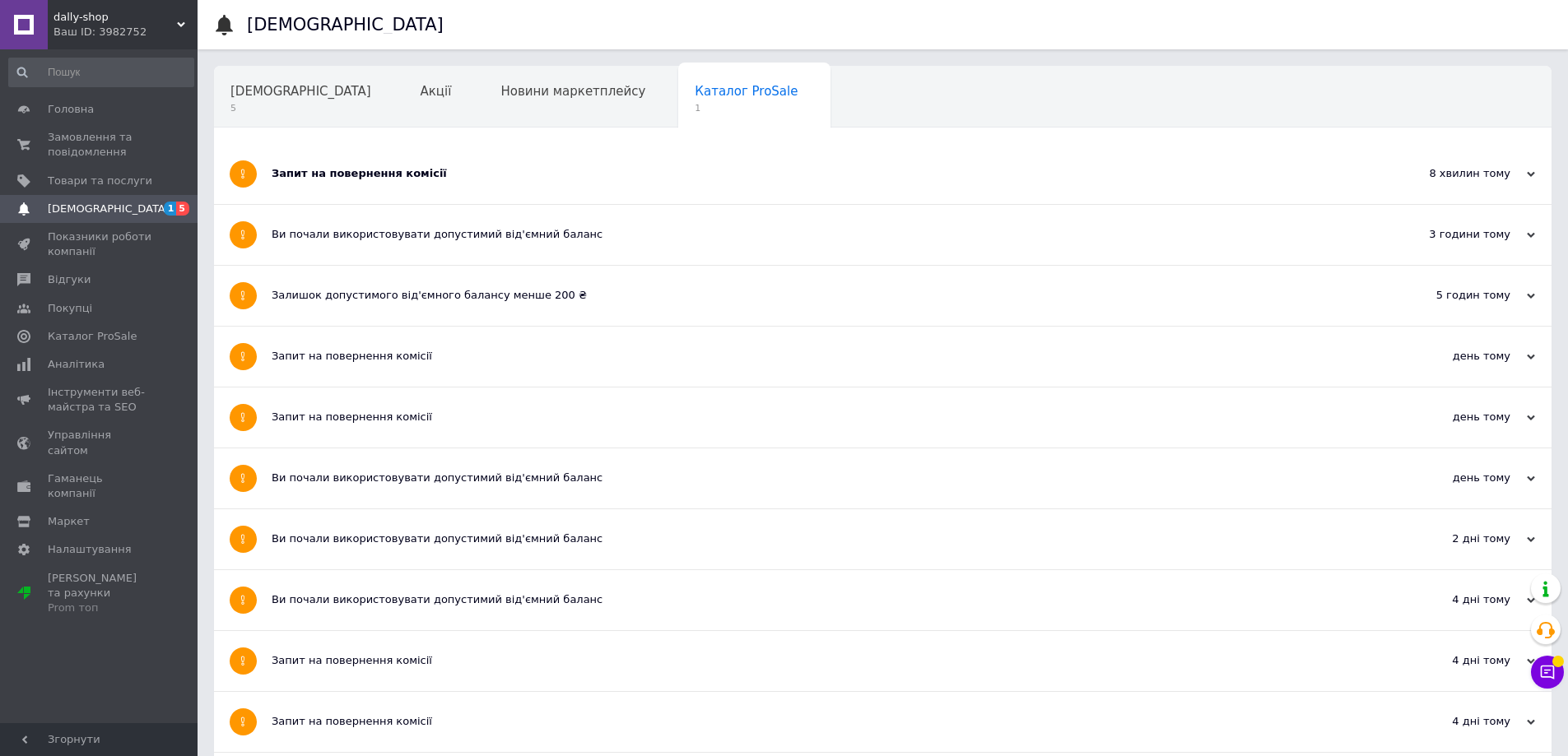
click at [521, 410] on div "Запит на повернення комісії" at bounding box center [821, 417] width 1099 height 15
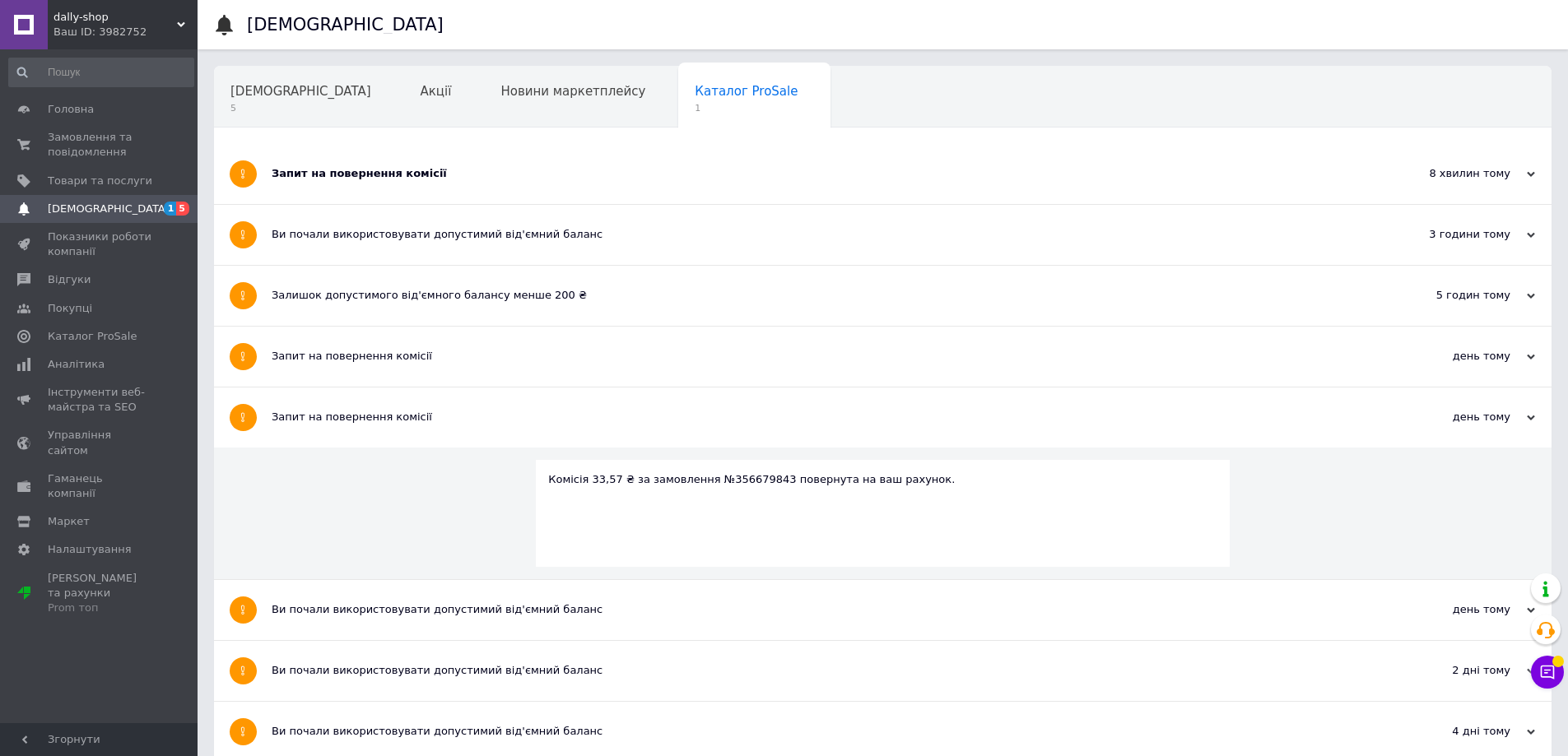
click at [521, 410] on div "Запит на повернення комісії" at bounding box center [821, 417] width 1099 height 15
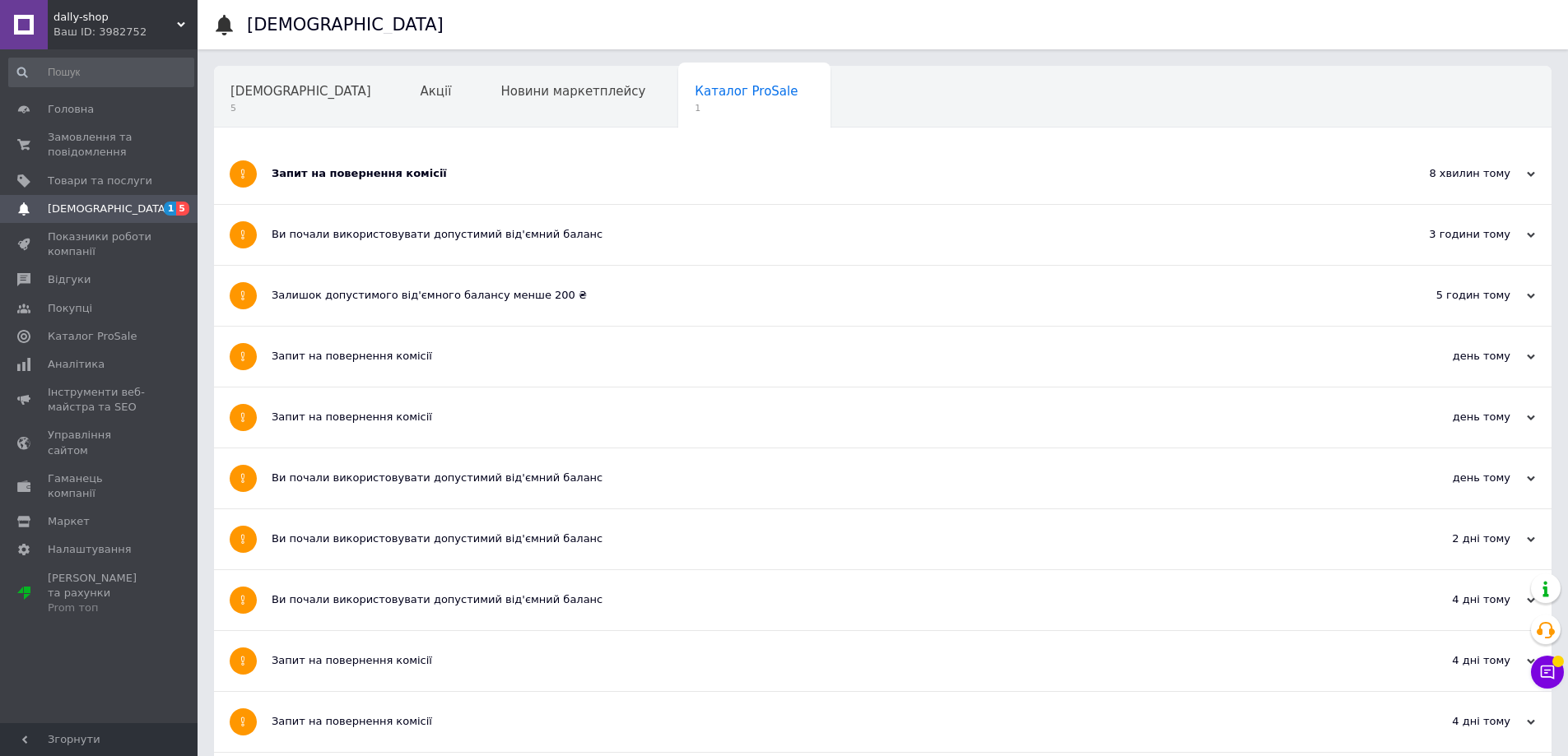
click at [534, 457] on div "Ви почали використовувати допустимий від'ємний баланс" at bounding box center [821, 478] width 1099 height 60
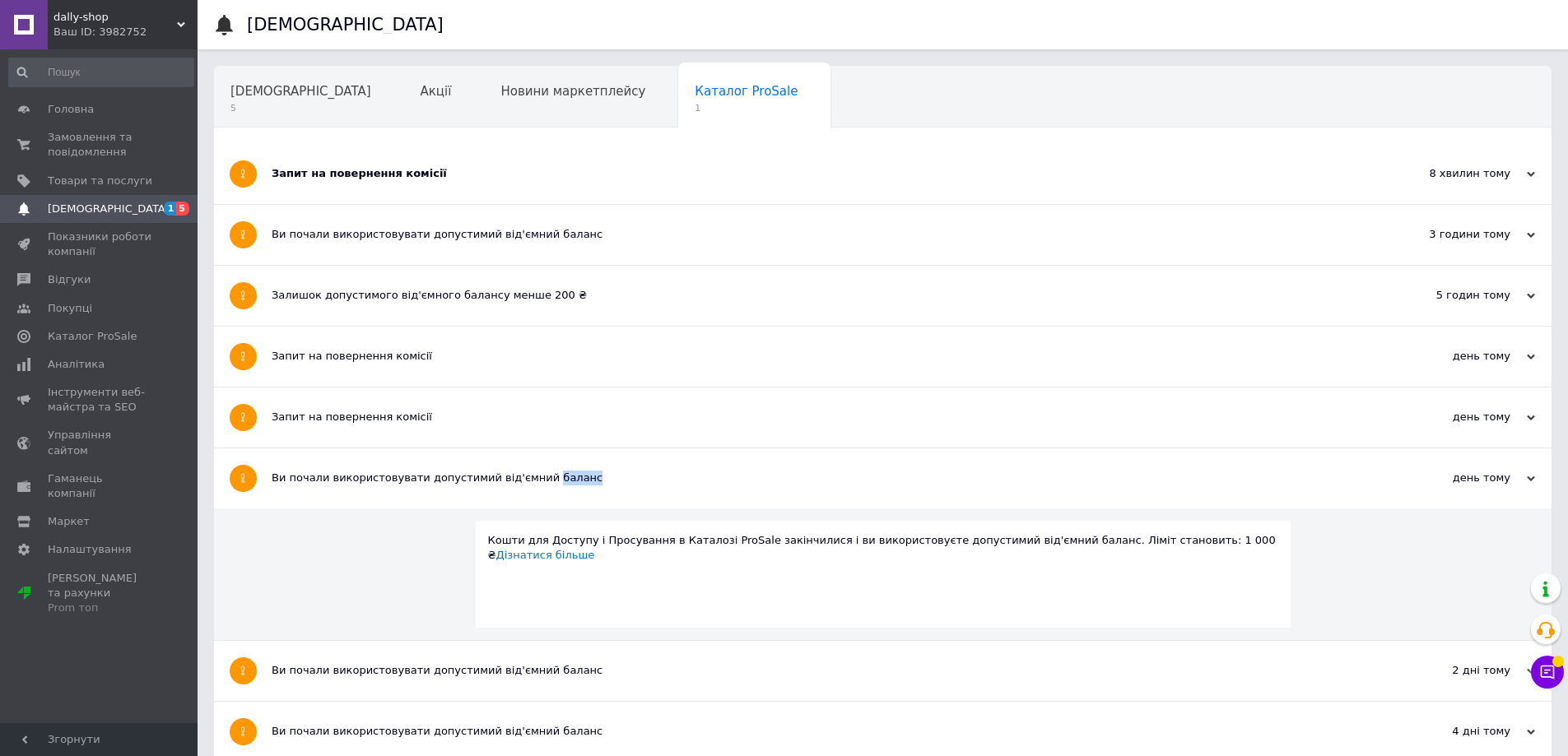
click at [534, 457] on div "Ви почали використовувати допустимий від'ємний баланс" at bounding box center [821, 478] width 1099 height 60
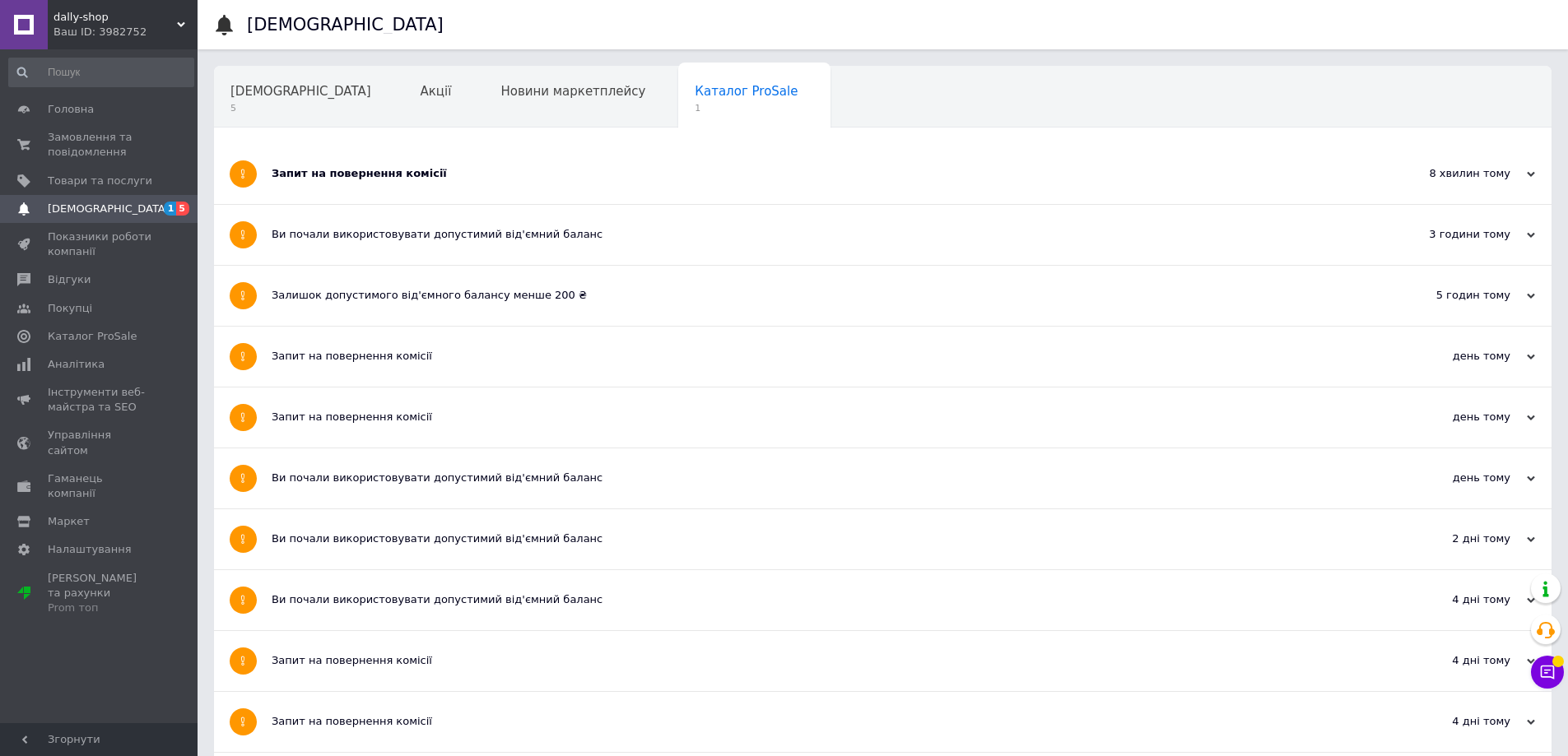
click at [585, 540] on div "Ви почали використовувати допустимий від'ємний баланс" at bounding box center [821, 539] width 1099 height 15
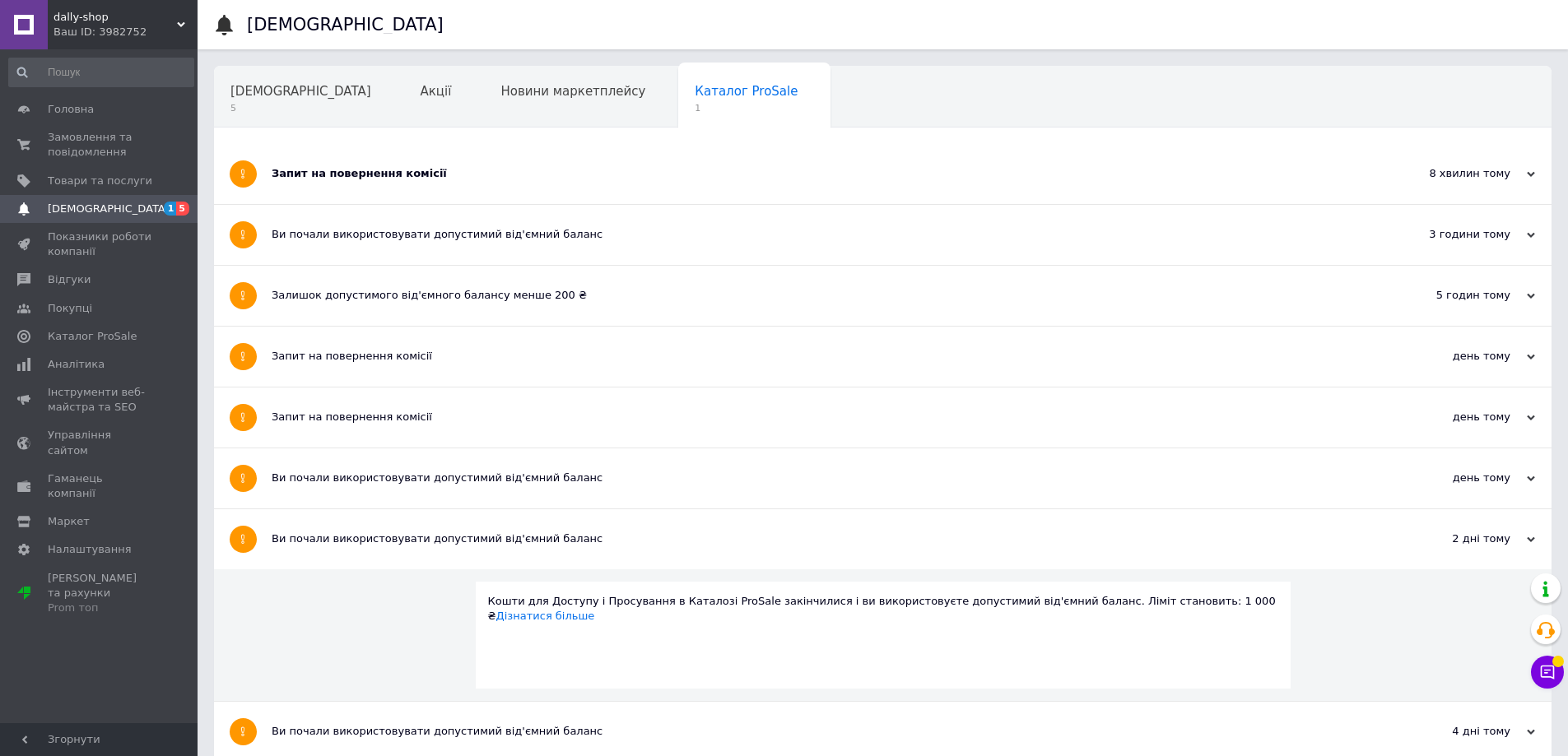
click at [585, 540] on div "Ви почали використовувати допустимий від'ємний баланс" at bounding box center [821, 539] width 1099 height 15
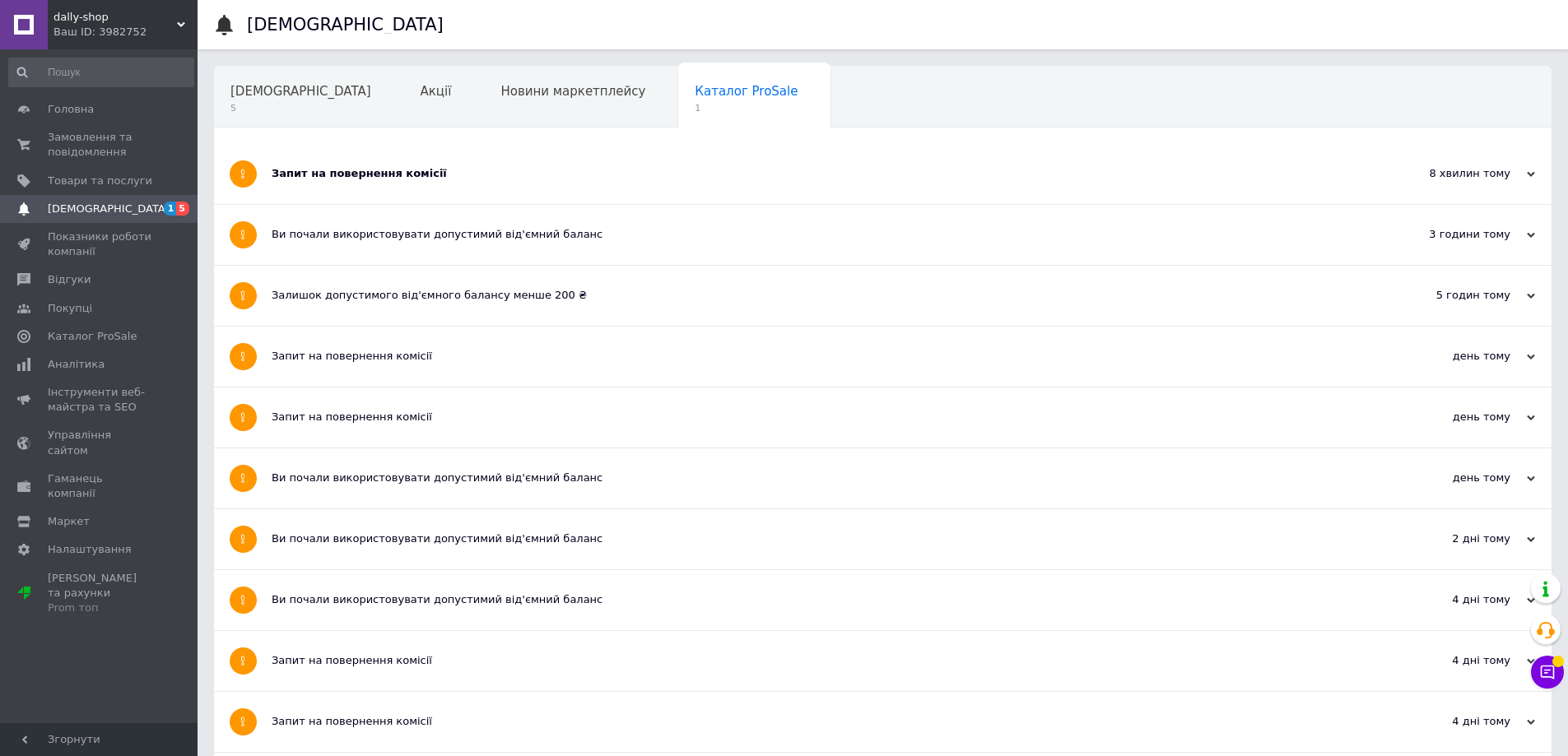
click at [603, 585] on div "Ви почали використовувати допустимий від'ємний баланс" at bounding box center [821, 600] width 1099 height 60
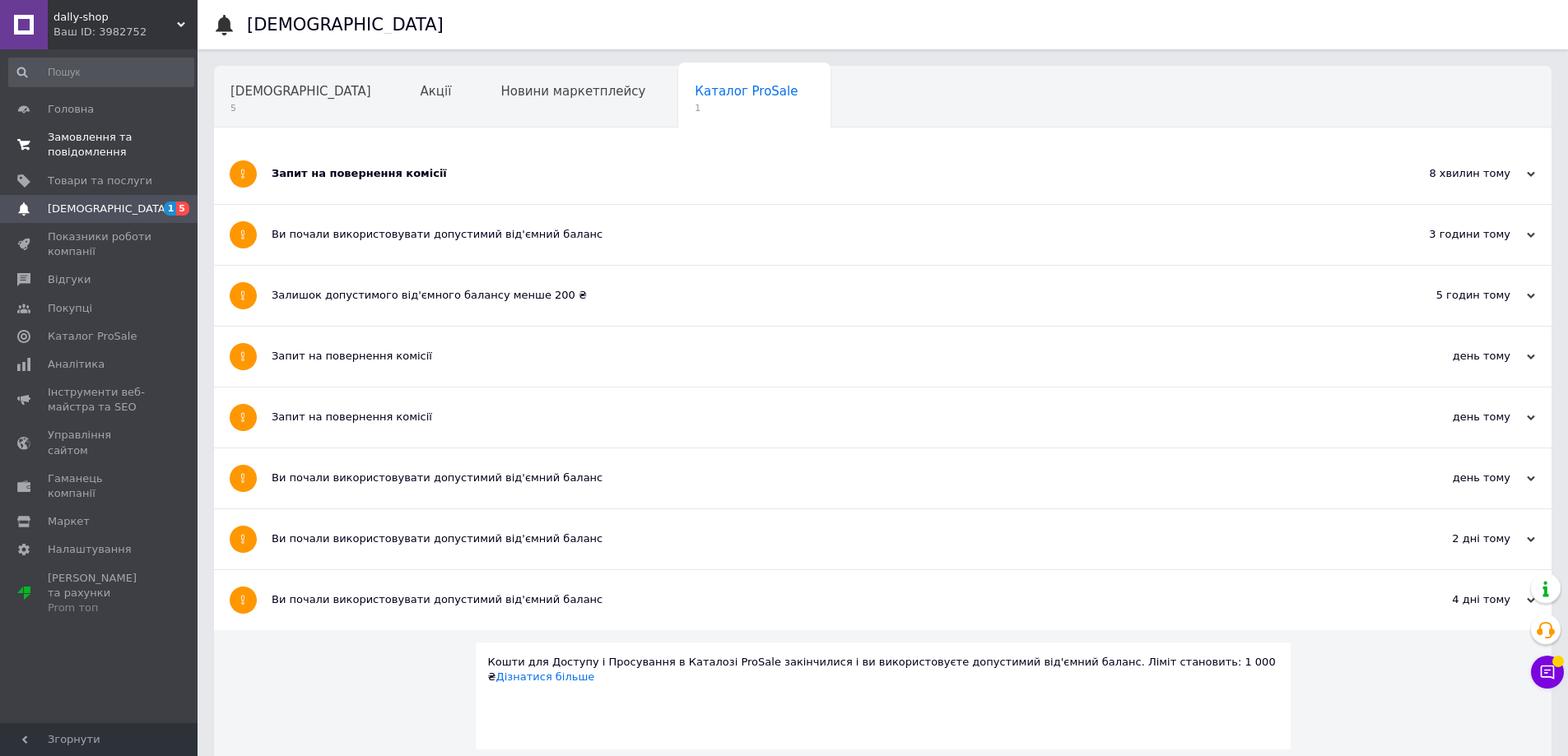
click at [122, 148] on span "Замовлення та повідомлення" at bounding box center [100, 145] width 105 height 29
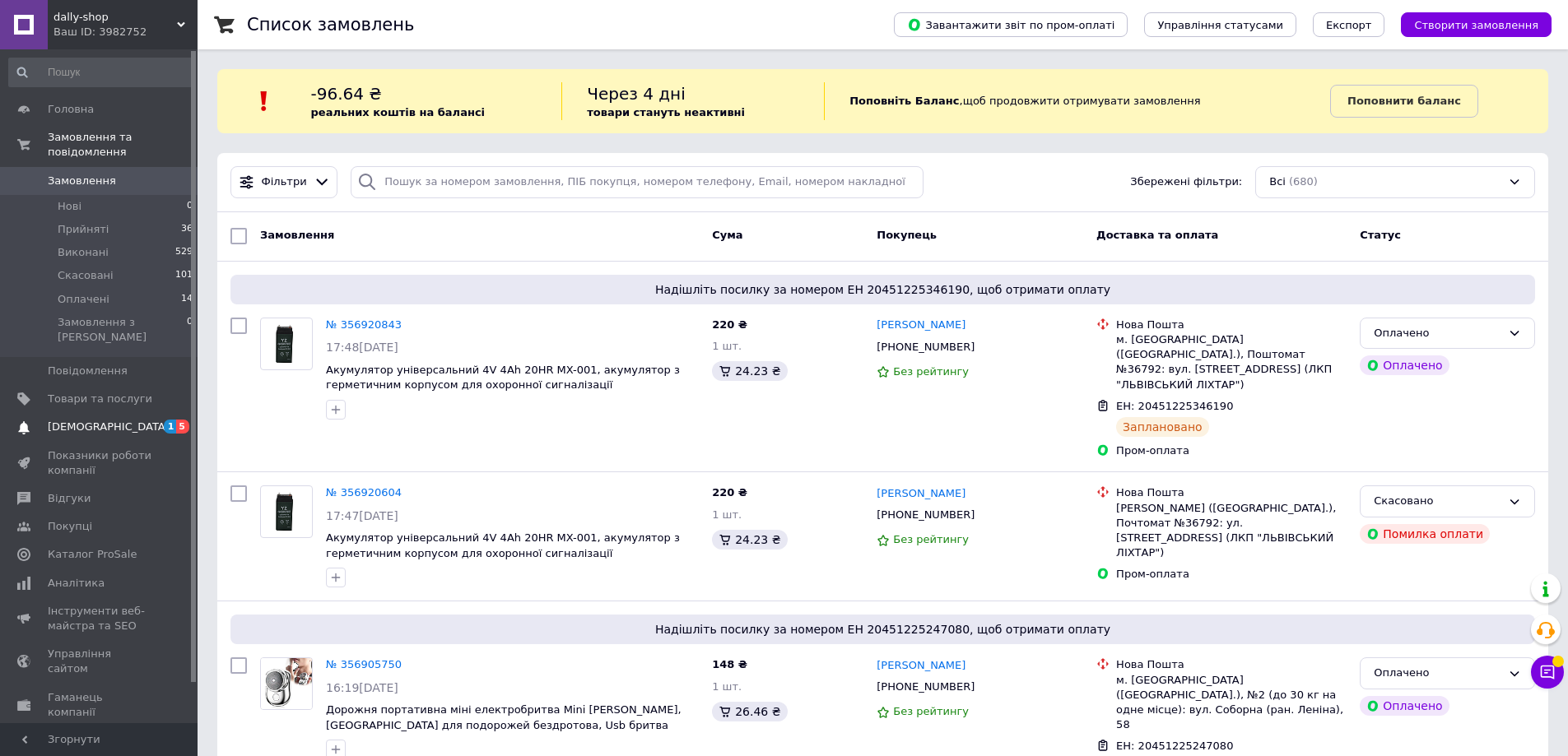
click at [173, 420] on span "1" at bounding box center [170, 427] width 13 height 14
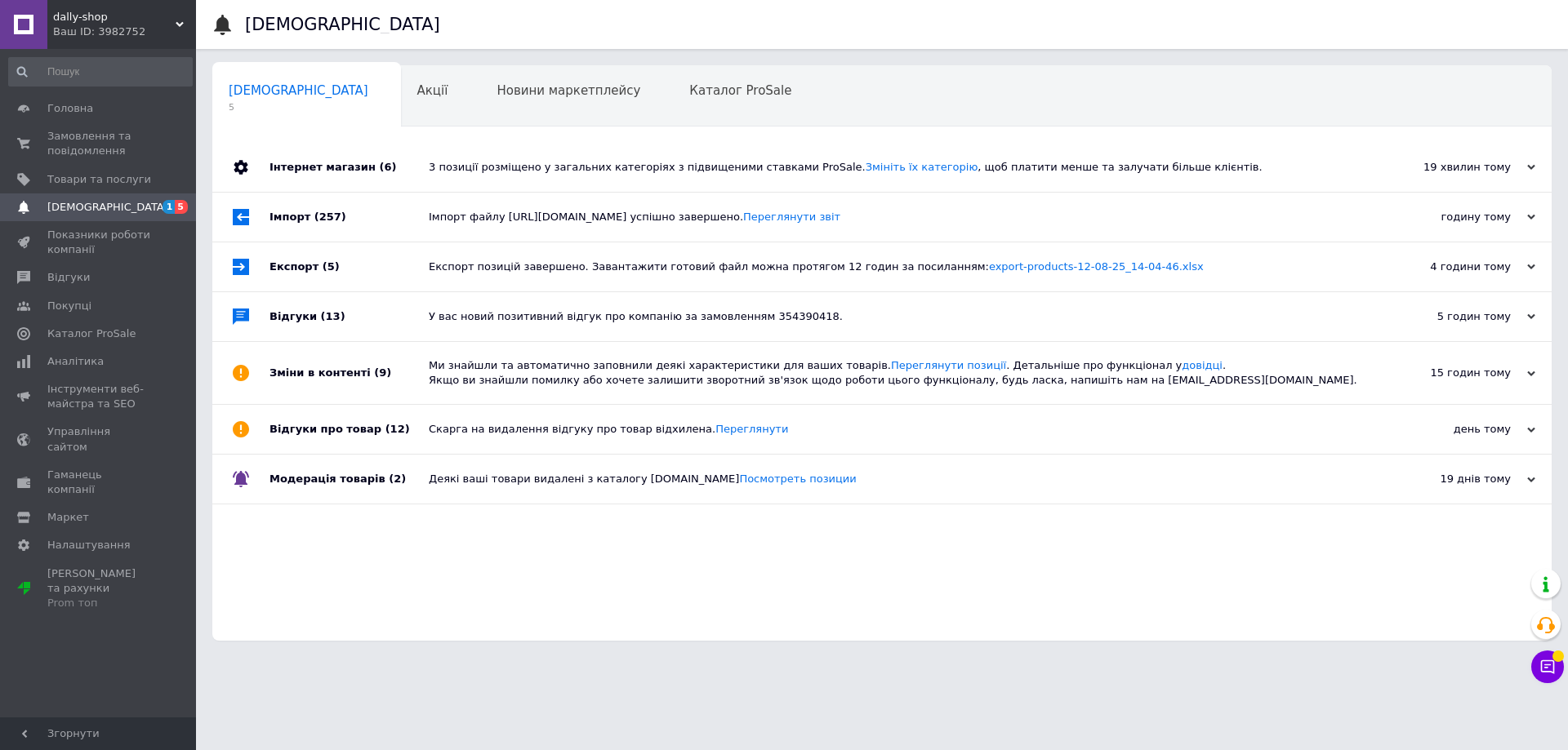
click at [131, 22] on span "dally-shop" at bounding box center [114, 16] width 123 height 15
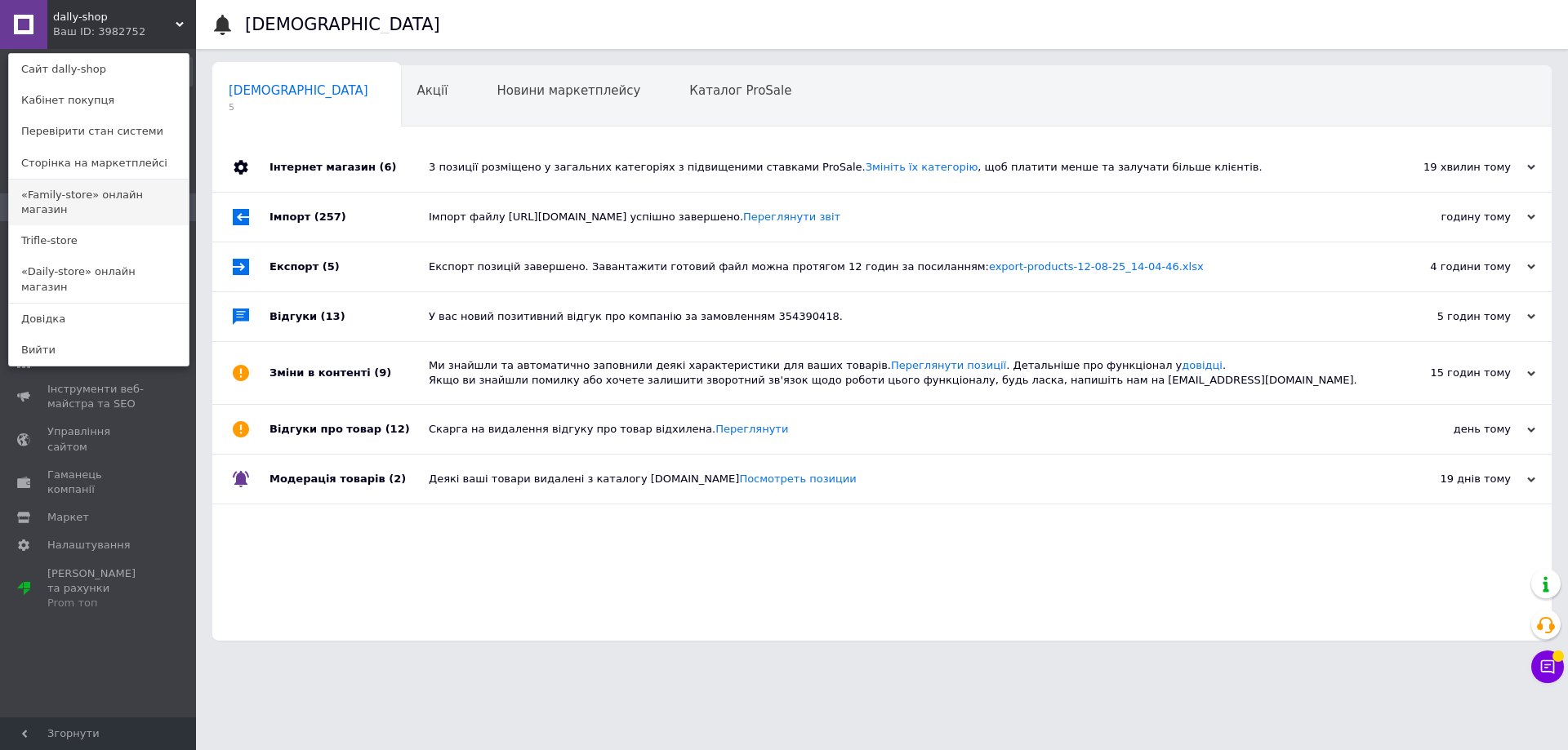
click at [67, 198] on link "«Family-store» онлайн магазин" at bounding box center [98, 202] width 180 height 46
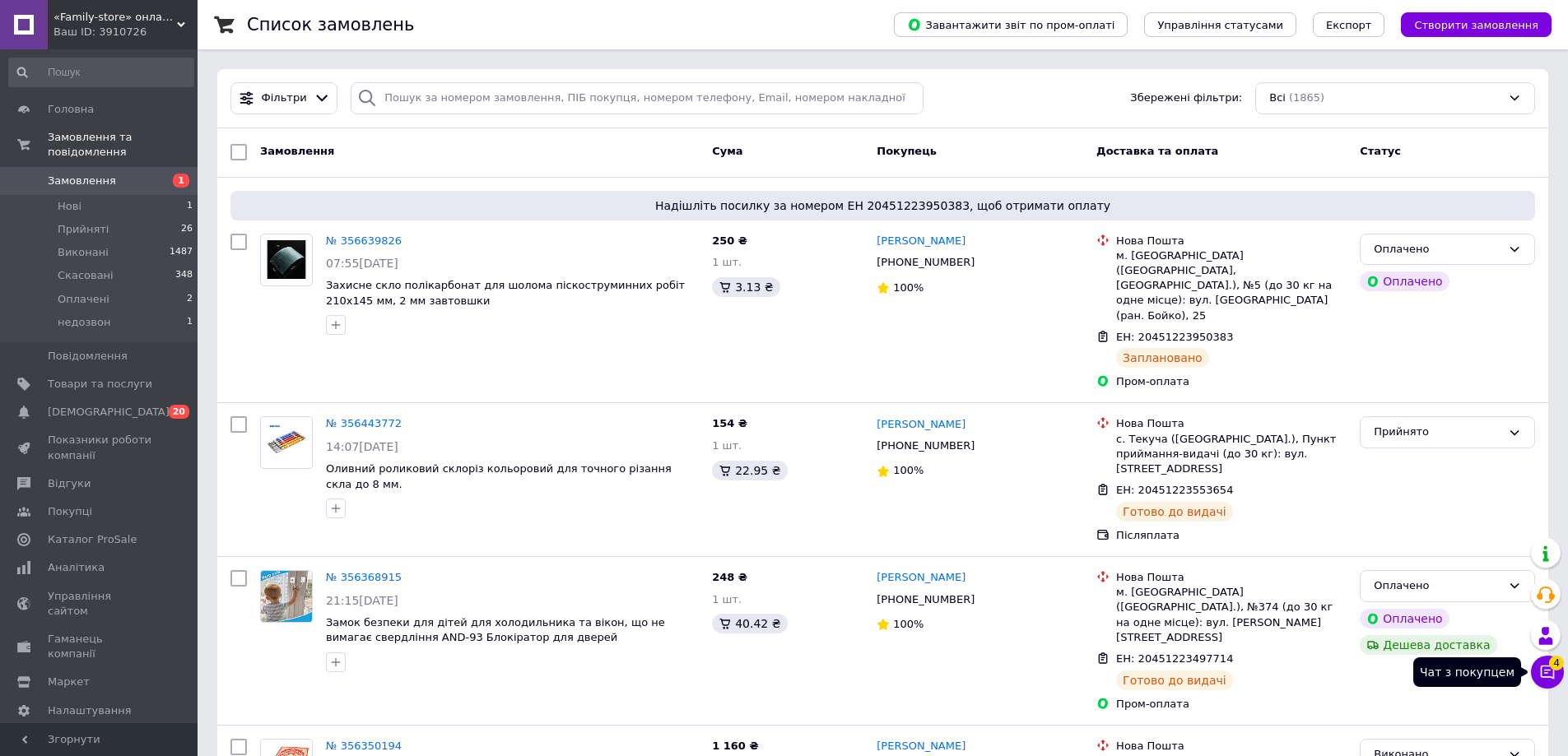
click at [1545, 673] on icon at bounding box center [1547, 673] width 14 height 14
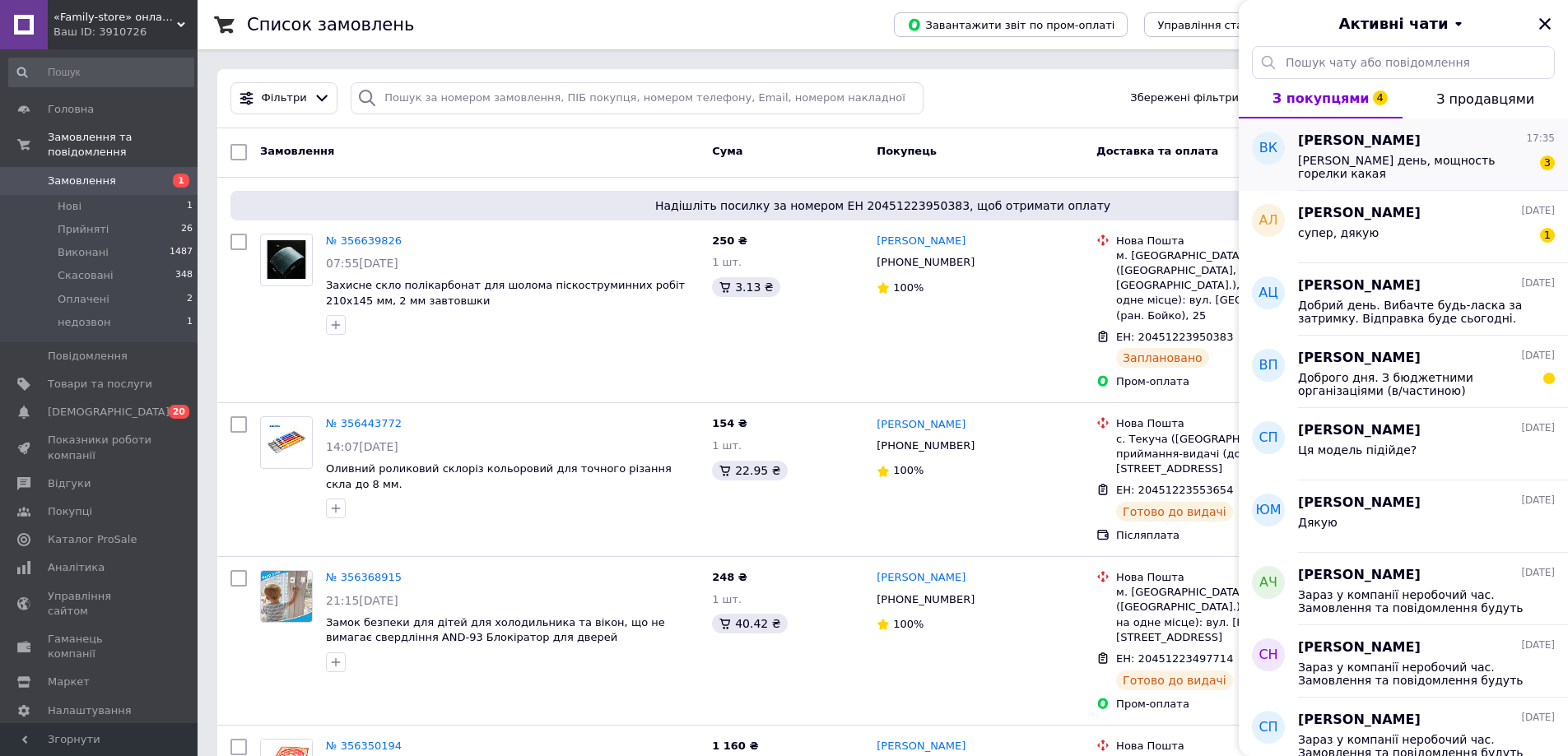
click at [1416, 174] on span "[PERSON_NAME] день, мощность горелки какая" at bounding box center [1415, 167] width 234 height 26
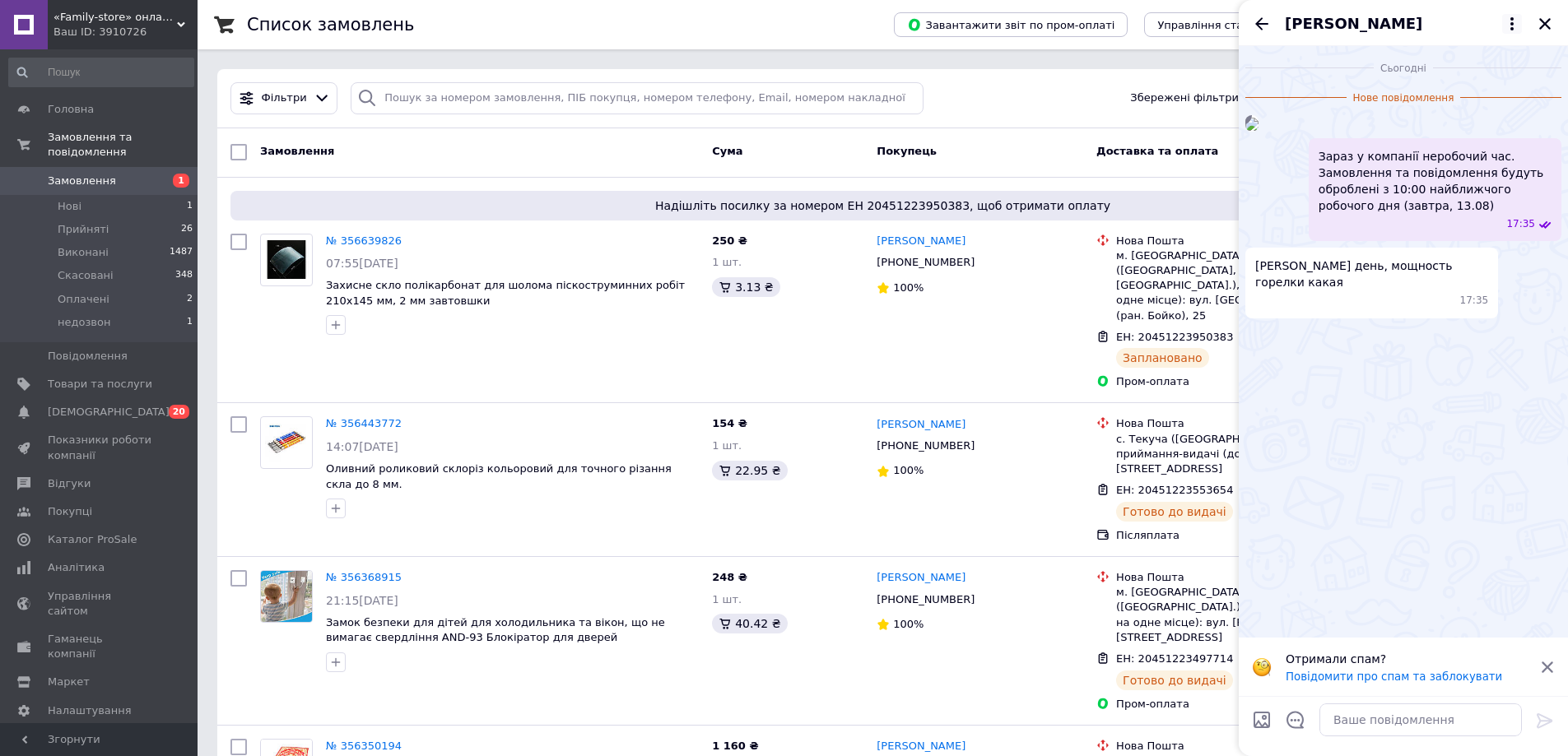
click at [1514, 24] on icon at bounding box center [1512, 23] width 20 height 20
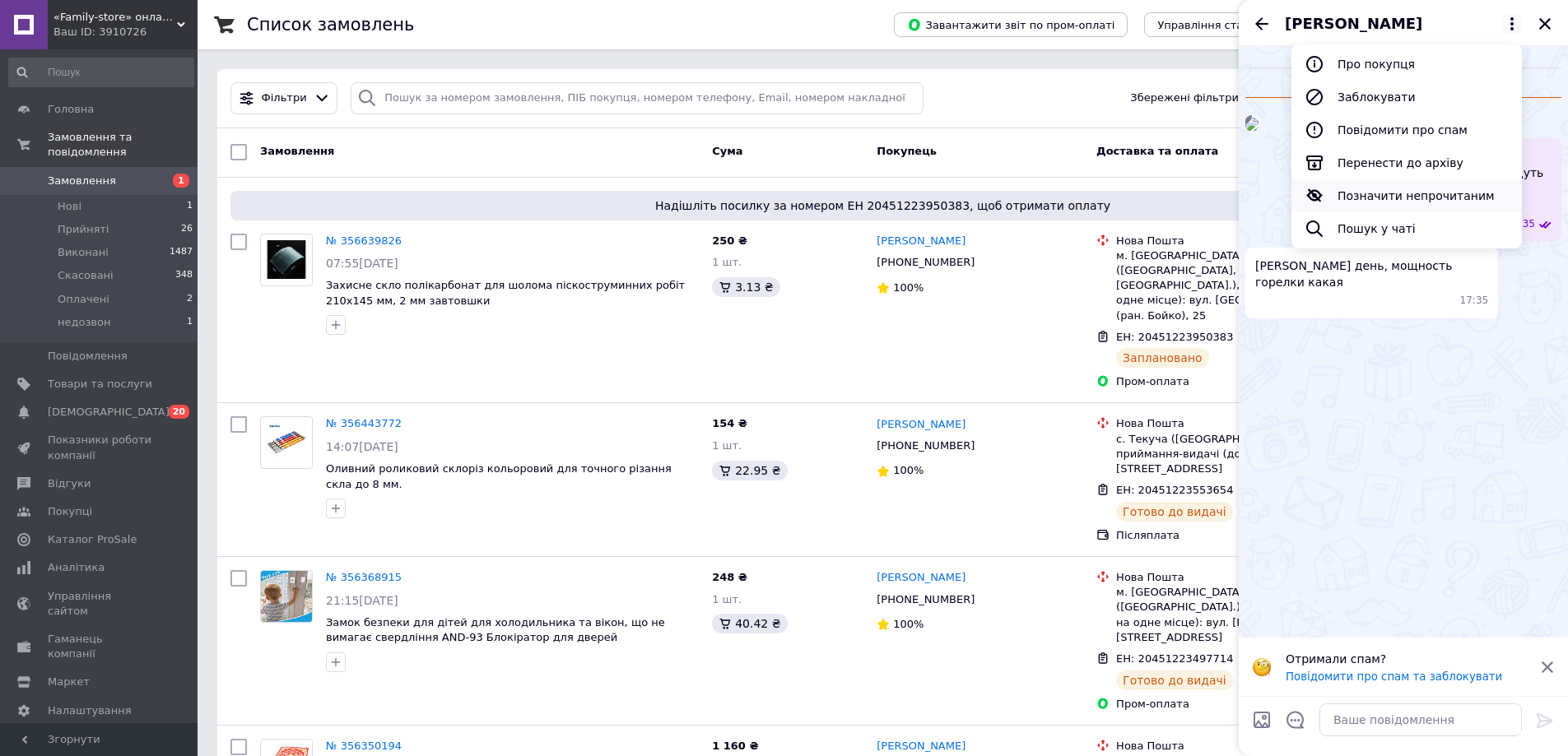
click at [1377, 191] on button "Позначити непрочитаним" at bounding box center [1406, 196] width 230 height 33
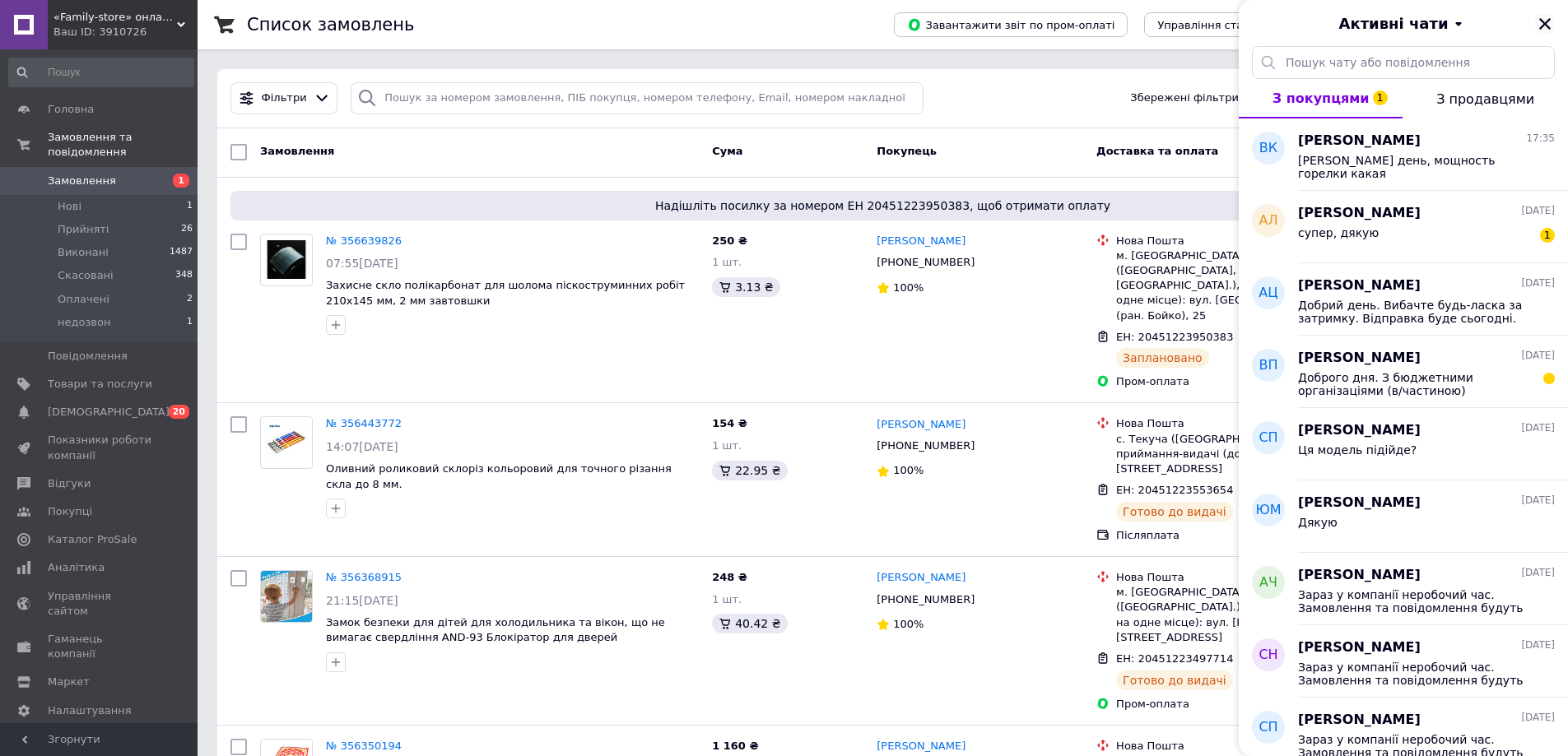
click at [1542, 24] on icon "Закрити" at bounding box center [1544, 23] width 15 height 15
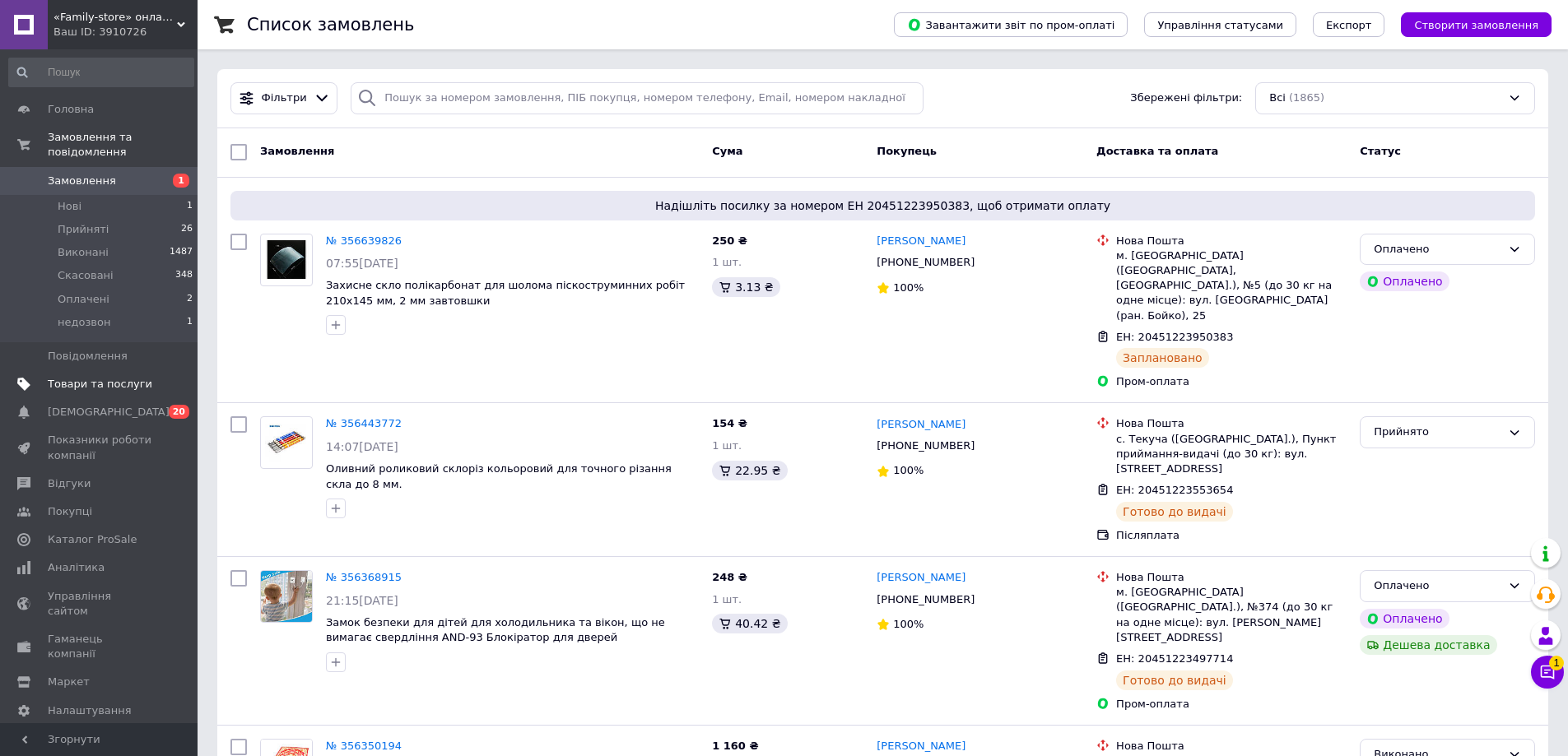
click at [91, 377] on span "Товари та послуги" at bounding box center [100, 384] width 105 height 15
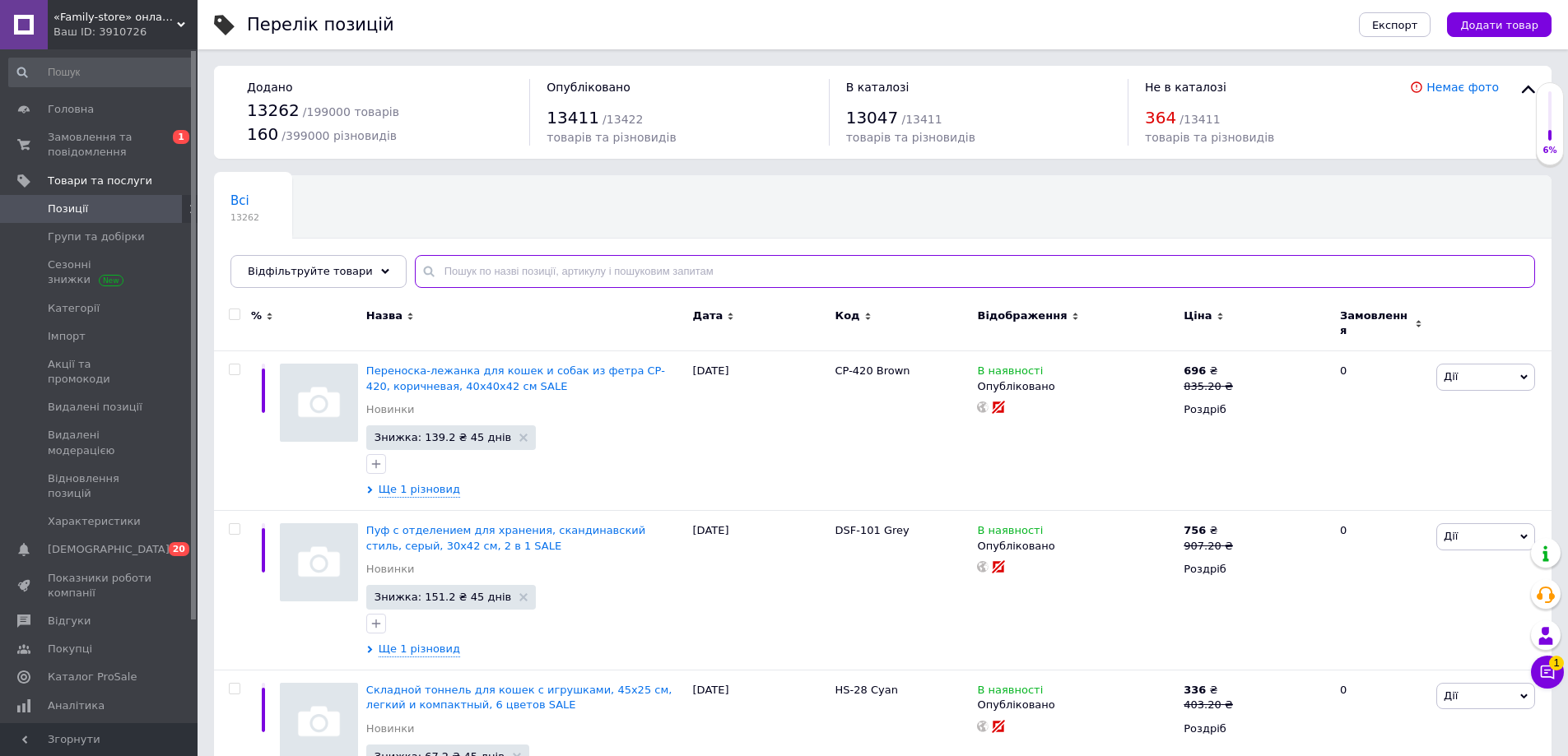
click at [490, 275] on input "text" at bounding box center [975, 272] width 1120 height 33
type input "горелка"
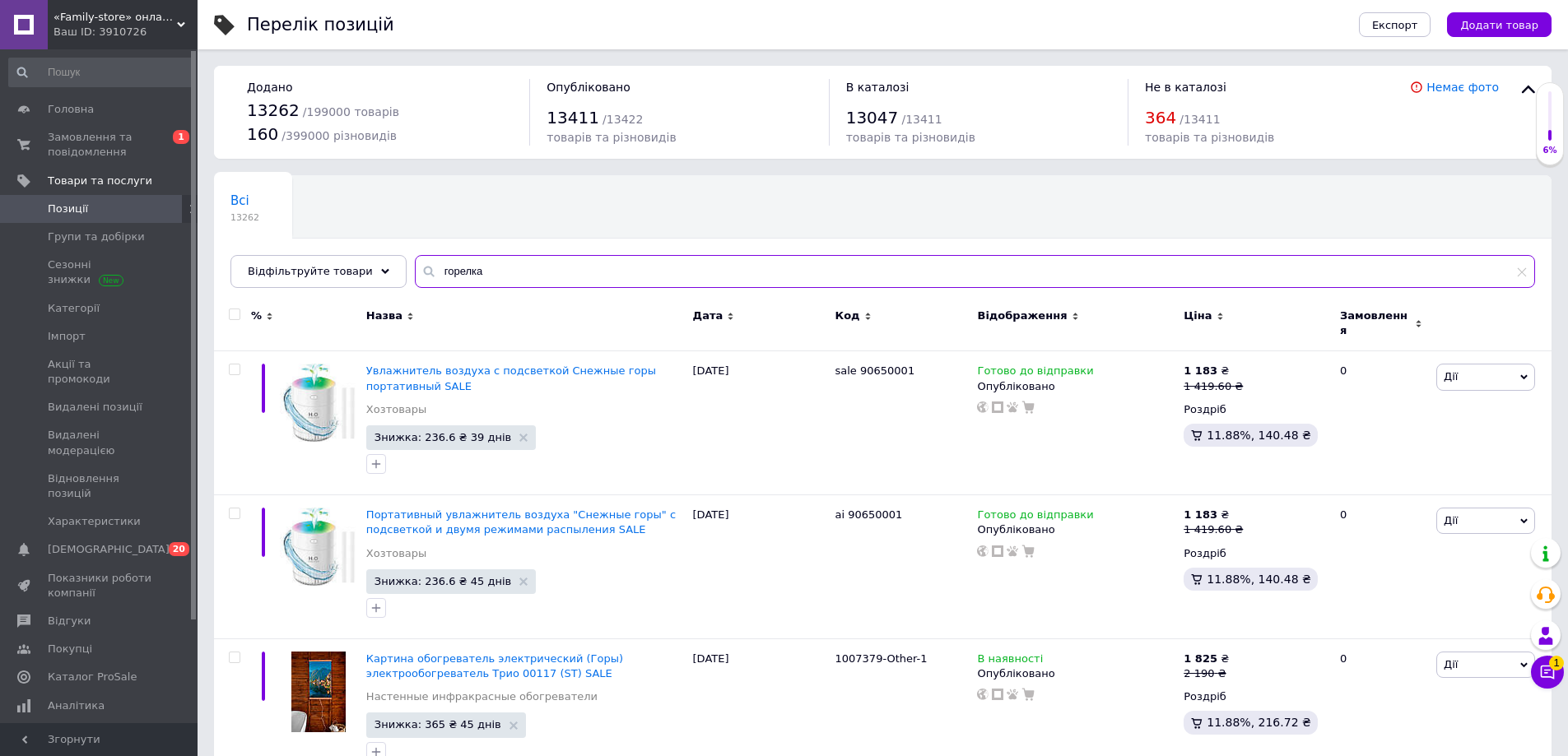
drag, startPoint x: 463, startPoint y: 273, endPoint x: 405, endPoint y: 283, distance: 58.9
click at [415, 283] on input "горелка" at bounding box center [975, 272] width 1120 height 33
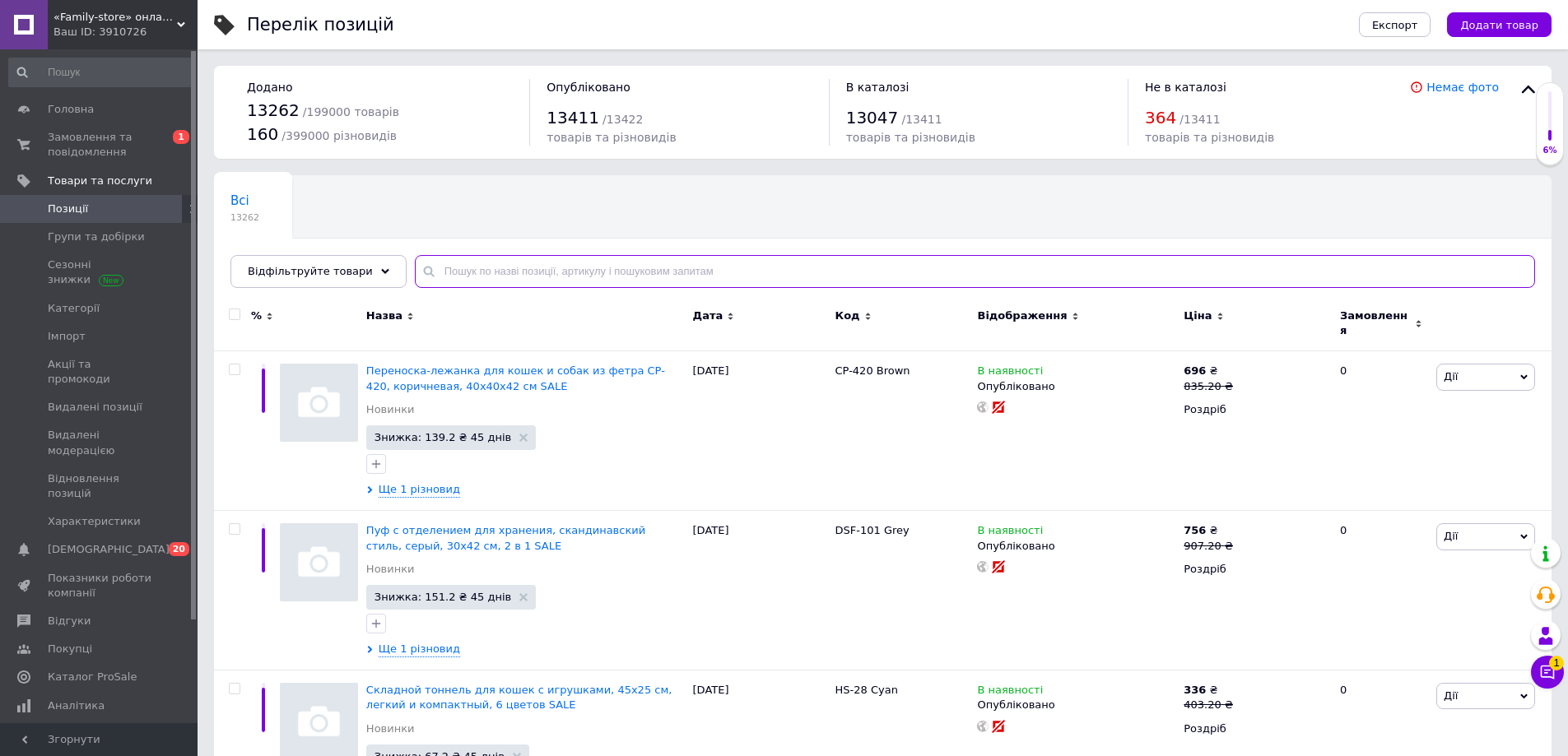
click at [494, 273] on input "text" at bounding box center [975, 272] width 1120 height 33
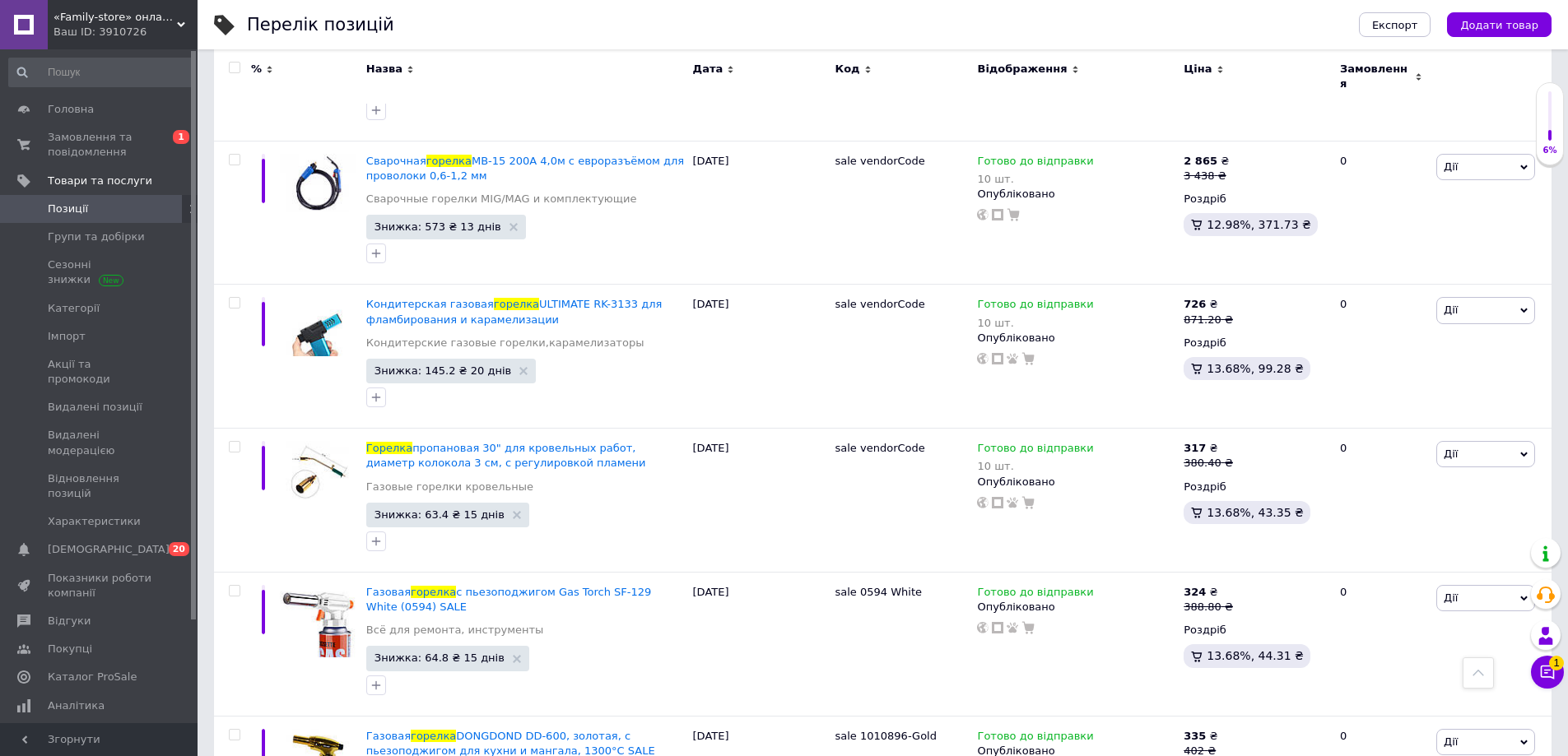
scroll to position [6859, 0]
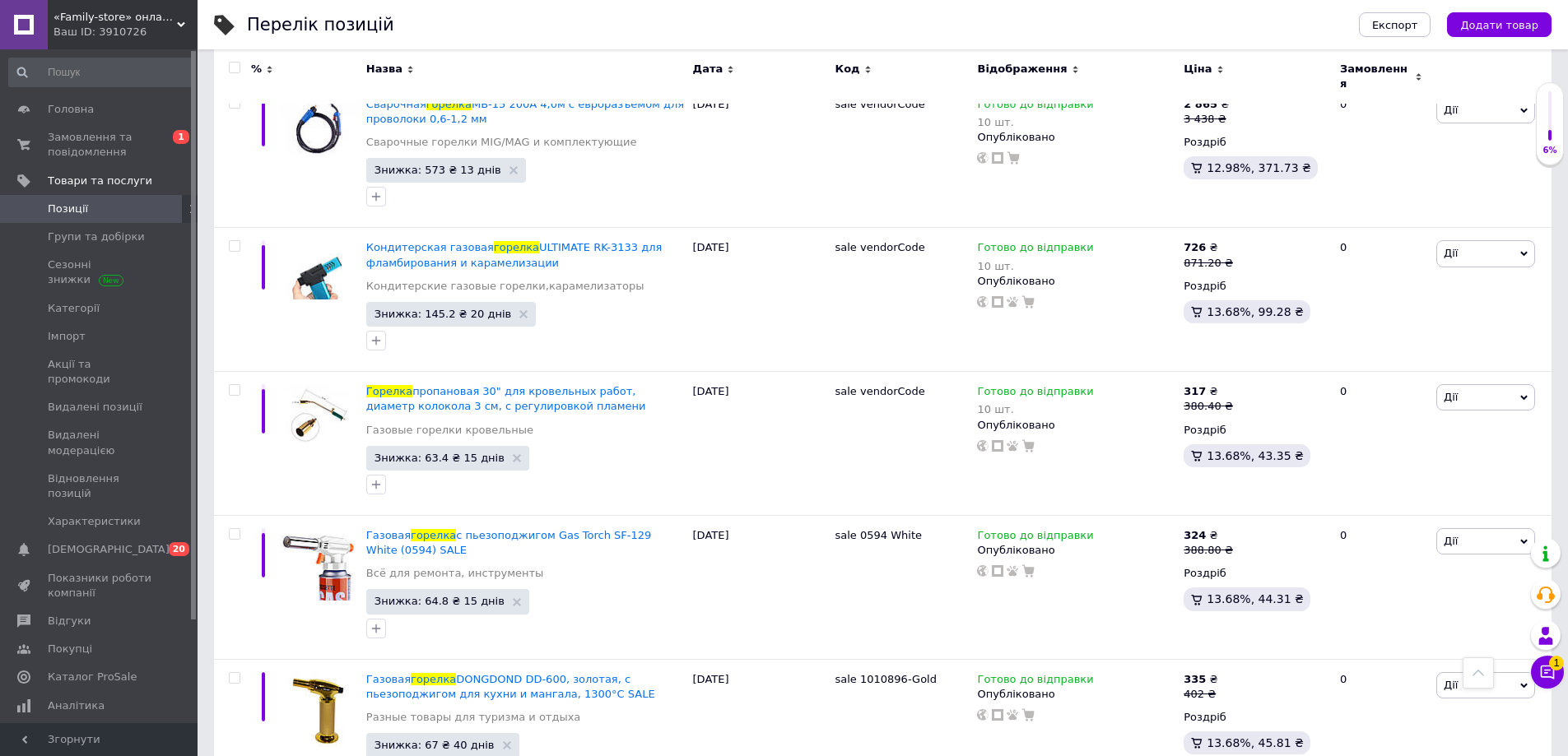
type input "горелка"
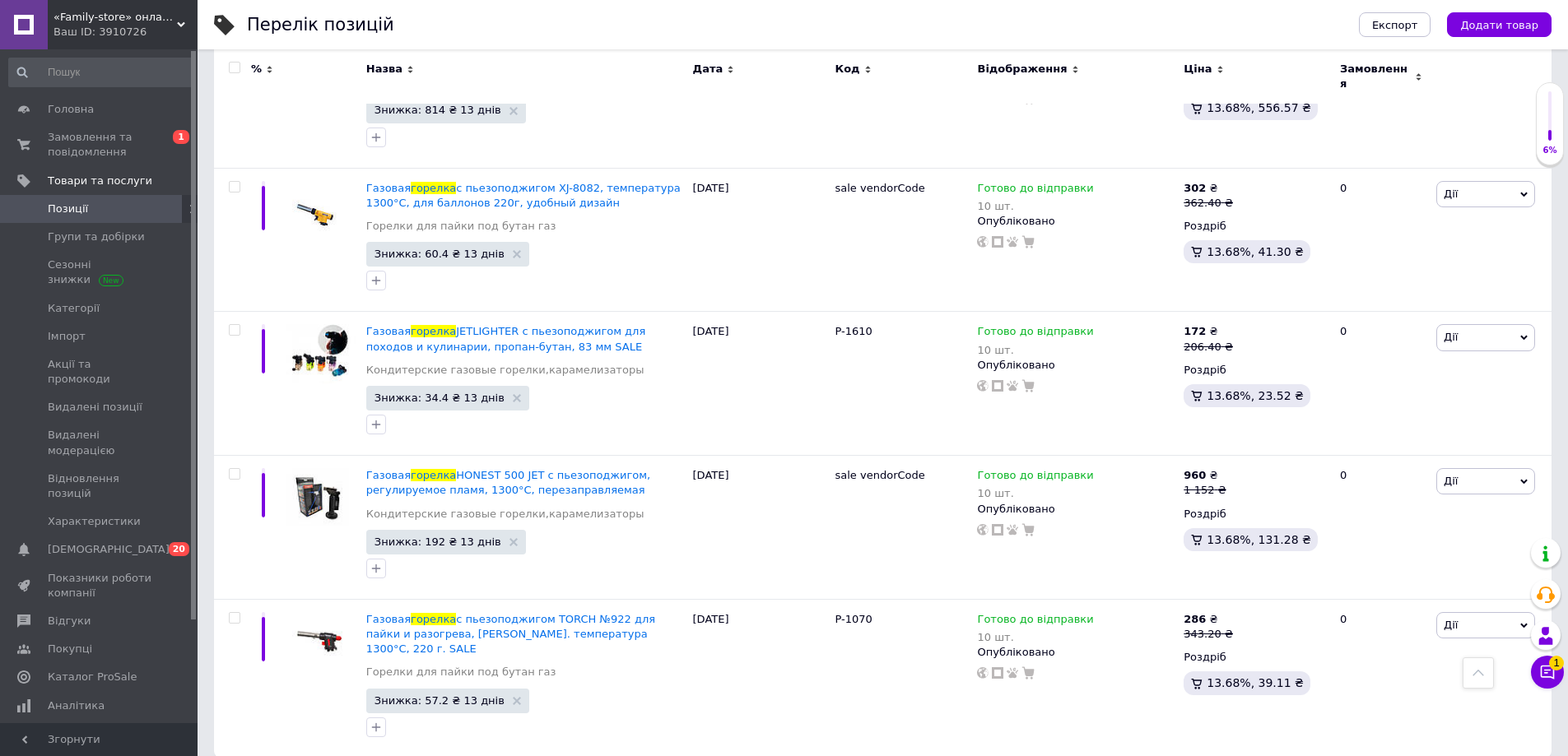
scroll to position [6845, 0]
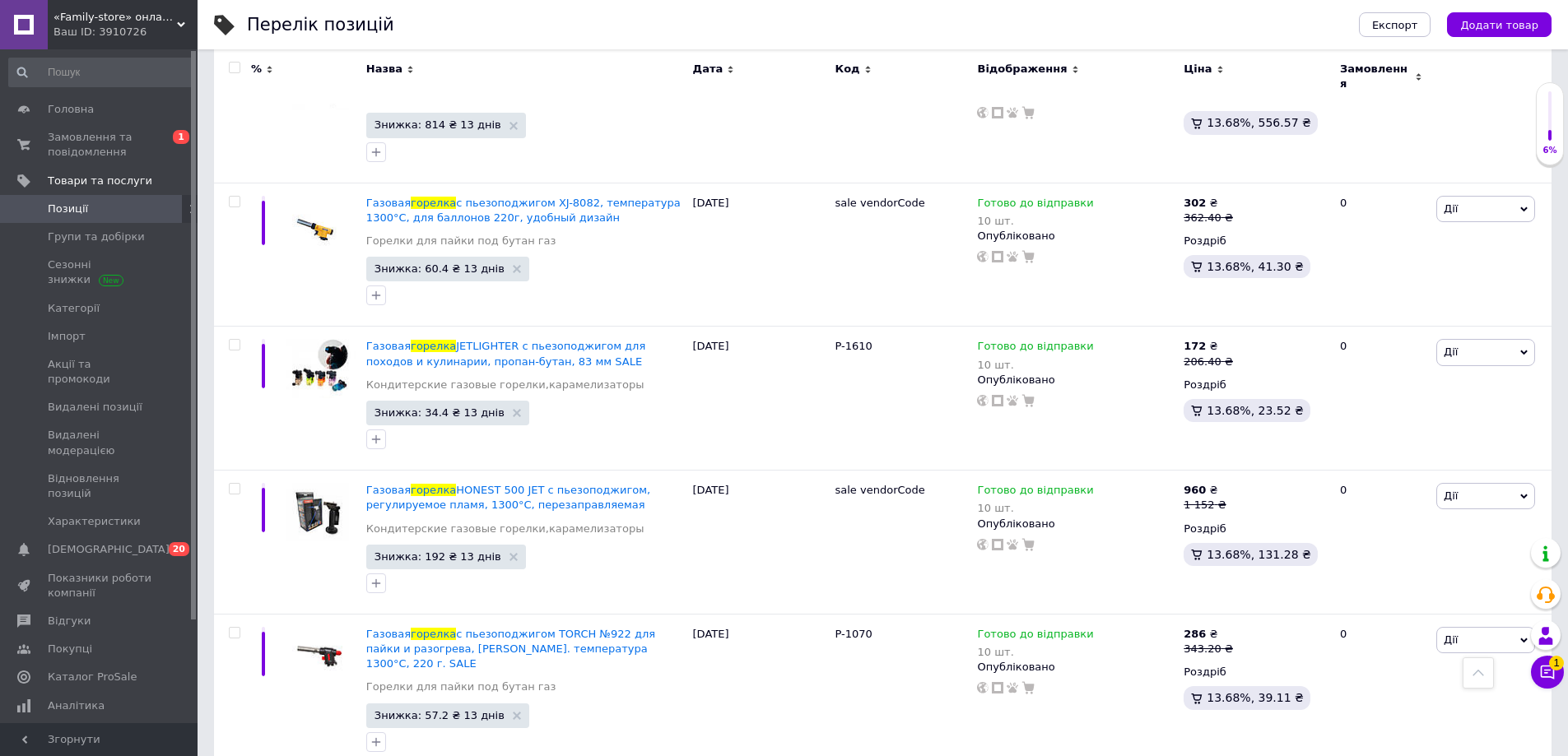
click at [122, 31] on div "Ваш ID: 3910726" at bounding box center [126, 32] width 144 height 15
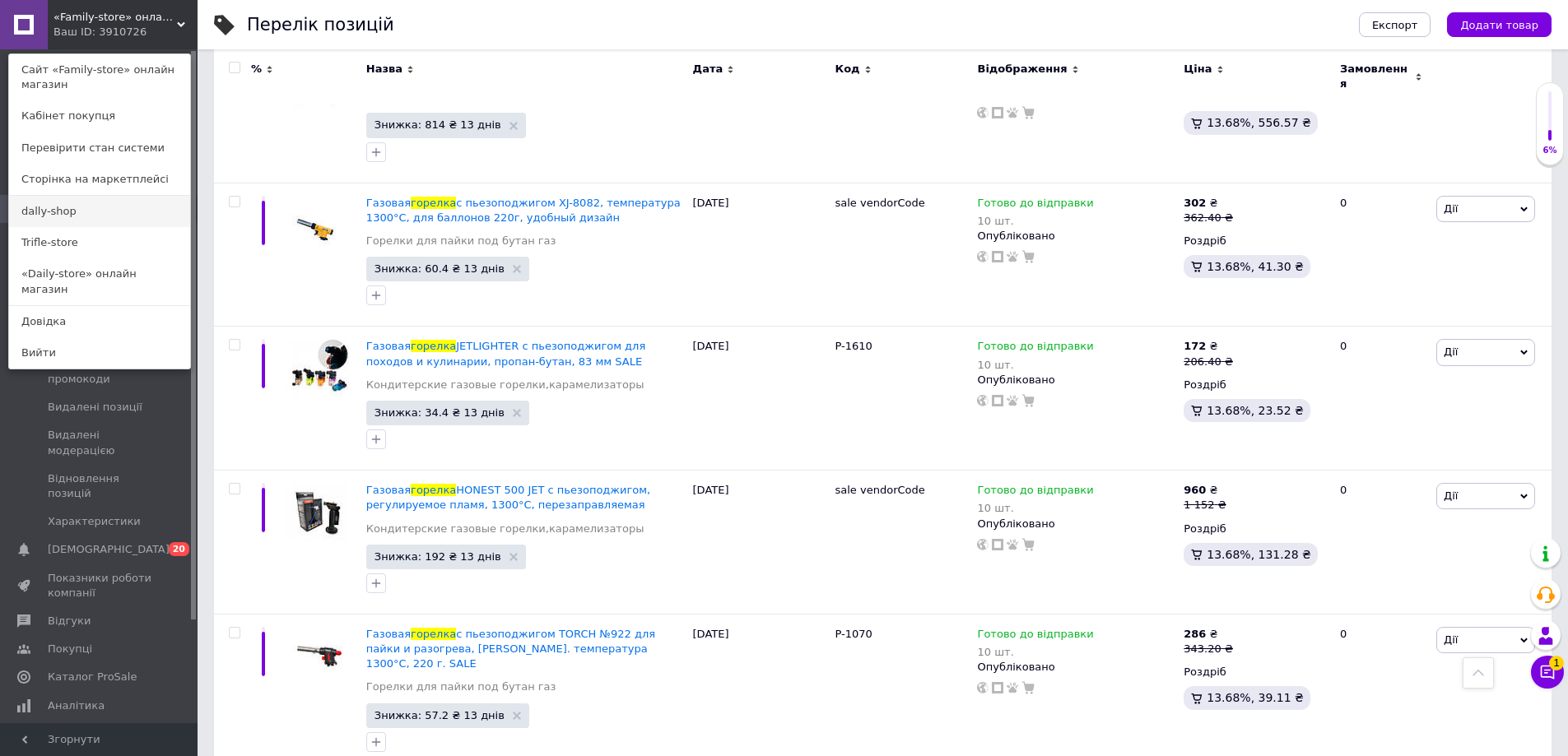
click at [61, 208] on link "dally-shop" at bounding box center [99, 211] width 181 height 31
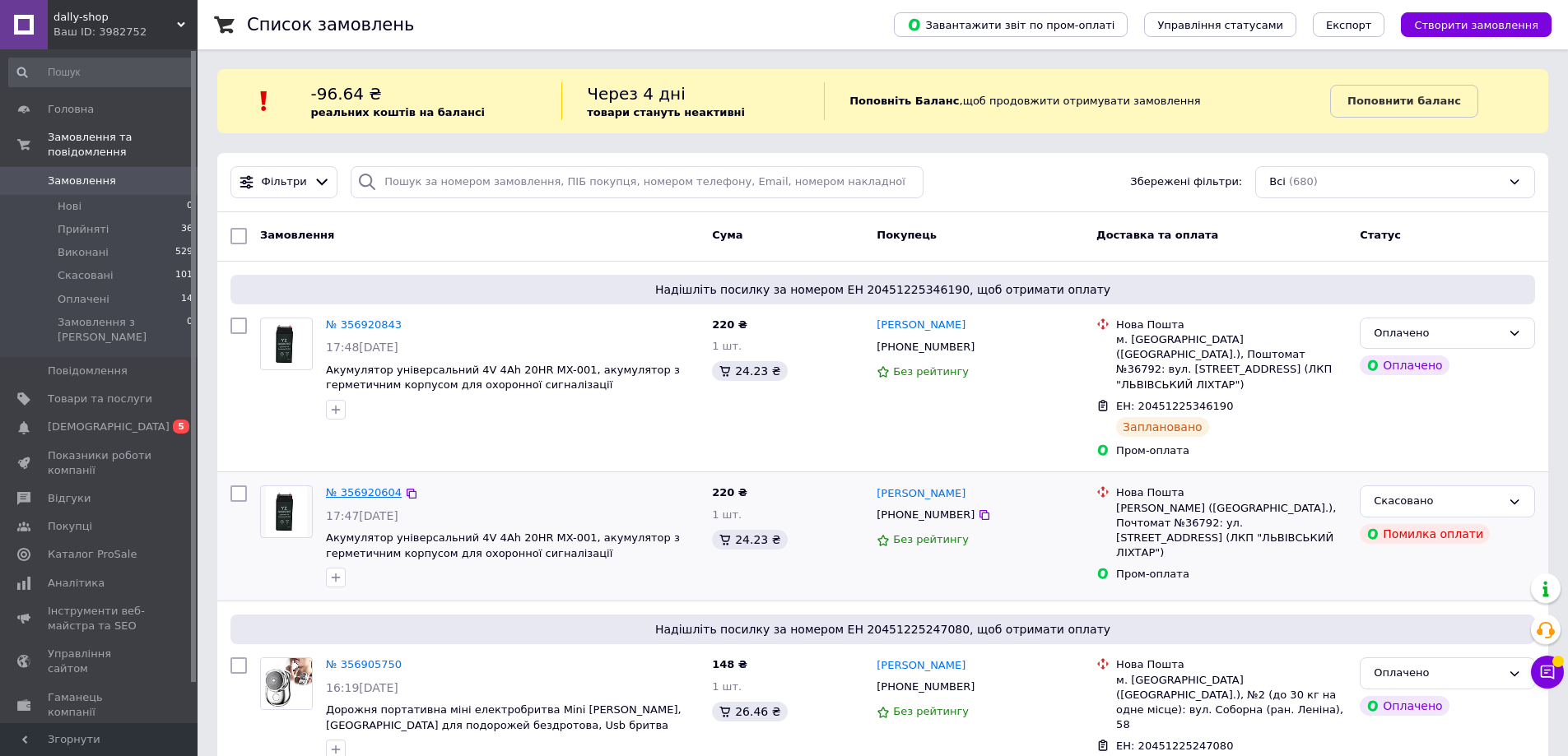
click at [331, 487] on link "№ 356920604" at bounding box center [363, 493] width 75 height 12
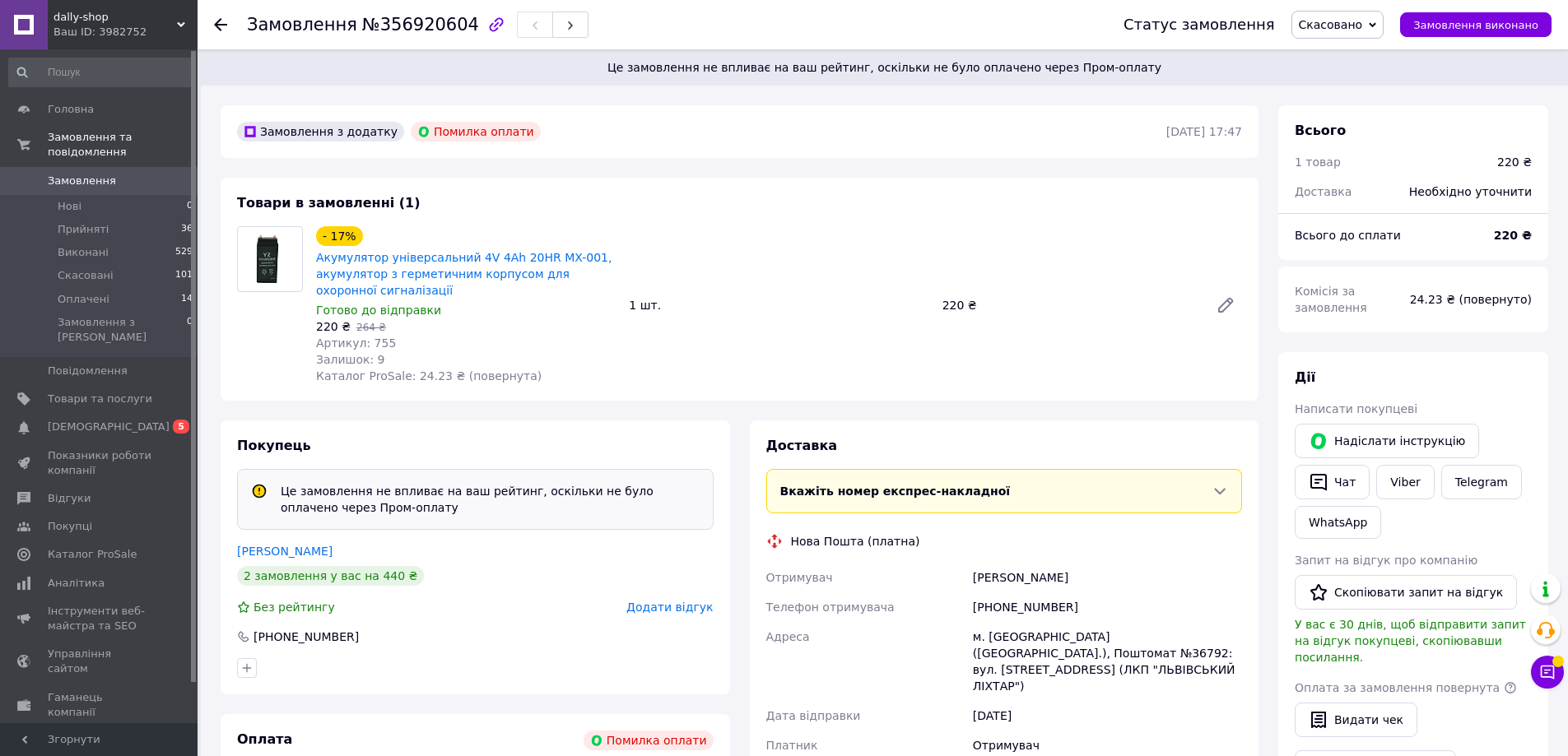
click at [116, 174] on span "Замовлення" at bounding box center [100, 181] width 105 height 15
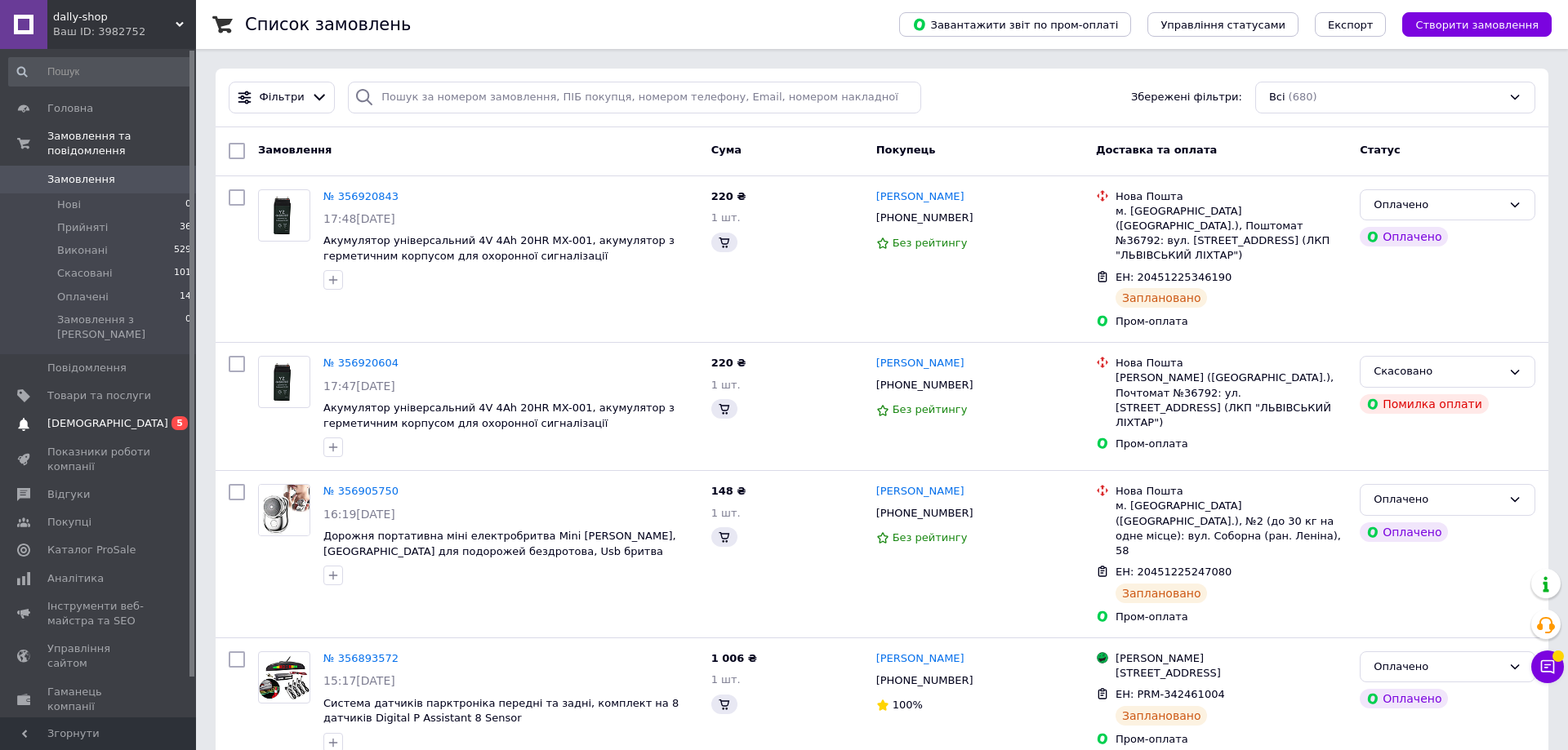
click at [124, 417] on span "[DEMOGRAPHIC_DATA]" at bounding box center [99, 424] width 104 height 15
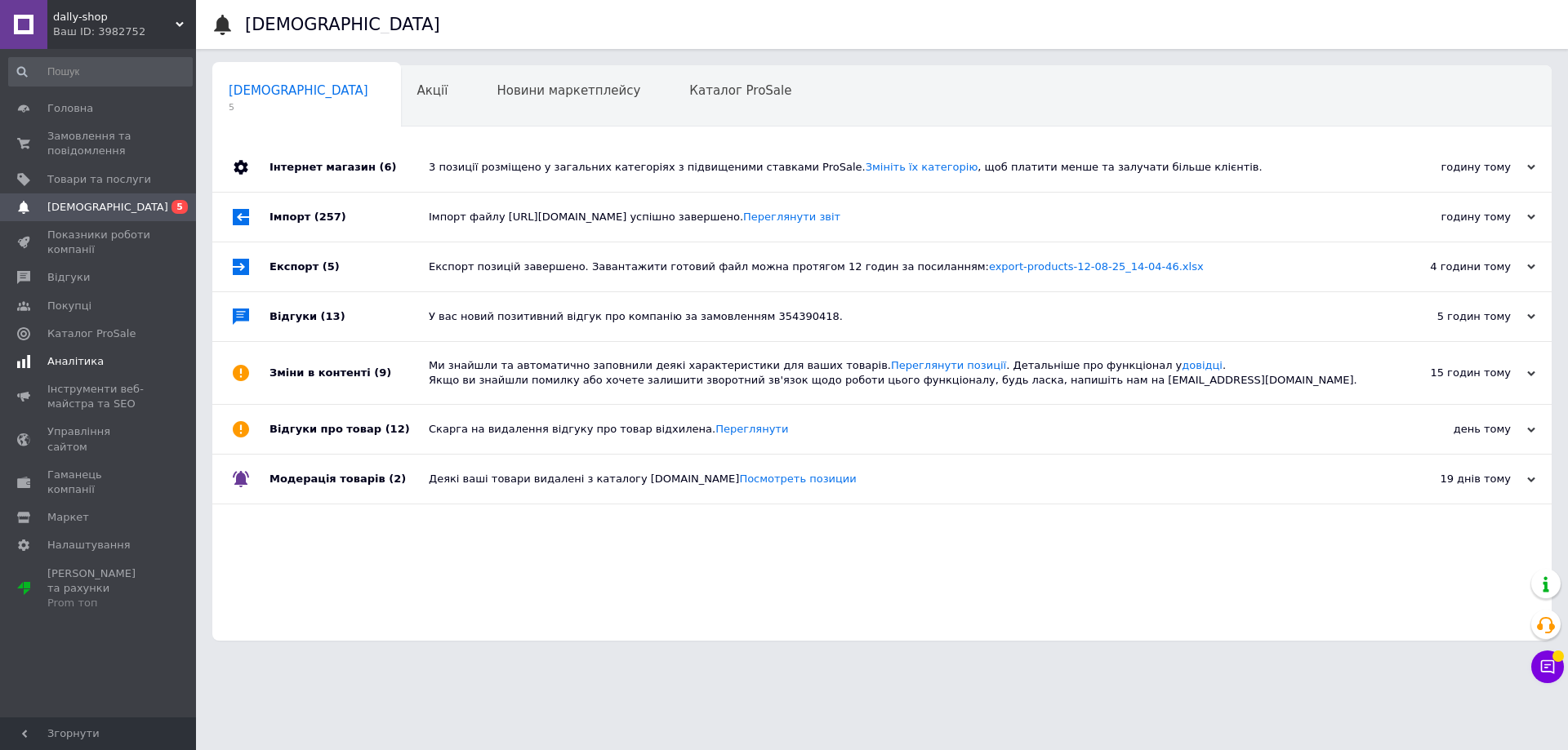
click at [71, 366] on span "Аналітика" at bounding box center [76, 361] width 57 height 15
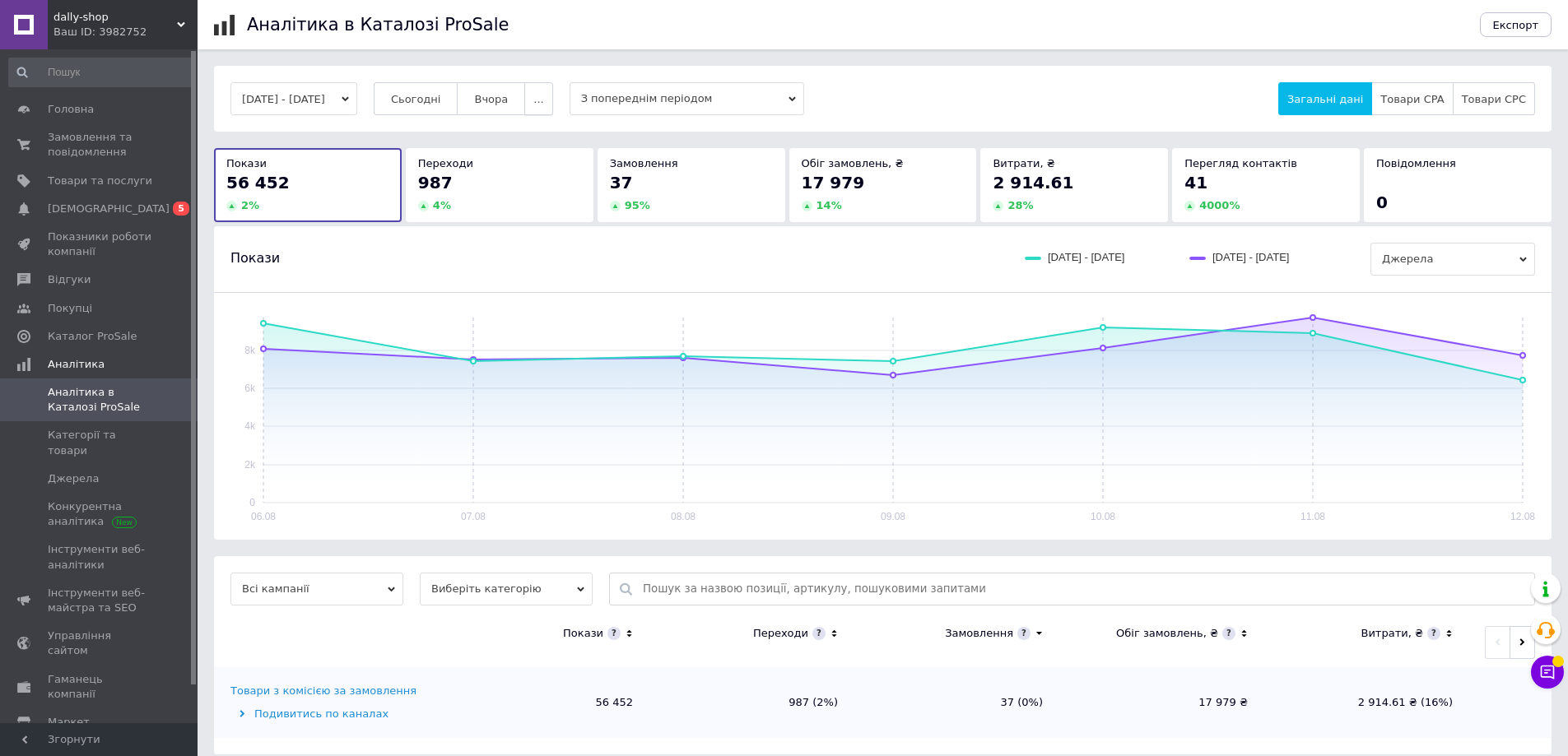
click at [543, 100] on span "..." at bounding box center [538, 99] width 10 height 12
click at [527, 158] on span "Тиждень" at bounding box center [507, 164] width 50 height 12
click at [525, 99] on button "Вчора" at bounding box center [490, 99] width 68 height 33
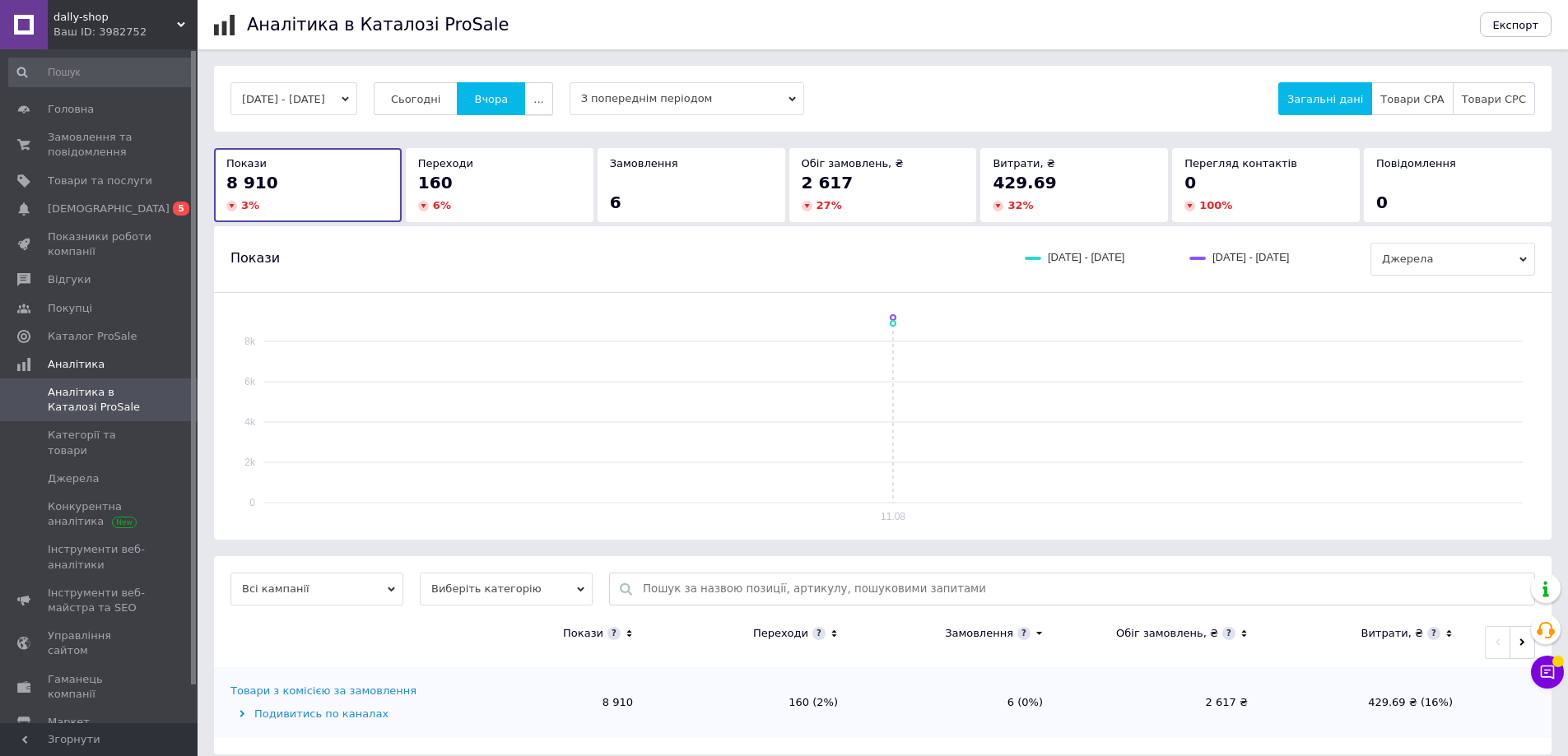
click at [552, 98] on button "..." at bounding box center [538, 99] width 28 height 33
click at [339, 112] on button "[DATE] - [DATE]" at bounding box center [294, 99] width 126 height 33
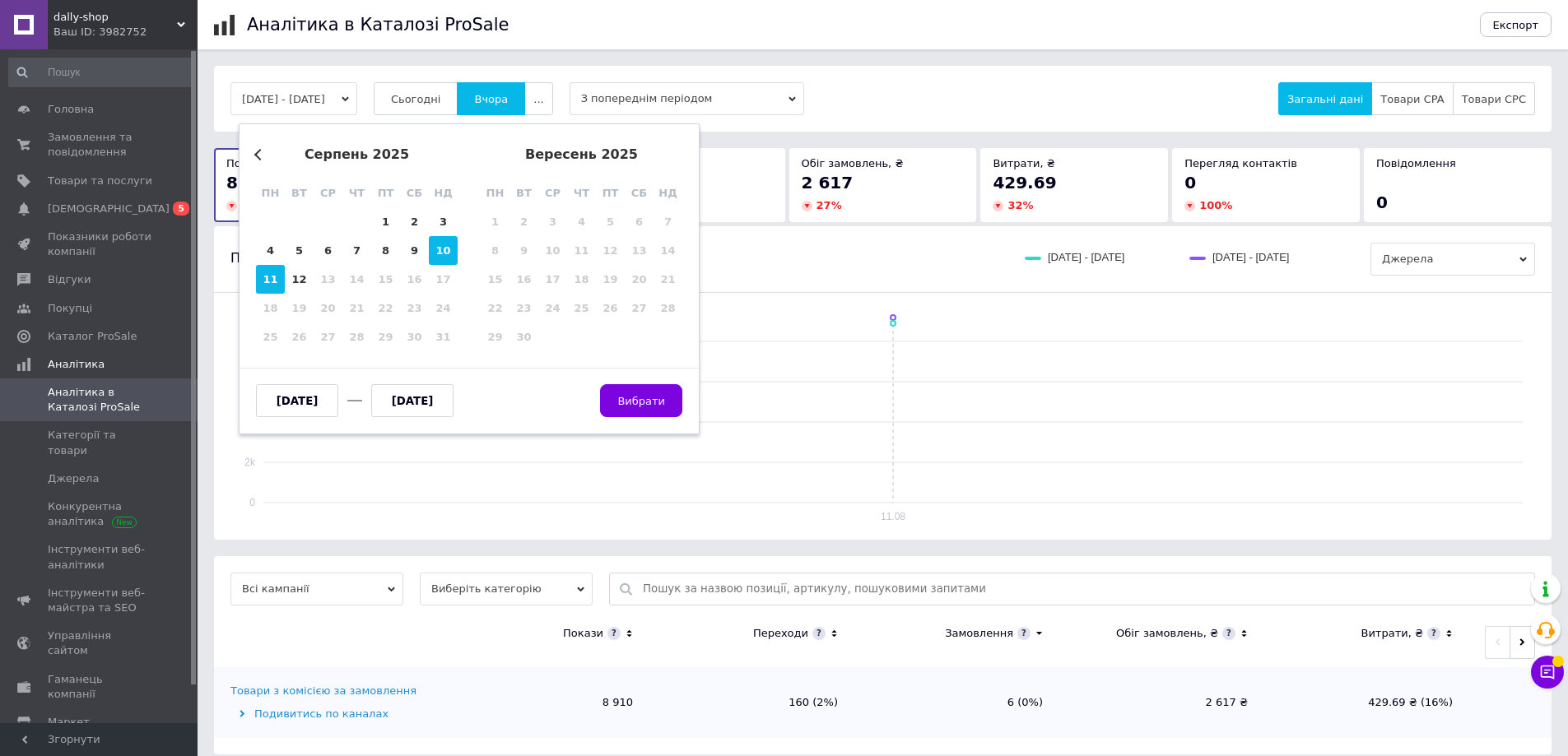
click at [450, 251] on div "10" at bounding box center [442, 250] width 29 height 29
type input "[DATE]"
click at [450, 251] on div "10" at bounding box center [442, 250] width 29 height 29
type input "[DATE]"
click at [634, 391] on button "Вибрати" at bounding box center [641, 401] width 82 height 33
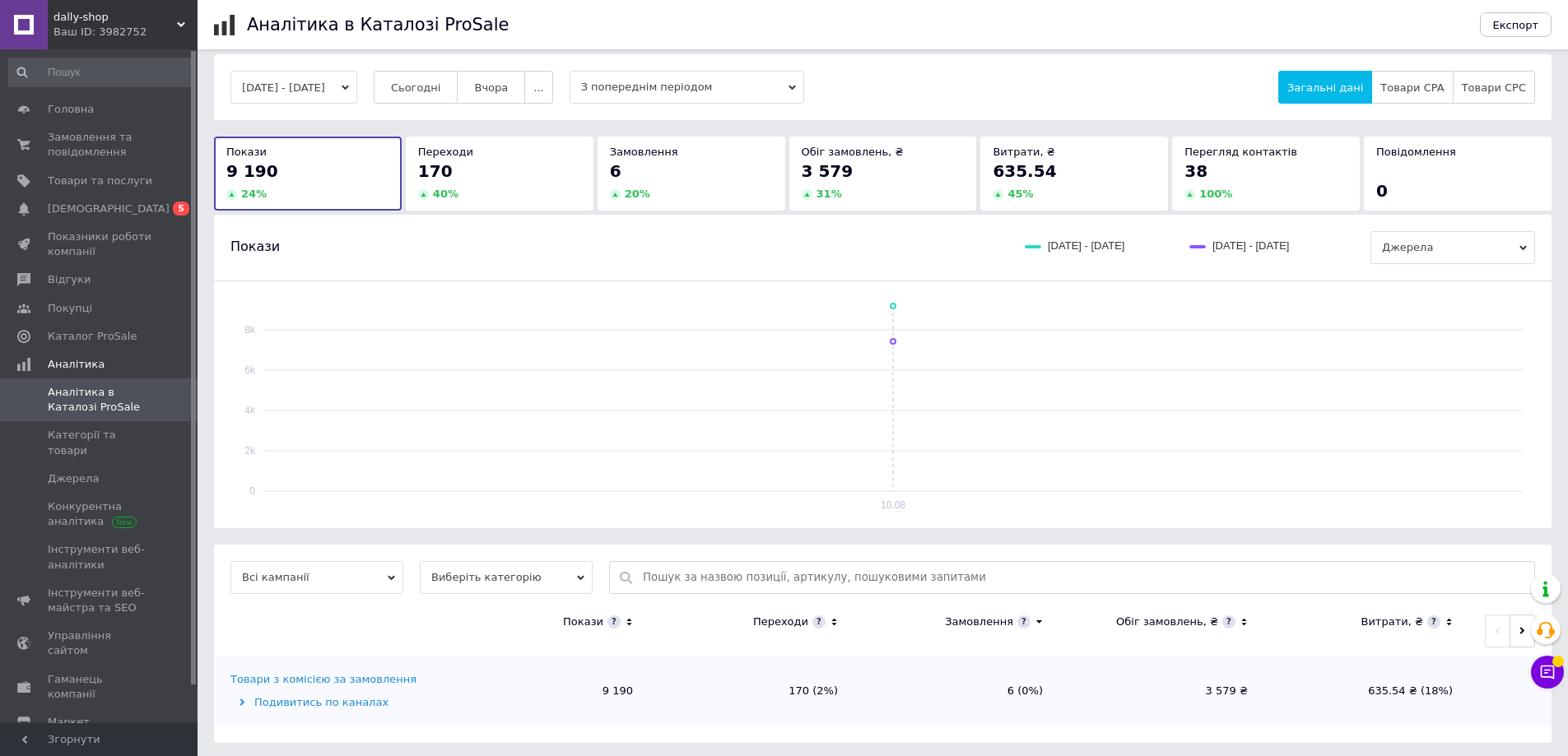
scroll to position [15, 0]
click at [309, 681] on div "Товари з комісією за замовлення" at bounding box center [323, 676] width 186 height 15
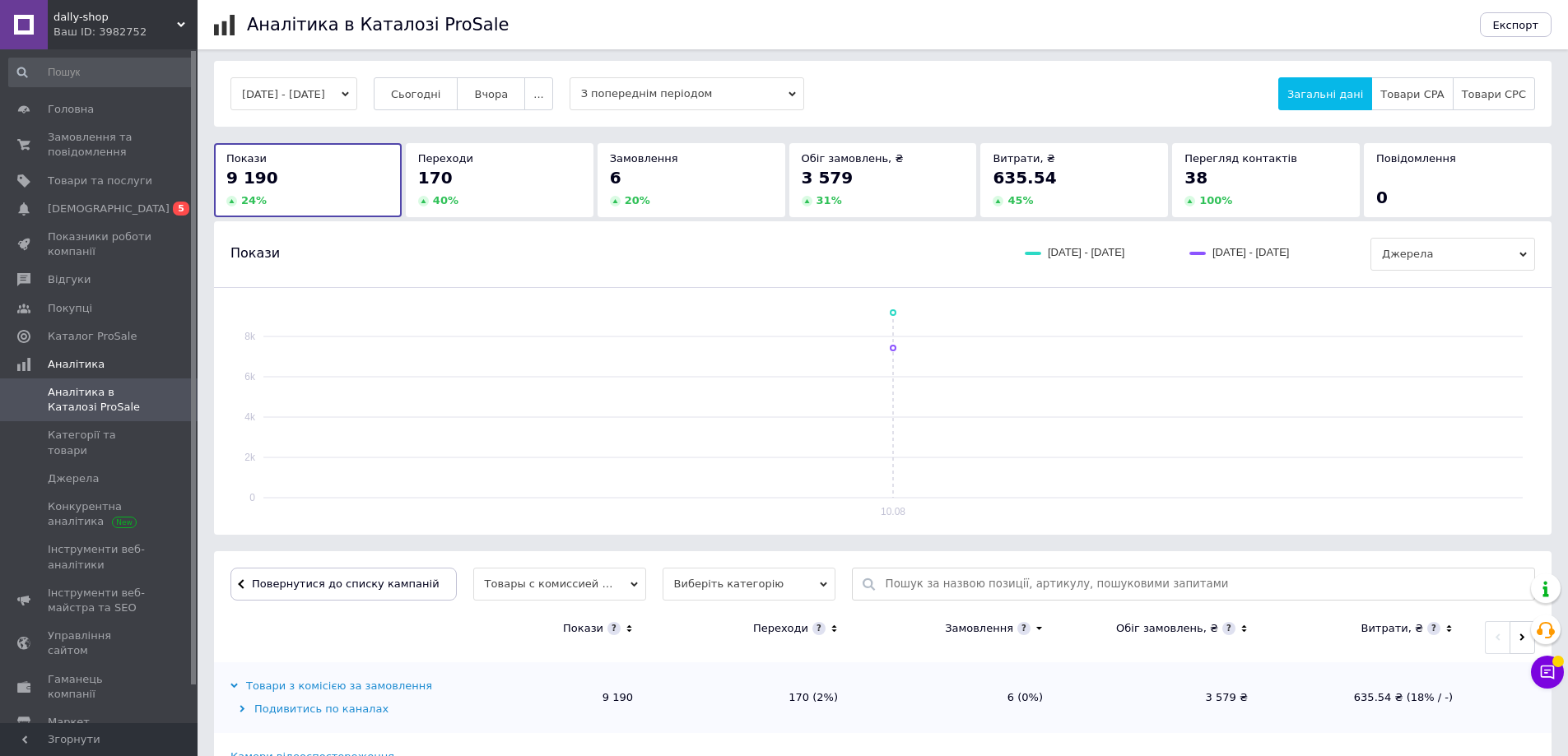
scroll to position [494, 0]
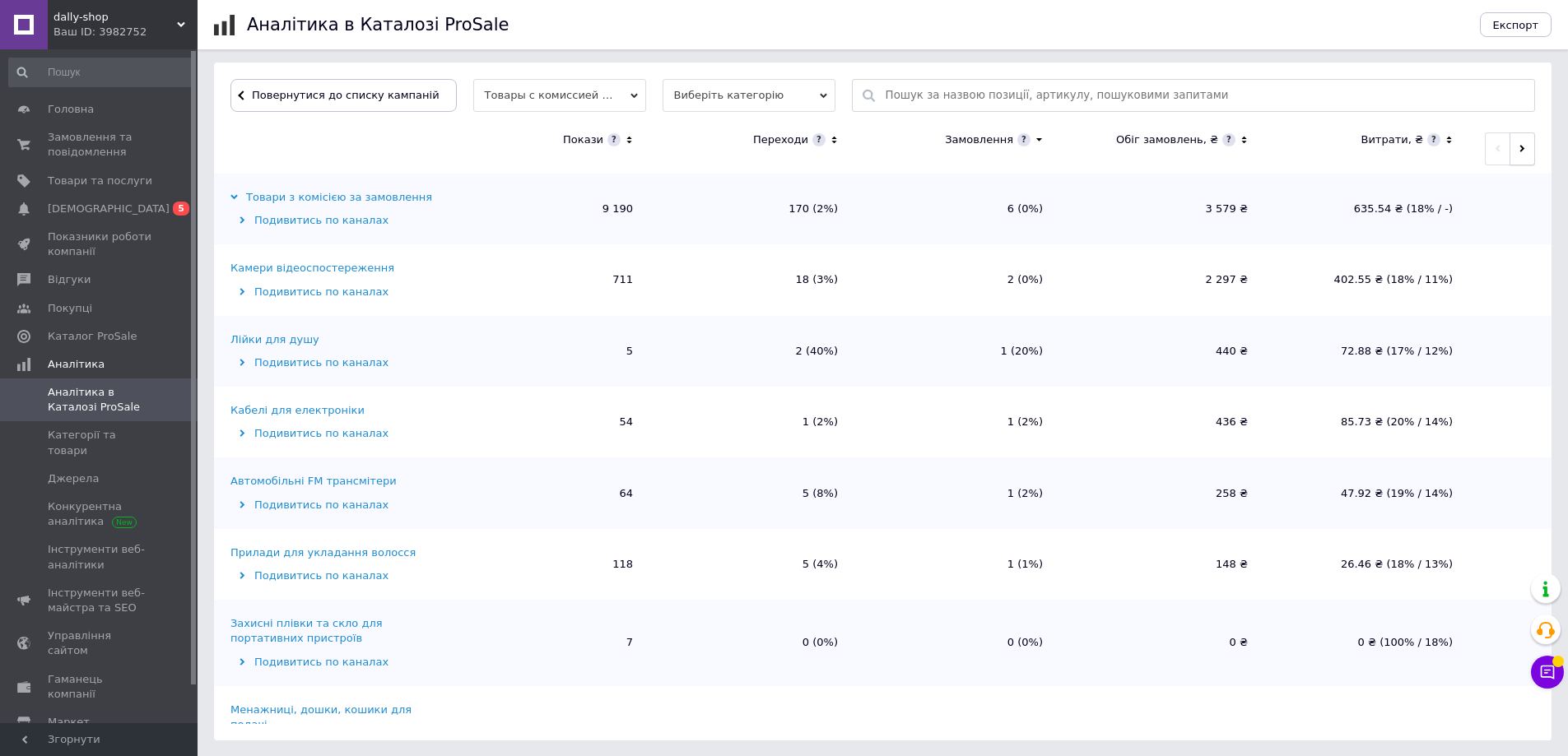
click at [1519, 153] on span "button" at bounding box center [1522, 148] width 8 height 12
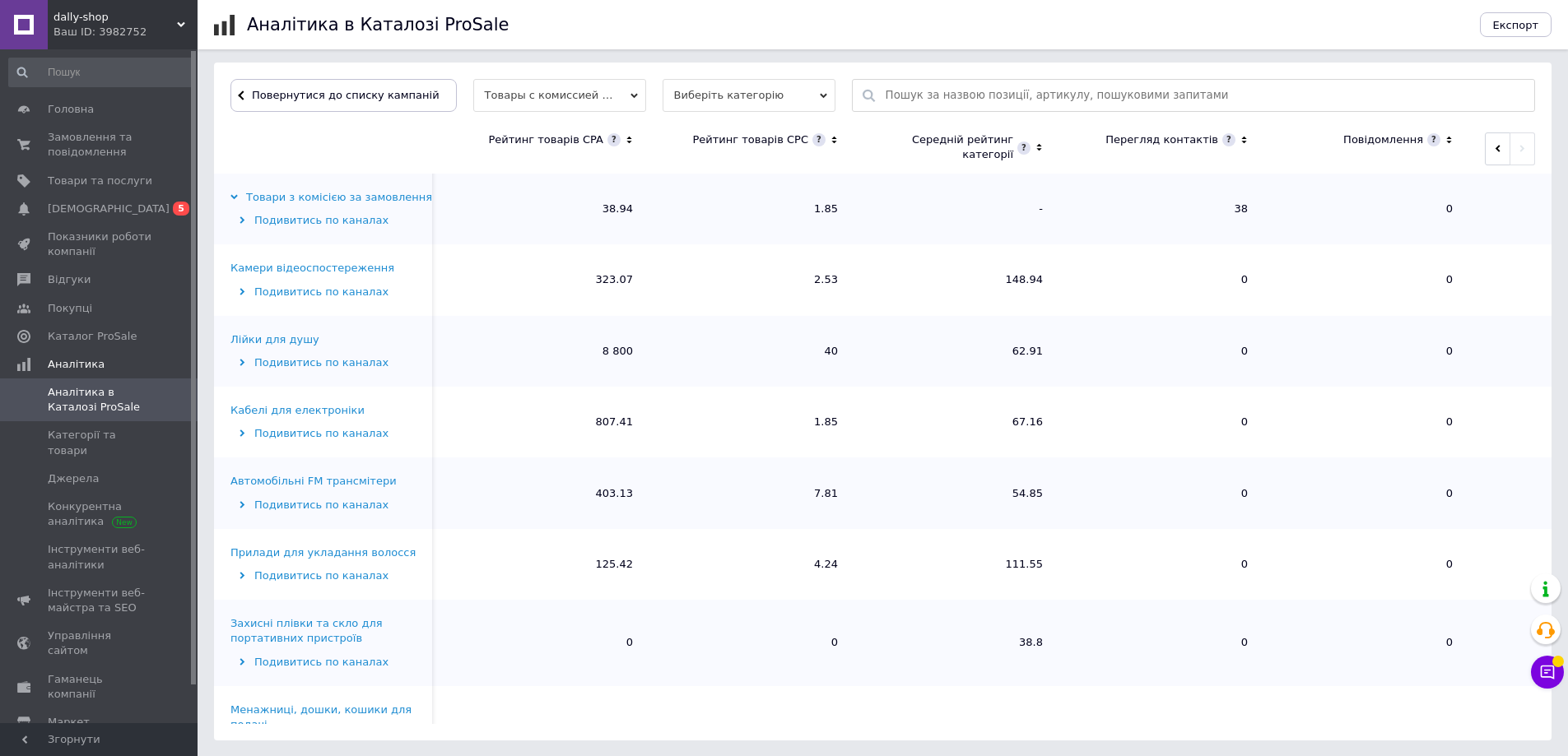
click at [1238, 137] on icon at bounding box center [1243, 140] width 10 height 14
click at [1241, 141] on icon at bounding box center [1243, 140] width 6 height 3
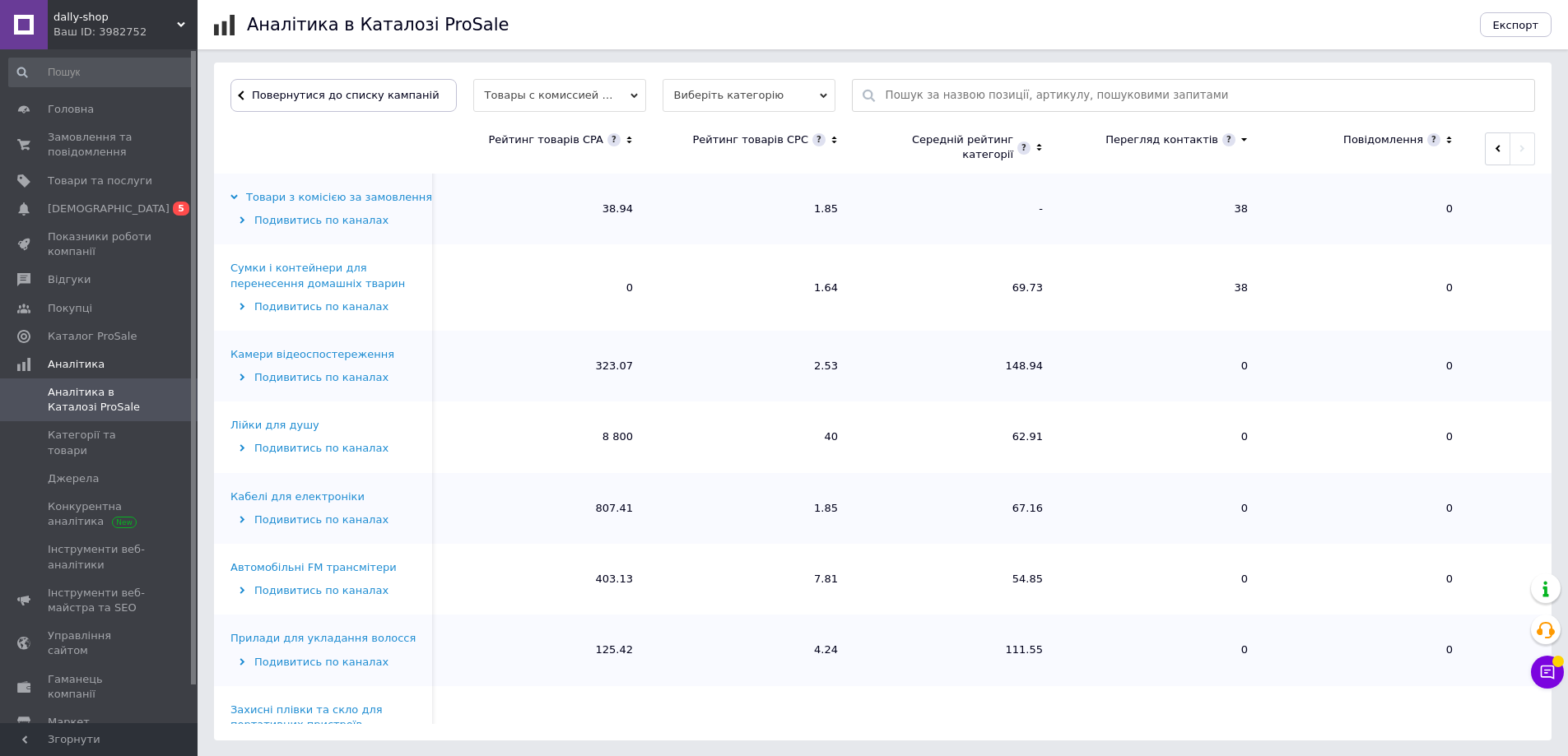
click at [307, 269] on div "Сумки і контейнери для перенесення домашніх тварин" at bounding box center [335, 275] width 210 height 29
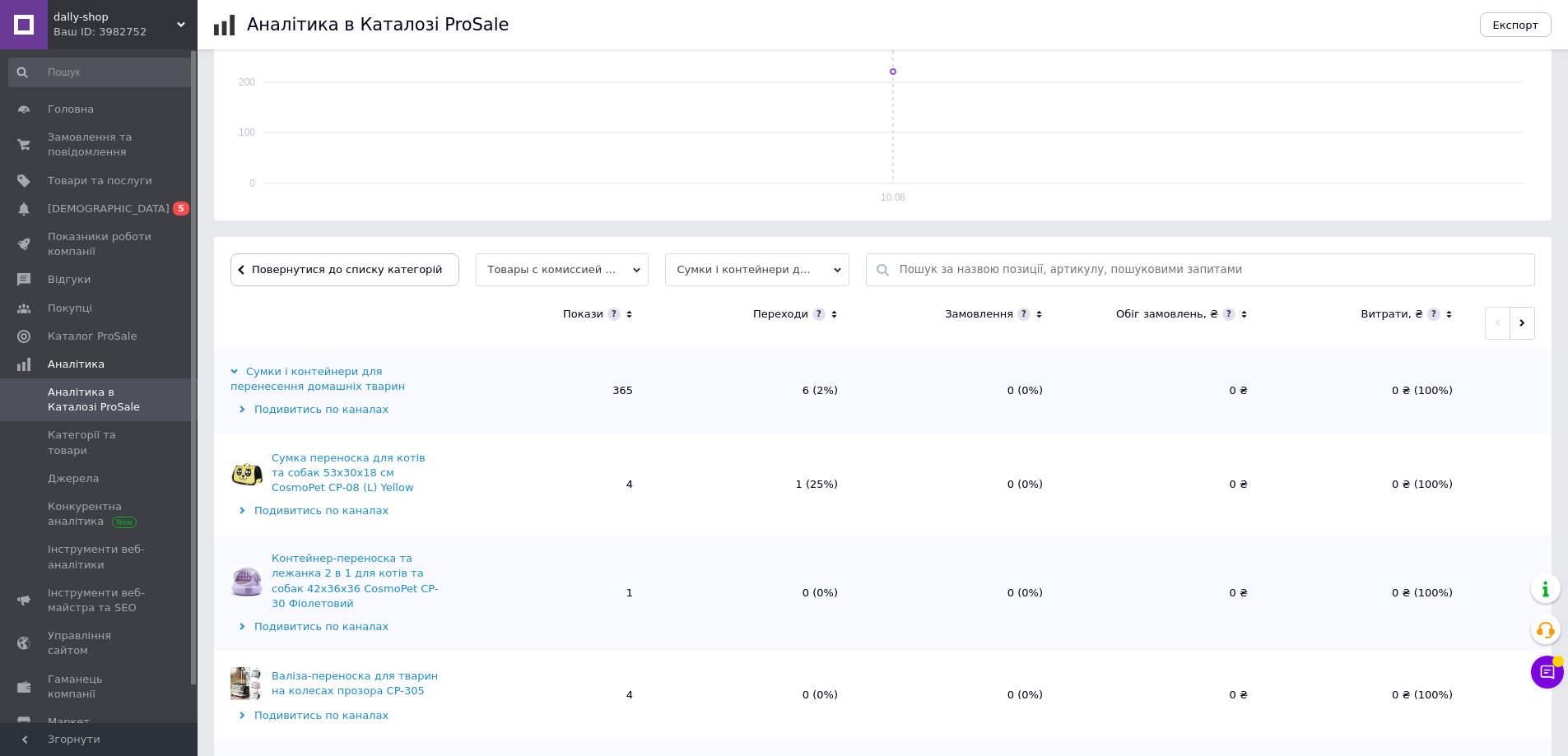
scroll to position [411, 0]
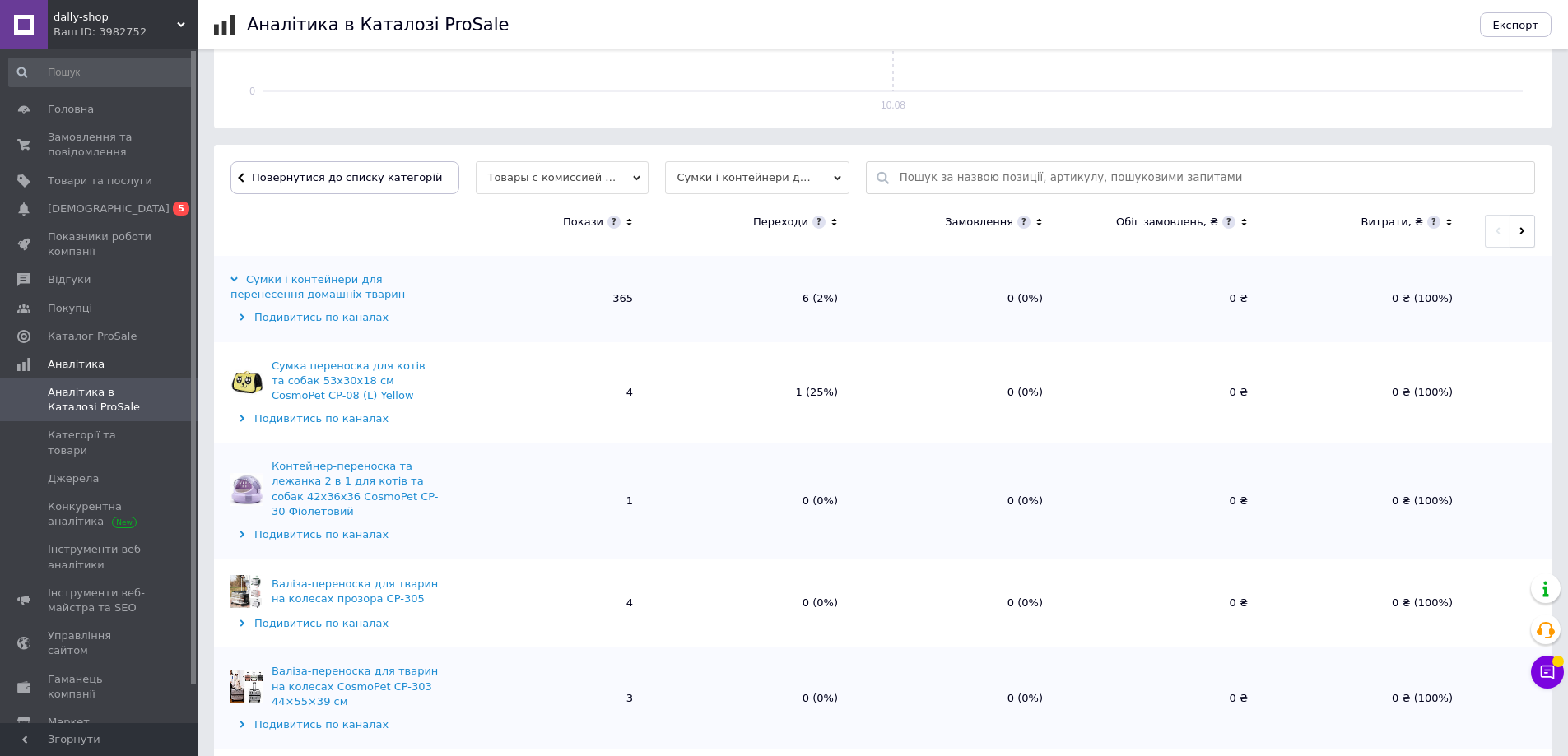
click at [1523, 236] on button "button" at bounding box center [1521, 231] width 25 height 33
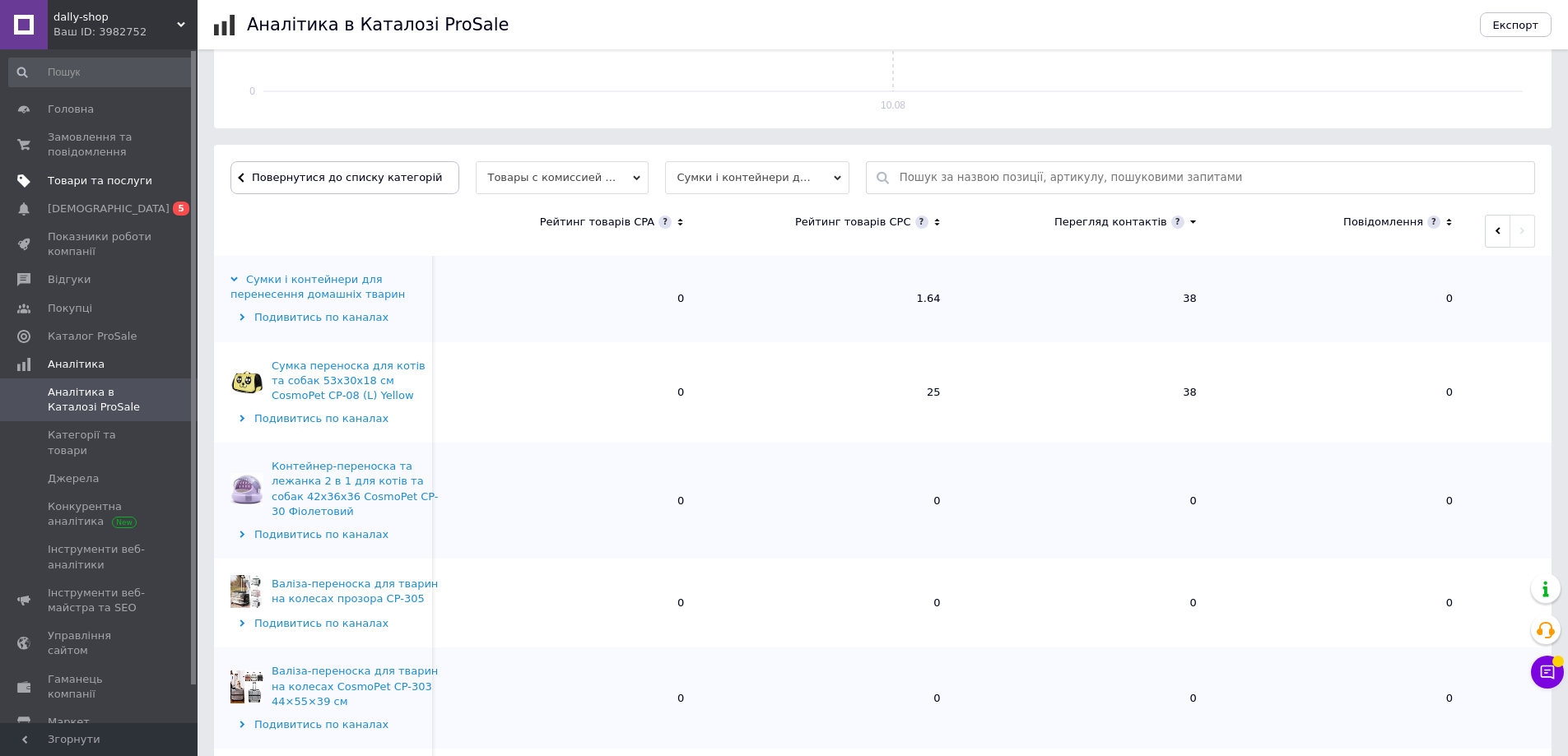
click at [116, 189] on link "Товари та послуги" at bounding box center [101, 181] width 203 height 28
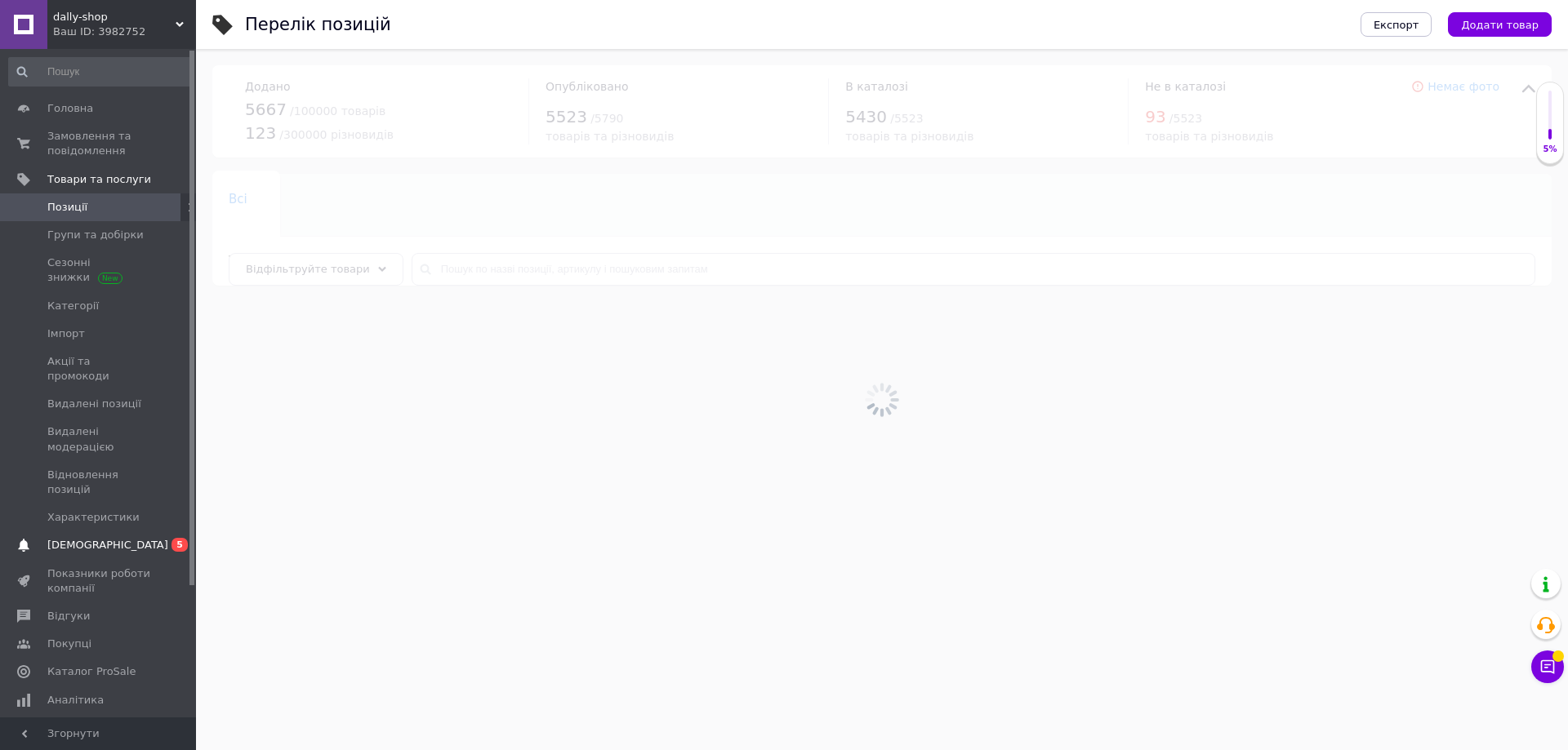
click at [147, 532] on link "Сповіщення 0 5" at bounding box center [101, 546] width 201 height 27
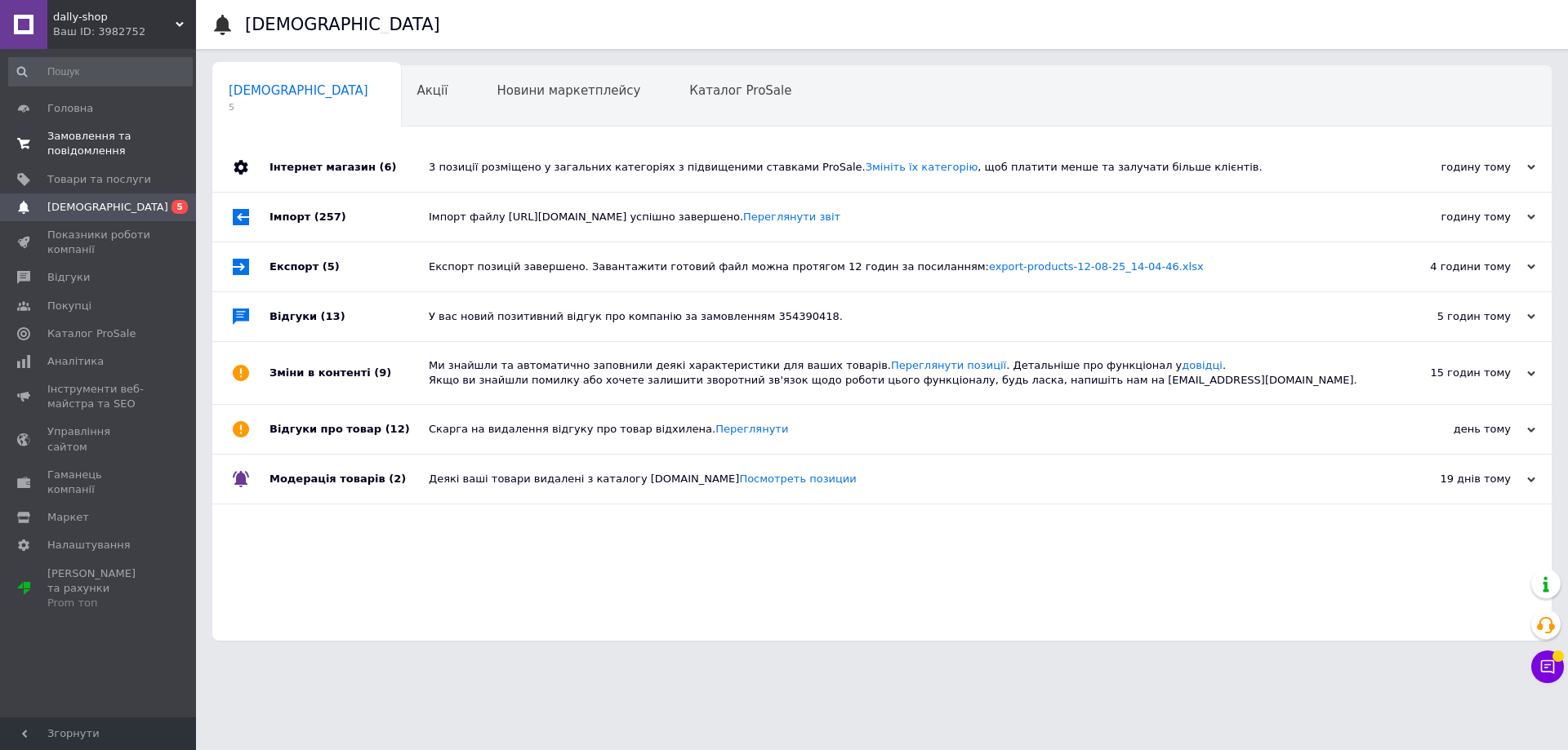
click at [82, 152] on span "Замовлення та повідомлення" at bounding box center [99, 143] width 104 height 29
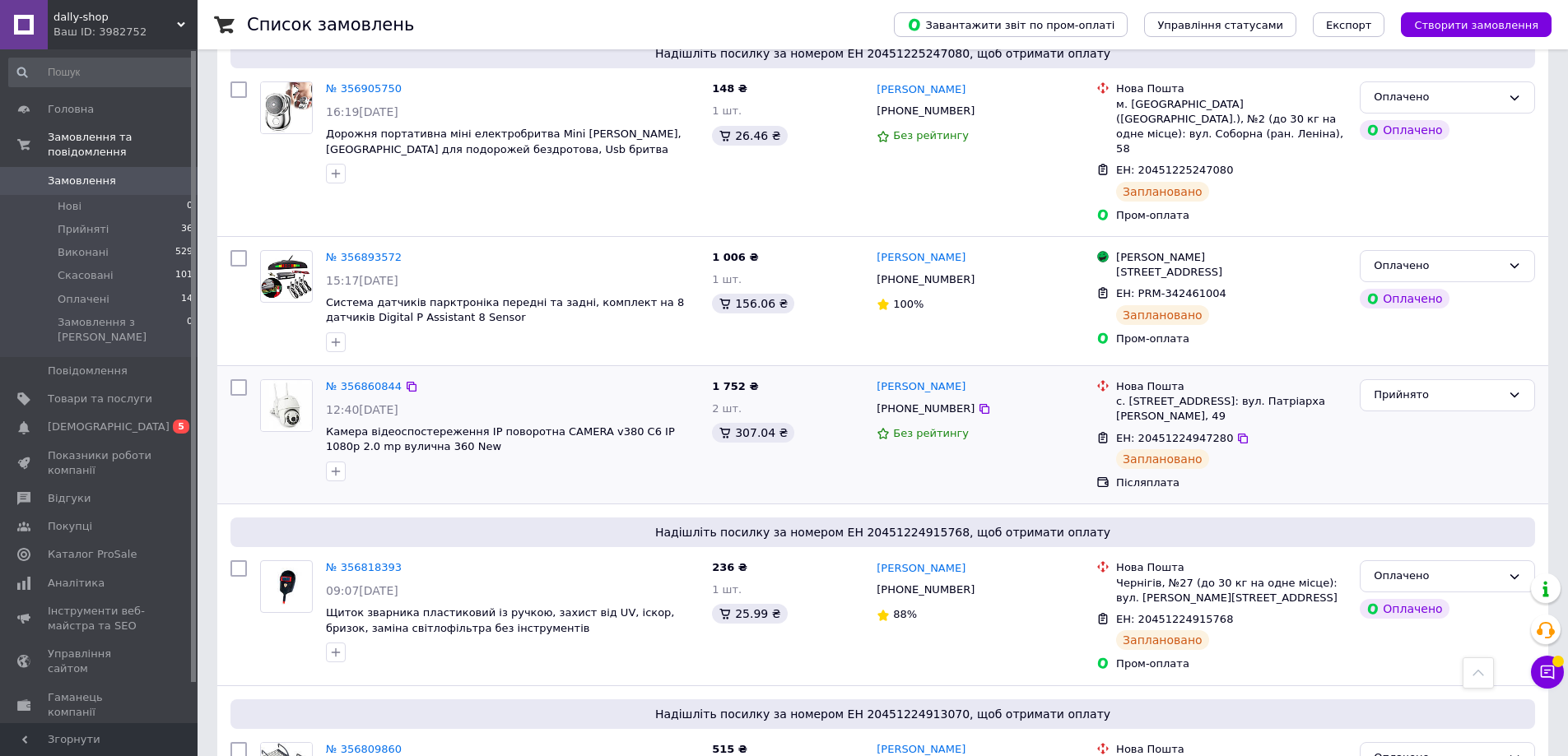
scroll to position [411, 0]
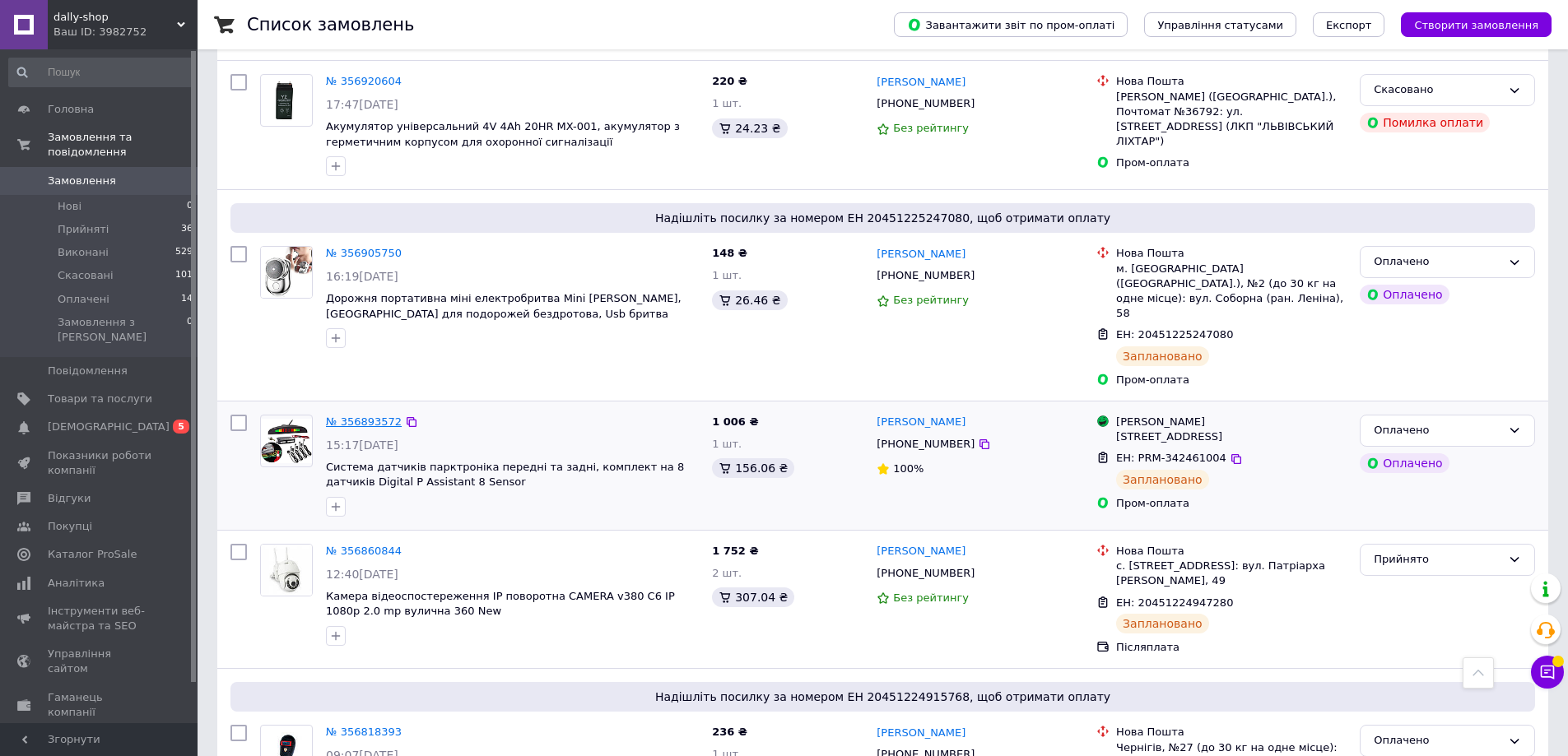
click at [345, 416] on link "№ 356893572" at bounding box center [363, 422] width 75 height 12
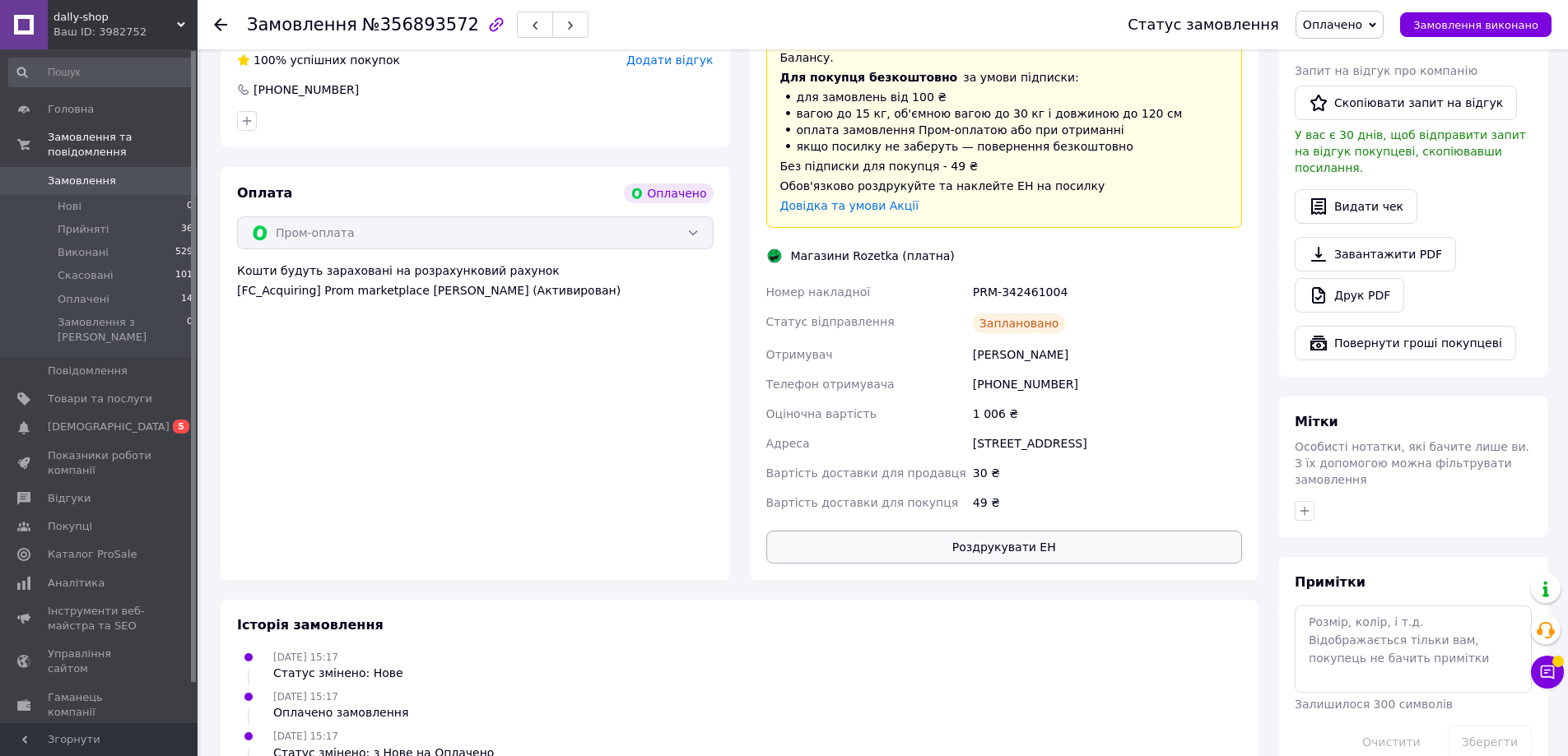
scroll to position [494, 0]
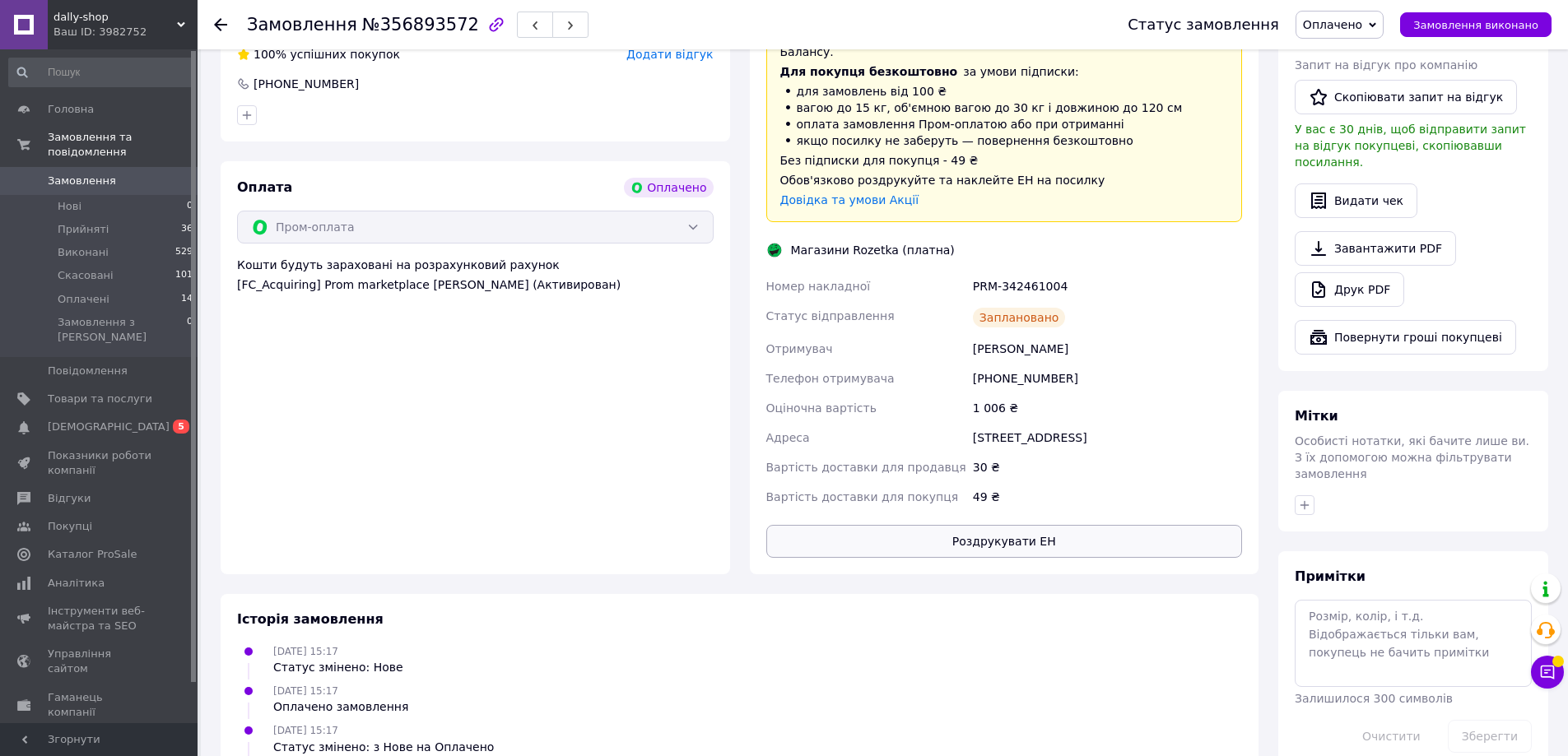
click at [1034, 525] on button "Роздрукувати ЕН" at bounding box center [1004, 541] width 476 height 33
